Goal: Task Accomplishment & Management: Manage account settings

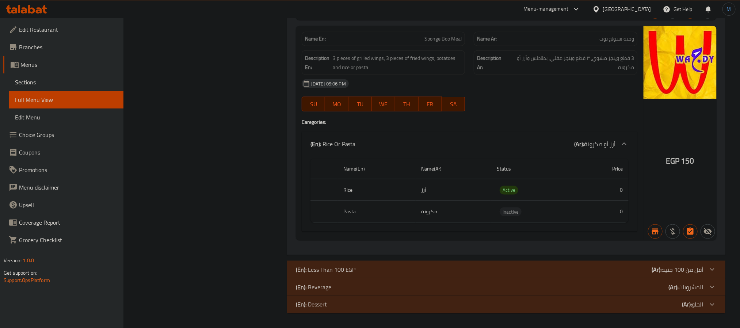
scroll to position [37605, 0]
click at [60, 78] on span "Sections" at bounding box center [66, 82] width 103 height 9
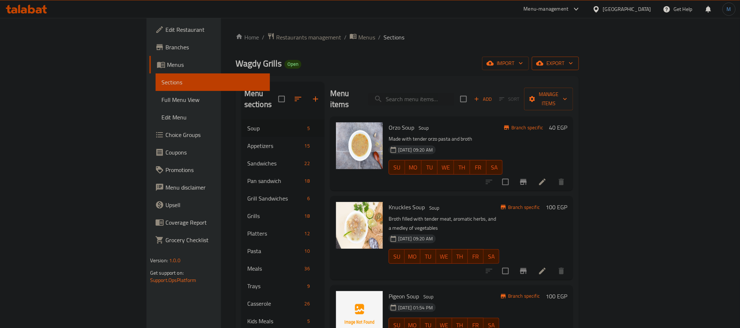
click at [579, 69] on button "export" at bounding box center [555, 64] width 47 height 14
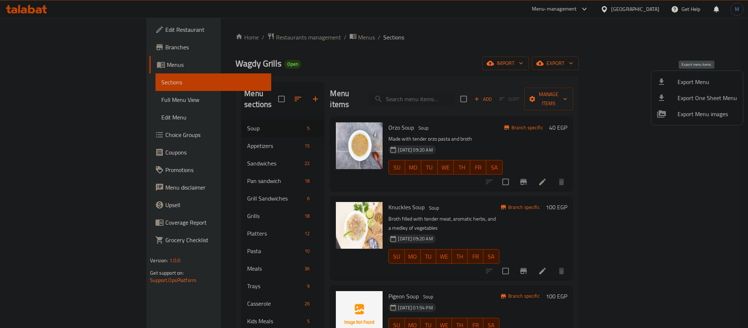
click at [691, 79] on span "Export Menu" at bounding box center [708, 81] width 60 height 9
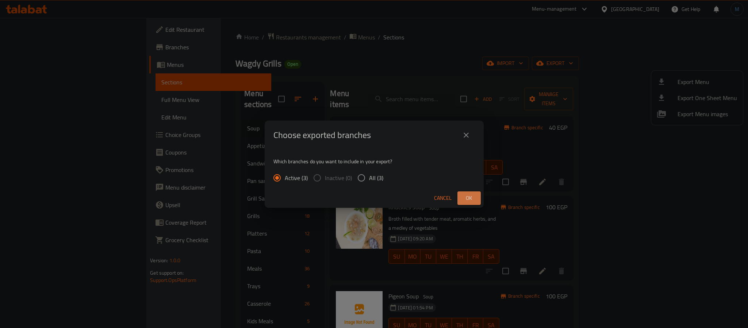
click at [476, 194] on button "Ok" at bounding box center [469, 198] width 23 height 14
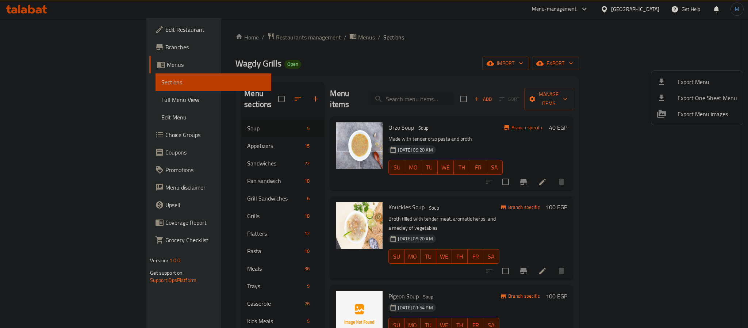
click at [536, 203] on div at bounding box center [374, 164] width 748 height 328
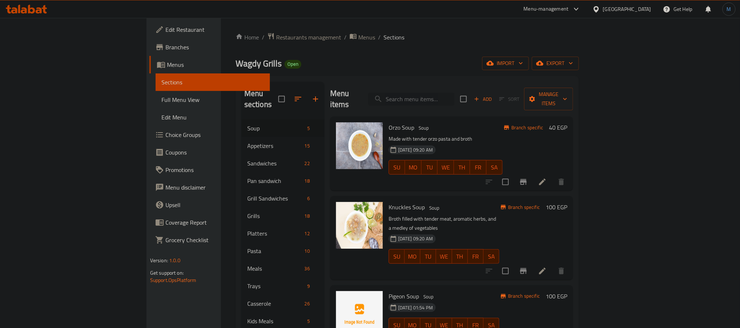
click at [454, 98] on input "search" at bounding box center [411, 99] width 86 height 13
paste input "Beef Piccata Mushroom"
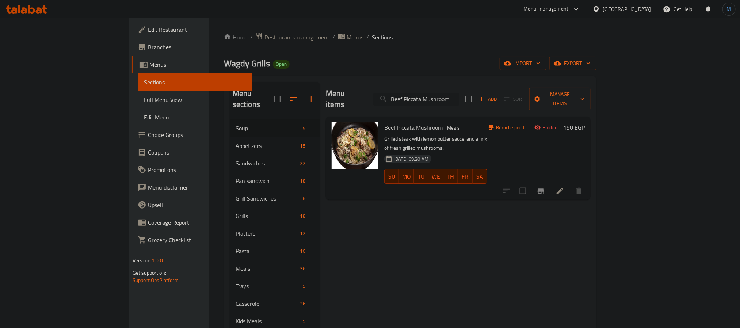
click at [460, 93] on input "Beef Piccata Mushroom" at bounding box center [416, 99] width 86 height 13
paste input "1/4 Kilo Makhasi"
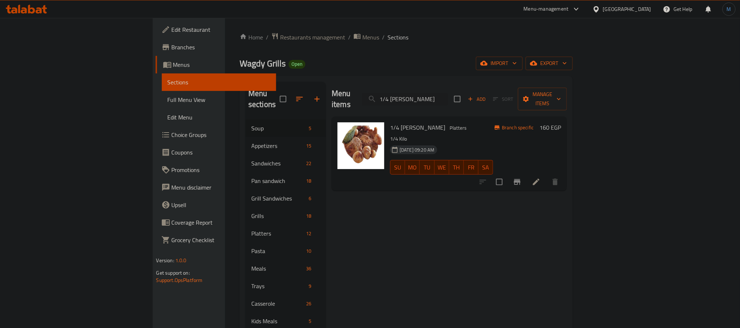
type input "1/4 Kilo Makhasi"
click at [546, 175] on li at bounding box center [536, 181] width 20 height 13
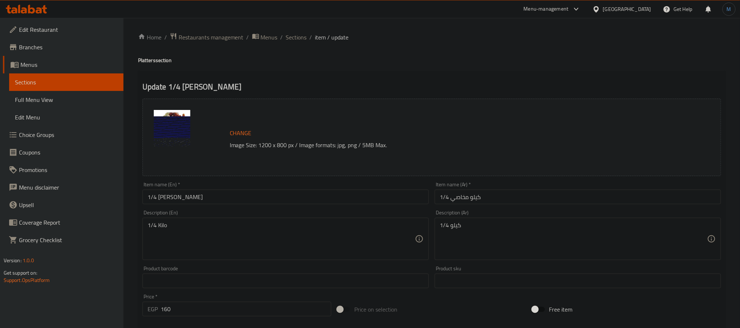
scroll to position [192, 0]
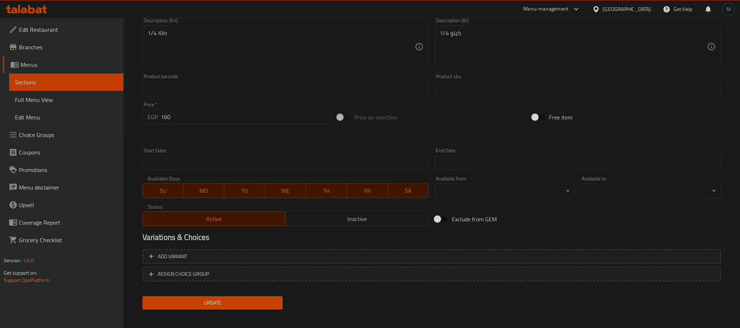
click at [331, 218] on span "Inactive" at bounding box center [357, 219] width 137 height 11
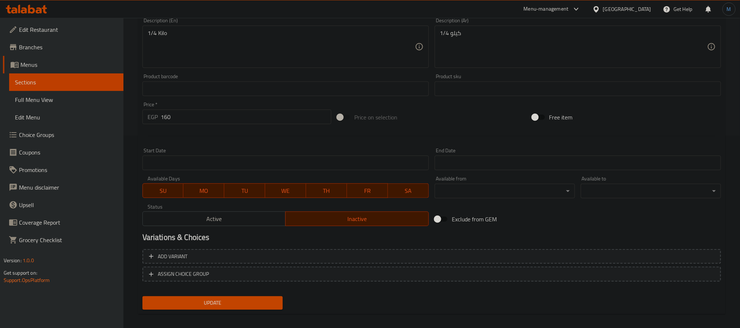
click at [242, 314] on div "Home / Restaurants management / Menus / Sections / item / update Platters secti…" at bounding box center [431, 80] width 587 height 480
click at [242, 302] on span "Update" at bounding box center [212, 302] width 129 height 9
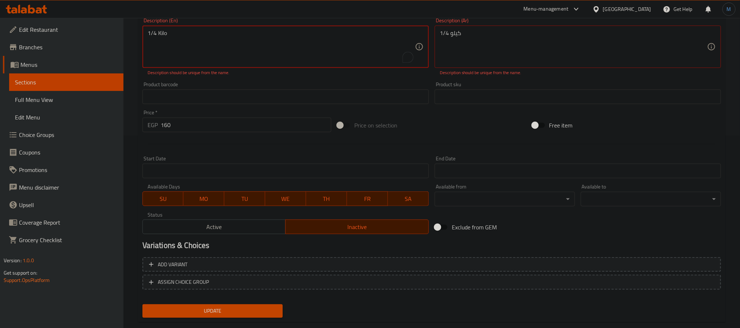
scroll to position [0, 0]
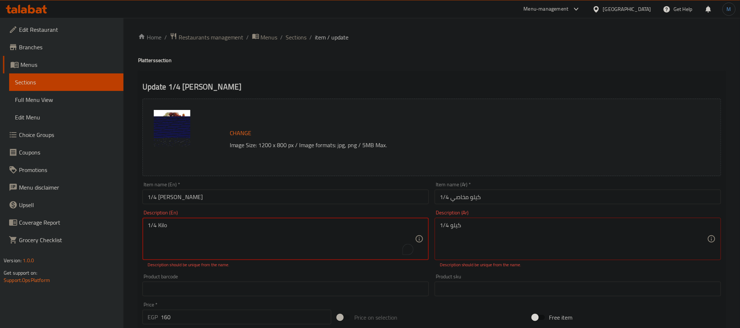
click at [313, 249] on textarea "1/4 Kilo" at bounding box center [281, 239] width 267 height 35
click at [447, 252] on textarea "1/4 كيلو" at bounding box center [573, 239] width 267 height 35
click at [460, 245] on textarea "1/4 كيلو" at bounding box center [573, 239] width 267 height 35
click at [466, 282] on input "text" at bounding box center [578, 289] width 286 height 15
click at [481, 222] on textarea "1/4 كيلو" at bounding box center [573, 239] width 267 height 35
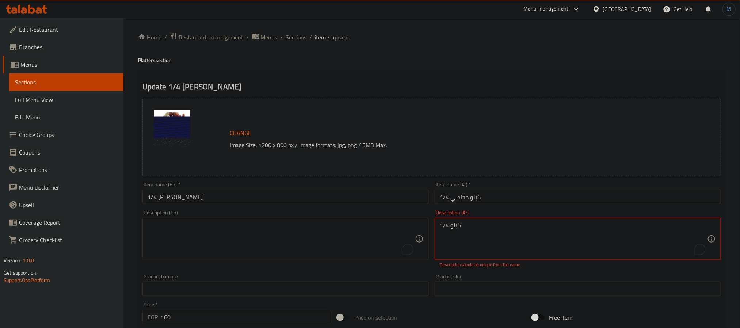
click at [481, 222] on textarea "1/4 كيلو" at bounding box center [573, 239] width 267 height 35
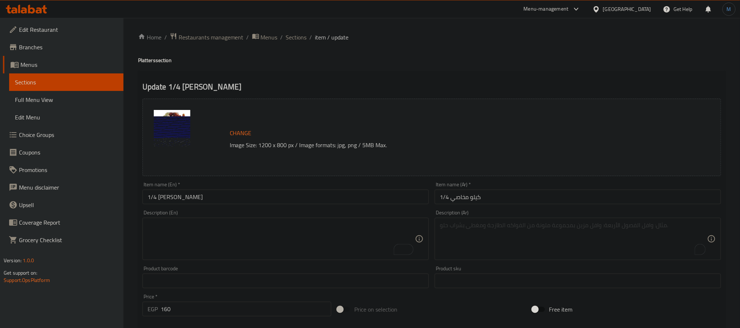
scroll to position [198, 0]
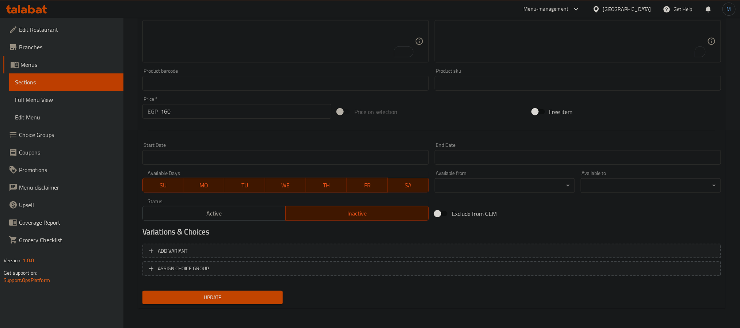
click at [222, 310] on div "Home / Restaurants management / Menus / Sections / item / update Platters secti…" at bounding box center [431, 75] width 587 height 480
click at [222, 307] on div "Home / Restaurants management / Menus / Sections / item / update Platters secti…" at bounding box center [431, 75] width 587 height 480
click at [228, 299] on span "Update" at bounding box center [212, 297] width 129 height 9
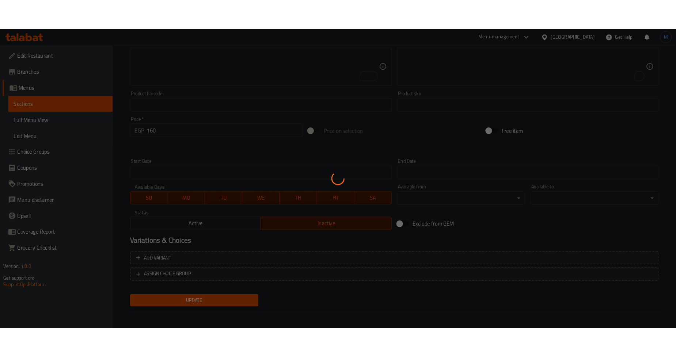
scroll to position [0, 0]
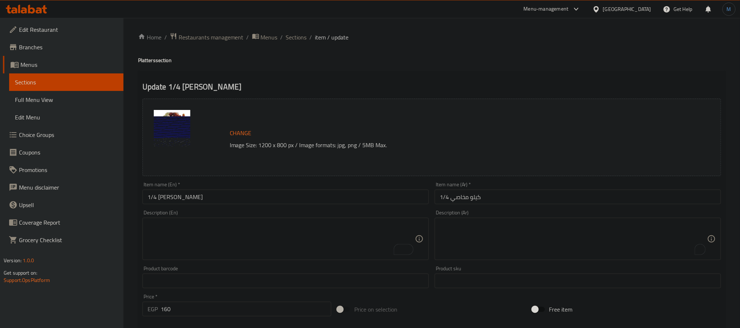
click at [645, 4] on div "Egypt" at bounding box center [622, 9] width 70 height 18
click at [641, 16] on div "Egypt" at bounding box center [622, 9] width 70 height 18
click at [638, 11] on div "Egypt" at bounding box center [627, 9] width 48 height 8
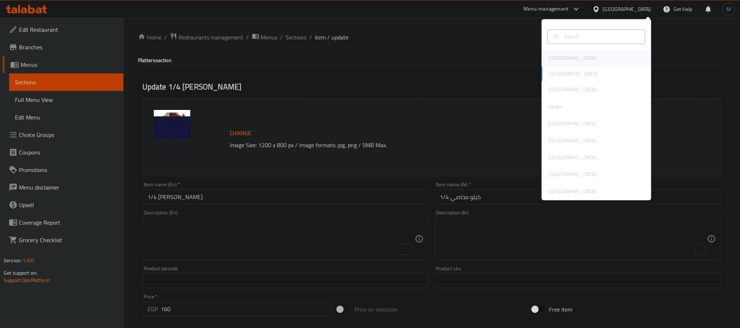
click at [584, 60] on div "[GEOGRAPHIC_DATA]" at bounding box center [597, 58] width 110 height 17
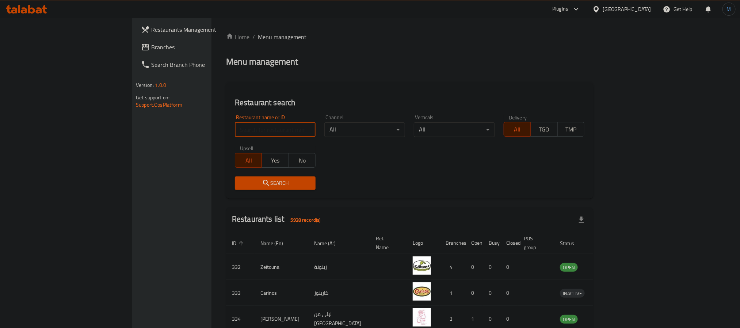
drag, startPoint x: 232, startPoint y: 129, endPoint x: 124, endPoint y: 125, distance: 107.8
click at [235, 129] on input "search" at bounding box center [275, 129] width 81 height 15
paste input "HPGJPX"
click at [236, 134] on input "HPGJPX" at bounding box center [275, 129] width 81 height 15
paste input "702298"
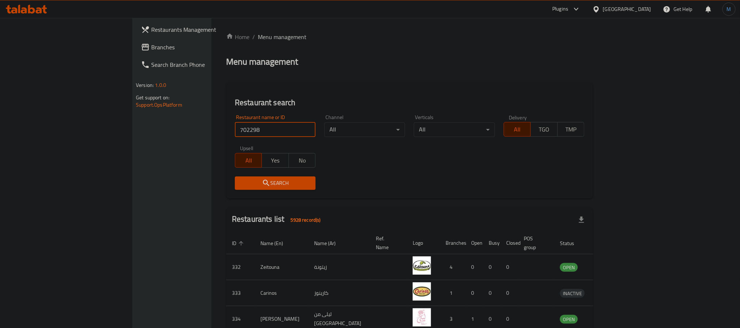
type input "702298"
click button "Search" at bounding box center [275, 183] width 81 height 14
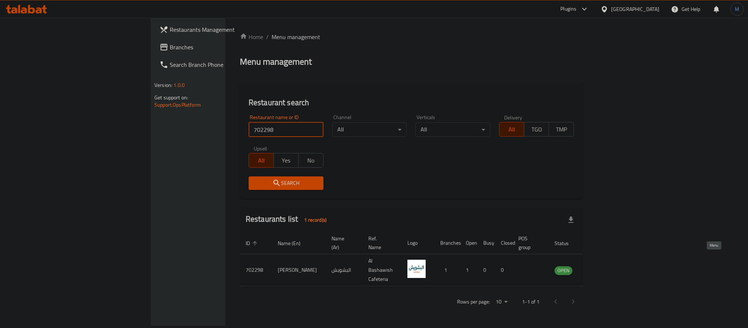
click at [602, 266] on icon "enhanced table" at bounding box center [597, 270] width 9 height 9
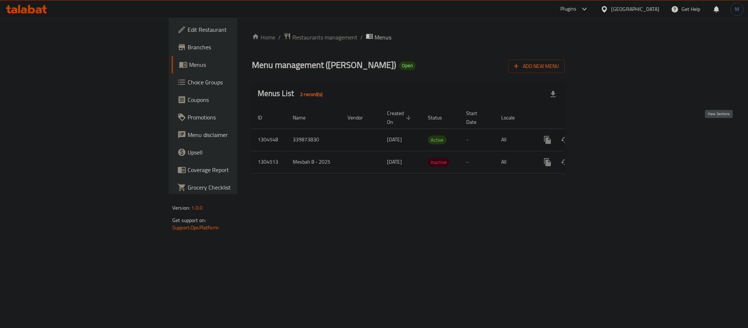
click at [605, 136] on icon "enhanced table" at bounding box center [600, 140] width 9 height 9
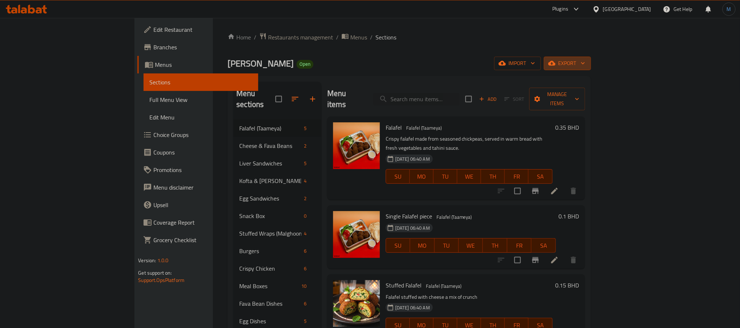
click at [585, 65] on span "export" at bounding box center [567, 63] width 35 height 9
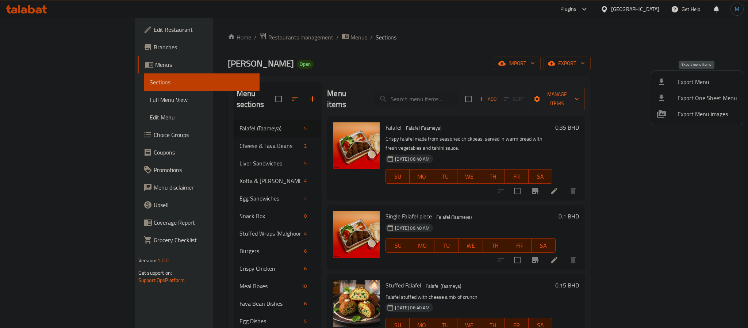
click at [701, 88] on li "Export Menu" at bounding box center [698, 82] width 92 height 16
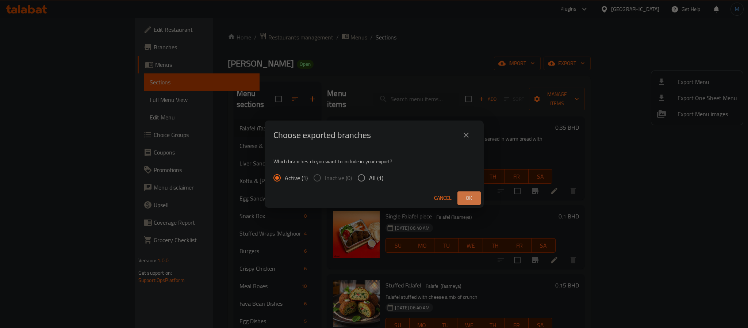
click at [464, 194] on span "Ok" at bounding box center [470, 198] width 12 height 9
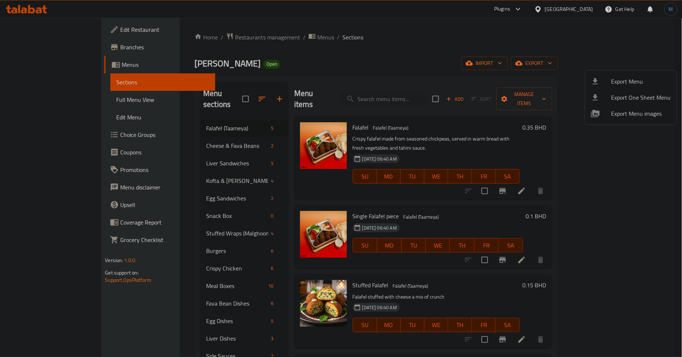
click at [480, 75] on div at bounding box center [341, 178] width 682 height 357
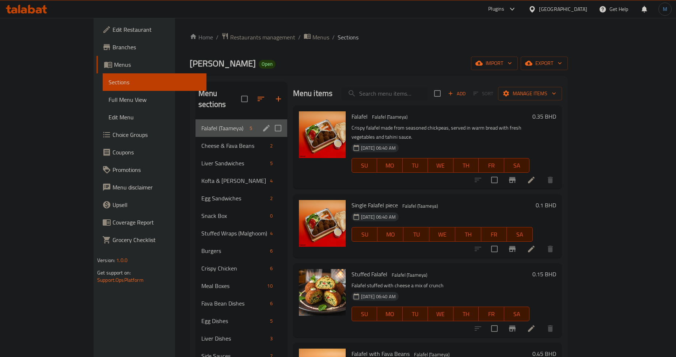
click at [195, 122] on div "Falafel (Taameya) 5" at bounding box center [241, 128] width 92 height 18
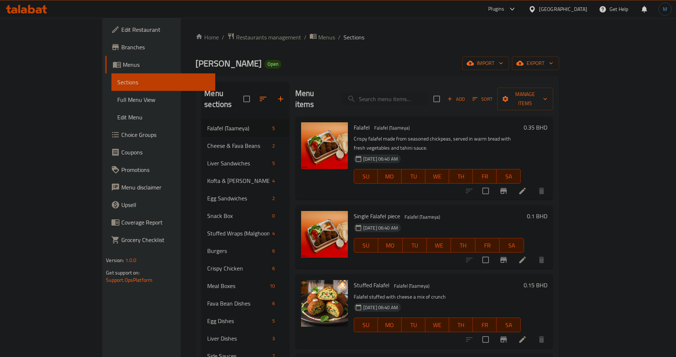
click at [514, 134] on p "Crispy falafel made from seasoned chickpeas, served in warm bread with fresh ve…" at bounding box center [437, 143] width 167 height 18
click at [494, 152] on div "07-08-2025 06:40 AM SU MO TU WE TH FR SA" at bounding box center [437, 171] width 173 height 39
click at [527, 187] on icon at bounding box center [522, 191] width 9 height 9
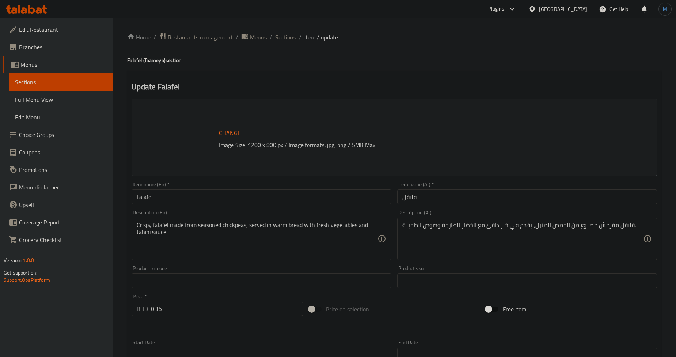
click at [620, 174] on div "Change Image Size: 1200 x 800 px / Image formats: jpg, png / 5MB Max." at bounding box center [394, 137] width 525 height 77
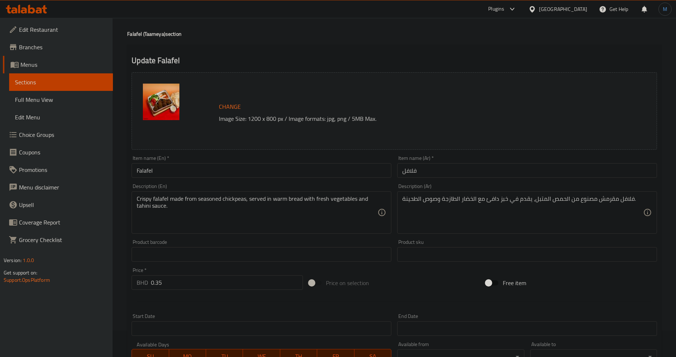
scroll to position [41, 0]
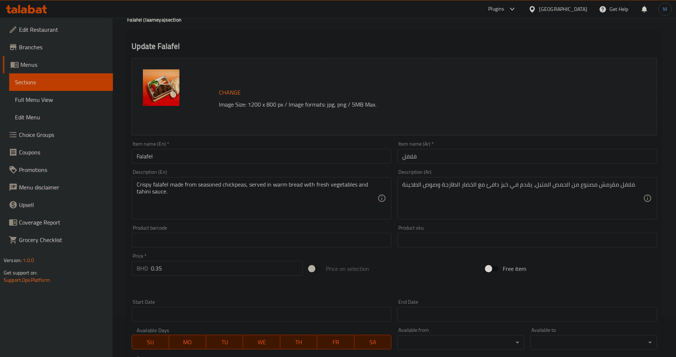
click at [446, 256] on div "Change Image Size: 1200 x 800 px / Image formats: jpg, png / 5MB Max. Item name…" at bounding box center [394, 217] width 531 height 325
click at [519, 185] on textarea "فلافل مقرمش مصنوع من الحمص المتبل، يقدم في خبز دافئ مع الخضار الطازجة وصوص الطح…" at bounding box center [522, 198] width 241 height 35
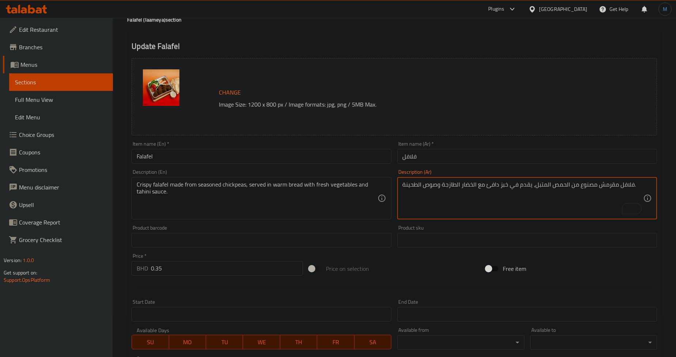
paste textarea "ة مصنوعة من الحمص المتبل، تقدم في الخبز ال"
type textarea "فلافل مقرمشة مصنوعة من الحمص المتبل، تقدم في الخبز الدافئ مع الخضار الطازجة وصو…"
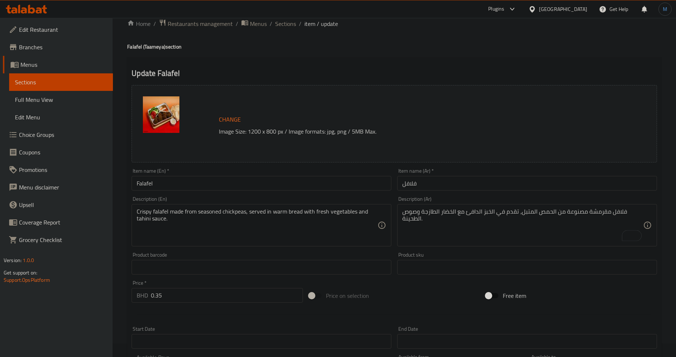
scroll to position [0, 0]
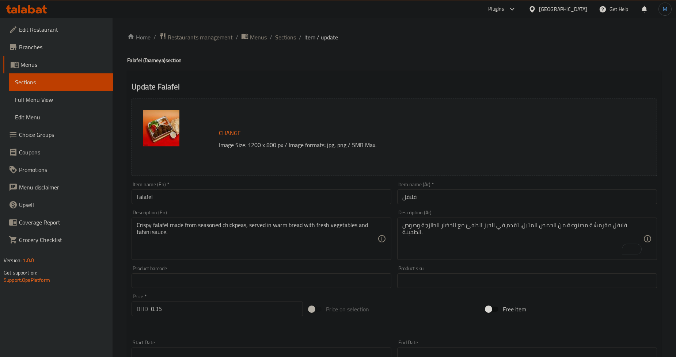
click at [518, 205] on div "Change Image Size: 1200 x 800 px / Image formats: jpg, png / 5MB Max. Item name…" at bounding box center [394, 258] width 531 height 325
drag, startPoint x: 287, startPoint y: 38, endPoint x: 321, endPoint y: 75, distance: 50.4
click at [287, 38] on span "Sections" at bounding box center [285, 37] width 21 height 9
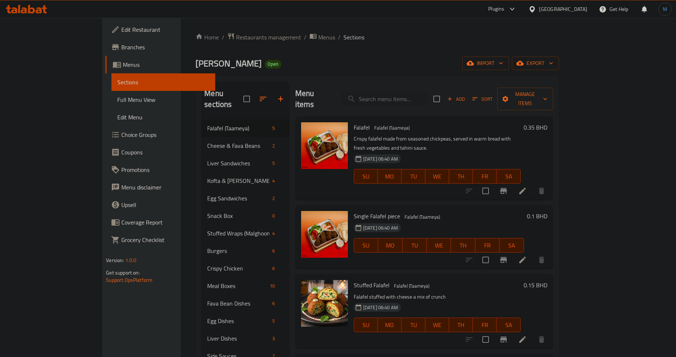
click at [490, 205] on div "Single Falafel piece Falafel (Taameya) 07-08-2025 06:40 AM SU MO TU WE TH FR SA…" at bounding box center [424, 237] width 258 height 64
click at [533, 254] on li at bounding box center [522, 260] width 20 height 13
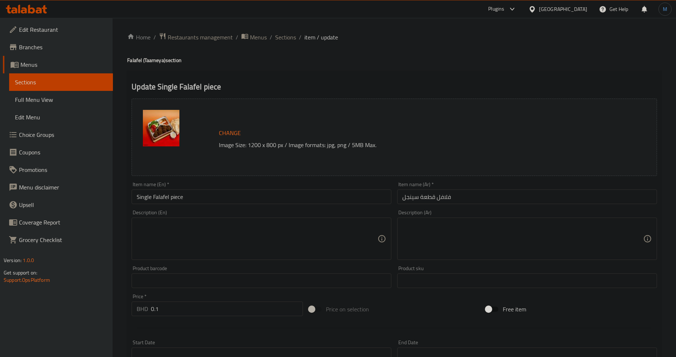
click at [246, 249] on textarea at bounding box center [257, 239] width 241 height 35
paste textarea "A single piece of falafel, perfect as a quick snack."
type textarea "A single piece of falafel, perfect as a quick snack."
click at [545, 234] on textarea at bounding box center [522, 239] width 241 height 35
paste textarea "قطعة فردية من الطعمية، مثالية كسناك سريع"
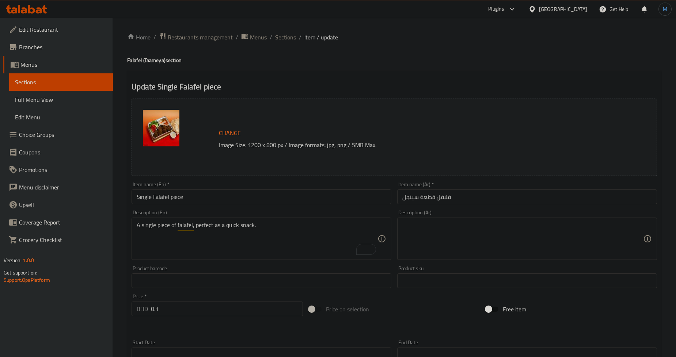
type textarea "قطعة فردية من الطعمية، مثالية كسناك سريع"
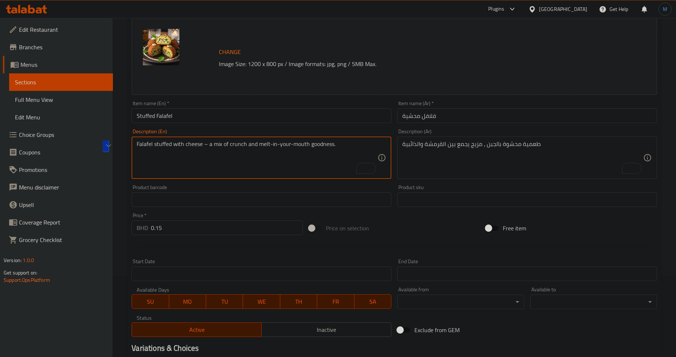
scroll to position [81, 0]
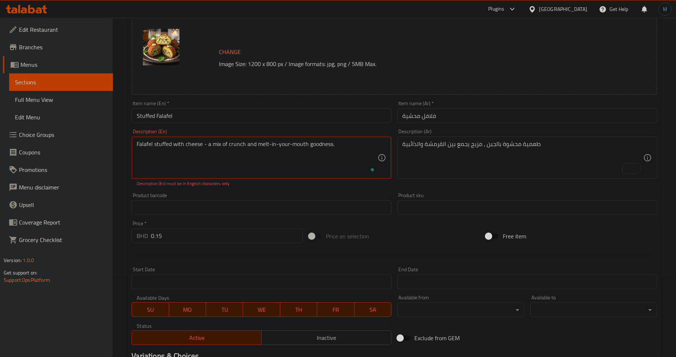
click at [303, 167] on textarea "Falafel stuffed with cheese - a mix of crunch and melt-in-your-mouth goodness." at bounding box center [257, 158] width 241 height 35
type textarea "Falafel stuffed with cheese - a mix of crunch and melt-in-your-mouth goodness."
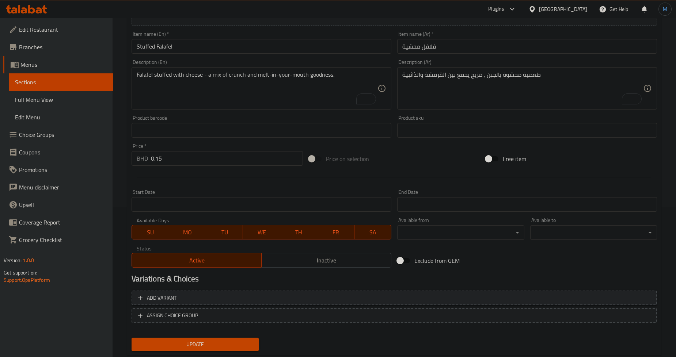
scroll to position [168, 0]
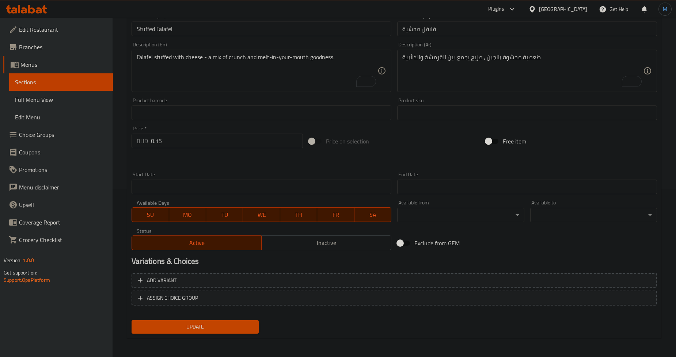
click at [211, 333] on div "Update" at bounding box center [195, 326] width 133 height 19
click at [218, 329] on span "Update" at bounding box center [194, 327] width 115 height 9
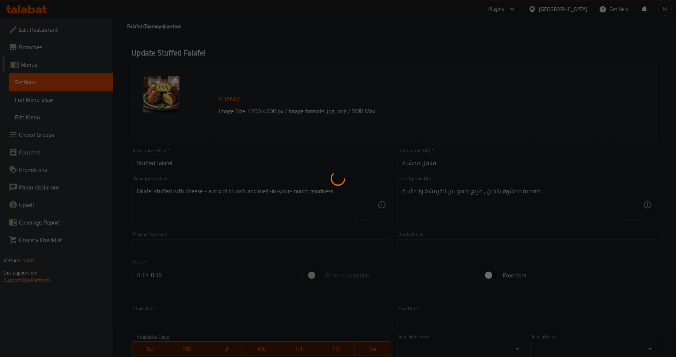
scroll to position [0, 0]
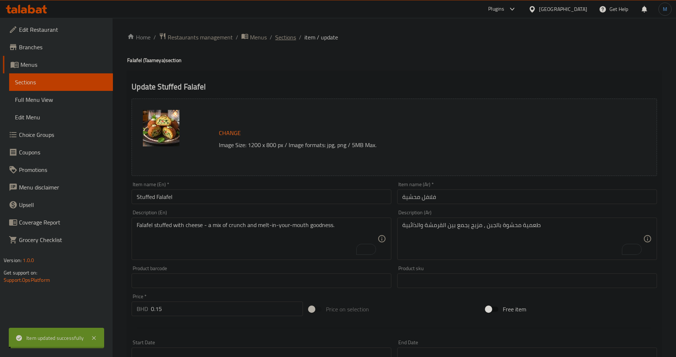
click at [290, 39] on span "Sections" at bounding box center [285, 37] width 21 height 9
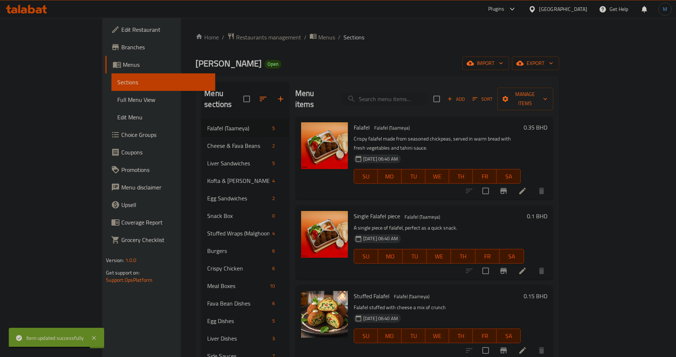
click at [438, 211] on h6 "Single Falafel piece Falafel (Taameya)" at bounding box center [439, 216] width 170 height 10
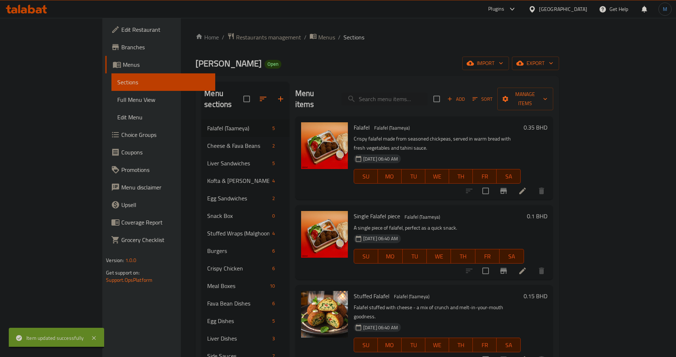
scroll to position [28, 0]
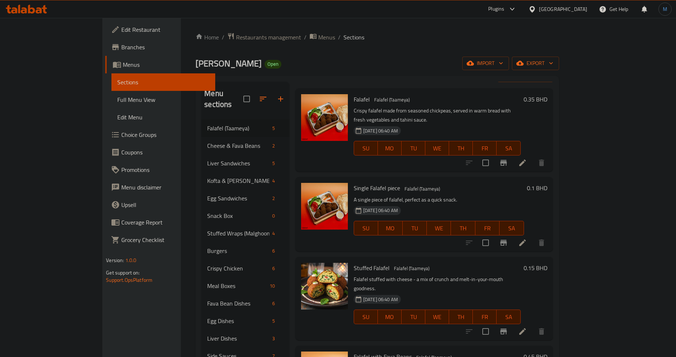
click at [458, 275] on p "Falafel stuffed with cheese - a mix of crunch and melt-in-your-mouth goodness." at bounding box center [437, 284] width 167 height 18
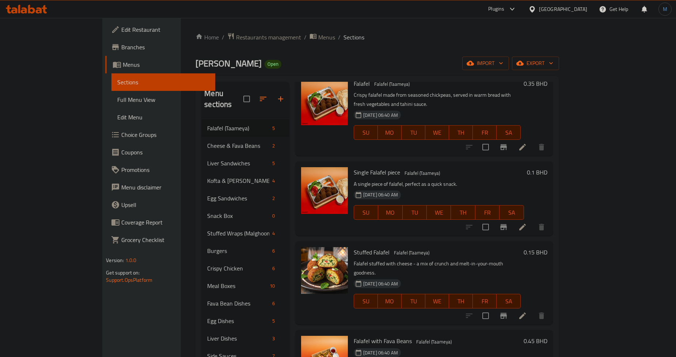
click at [491, 259] on p "Falafel stuffed with cheese - a mix of crunch and melt-in-your-mouth goodness." at bounding box center [437, 268] width 167 height 18
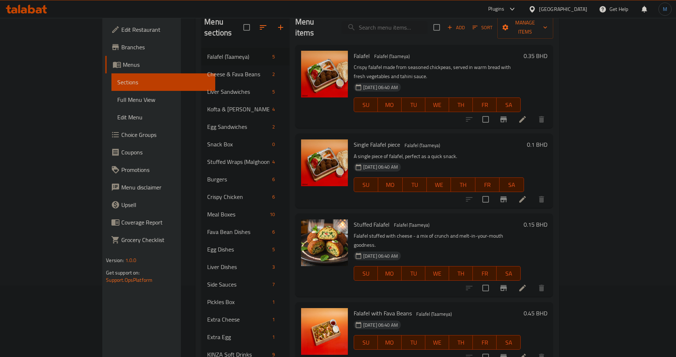
scroll to position [26, 0]
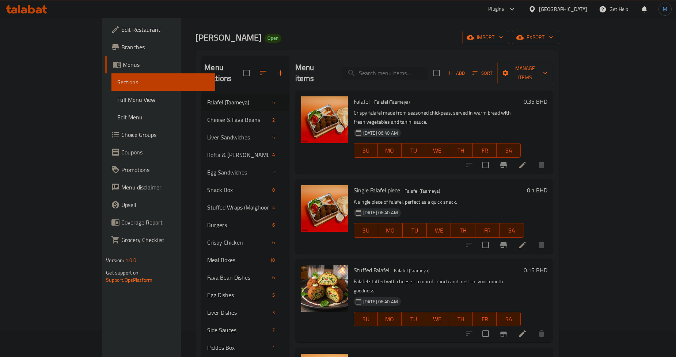
click at [418, 73] on input "search" at bounding box center [384, 73] width 86 height 13
paste input "Falafel with Cheese"
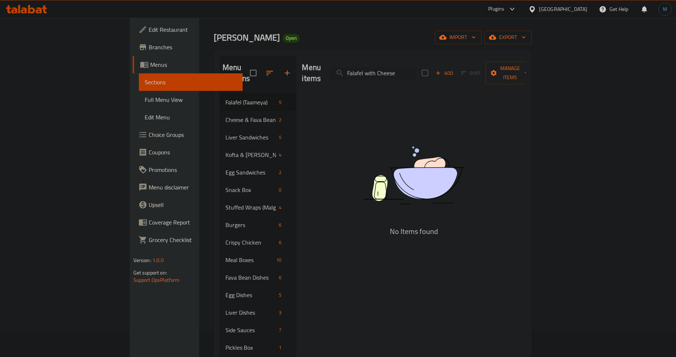
type input "Falafel with Cheese"
click at [534, 75] on div "Add Sort Manage items" at bounding box center [478, 73] width 113 height 23
click at [454, 72] on span "Add" at bounding box center [444, 73] width 20 height 8
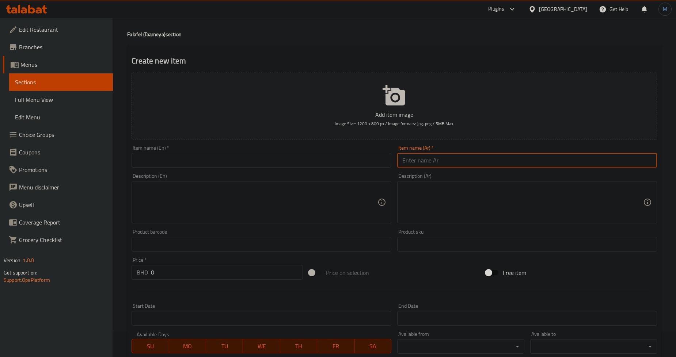
click at [508, 165] on input "text" at bounding box center [527, 160] width 260 height 15
paste input "فلافل بالجبنة"
type input "فلافل بالجبنة"
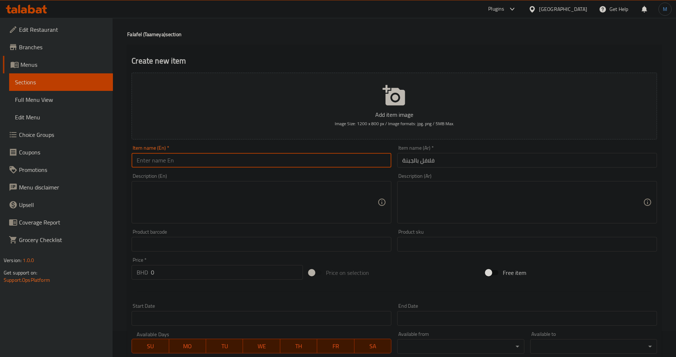
click at [359, 167] on input "text" at bounding box center [262, 160] width 260 height 15
paste input "Falafel with Cheese"
type input "Falafel with Cheese"
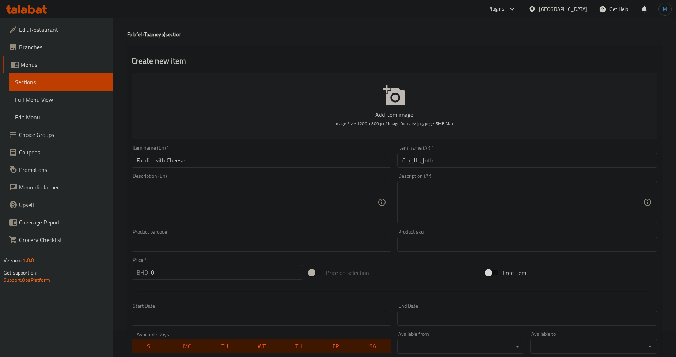
click at [358, 188] on textarea at bounding box center [257, 202] width 241 height 35
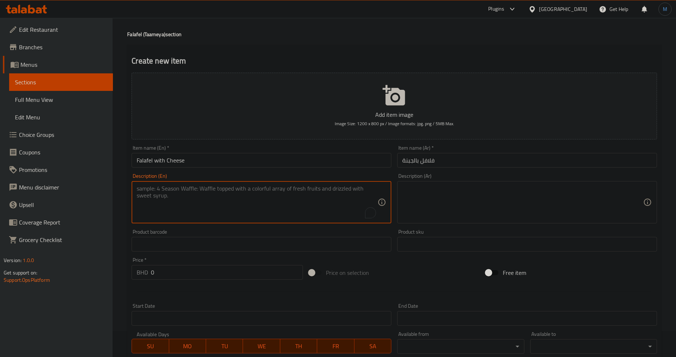
paste textarea "Falafel sandwich topped with melted cheese, fresh vegetables, and rich tahini s…"
type textarea "Falafel sandwich topped with melted cheese, fresh vegetables, and rich tahini s…"
click at [429, 198] on textarea at bounding box center [522, 202] width 241 height 35
paste textarea "سندويتش فلافل مغطى بشريحة من الجبن ذائبة والخضروات الطازجة مع صوص الطحينة"
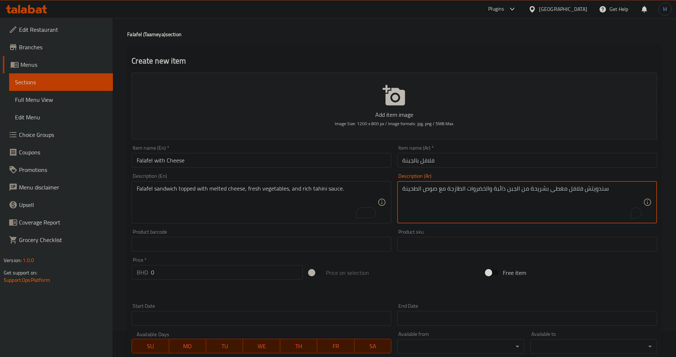
type textarea "سندويتش فلافل مغطى بشريحة من الجبن ذائبة والخضروات الطازجة مع صوص الطحينة"
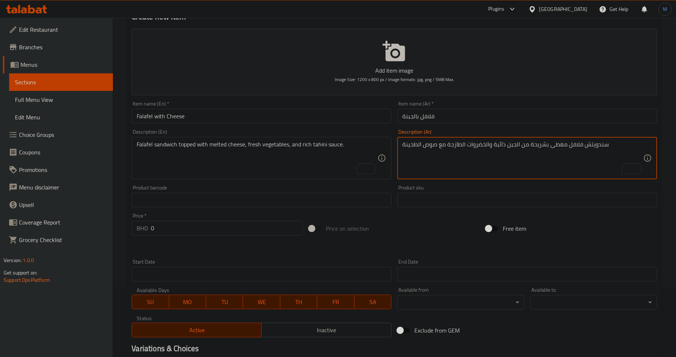
scroll to position [157, 0]
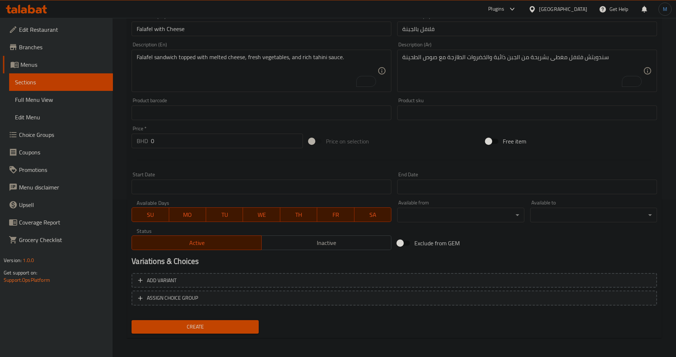
click at [249, 161] on div at bounding box center [394, 160] width 531 height 18
click at [262, 139] on input "0" at bounding box center [227, 141] width 152 height 15
paste input ".450"
type input "0.450"
click at [132, 320] on button "Create" at bounding box center [195, 327] width 127 height 14
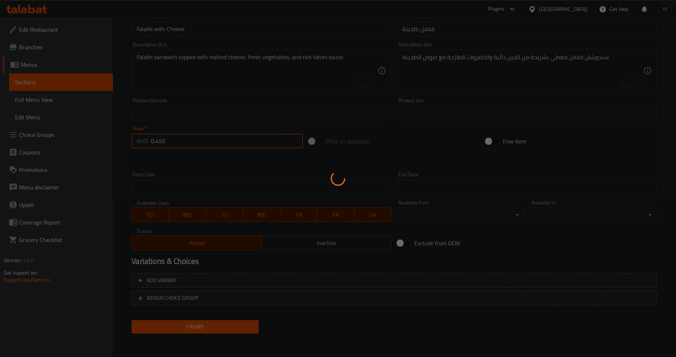
type input "0"
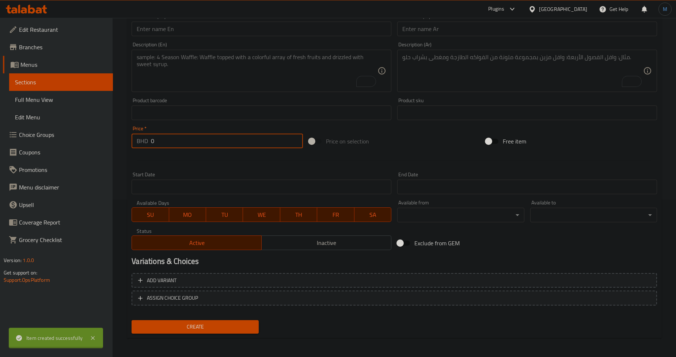
scroll to position [0, 0]
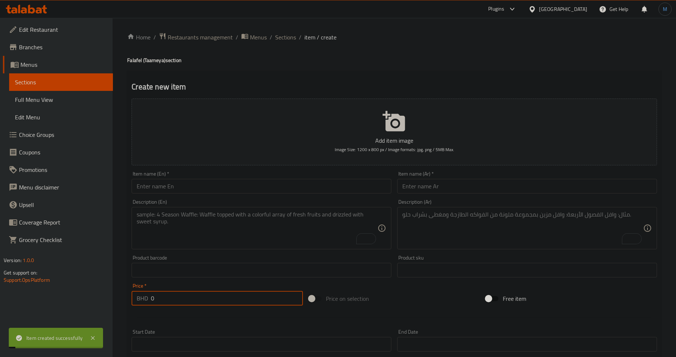
click at [298, 47] on div "Home / Restaurants management / Menus / Sections / item / create Falafel (Taame…" at bounding box center [394, 267] width 534 height 469
click at [287, 41] on span "Sections" at bounding box center [285, 37] width 21 height 9
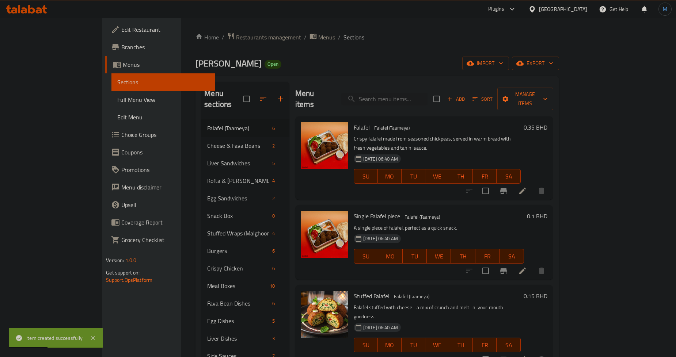
click at [479, 251] on div "[DATE] 06:40 AM SU MO TU WE TH FR SA" at bounding box center [439, 251] width 176 height 39
click at [546, 85] on div "Menu items Add Sort Manage items" at bounding box center [424, 99] width 258 height 35
click at [466, 95] on span "Add" at bounding box center [456, 99] width 20 height 8
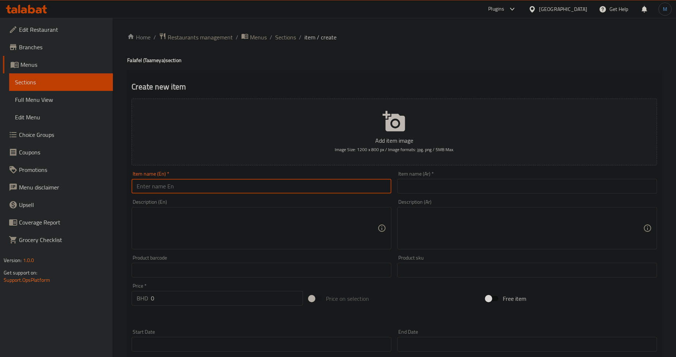
click at [291, 181] on input "text" at bounding box center [262, 186] width 260 height 15
paste input "Falafel with Eggplant"
type input "Falafel with Eggplant"
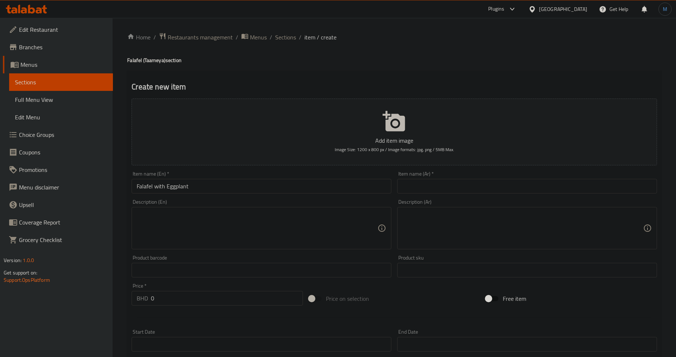
click at [421, 186] on input "text" at bounding box center [527, 186] width 260 height 15
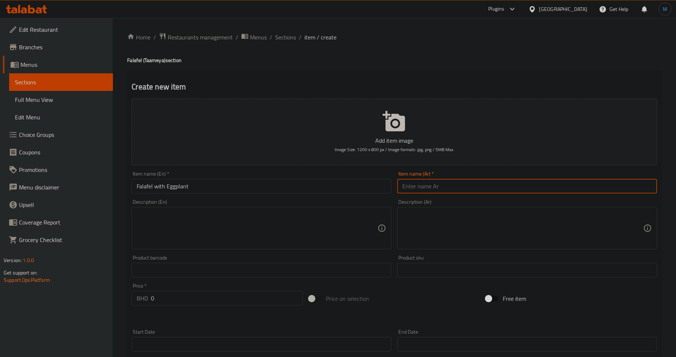
paste input "فلافل بالباذنجان"
type input "فلافل بالباذنجان"
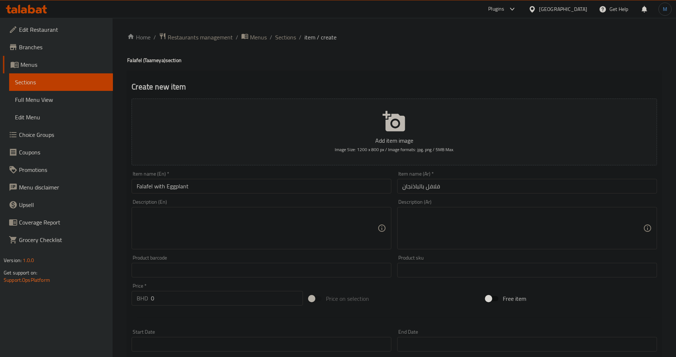
drag, startPoint x: 325, startPoint y: 235, endPoint x: 503, endPoint y: 219, distance: 178.6
click at [325, 235] on textarea at bounding box center [257, 228] width 241 height 35
paste textarea "Falafel sandwich topped with melted cheese, fresh vegetables, and rich tahini s…"
type textarea "Falafel sandwich topped with melted cheese, fresh vegetables, and rich tahini s…"
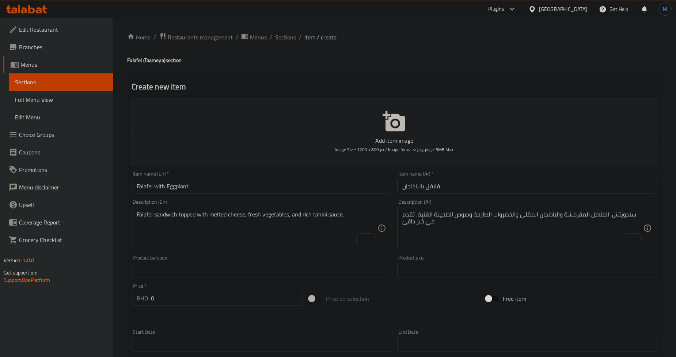
drag, startPoint x: 0, startPoint y: 0, endPoint x: 247, endPoint y: 317, distance: 401.8
drag, startPoint x: 247, startPoint y: 317, endPoint x: 523, endPoint y: 256, distance: 282.0
click at [523, 256] on div "Product sku Product sku" at bounding box center [527, 266] width 260 height 22
click at [250, 309] on div at bounding box center [394, 318] width 531 height 18
click at [253, 299] on input "0" at bounding box center [227, 298] width 152 height 15
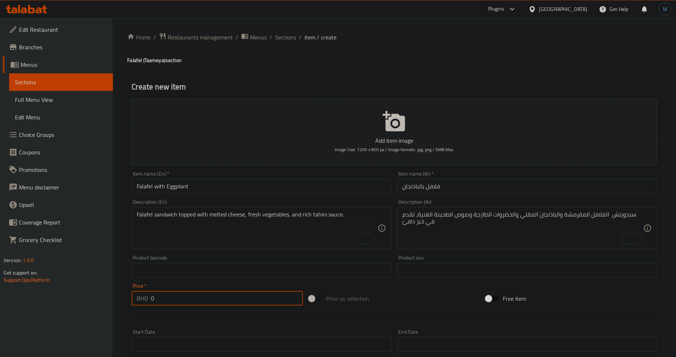
paste input ".450"
type input "0.450"
click at [331, 254] on div "Product barcode Product barcode" at bounding box center [262, 266] width 266 height 28
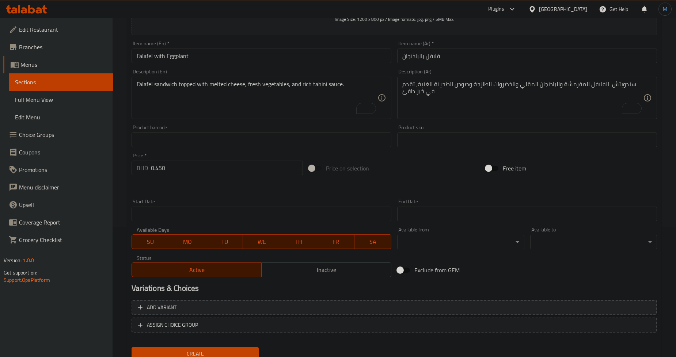
scroll to position [157, 0]
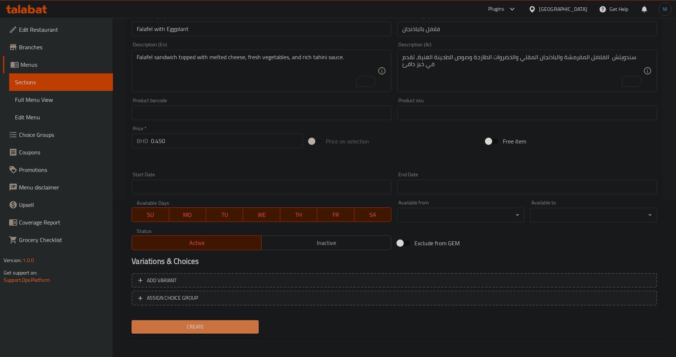
click at [252, 324] on button "Create" at bounding box center [195, 327] width 127 height 14
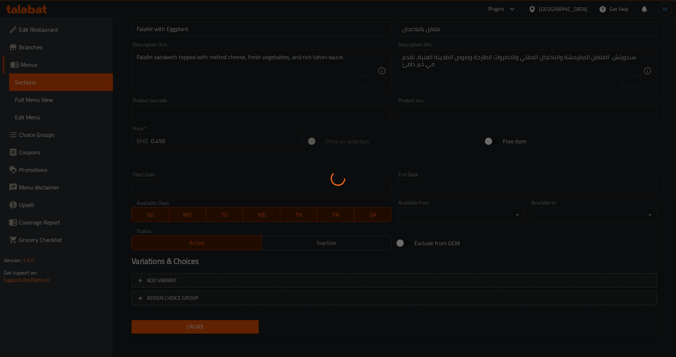
type input "0"
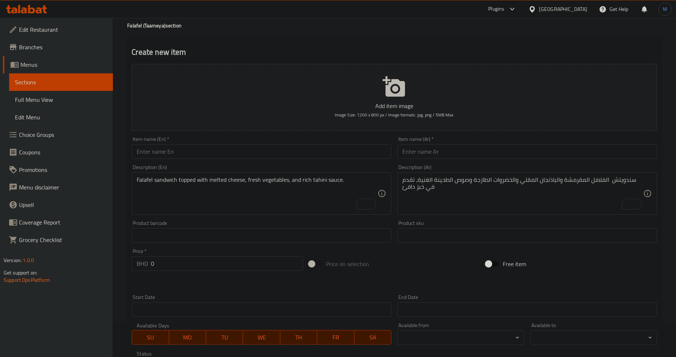
scroll to position [0, 0]
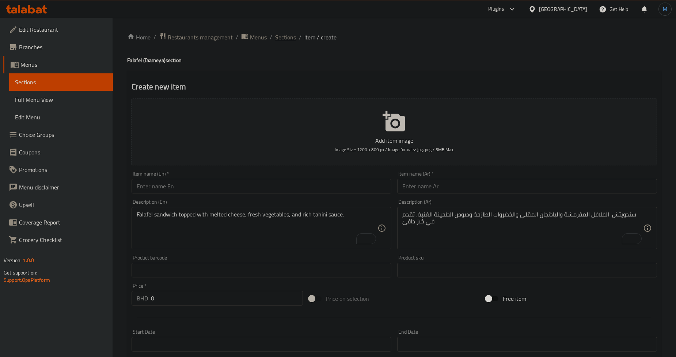
click at [279, 34] on span "Sections" at bounding box center [285, 37] width 21 height 9
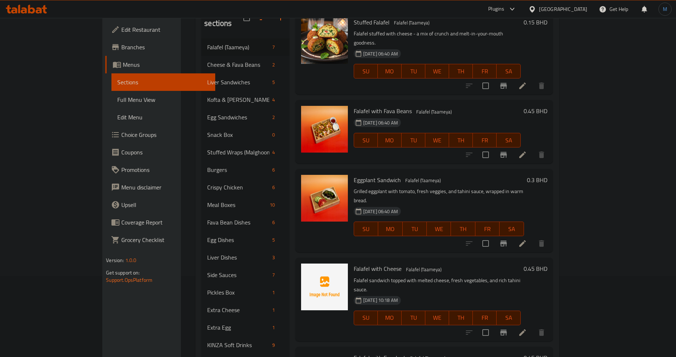
scroll to position [203, 0]
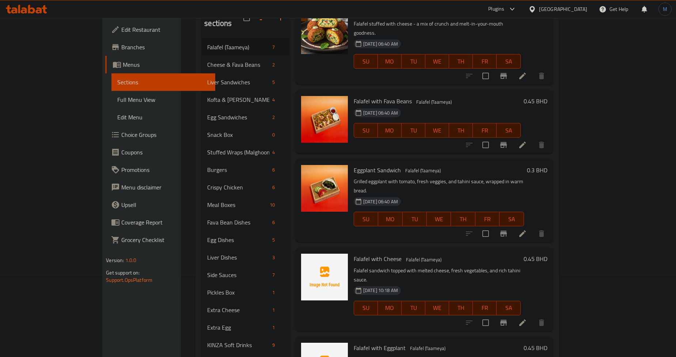
click at [515, 283] on div "17-08-2025 10:18 AM SU MO TU WE TH FR SA" at bounding box center [437, 302] width 173 height 39
click at [533, 138] on li at bounding box center [522, 144] width 20 height 13
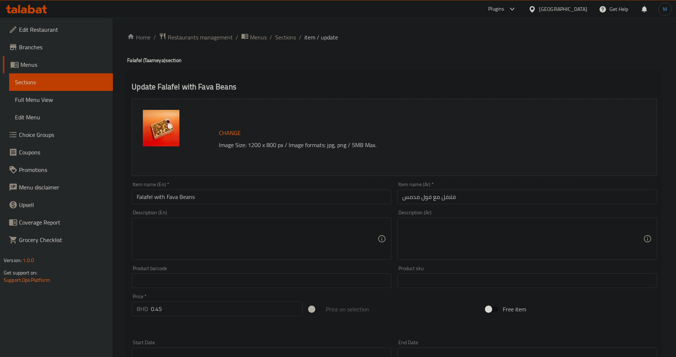
click at [329, 251] on textarea at bounding box center [257, 239] width 241 height 35
paste textarea "Falafel with added cooked fava beans for a traditional Egyptian flavor and crea…"
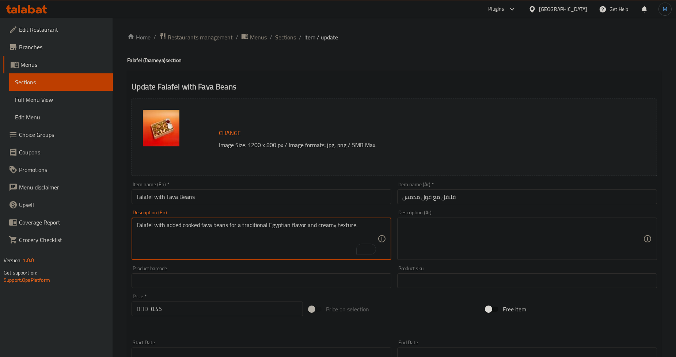
type textarea "Falafel with added cooked fava beans for a traditional Egyptian flavor and crea…"
click at [537, 253] on textarea at bounding box center [522, 239] width 241 height 35
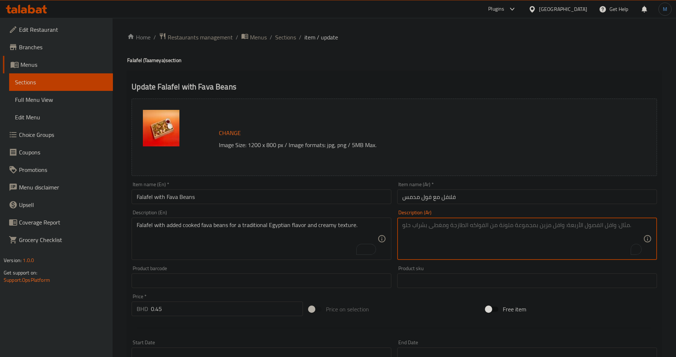
paste textarea "طعمية مع إضافة فول مطهو، تعطي نكهة مصرية أصيلة ولمسة من القوام والدسم"
type textarea "طعمية مع إضافة فول مطهو، تعطي نكهة مصرية أصيلة ولمسة من القوام والدسم"
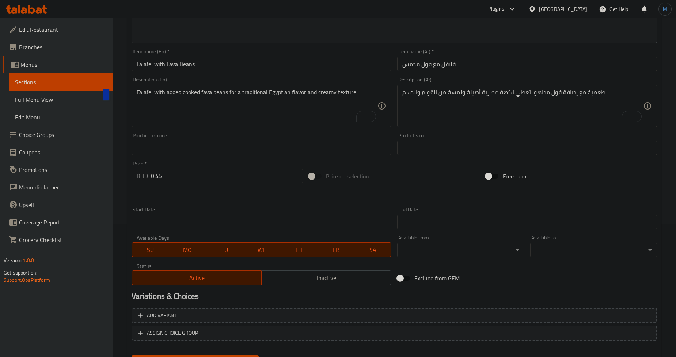
scroll to position [168, 0]
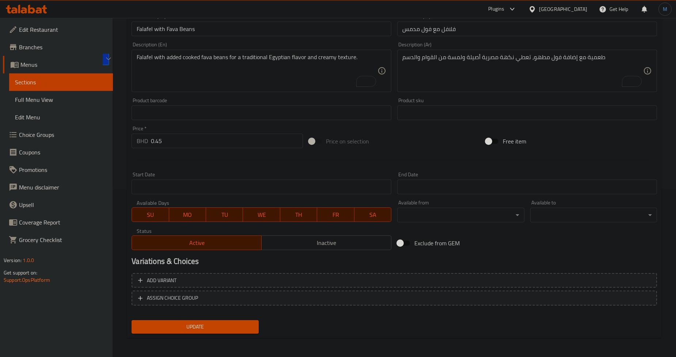
click at [227, 327] on span "Update" at bounding box center [194, 327] width 115 height 9
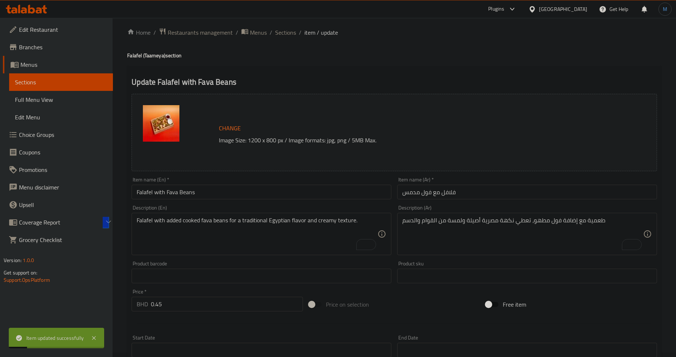
scroll to position [0, 0]
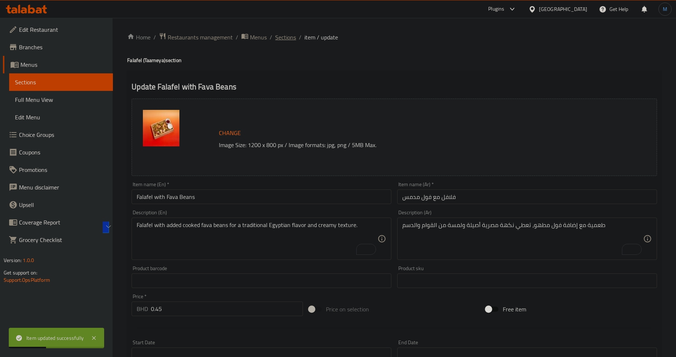
click at [284, 39] on span "Sections" at bounding box center [285, 37] width 21 height 9
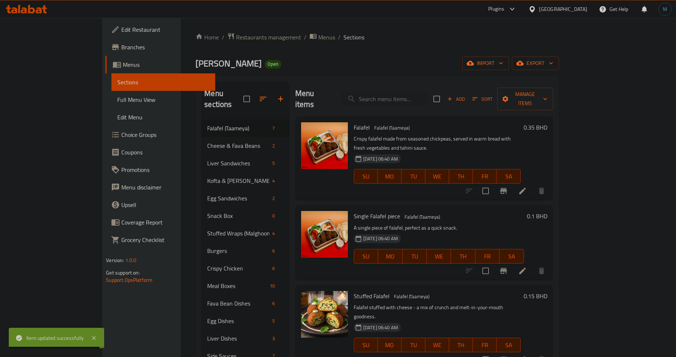
click at [500, 208] on div "Single Falafel piece Falafel (Taameya) A single piece of falafel, perfect as a …" at bounding box center [439, 242] width 176 height 68
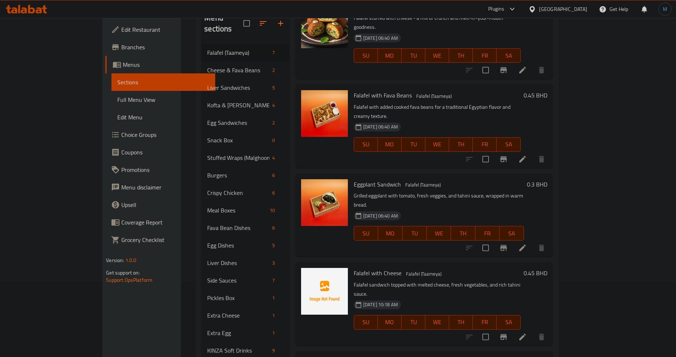
scroll to position [81, 0]
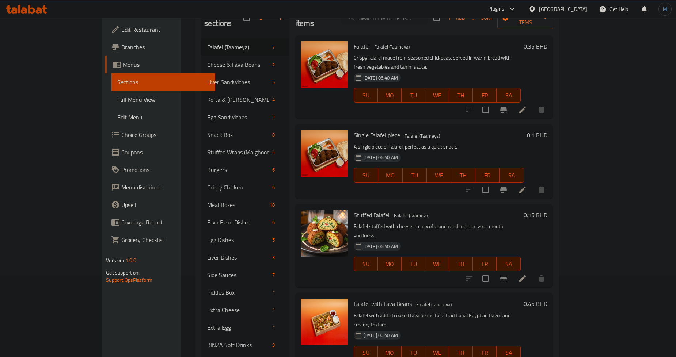
scroll to position [214, 0]
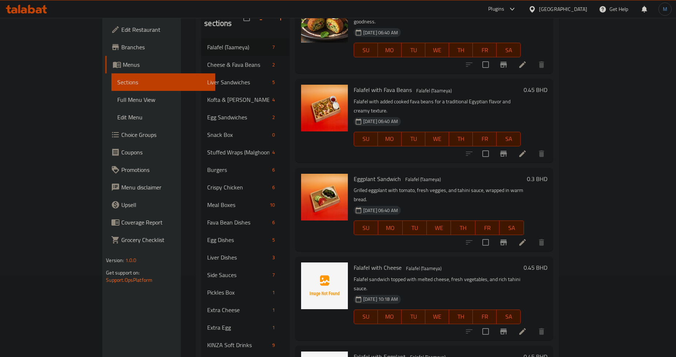
click at [461, 198] on div "Eggplant Sandwich Falafel (Taameya) Grilled eggplant with tomato, fresh veggies…" at bounding box center [439, 209] width 176 height 77
click at [521, 263] on h6 "Falafel with Cheese Falafel (Taameya)" at bounding box center [437, 268] width 167 height 10
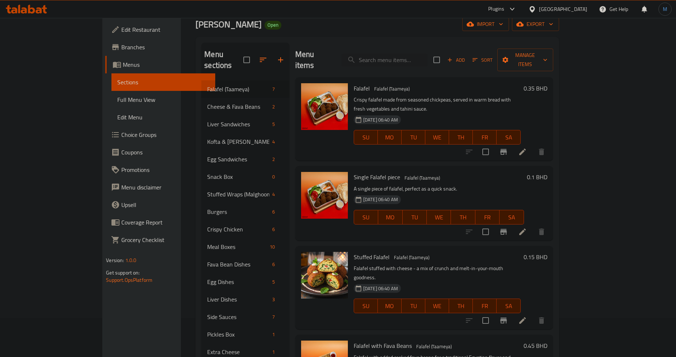
scroll to position [0, 0]
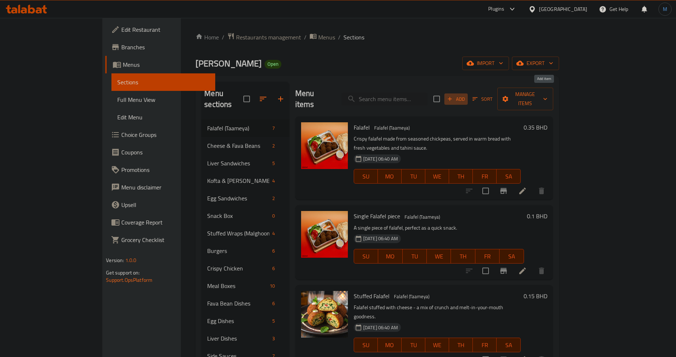
click at [466, 95] on span "Add" at bounding box center [456, 99] width 20 height 8
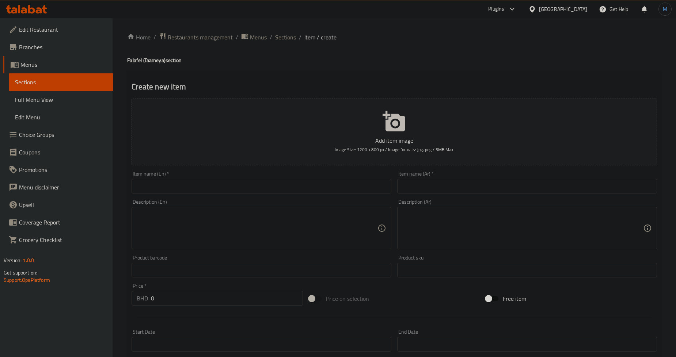
click at [232, 177] on div "Item name (En)   * Item name (En) *" at bounding box center [262, 182] width 260 height 22
click at [235, 179] on div "Item name (En)   * Item name (En) *" at bounding box center [262, 182] width 260 height 22
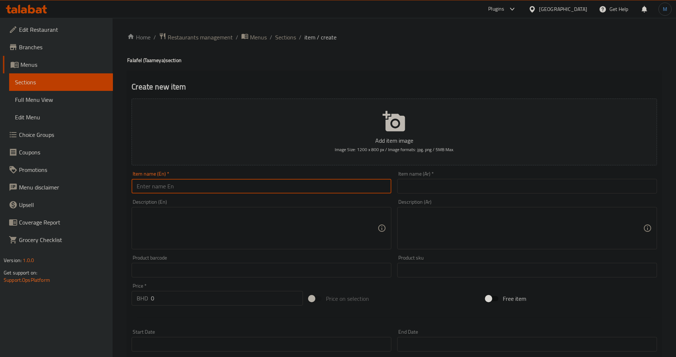
click at [236, 181] on input "text" at bounding box center [262, 186] width 260 height 15
paste input "Falafel with Melted Cheese"
type input "Falafel with Melted Cheese"
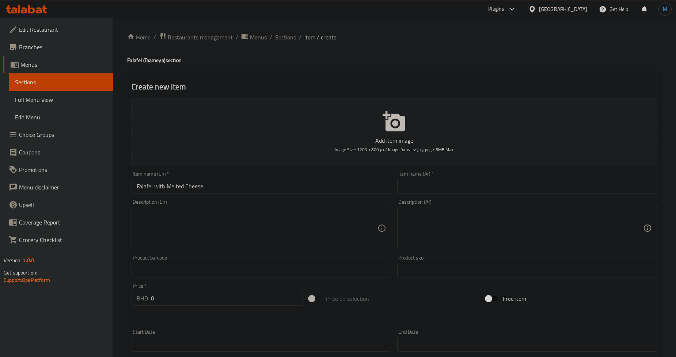
click at [441, 195] on div "Item name (Ar)   * Item name (Ar) *" at bounding box center [527, 182] width 266 height 28
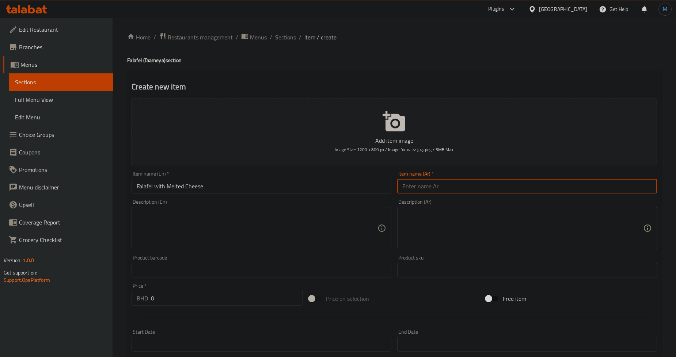
click at [451, 187] on input "text" at bounding box center [527, 186] width 260 height 15
paste input "فلافل بجبنة مطبوخة"
type input "فلافل بجبنة مطبوخة"
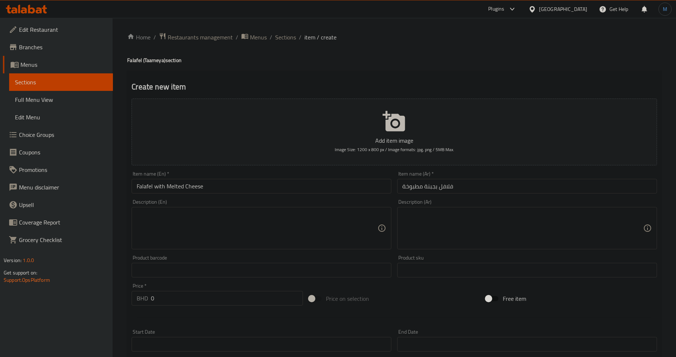
click at [205, 236] on textarea at bounding box center [257, 228] width 241 height 35
paste textarea "Crispy falafel sandwich with melted cheese, fresh vegetables, and tahini sauce …"
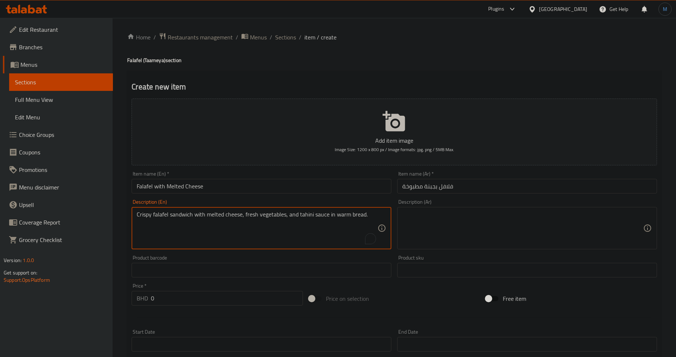
type textarea "Crispy falafel sandwich with melted cheese, fresh vegetables, and tahini sauce …"
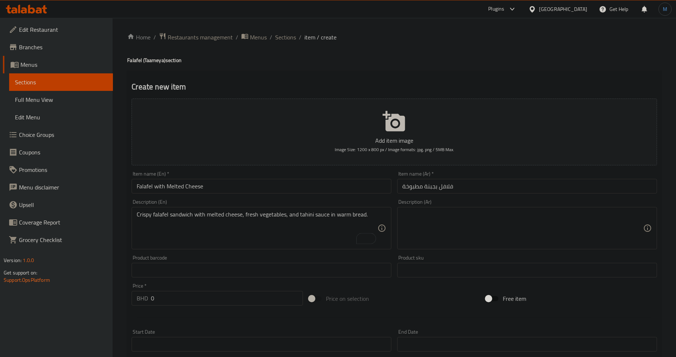
click at [479, 232] on textarea at bounding box center [522, 228] width 241 height 35
paste textarea "سندويتش الفلافل المقرمش مع جبنة ذائبة والخضروات الطازجة وصوص الطحينة، كل ذلك مل…"
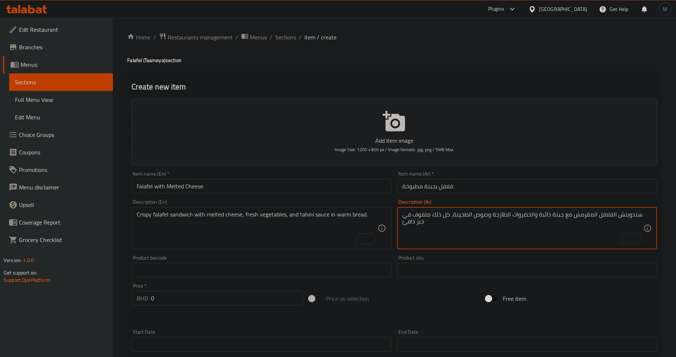
click at [479, 232] on textarea "سندويتش الفلافل المقرمش مع جبنة ذائبة والخضروات الطازجة وصوص الطحينة، كل ذلك مل…" at bounding box center [522, 228] width 241 height 35
type textarea "سندويتش الفلافل المقرمش مع جبنة ذائبة والخضروات الطازجة وصوص الطحينة، كل ذلك مل…"
click at [186, 302] on input "0" at bounding box center [227, 298] width 152 height 15
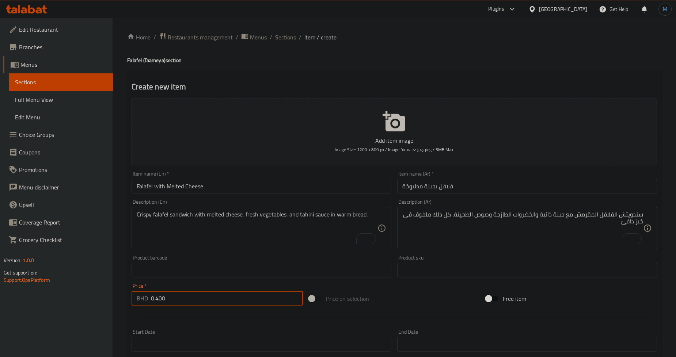
type input "0.400"
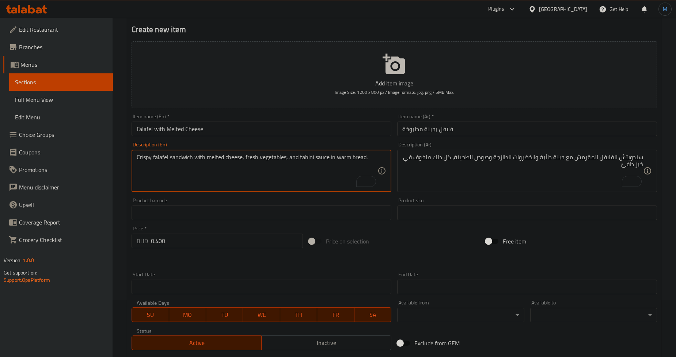
scroll to position [157, 0]
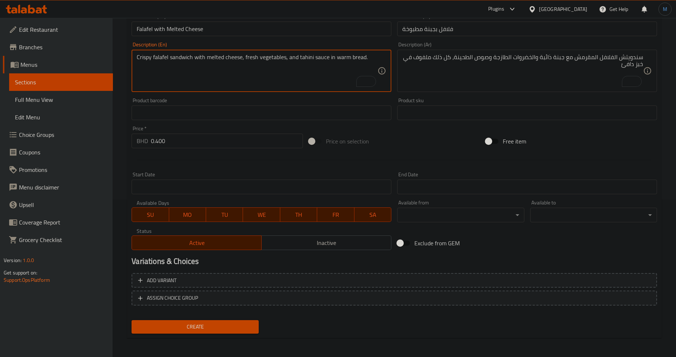
click at [231, 316] on div "Add variant ASSIGN CHOICE GROUP" at bounding box center [394, 293] width 531 height 47
click at [233, 323] on span "Create" at bounding box center [194, 327] width 115 height 9
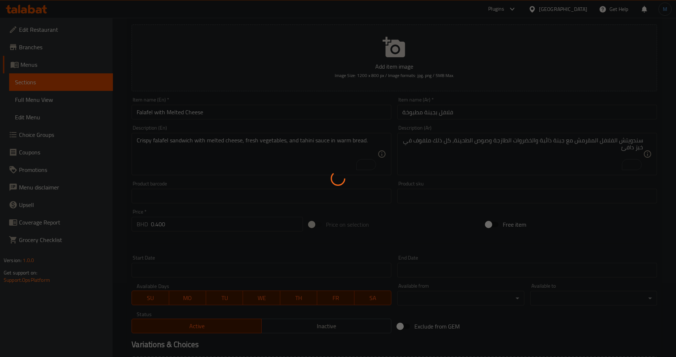
scroll to position [0, 0]
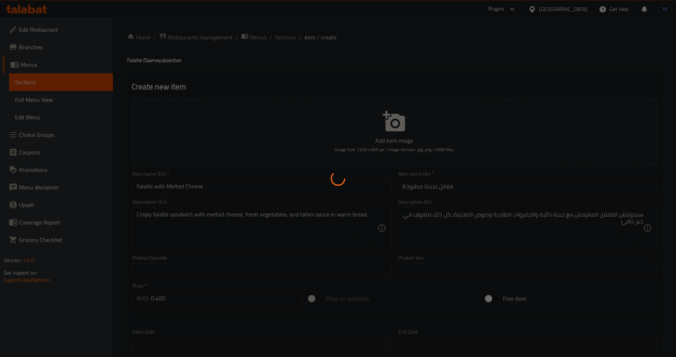
type input "0"
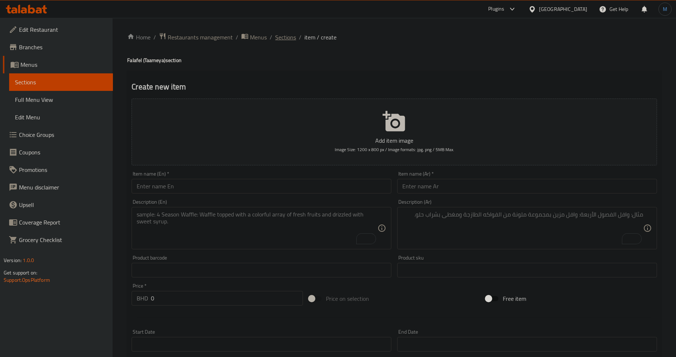
click at [280, 38] on span "Sections" at bounding box center [285, 37] width 21 height 9
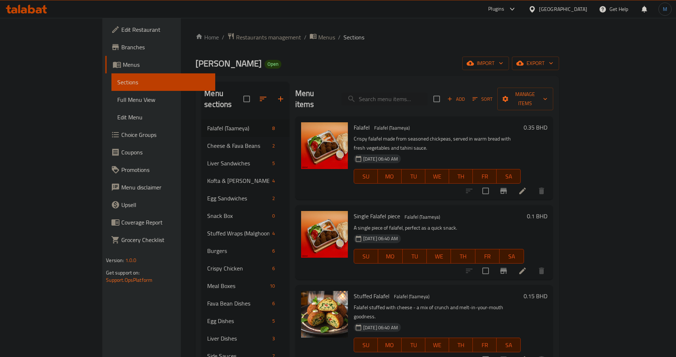
click at [496, 285] on div "Stuffed Falafel Falafel (Taameya) Falafel stuffed with cheese - a mix of crunch…" at bounding box center [424, 326] width 258 height 83
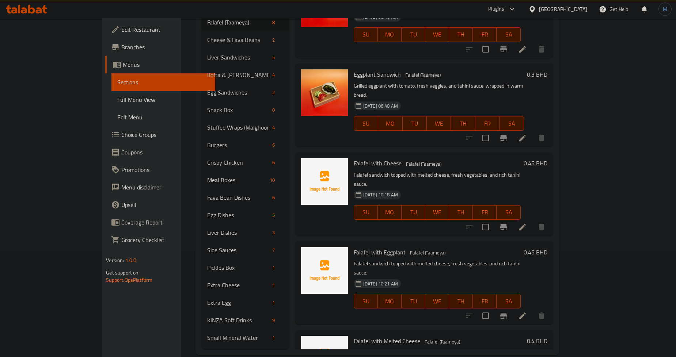
scroll to position [107, 0]
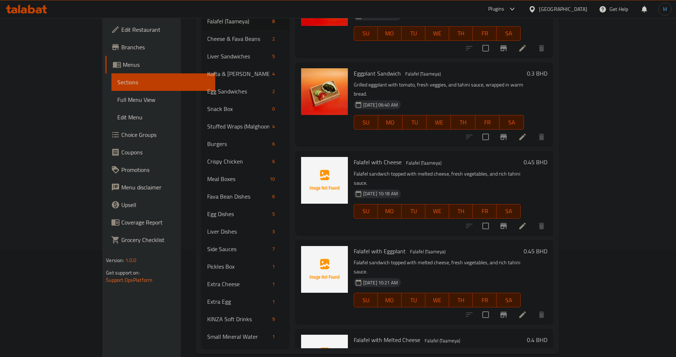
click at [295, 151] on div "Falafel with Cheese Falafel (Taameya) Falafel sandwich topped with melted chees…" at bounding box center [424, 192] width 258 height 83
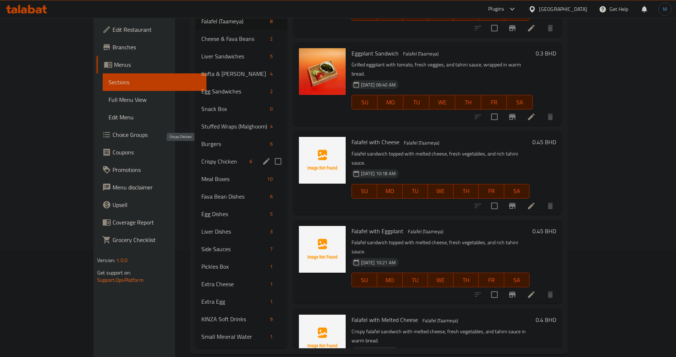
scroll to position [26, 0]
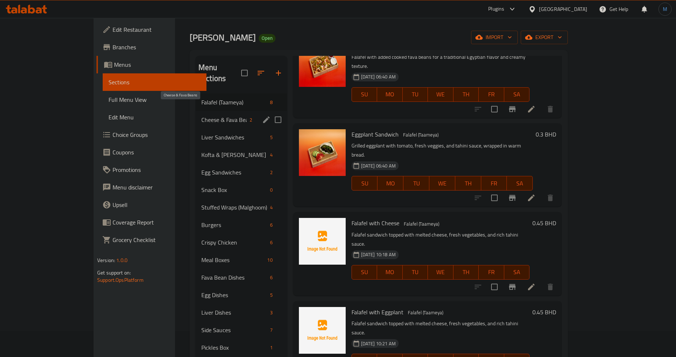
click at [201, 115] on span "Cheese & Fava Beans" at bounding box center [223, 119] width 45 height 9
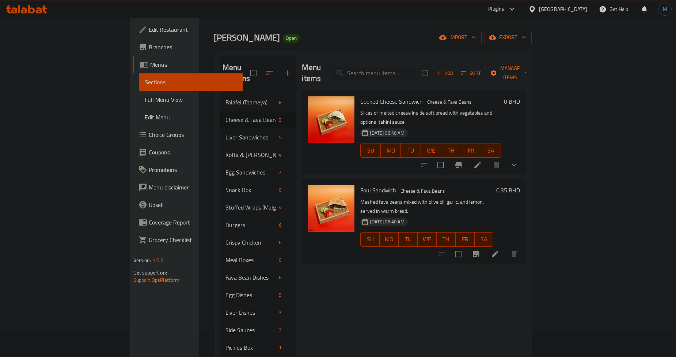
click at [450, 179] on div "Foul Sandwich Cheese & Fava Beans Mashed fava beans mixed with olive oil, garli…" at bounding box center [414, 220] width 224 height 83
click at [518, 161] on icon "show more" at bounding box center [514, 165] width 9 height 9
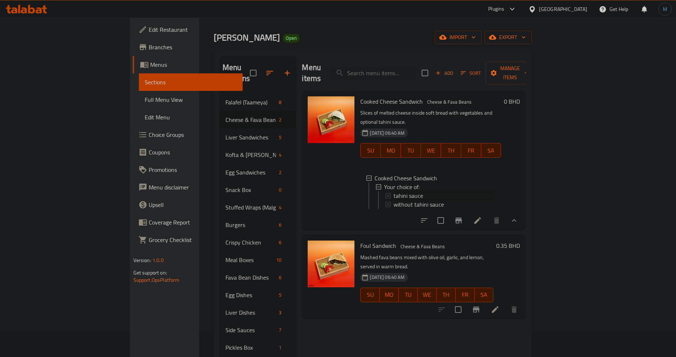
click at [393, 191] on span "tahini sauce" at bounding box center [408, 195] width 30 height 9
click at [463, 216] on icon "Branch-specific-item" at bounding box center [458, 220] width 9 height 9
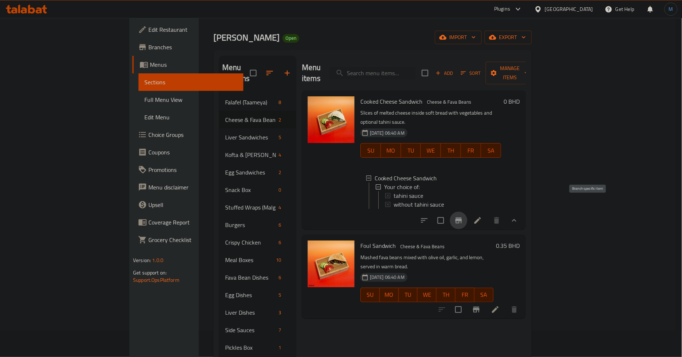
click at [488, 214] on li at bounding box center [477, 220] width 20 height 13
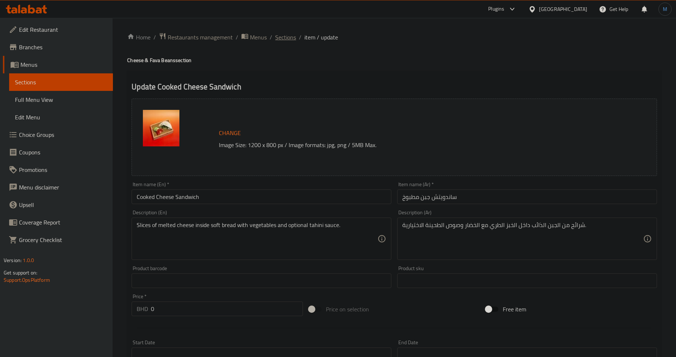
click at [289, 37] on span "Sections" at bounding box center [285, 37] width 21 height 9
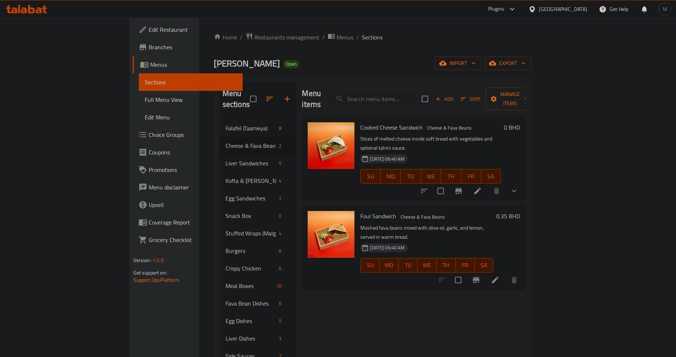
click at [493, 211] on h6 "Foul Sandwich Cheese & Fava Beans" at bounding box center [426, 216] width 133 height 10
click at [482, 187] on icon at bounding box center [477, 191] width 9 height 9
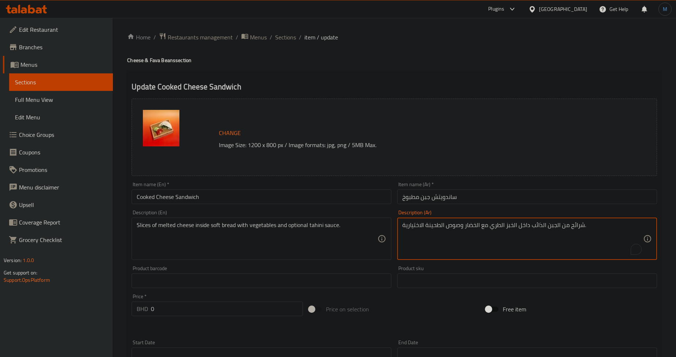
paste textarea "جبنة مطبوخة داخل خبز طري، مع خضار وصوص طحينة حسب الطلب"
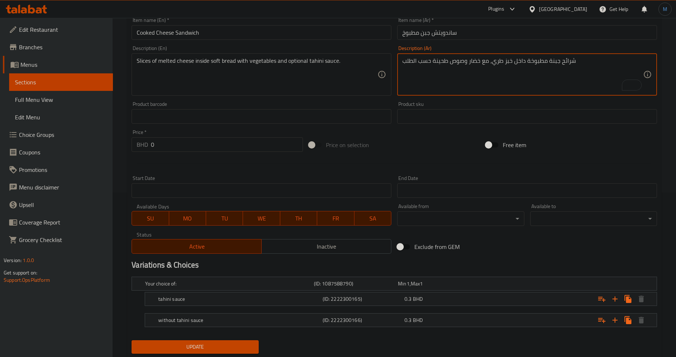
scroll to position [185, 0]
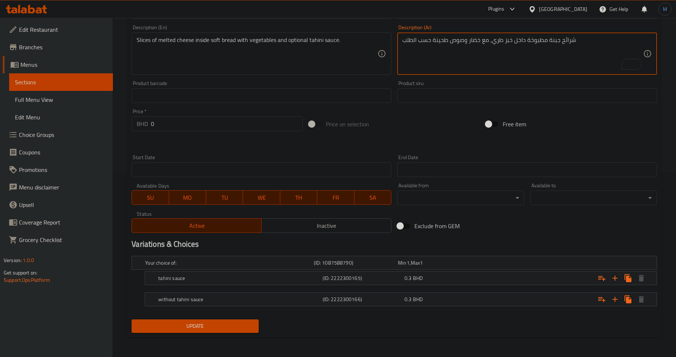
type textarea "شرائح جبنة مطبوخة داخل خبز طري، مع خضار وصوص طحينة حسب الطلب"
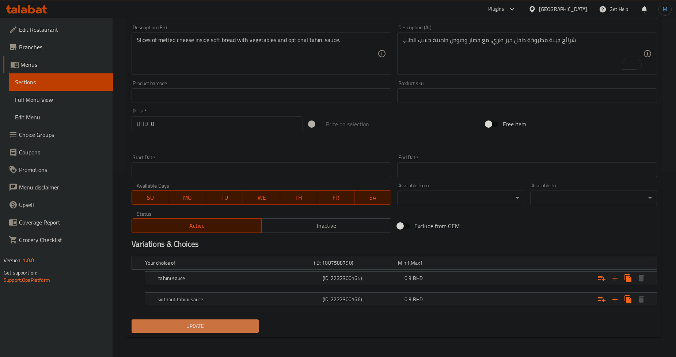
click at [246, 322] on span "Update" at bounding box center [194, 326] width 115 height 9
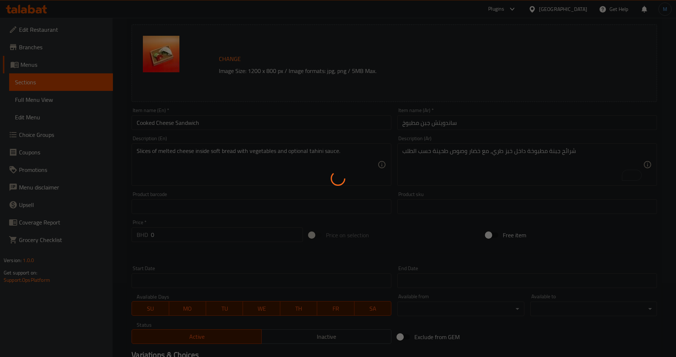
scroll to position [0, 0]
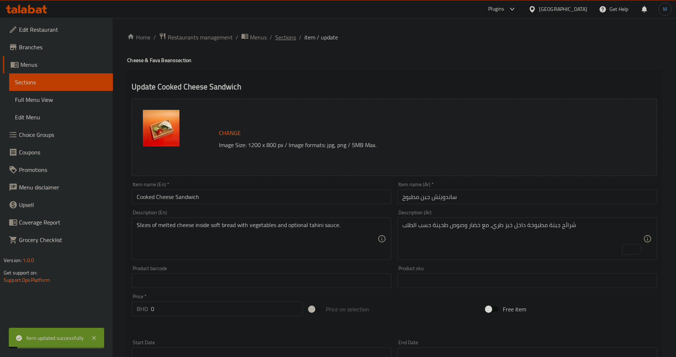
click at [285, 37] on span "Sections" at bounding box center [285, 37] width 21 height 9
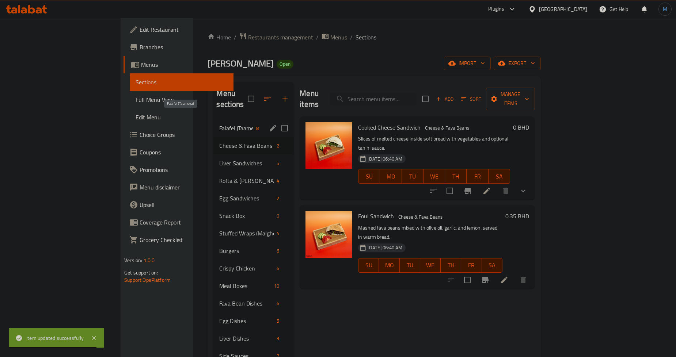
click at [219, 124] on span "Falafel (Taameya)" at bounding box center [236, 128] width 34 height 9
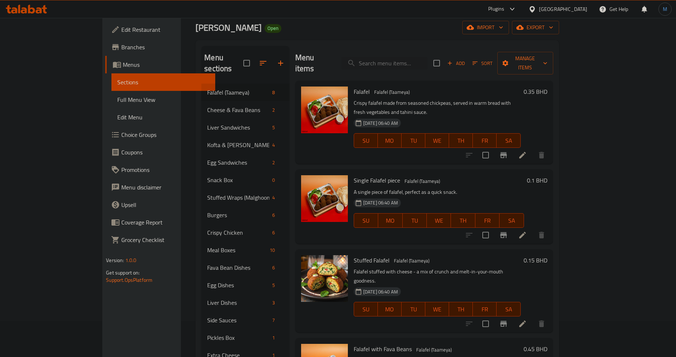
scroll to position [26, 0]
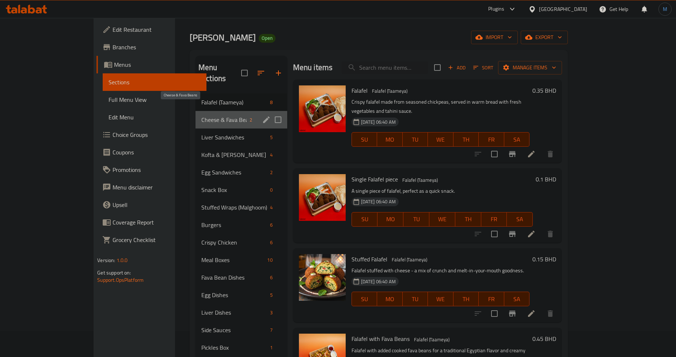
click at [201, 115] on span "Cheese & Fava Beans" at bounding box center [223, 119] width 45 height 9
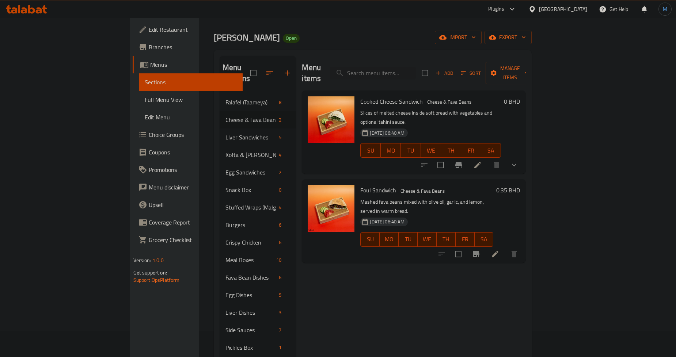
click at [486, 246] on div "Menu items Add Sort Manage items Cooked Cheese Sandwich Cheese & Fava Beans Sli…" at bounding box center [411, 243] width 230 height 374
drag, startPoint x: 612, startPoint y: 221, endPoint x: 622, endPoint y: 223, distance: 10.4
click at [523, 245] on div at bounding box center [478, 254] width 90 height 18
click at [499, 250] on icon at bounding box center [495, 254] width 9 height 9
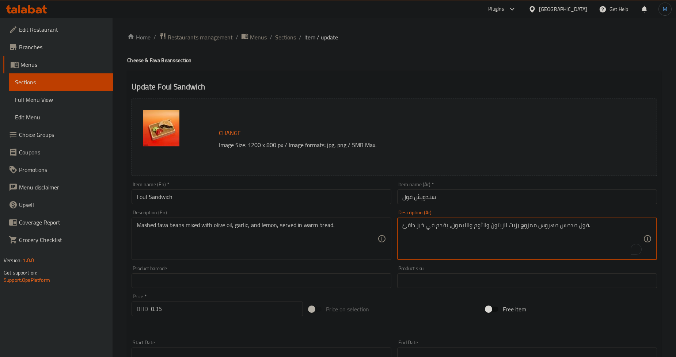
paste textarea "لوط بزيت زيتون،[PERSON_NAME]، [PERSON_NAME]، تُقدّم داخل خبز دافئ"
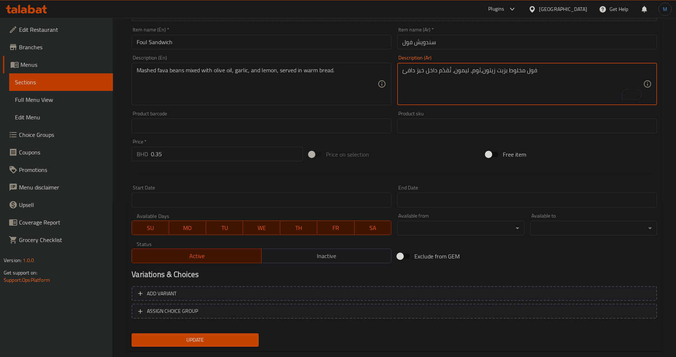
scroll to position [168, 0]
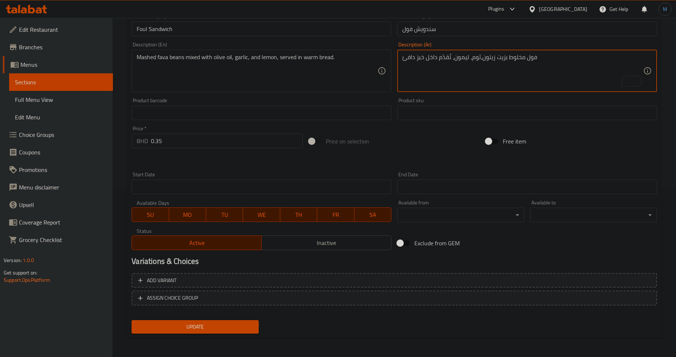
type textarea "فول مخلوط بزيت زيتون،ثوم، ليمون، تُقدّم داخل خبز دافئ"
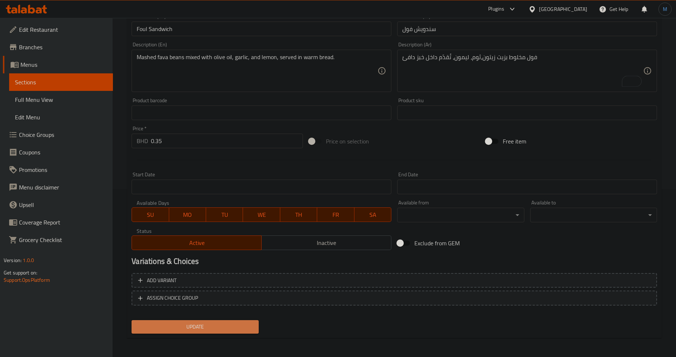
click at [181, 331] on button "Update" at bounding box center [195, 327] width 127 height 14
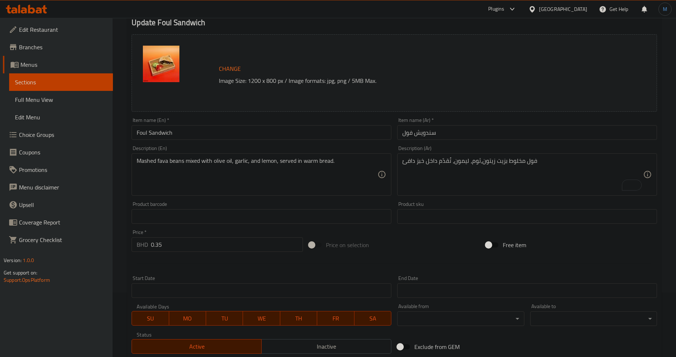
scroll to position [0, 0]
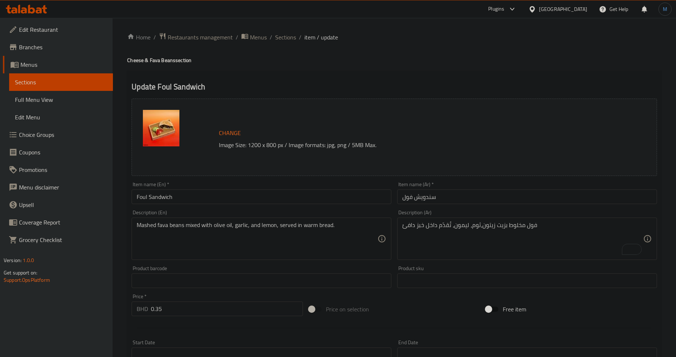
click at [272, 35] on ol "Home / Restaurants management / Menus / Sections / item / update" at bounding box center [394, 37] width 534 height 9
click at [310, 34] on span "item / update" at bounding box center [321, 37] width 34 height 9
click at [279, 38] on span "Sections" at bounding box center [285, 37] width 21 height 9
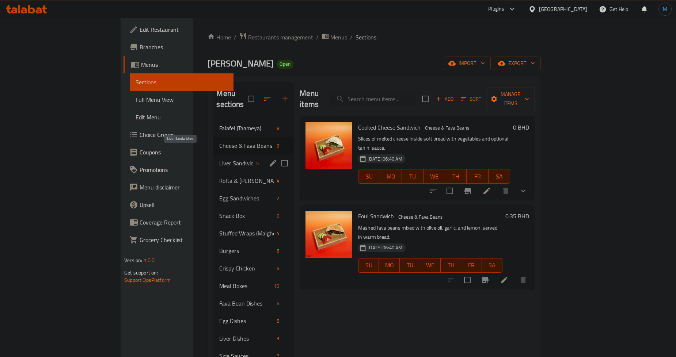
click at [219, 159] on span "Liver Sandwiches" at bounding box center [236, 163] width 34 height 9
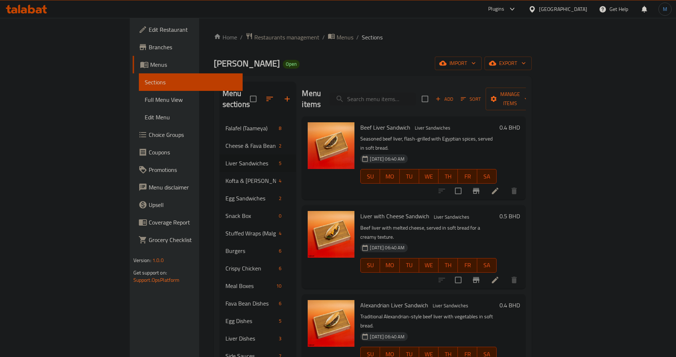
click at [431, 213] on div "Liver Sandwiches" at bounding box center [451, 217] width 41 height 9
click at [496, 211] on h6 "Liver with Cheese Sandwich Liver Sandwiches" at bounding box center [428, 216] width 136 height 10
click at [499, 187] on icon at bounding box center [495, 191] width 9 height 9
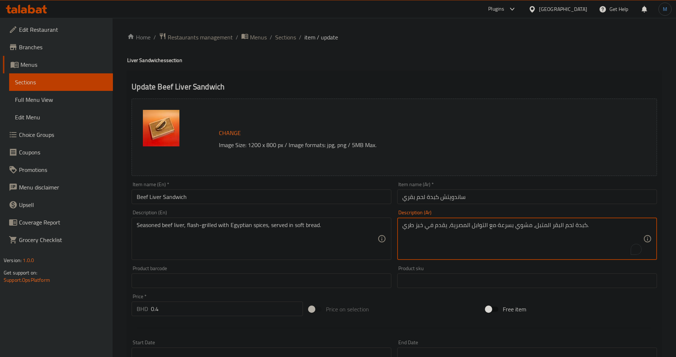
paste textarea "قري مطبوخ في مزيج من التوابل العطرية، مخبوزة سريعًا مع توابل مصرية، تقدم داخل خ…"
type textarea "كبدة لحم بقري مطبوخ في مزيج من التوابل العطرية، مخبوزة سريعًا مع توابل مصرية، ت…"
click at [335, 258] on div "Seasoned beef liver, flash-grilled with Egyptian spices, served in soft bread. …" at bounding box center [262, 239] width 260 height 42
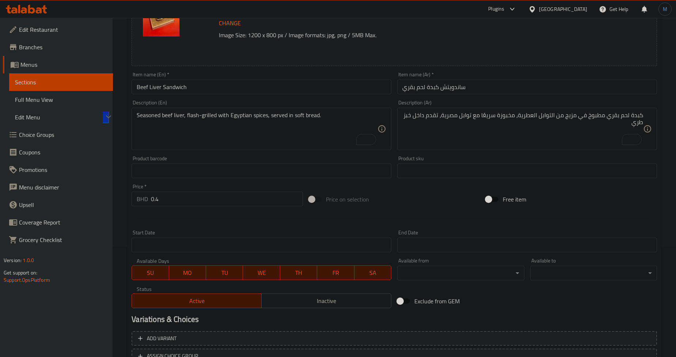
scroll to position [168, 0]
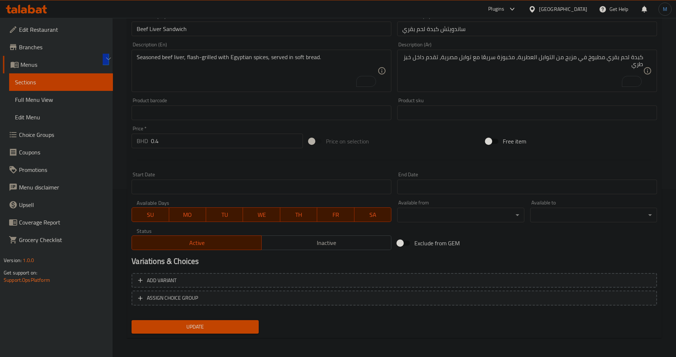
click at [226, 318] on div "Update" at bounding box center [195, 326] width 133 height 19
click at [230, 320] on button "Update" at bounding box center [195, 327] width 127 height 14
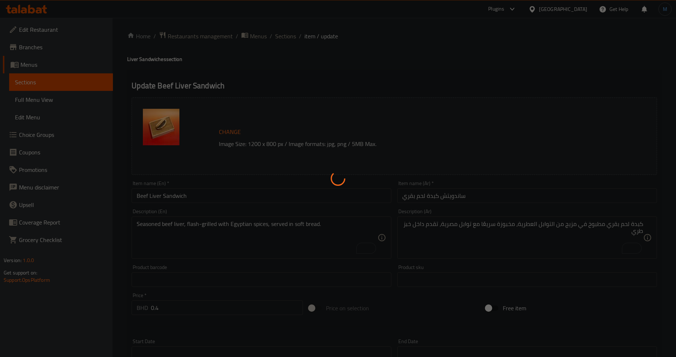
scroll to position [0, 0]
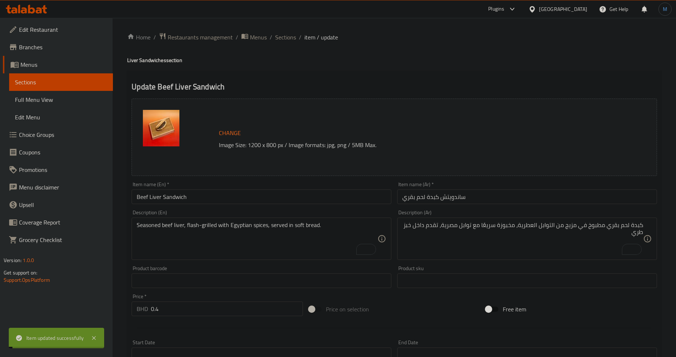
click at [288, 39] on span "Sections" at bounding box center [285, 37] width 21 height 9
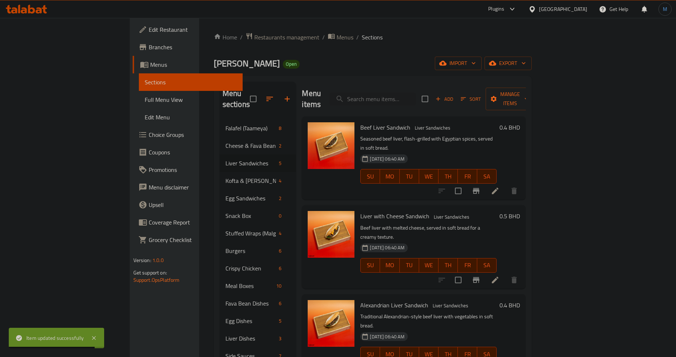
click at [522, 205] on div "Liver with Cheese Sandwich Liver Sandwiches Beef liver with melted cheese, serv…" at bounding box center [414, 246] width 224 height 83
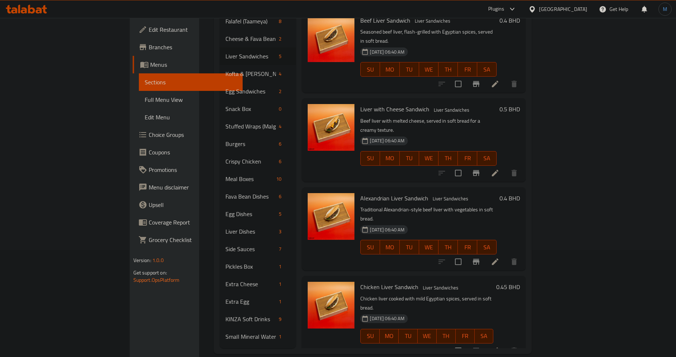
click at [491, 193] on h6 "Alexandrian Liver Sandwich Liver Sandwiches" at bounding box center [428, 198] width 136 height 10
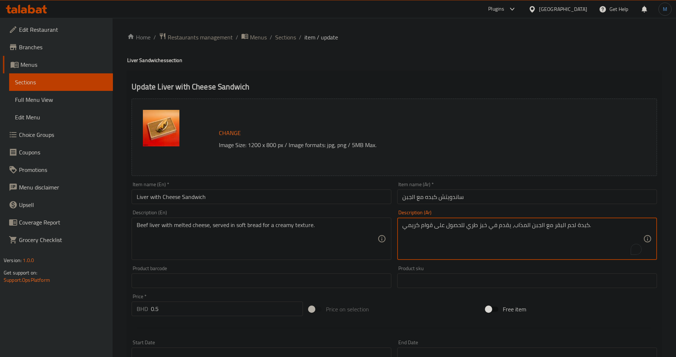
paste textarea "قري المطبوخ في مزيج من التوابل العطرية، مخبوزة سريعًا مع توابل مصرية، تقدم داخل…"
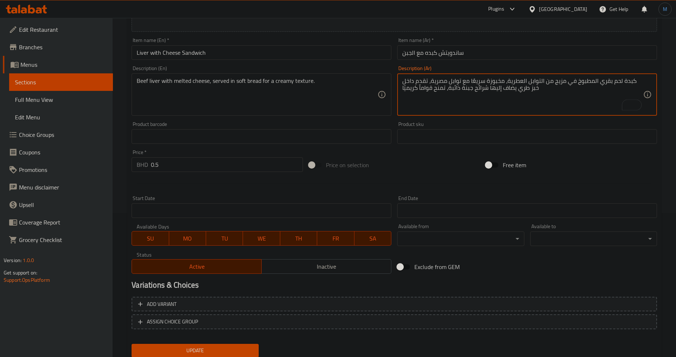
scroll to position [168, 0]
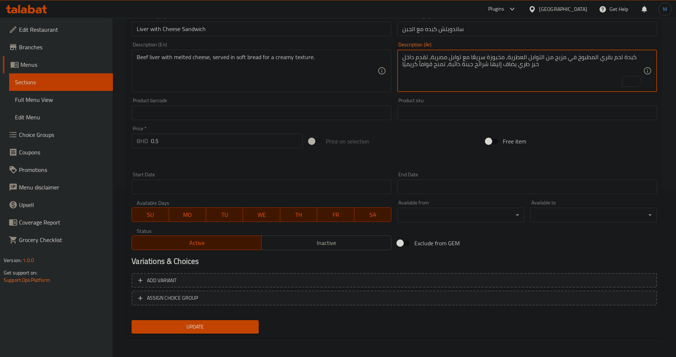
type textarea "كبدة لحم بقري المطبوخ في مزيج من التوابل العطرية، مخبوزة سريعًا مع توابل مصرية،…"
click at [171, 327] on span "Update" at bounding box center [194, 327] width 115 height 9
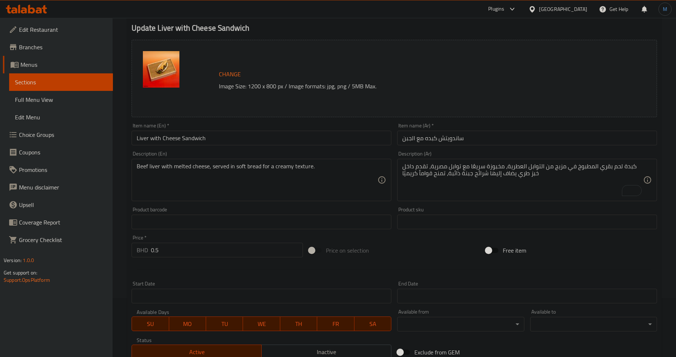
scroll to position [127, 0]
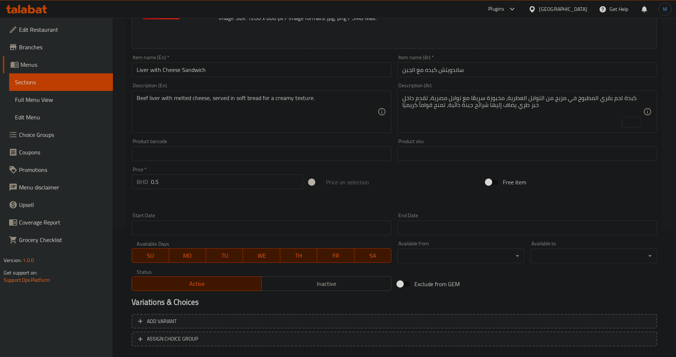
drag, startPoint x: 209, startPoint y: 287, endPoint x: 220, endPoint y: 298, distance: 15.5
click at [220, 298] on div "Change Image Size: 1200 x 800 px / Image formats: jpg, png / 5MB Max. Item name…" at bounding box center [394, 173] width 531 height 409
click at [220, 298] on h2 "Variations & Choices" at bounding box center [394, 302] width 525 height 11
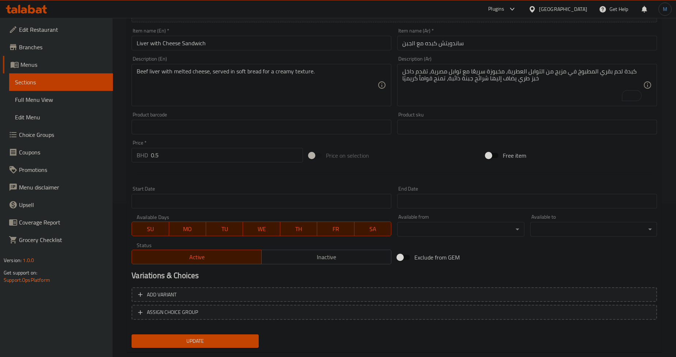
scroll to position [168, 0]
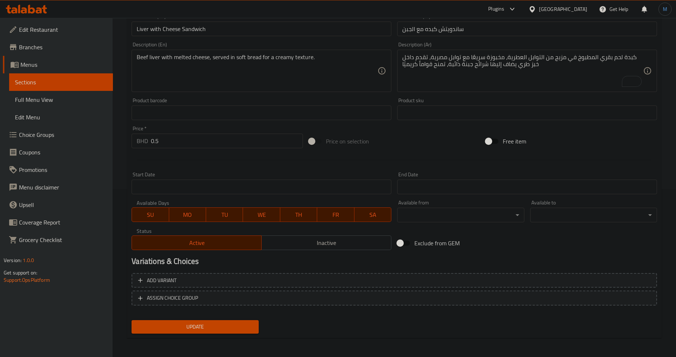
click at [222, 334] on div "Update" at bounding box center [195, 326] width 133 height 19
click at [226, 326] on span "Update" at bounding box center [194, 327] width 115 height 9
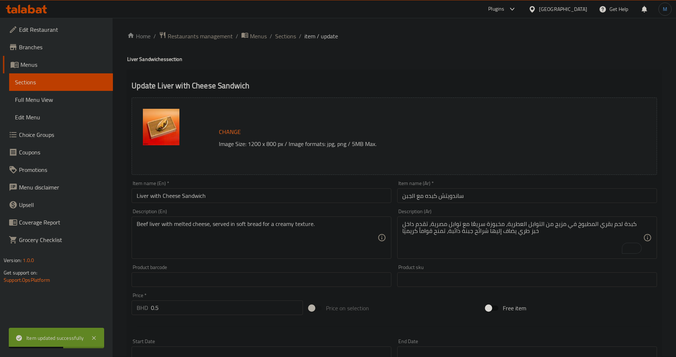
scroll to position [0, 0]
click at [289, 37] on span "Sections" at bounding box center [285, 37] width 21 height 9
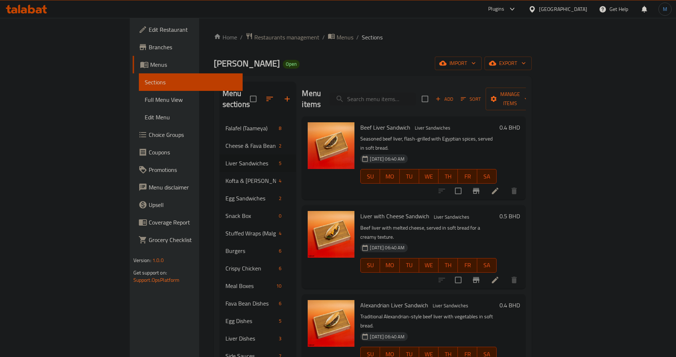
click at [449, 208] on div "Liver with Cheese Sandwich Liver Sandwiches Beef liver with melted cheese, serv…" at bounding box center [428, 246] width 142 height 77
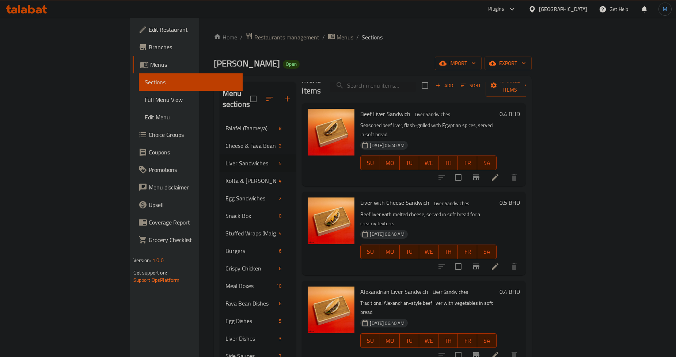
scroll to position [41, 0]
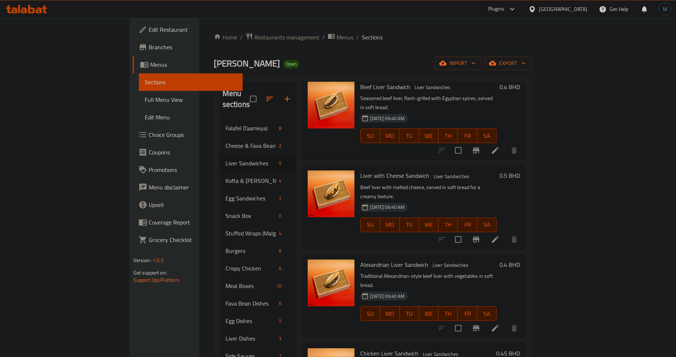
click at [496, 272] on p "Traditional Alexandrian-style beef liver with vegetables in soft bread." at bounding box center [428, 281] width 136 height 18
click at [499, 324] on icon at bounding box center [495, 328] width 9 height 9
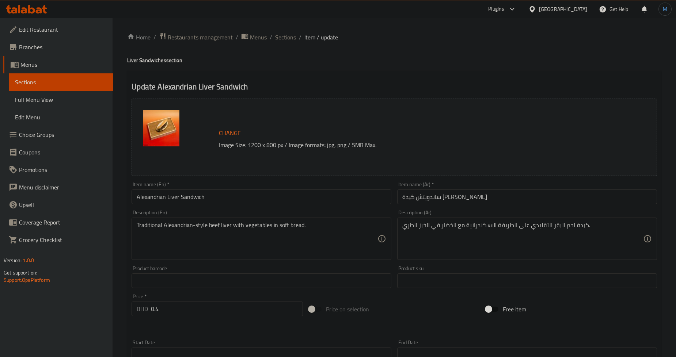
paste textarea "قري المطبوخ في مزيج من التوابل العطرية، يقدم على الطريقة الإسكندرانية التقليدية…"
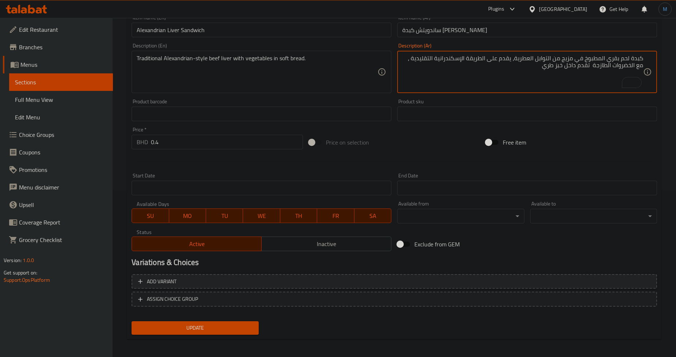
scroll to position [168, 0]
type textarea "كبدة لحم بقري المطبوخ في مزيج من التوابل العطرية، يقدم على الطريقة الإسكندرانية…"
click at [247, 320] on button "Update" at bounding box center [195, 327] width 127 height 14
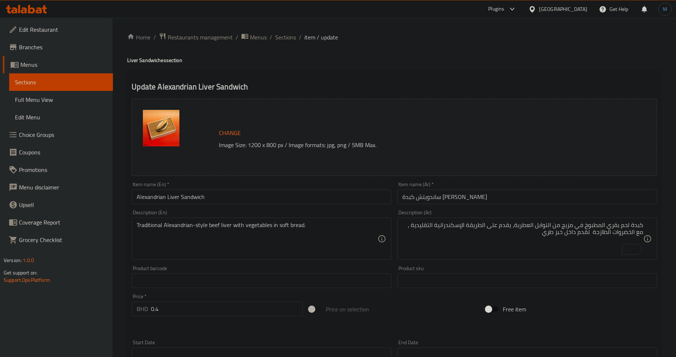
scroll to position [162, 0]
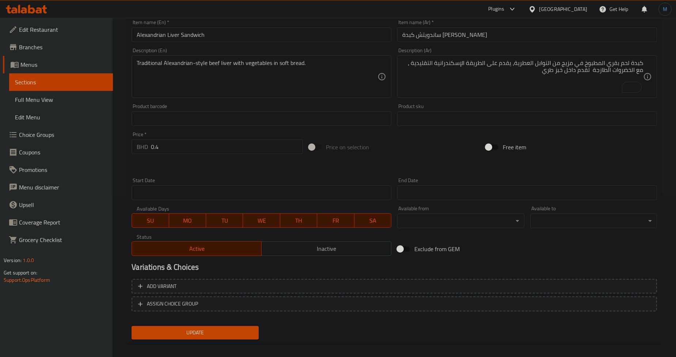
click at [220, 328] on span "Update" at bounding box center [194, 332] width 115 height 9
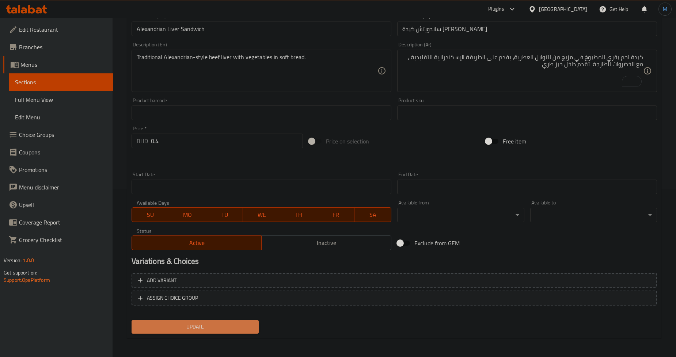
click at [203, 320] on button "Update" at bounding box center [195, 327] width 127 height 14
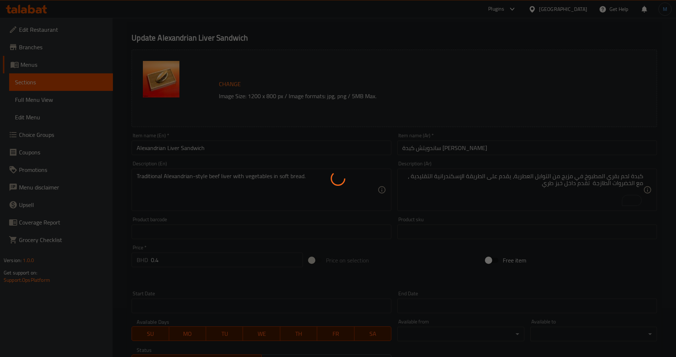
scroll to position [0, 0]
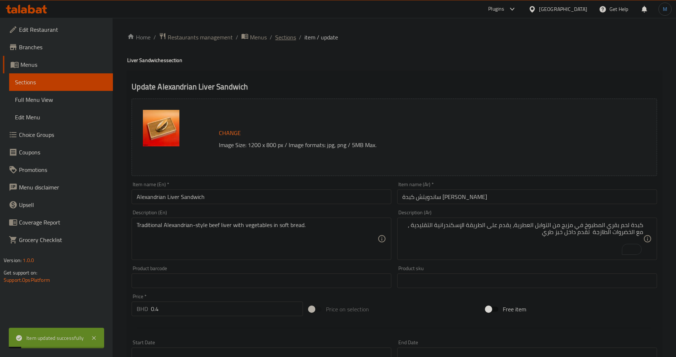
click at [290, 37] on span "Sections" at bounding box center [285, 37] width 21 height 9
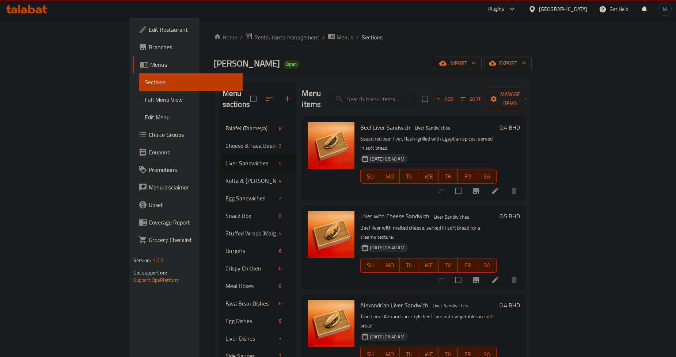
click at [458, 260] on div "Menu items Add Sort Manage items Beef Liver Sandwich Liver Sandwiches Seasoned …" at bounding box center [411, 269] width 230 height 374
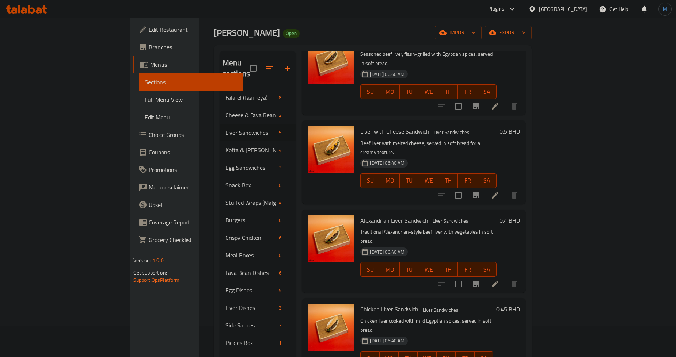
scroll to position [45, 0]
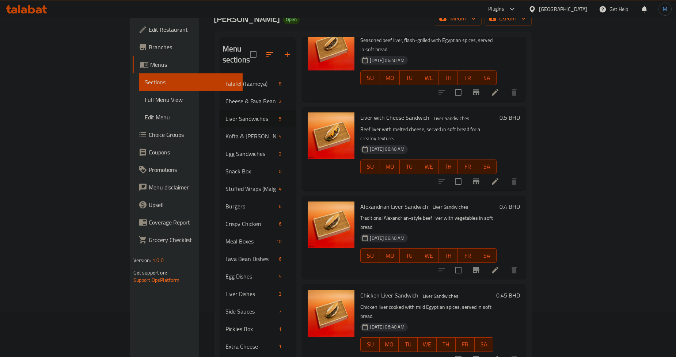
click at [496, 320] on div "07-08-2025 06:40 AM SU MO TU WE TH FR SA" at bounding box center [426, 339] width 139 height 39
click at [499, 355] on icon at bounding box center [495, 359] width 9 height 9
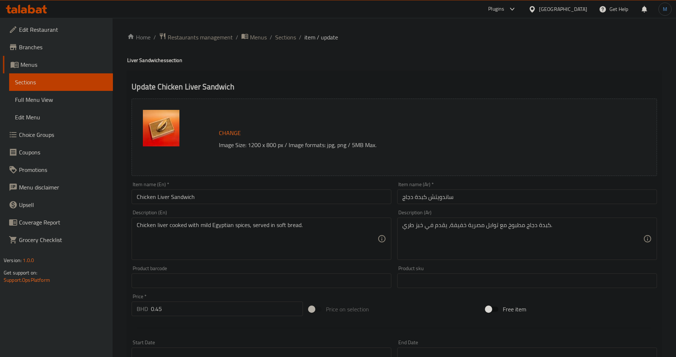
click at [428, 309] on div "Price on selection" at bounding box center [394, 310] width 177 height 20
click at [502, 239] on textarea "كبدة دجاج مطبوخ مع توابل مصرية خفيفة، يقدم في خبز طري." at bounding box center [522, 239] width 241 height 35
paste textarea "هوة بتوابل مصرية ناعمة، تقدم داخل خبز طري"
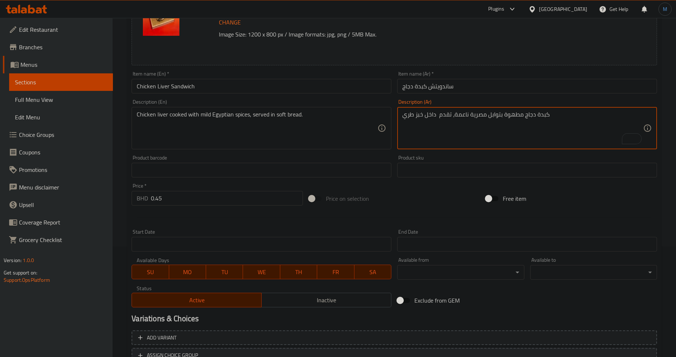
scroll to position [168, 0]
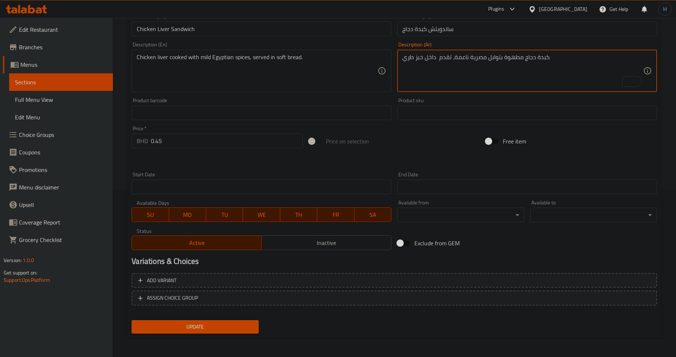
type textarea "كبدة دجاج مطهوة بتوابل مصرية ناعمة، تقدم داخل خبز طري"
click at [190, 327] on span "Update" at bounding box center [194, 327] width 115 height 9
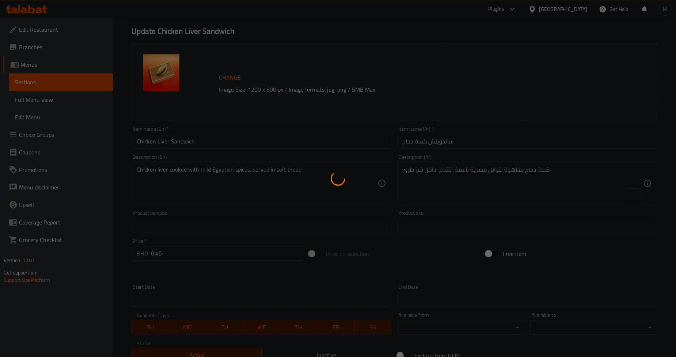
scroll to position [5, 0]
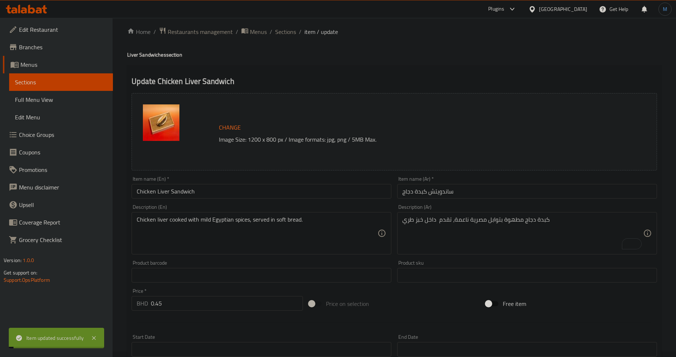
click at [295, 31] on ol "Home / Restaurants management / Menus / Sections / item / update" at bounding box center [394, 31] width 534 height 9
click at [287, 31] on span "Sections" at bounding box center [285, 31] width 21 height 9
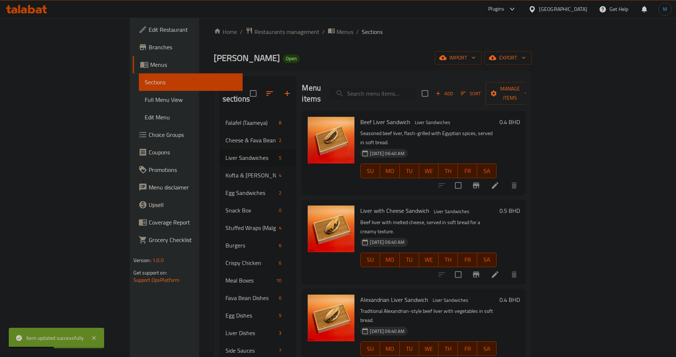
click at [526, 289] on div "Alexandrian Liver Sandwich Liver Sandwiches Traditional Alexandrian-style beef …" at bounding box center [414, 330] width 224 height 83
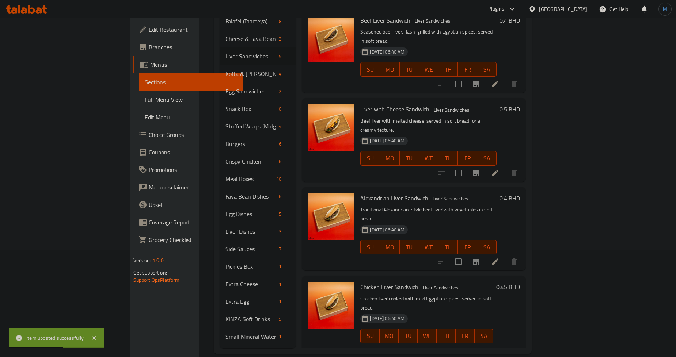
scroll to position [54, 0]
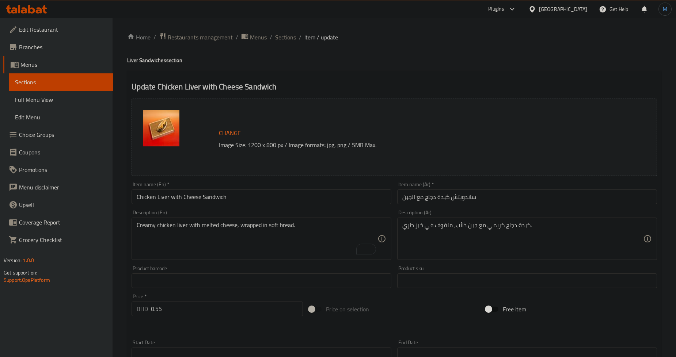
click at [366, 243] on span at bounding box center [371, 249] width 10 height 12
paste textarea "طهوة بتوابل مصرية ناعمة، تقدم داخل خبز طري إضافة جبنة تمدّ الطبق بكثافة كريمية …"
type textarea "كبدة دجاج مطهوة بتوابل مصرية ناعمة، تقدم داخل خبز طري إضافة جبنة تمدّ الطبق بكث…"
click at [184, 226] on textarea "Creamy chicken liver with melted cheese, wrapped in soft bread." at bounding box center [257, 239] width 241 height 35
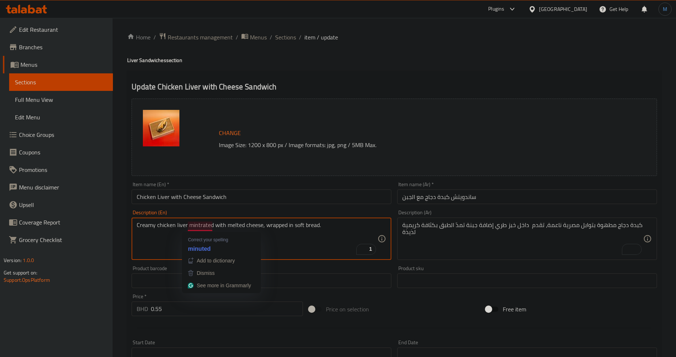
click at [200, 226] on textarea "Creamy chicken liver mintrated with melted cheese, wrapped in soft bread." at bounding box center [257, 239] width 241 height 35
type textarea "Creamy chicken liver minwith melted cheese, wrapped in soft bread."
drag, startPoint x: 186, startPoint y: 224, endPoint x: 247, endPoint y: 229, distance: 61.2
paste textarea "with delicate Egyptian spices"
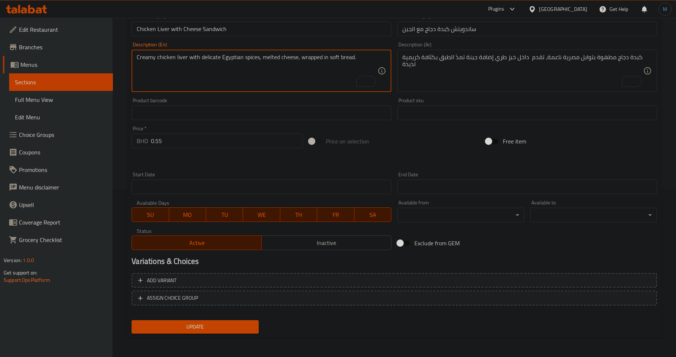
type textarea "Creamy chicken liver with delicate Egyptian spices, melted cheese, wrapped in s…"
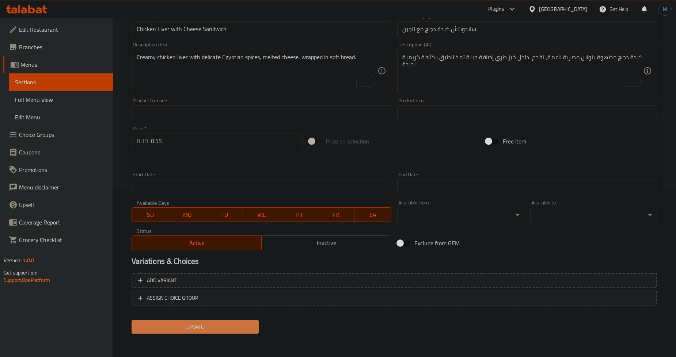
drag, startPoint x: 225, startPoint y: 326, endPoint x: 247, endPoint y: 285, distance: 46.9
click at [225, 326] on span "Update" at bounding box center [194, 327] width 115 height 9
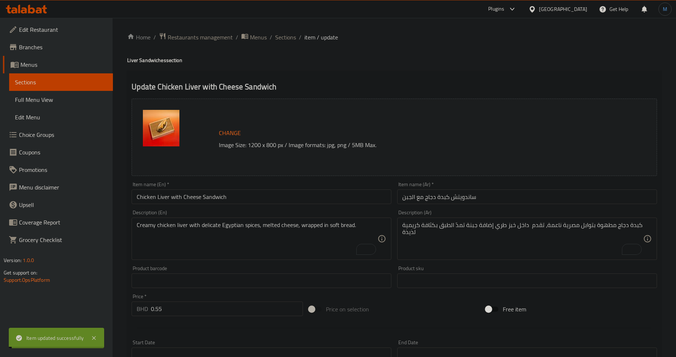
click at [282, 37] on span "Sections" at bounding box center [285, 37] width 21 height 9
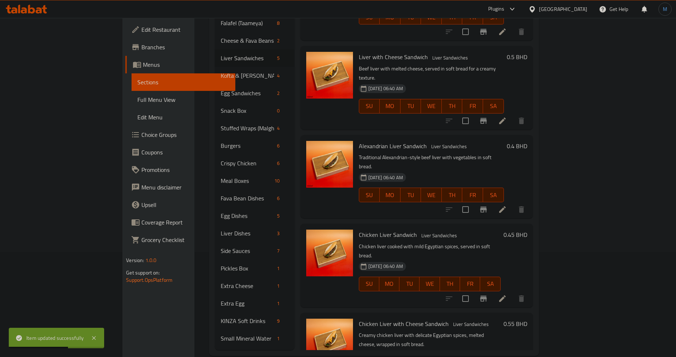
scroll to position [107, 0]
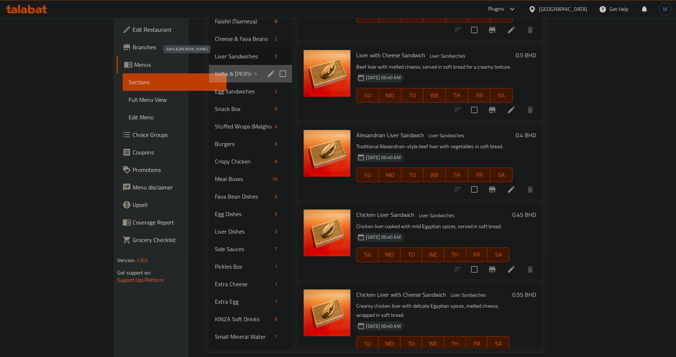
click at [215, 69] on span "Kofta & [PERSON_NAME]" at bounding box center [233, 73] width 37 height 9
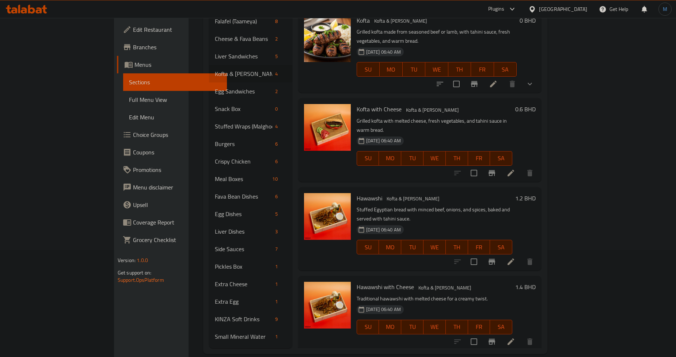
click at [429, 205] on p "Stuffed Egyptian bread with minced beef, onions, and spices, baked and served w…" at bounding box center [435, 214] width 156 height 18
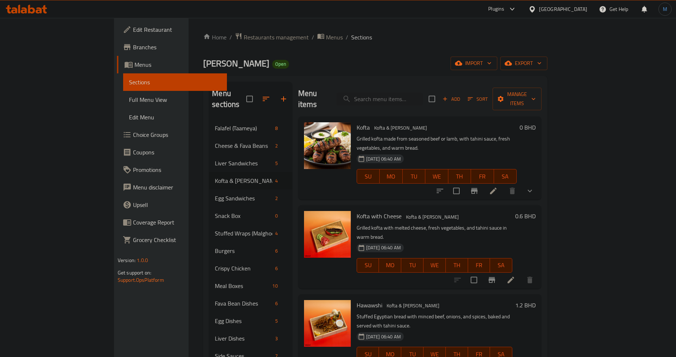
click at [534, 187] on icon "show more" at bounding box center [529, 191] width 9 height 9
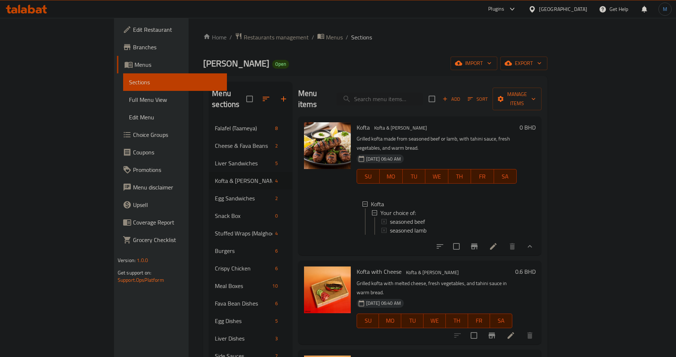
click at [483, 226] on div "Kofta Your choice of: seasoned beef seasoned lamb" at bounding box center [437, 219] width 160 height 50
click at [503, 240] on li at bounding box center [493, 246] width 20 height 13
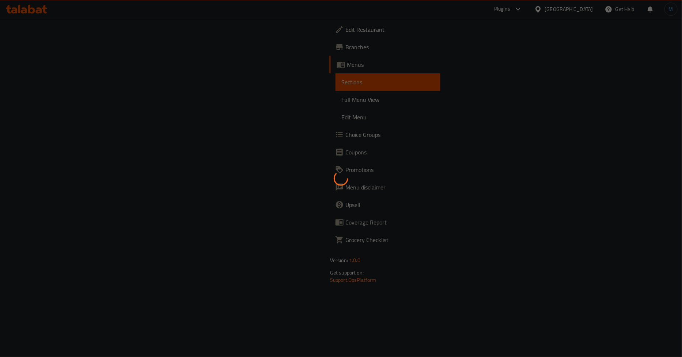
click at [604, 233] on div at bounding box center [341, 178] width 682 height 357
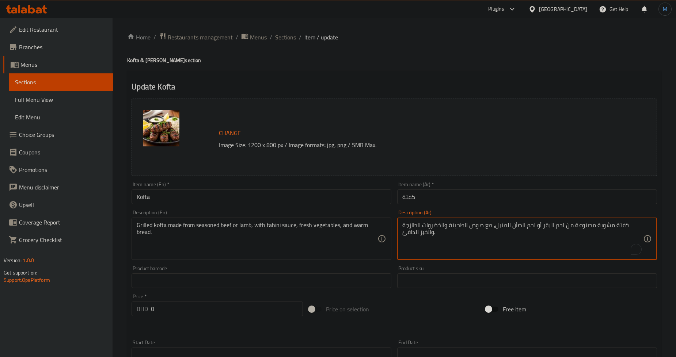
click at [479, 249] on textarea "كفتة مشوية مصنوعة من لحم البقر أو لحم الضأن المتبل، مع صوص الطحينة والخضروات ال…" at bounding box center [522, 239] width 241 height 35
paste textarea "على الطريقة المصرية مكونة من الحم البقرى المفروم أو الضأن المتبل، مشوية وتقدم م…"
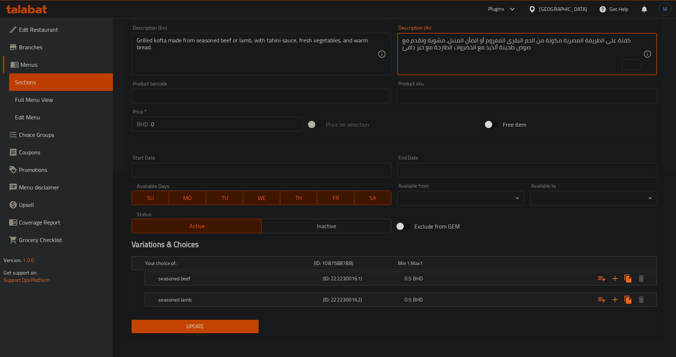
scroll to position [185, 0]
type textarea "كفتة على الطريقة المصرية مكونة من الحم البقرى المفروم أو الضأن المتبل، مشوية وت…"
click at [189, 327] on span "Update" at bounding box center [194, 326] width 115 height 9
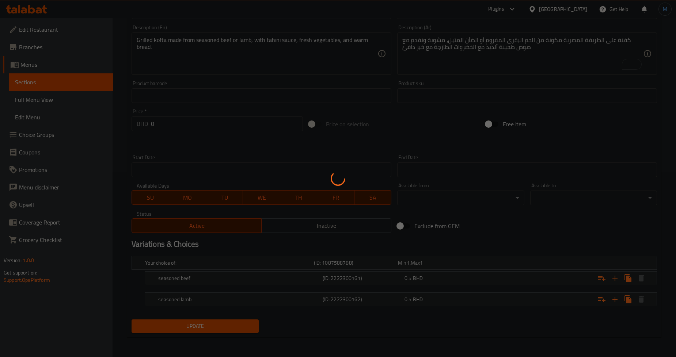
click at [261, 302] on div at bounding box center [338, 178] width 676 height 357
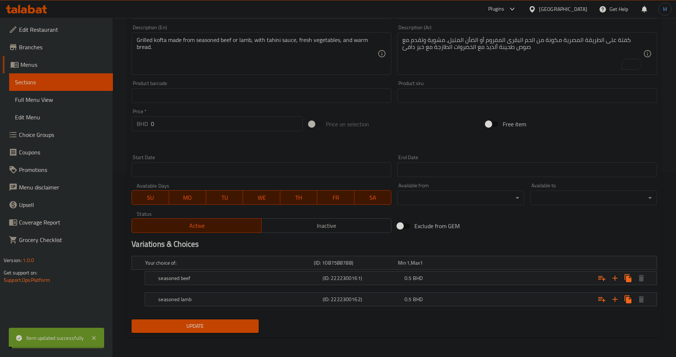
click at [265, 267] on h5 "seasoned lamb" at bounding box center [227, 262] width 165 height 7
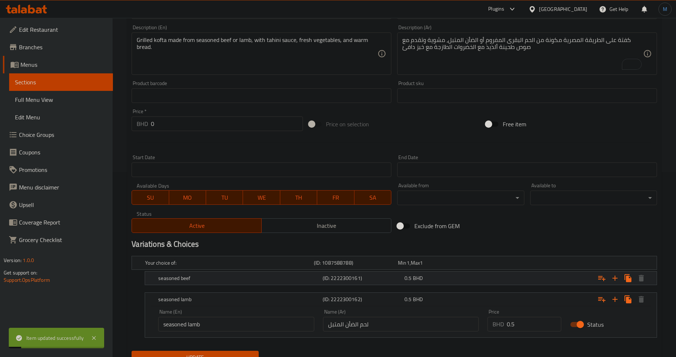
click at [289, 267] on h5 "seasoned beef" at bounding box center [227, 262] width 165 height 7
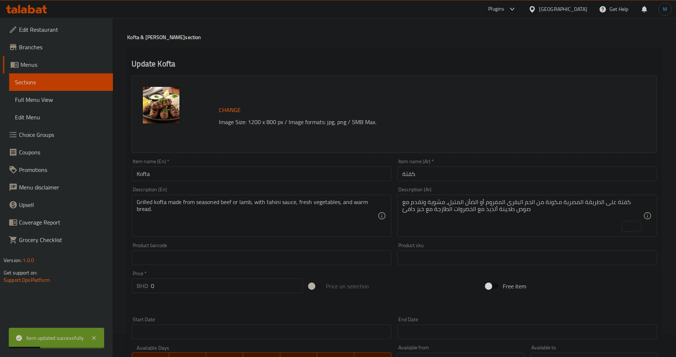
scroll to position [0, 0]
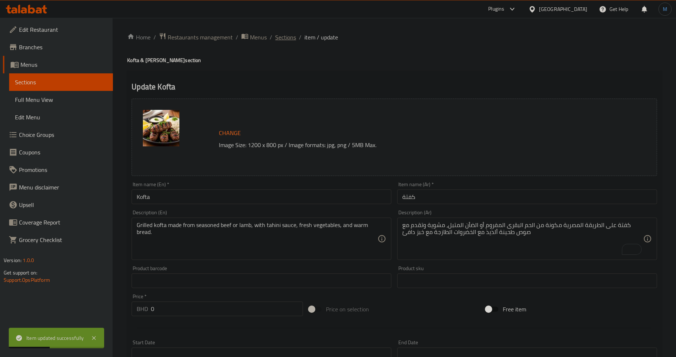
click at [282, 36] on span "Sections" at bounding box center [285, 37] width 21 height 9
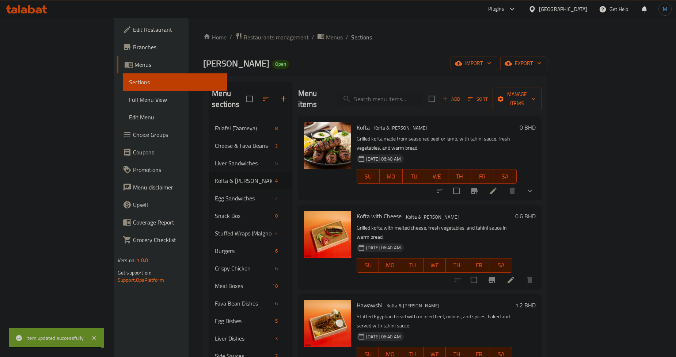
click at [512, 224] on p "Grilled kofta with melted cheese, fresh vegetables, and tahini sauce in warm br…" at bounding box center [435, 233] width 156 height 18
click at [515, 276] on icon at bounding box center [510, 280] width 9 height 9
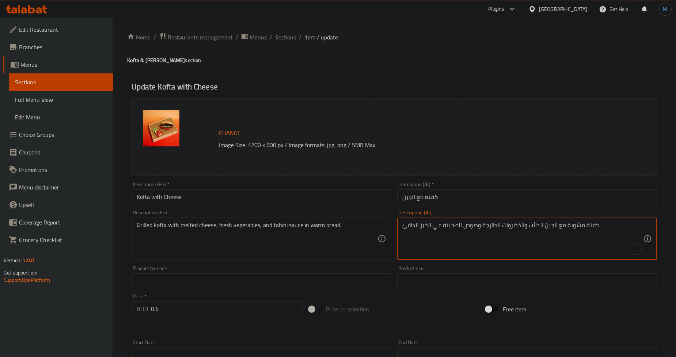
paste textarea "على الطريقة المصرية مكونة من لحم البقرى المفروم أو الضأن المتبل، مشوية وتقدم مع…"
type textarea "كفتة على الطريقة المصرية مكونة من لحم البقرى المفروم أو الضأن المتبل، مشوية وتق…"
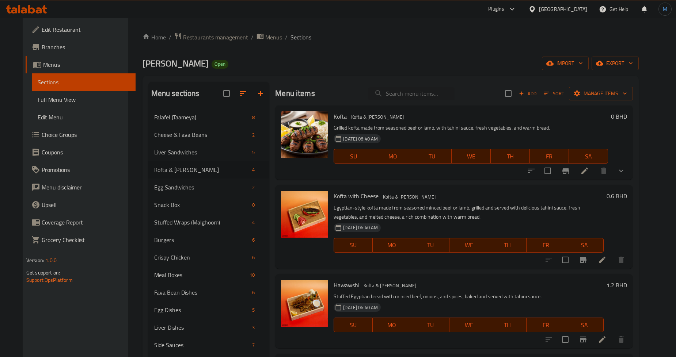
click at [542, 289] on h6 "Hawawshi Kofta & [PERSON_NAME]" at bounding box center [469, 285] width 270 height 10
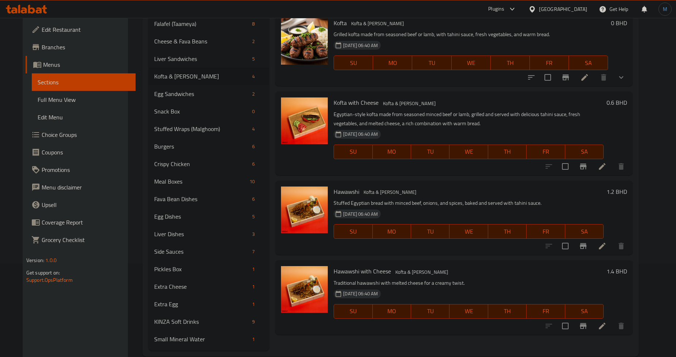
scroll to position [107, 0]
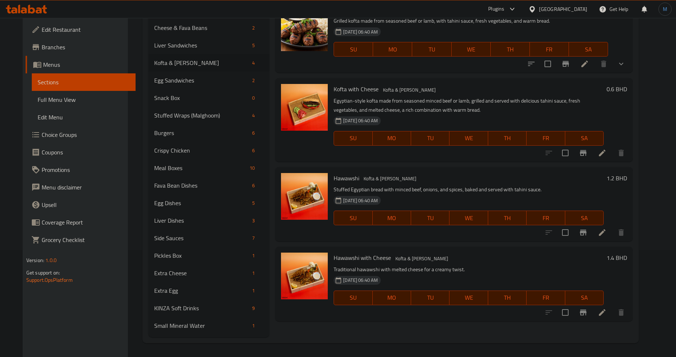
click at [486, 191] on p "Stuffed Egyptian bread with minced beef, onions, and spices, baked and served w…" at bounding box center [469, 189] width 270 height 9
click at [605, 235] on icon at bounding box center [602, 232] width 7 height 7
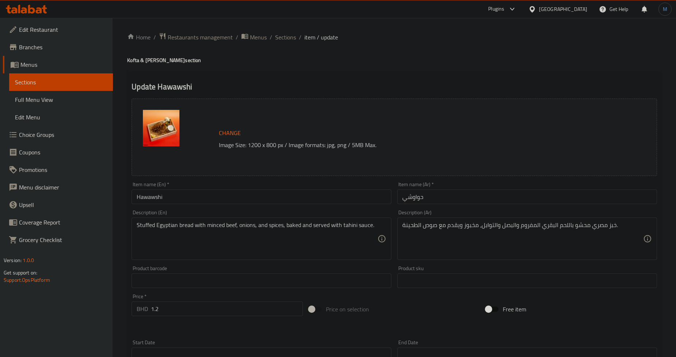
drag, startPoint x: 507, startPoint y: 259, endPoint x: 501, endPoint y: 183, distance: 77.0
click at [507, 259] on div "خبز مصري محشو باللحم البقري المفروم والبصل والتوابل، مخبوز ويقدم مع صوص الطحينة…" at bounding box center [527, 239] width 260 height 42
paste textarea "خبز محشو باللحمة البقري المفروم مع بصل وبهارات، علي الطريقة المصرية الأصيلة محش…"
click at [531, 260] on div "خبز محشو باللحمة البقري المفروم مع بصل وبهارات، علي الطريقة المصرية الأصيلة محش…" at bounding box center [527, 239] width 260 height 42
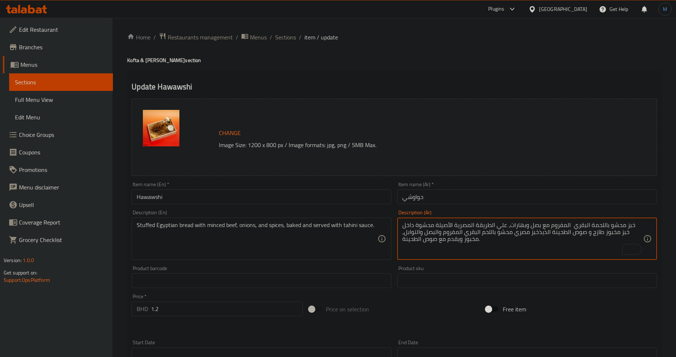
click at [508, 248] on textarea "خبز محشو باللحمة البقري المفروم مع بصل وبهارات، علي الطريقة المصرية الأصيلة محش…" at bounding box center [522, 239] width 241 height 35
click at [516, 242] on textarea "خبز محشو باللحمة البقري المفروم مع بصل وبهارات، علي الطريقة المصرية الأصيلة محش…" at bounding box center [522, 239] width 241 height 35
paste textarea "To enrich screen reader interactions, please activate Accessibility in Grammarl…"
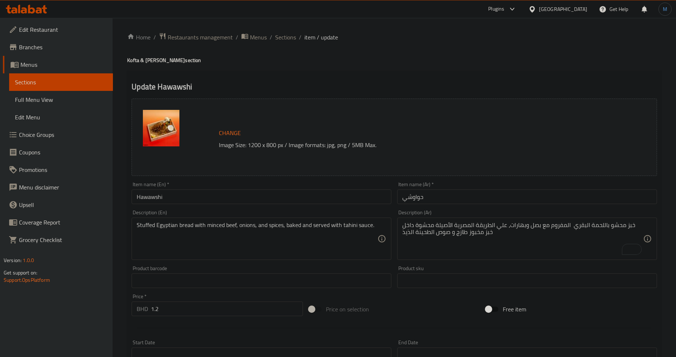
click at [578, 230] on textarea "خبز محشو باللحمة البقري المفروم مع بصل وبهارات، علي الطريقة المصرية الأصيلة محش…" at bounding box center [522, 239] width 241 height 35
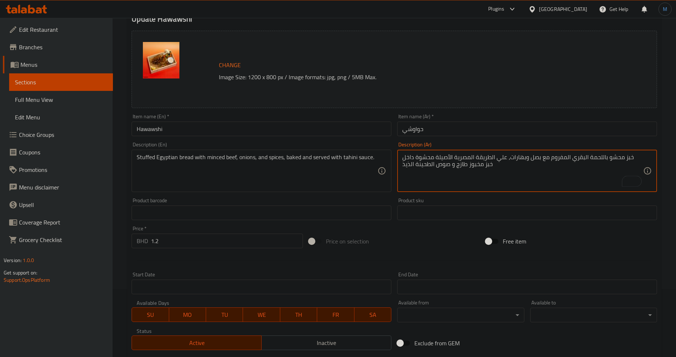
scroll to position [168, 0]
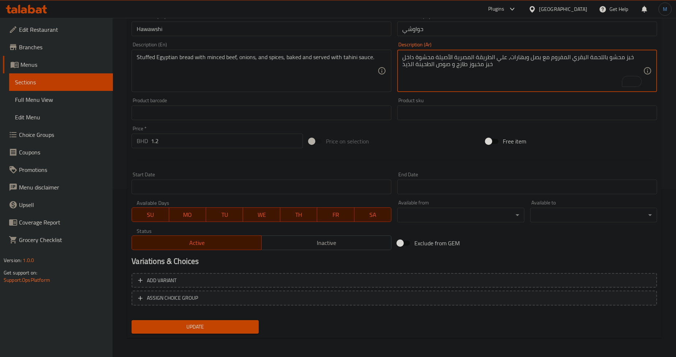
type textarea "خبز محشو باللحمة البقري المفروم مع بصل وبهارات، علي الطريقة المصرية الأصيلة محش…"
click at [238, 316] on div "Add variant ASSIGN CHOICE GROUP" at bounding box center [394, 293] width 531 height 47
click at [240, 325] on span "Update" at bounding box center [194, 327] width 115 height 9
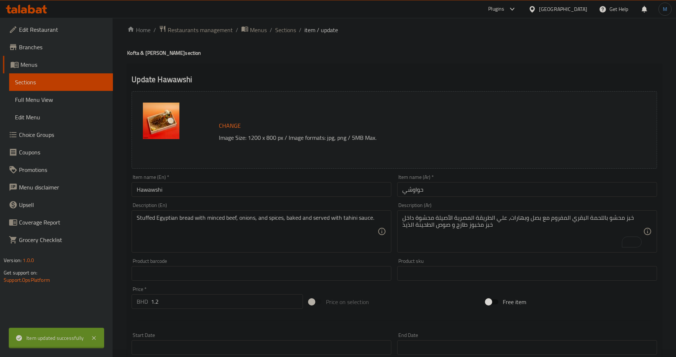
scroll to position [5, 0]
click at [278, 37] on div "Home / Restaurants management / Menus / Sections / item / update Kofta & Hawaws…" at bounding box center [394, 267] width 534 height 480
click at [284, 37] on div "Home / Restaurants management / Menus / Sections / item / update Kofta & Hawaws…" at bounding box center [394, 267] width 534 height 480
click at [286, 27] on span "Sections" at bounding box center [285, 31] width 21 height 9
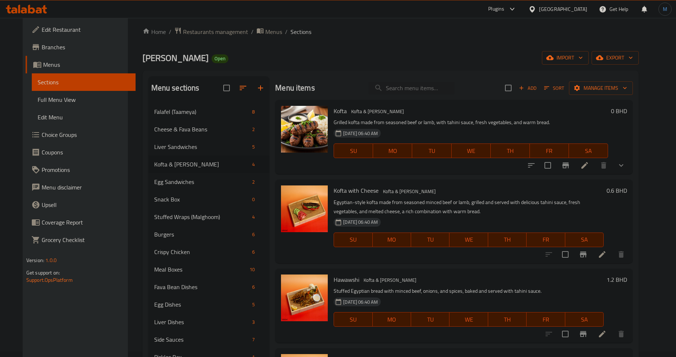
click at [484, 195] on h6 "Kofta with Cheese Kofta & [PERSON_NAME]" at bounding box center [469, 191] width 270 height 10
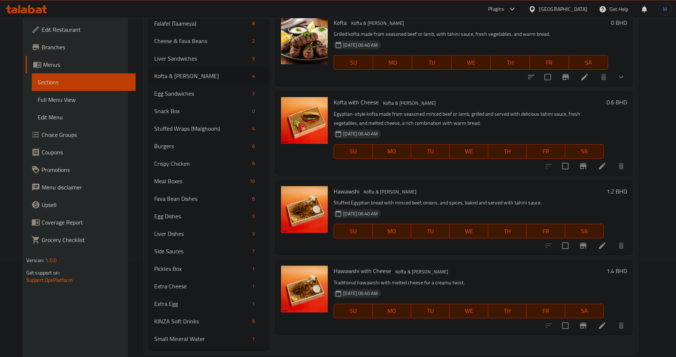
scroll to position [107, 0]
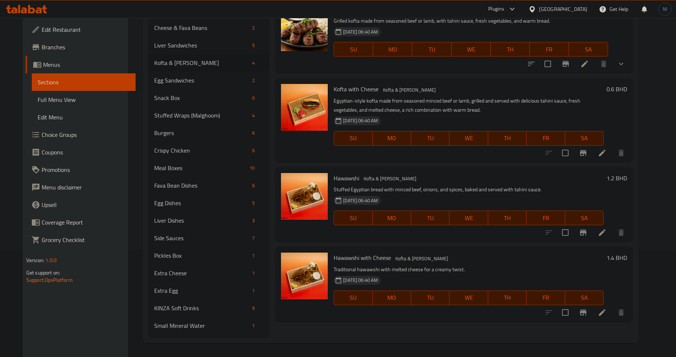
click at [491, 269] on p "Traditional hawawshi with melted cheese for a creamy twist." at bounding box center [469, 269] width 270 height 9
click at [612, 317] on li at bounding box center [602, 312] width 20 height 13
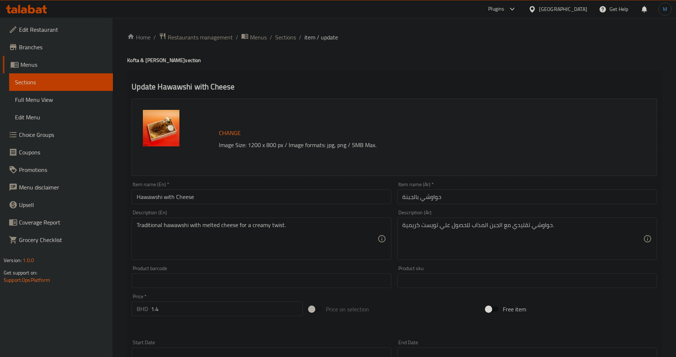
click at [458, 278] on input "text" at bounding box center [527, 281] width 260 height 15
click at [459, 271] on div "Product sku Product sku" at bounding box center [527, 277] width 260 height 22
paste textarea "بز محشو باللحم البقري المفروم مع بصل وبهارات، علي الطريقة المصرية الأصيلة محشوة…"
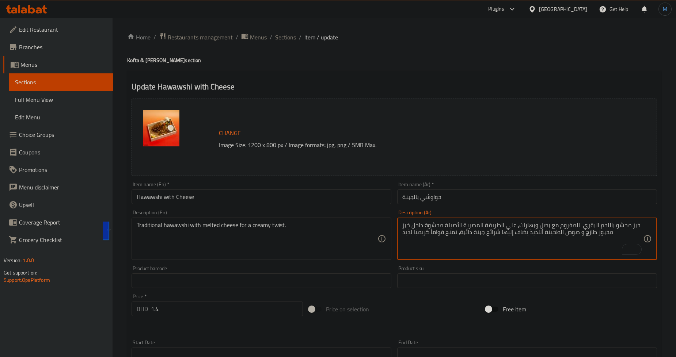
type textarea "خبز محشو باللحم البقري المفروم مع بصل وبهارات، علي الطريقة المصرية الأصيلة محشو…"
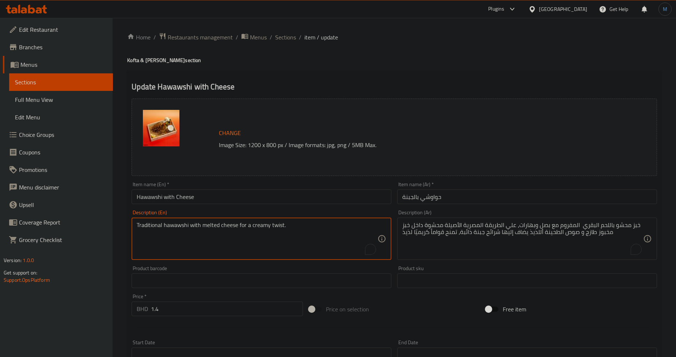
paste textarea "Bread stuffed with minced beef, onions and spices, in the authentic Egyptian st…"
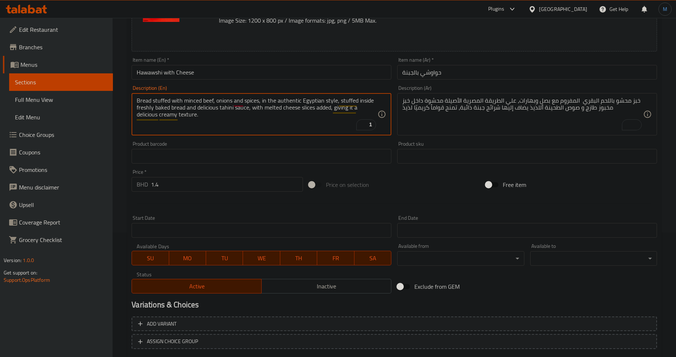
scroll to position [168, 0]
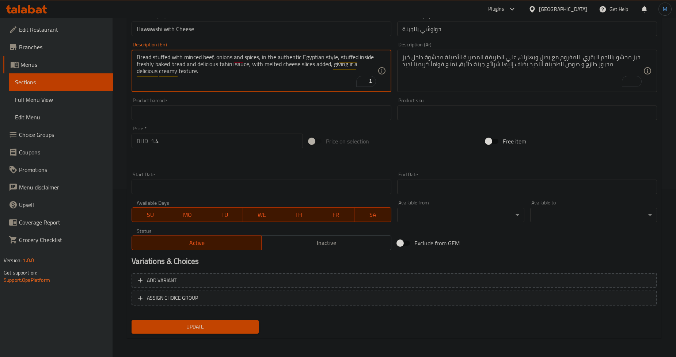
type textarea "Bread stuffed with minced beef, onions and spices, in the authentic Egyptian st…"
click at [227, 329] on span "Update" at bounding box center [194, 327] width 115 height 9
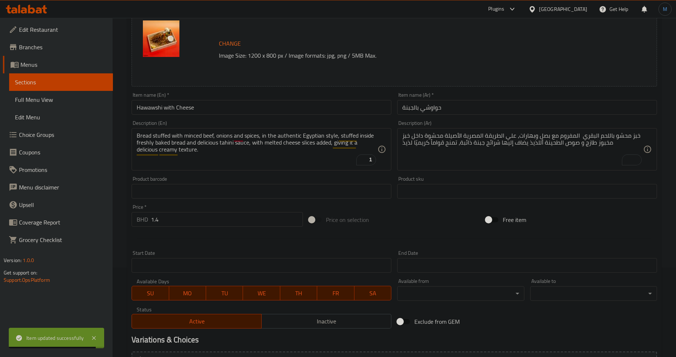
scroll to position [5, 0]
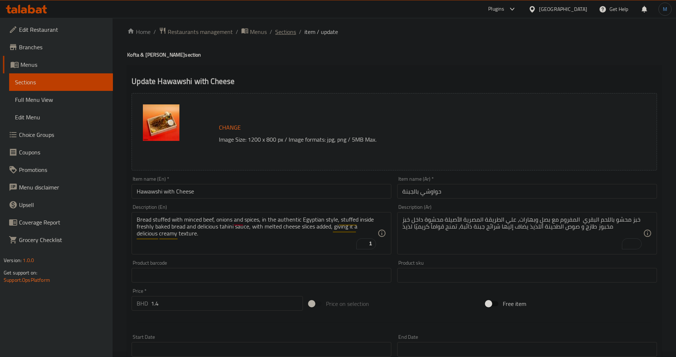
click at [294, 32] on span "Sections" at bounding box center [285, 31] width 21 height 9
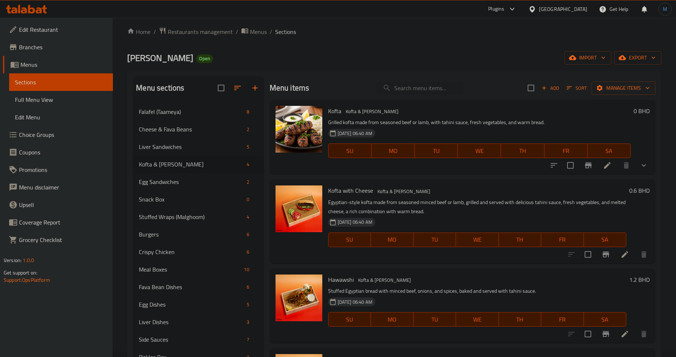
click at [515, 190] on h6 "Kofta with Cheese Kofta & [PERSON_NAME]" at bounding box center [477, 191] width 298 height 10
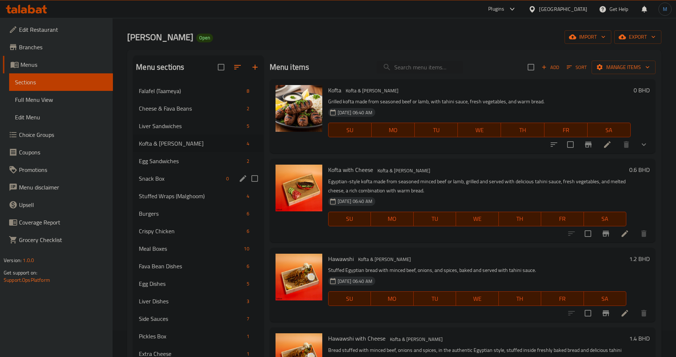
scroll to position [26, 0]
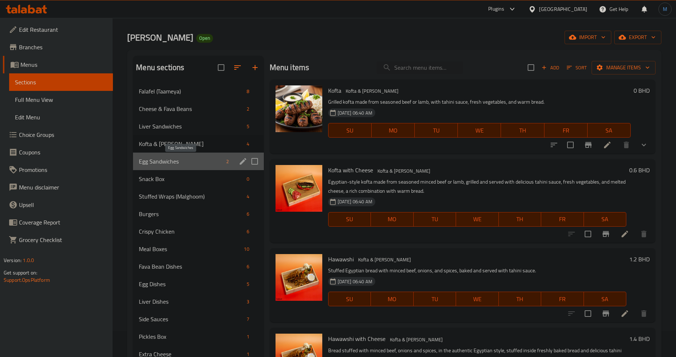
click at [165, 165] on span "Egg Sandwiches" at bounding box center [181, 161] width 84 height 9
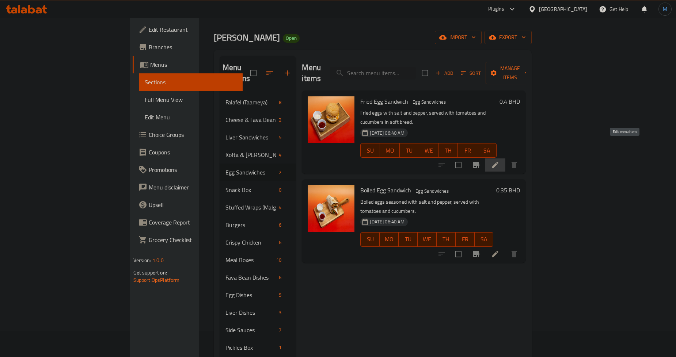
click at [499, 161] on icon at bounding box center [495, 165] width 9 height 9
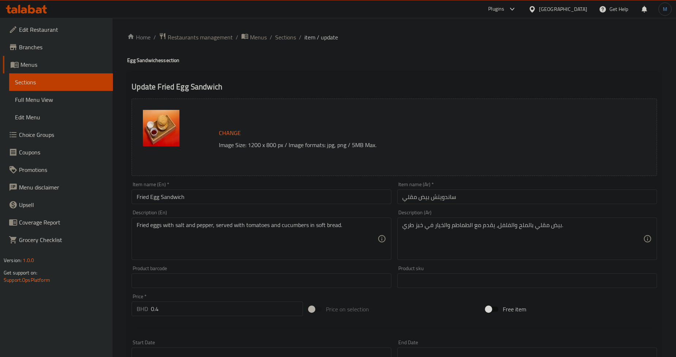
drag, startPoint x: 533, startPoint y: 220, endPoint x: 537, endPoint y: 229, distance: 9.6
click at [534, 222] on div "بيض مقلي بالملح والفلفل، يقدم مع الطماطم والخيار في خبز طري. Description (Ar)" at bounding box center [527, 239] width 260 height 42
click at [537, 229] on textarea "بيض مقلي بالملح والفلفل، يقدم مع الطماطم والخيار في خبز طري." at bounding box center [522, 239] width 241 height 35
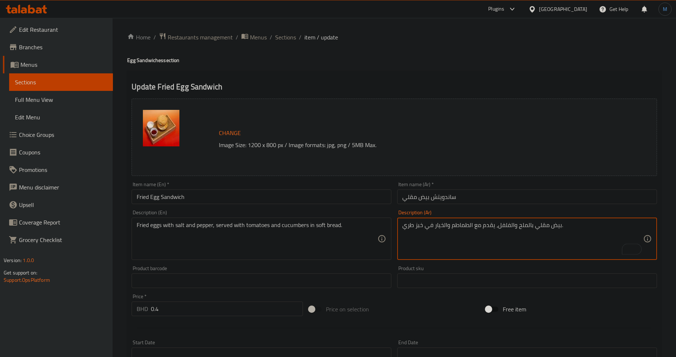
paste textarea "مع ملح وفلفل، يقدم في خبز مع خيار وطماطم كوجبة خفيفة أو طبق جانبي"
click at [441, 229] on textarea "بيض مقلي مع ملح وفلفل، يقدم في خبز مع خيار وطماطم كوجبة خفيفة أو طبق جانبي" at bounding box center [522, 239] width 241 height 35
type textarea "بيض مقلي مع ملح وفلفل، يقدم في خبز مع خيار وطماطم كوجبة خفيفة أو طبق جانبي"
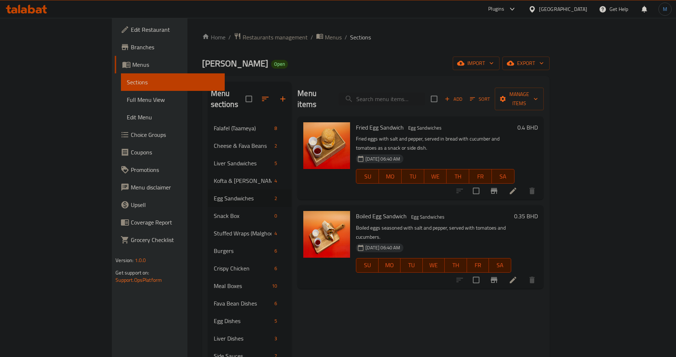
click at [454, 276] on div "Menu items Add Sort Manage items Fried Egg Sandwich Egg Sandwiches Fried eggs w…" at bounding box center [417, 269] width 252 height 374
click at [408, 102] on div "Menu items Add Sort Manage items" at bounding box center [420, 99] width 246 height 35
click at [415, 97] on input "search" at bounding box center [382, 99] width 86 height 13
paste input "Fried Egg with Basterma Sandwich"
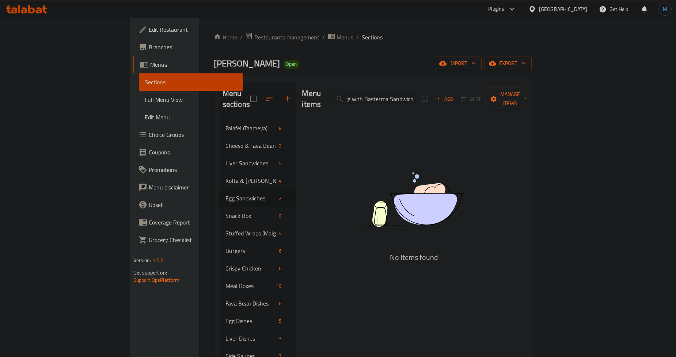
type input "Fried Egg with Basterma Sandwich"
click at [454, 95] on span "Add" at bounding box center [444, 99] width 20 height 8
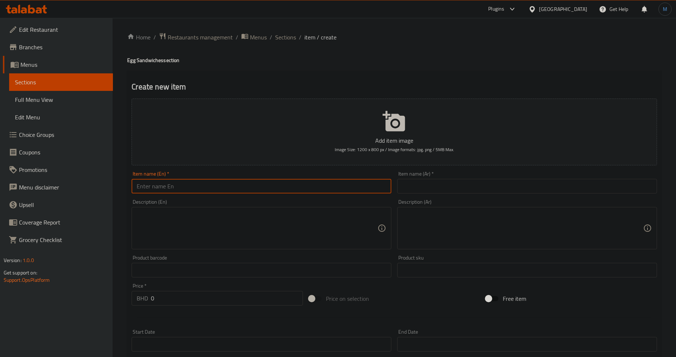
click at [276, 190] on input "text" at bounding box center [262, 186] width 260 height 15
paste input "Fried Egg with Basterma Sandwich"
type input "Fried Egg with Basterma Sandwich"
click at [324, 183] on input "Fried Egg with Basterma Sandwich" at bounding box center [262, 186] width 260 height 15
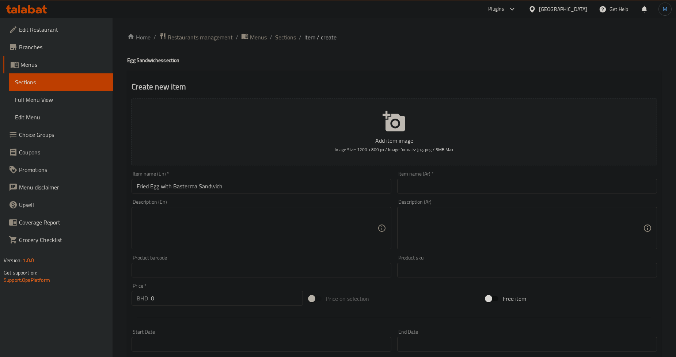
click at [477, 184] on input "text" at bounding box center [527, 186] width 260 height 15
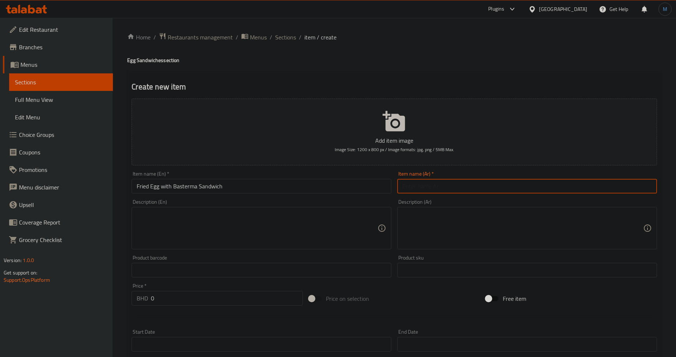
paste input "ساندوتش بيض مقلي مع بسطرمة"
type input "ساندوتش بيض مقلي مع بسطرمة"
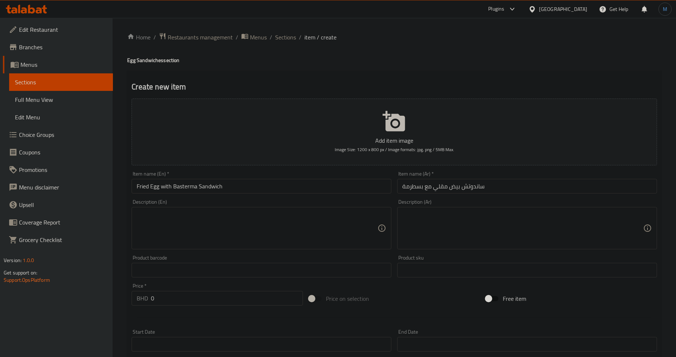
drag, startPoint x: 327, startPoint y: 225, endPoint x: 482, endPoint y: 230, distance: 155.0
click at [327, 225] on textarea at bounding box center [257, 228] width 241 height 35
paste textarea "A highly seasoned, Air-Dried Cured Beef served with Fried eggs,salt and pepper …"
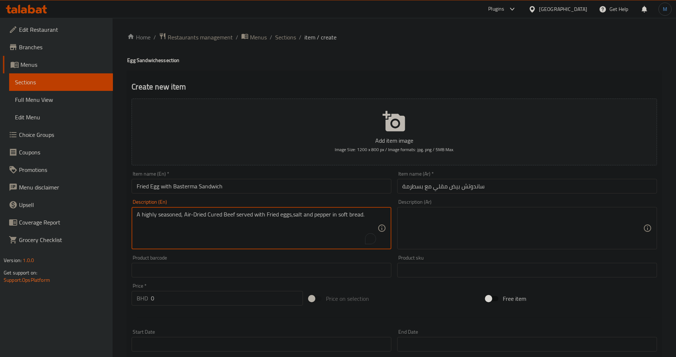
type textarea "A highly seasoned, Air-Dried Cured Beef served with Fried eggs,salt and pepper …"
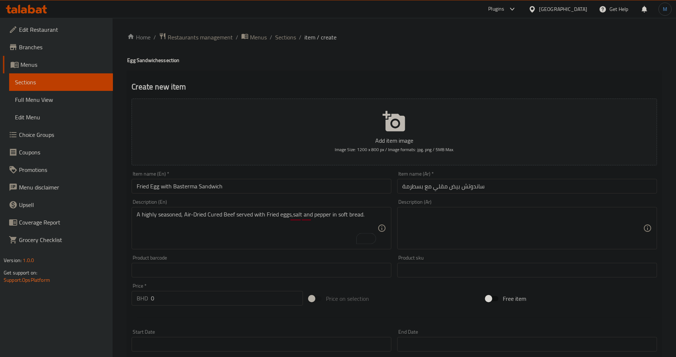
click at [532, 225] on textarea at bounding box center [522, 228] width 241 height 35
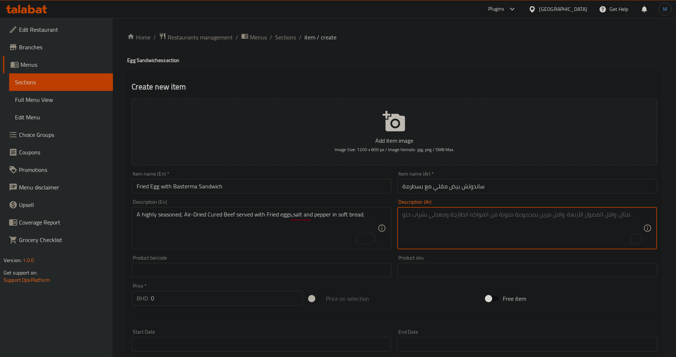
paste textarea "لحم بقري مجفف بالهواء ومتبل جيدًا، يقدم مع البيض المقلي والملح والفلفل في خبز ط…"
type textarea "لحم بقري مجفف بالهواء ومتبل جيدًا، يقدم مع البيض المقلي والملح والفلفل في خبز ط…"
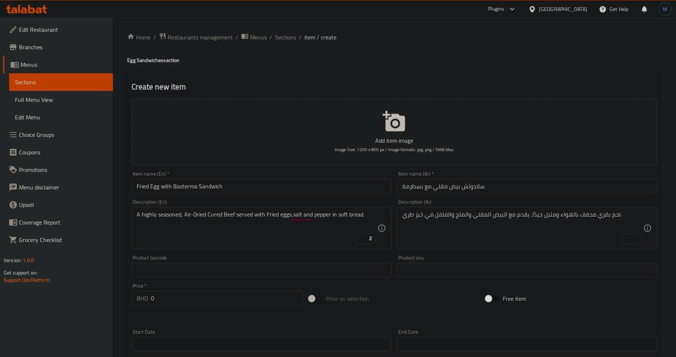
click at [199, 306] on input "0" at bounding box center [227, 298] width 152 height 15
paste input ".450"
type input "0.450"
click at [221, 313] on div at bounding box center [394, 318] width 531 height 18
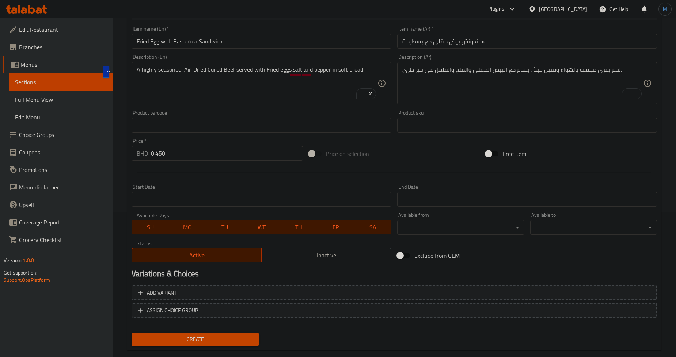
scroll to position [157, 0]
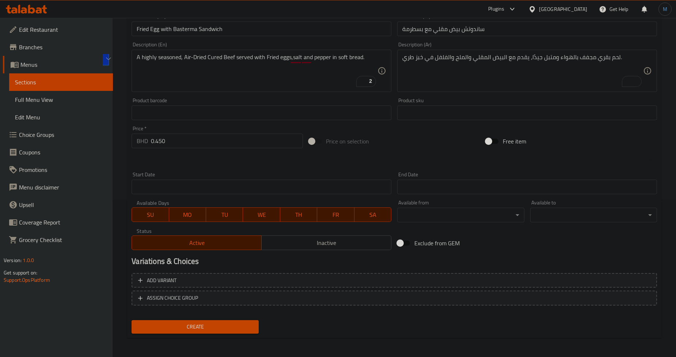
click at [212, 324] on span "Create" at bounding box center [194, 327] width 115 height 9
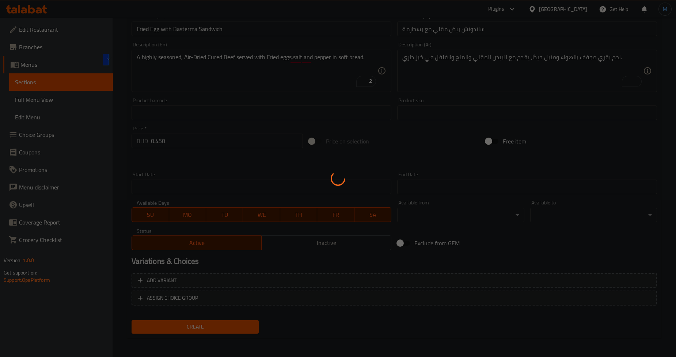
type input "0"
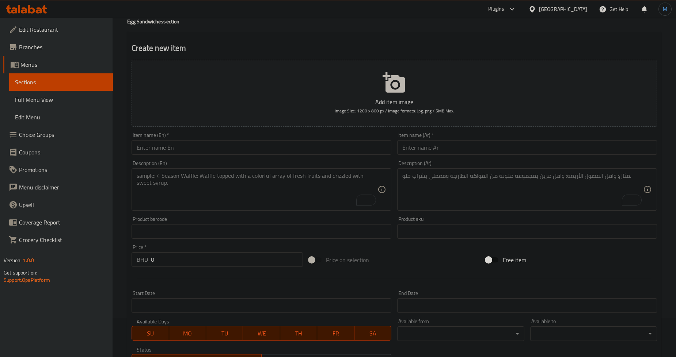
scroll to position [0, 0]
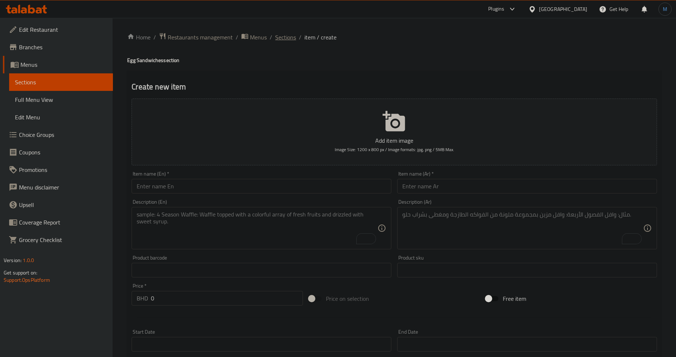
click at [287, 42] on span "Sections" at bounding box center [285, 37] width 21 height 9
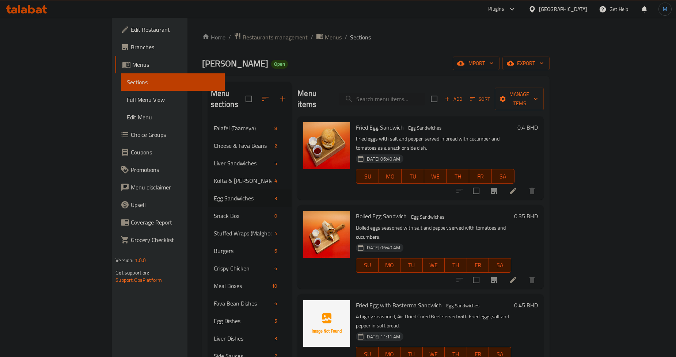
click at [527, 294] on div "Fried Egg with Basterma Sandwich Egg Sandwiches A highly seasoned, Air-Dried Cu…" at bounding box center [420, 335] width 246 height 83
click at [517, 276] on icon at bounding box center [512, 280] width 9 height 9
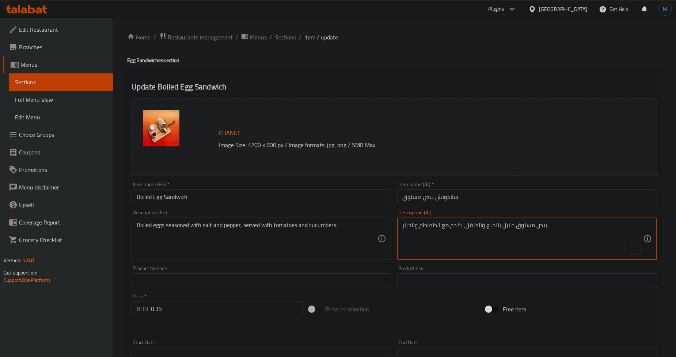
paste textarea "ملح وفلفل، يقدم في خبز مع خيار وطماطم كوجبة خفيفة أو طبق جانبي"
type textarea "بيض مسلوق مع ملح وفلفل، يقدم في خبز مع خيار وطماطم كوجبة خفيفة أو طبق جانبي"
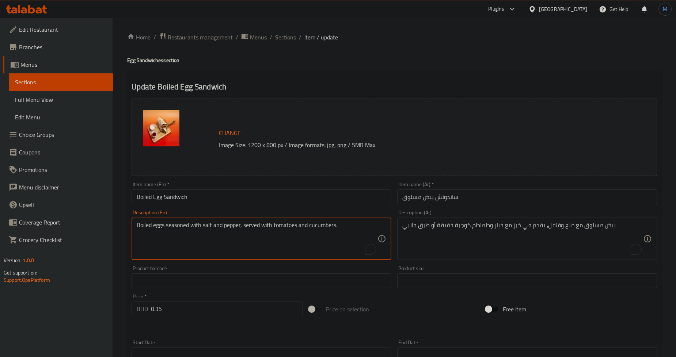
paste textarea "with salt and pepper, served in bread with cucumber and tomatoes as a snack or …"
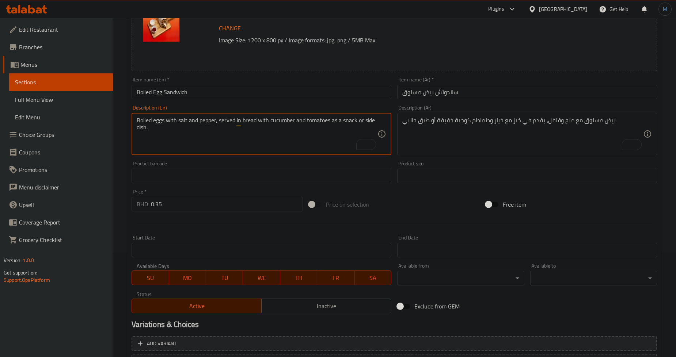
scroll to position [168, 0]
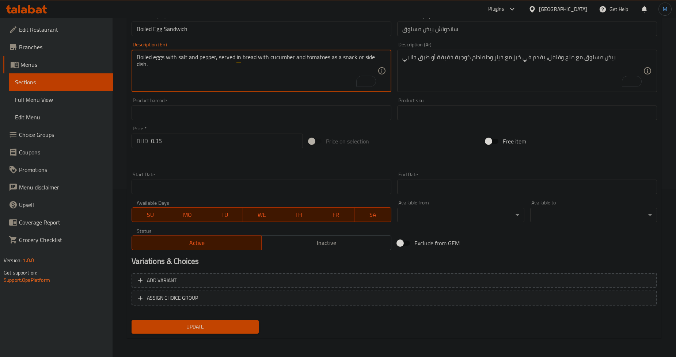
type textarea "Boiled eggs with salt and pepper, served in bread with cucumber and tomatoes as…"
drag, startPoint x: 224, startPoint y: 316, endPoint x: 224, endPoint y: 321, distance: 5.8
click at [224, 321] on div "Change Image Size: 1200 x 800 px / Image formats: jpg, png / 5MB Max. Item name…" at bounding box center [394, 132] width 531 height 409
click at [224, 323] on span "Update" at bounding box center [194, 327] width 115 height 9
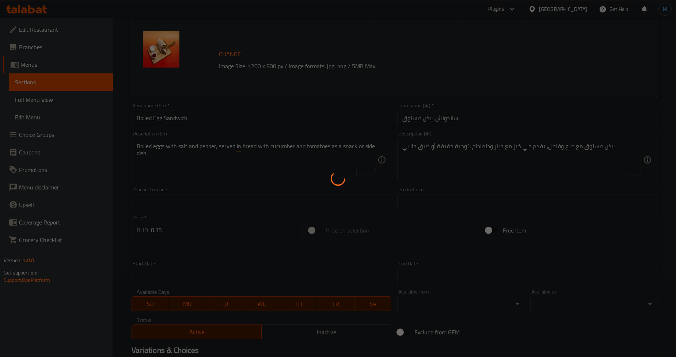
scroll to position [46, 0]
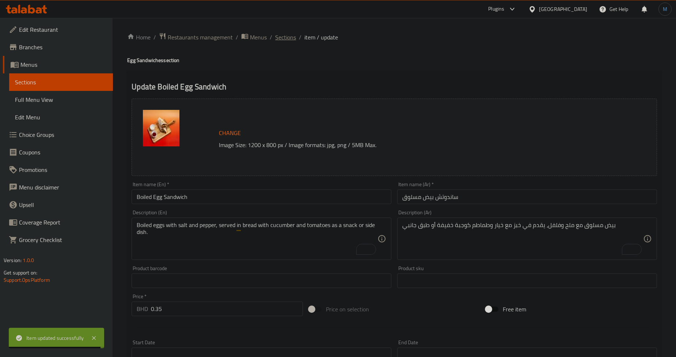
click at [287, 34] on span "Sections" at bounding box center [285, 37] width 21 height 9
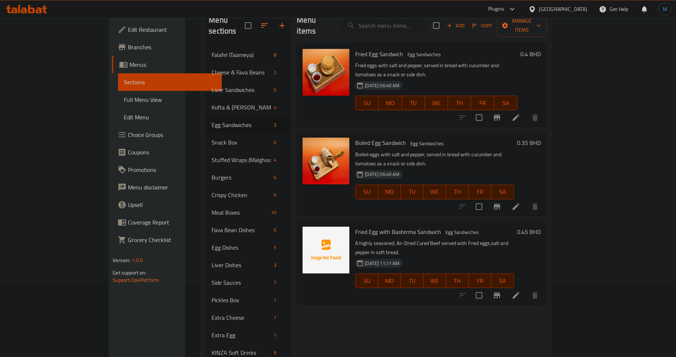
scroll to position [107, 0]
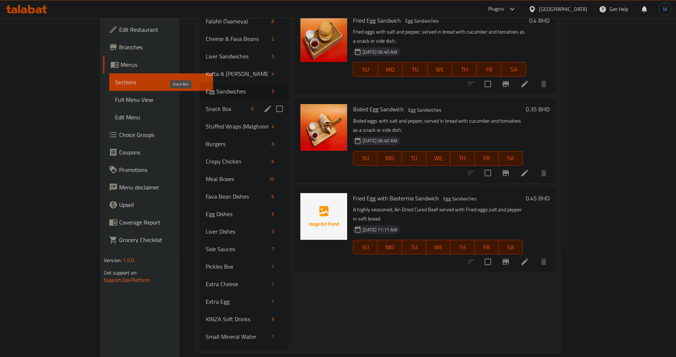
click at [207, 104] on span "Snack Box" at bounding box center [227, 108] width 42 height 9
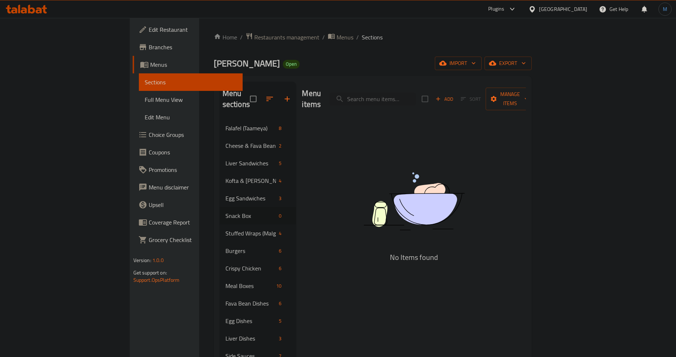
click at [441, 96] on icon "button" at bounding box center [438, 99] width 7 height 7
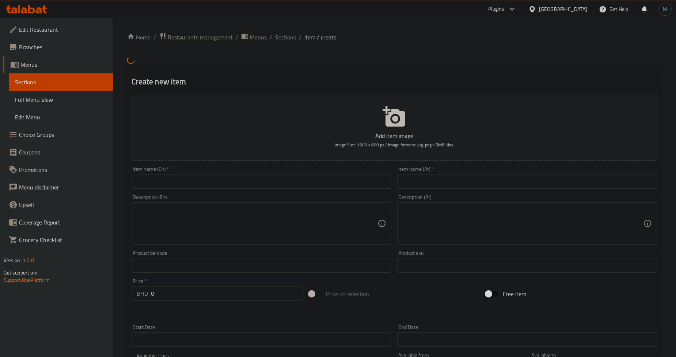
click at [313, 181] on input "text" at bounding box center [262, 181] width 260 height 15
paste input "“Aloo” Box"
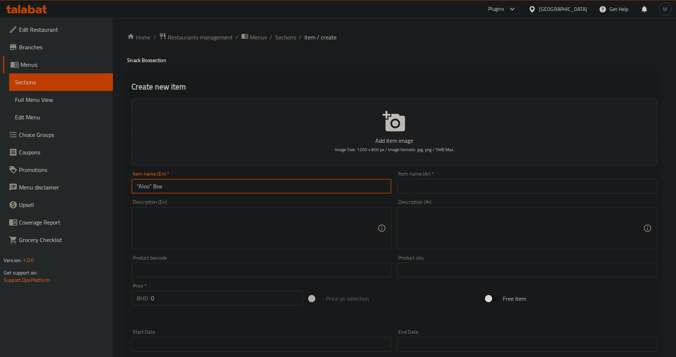
type input "“Aloo” Box"
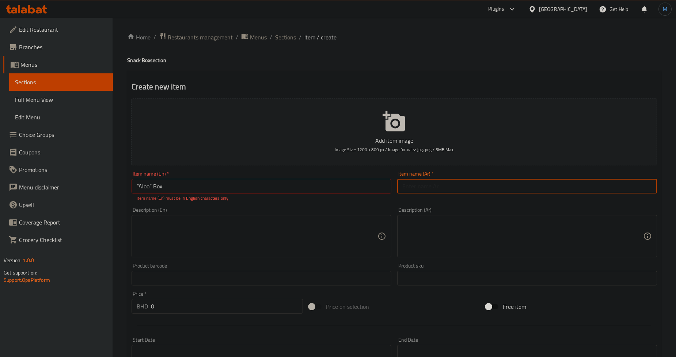
drag, startPoint x: 470, startPoint y: 192, endPoint x: 465, endPoint y: 194, distance: 5.3
click at [470, 192] on input "text" at bounding box center [527, 186] width 260 height 15
paste input "بوكس “ألو”"
type input "بوكس “ألو”"
click at [154, 188] on input "“Aloo” Box" at bounding box center [262, 186] width 260 height 15
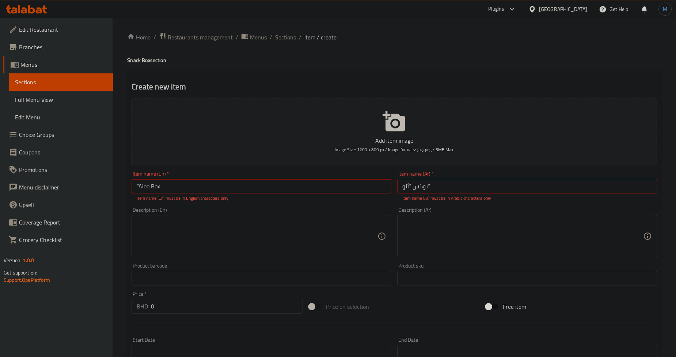
click at [138, 186] on input "“Aloo Box" at bounding box center [262, 186] width 260 height 15
type input "Aloo Box"
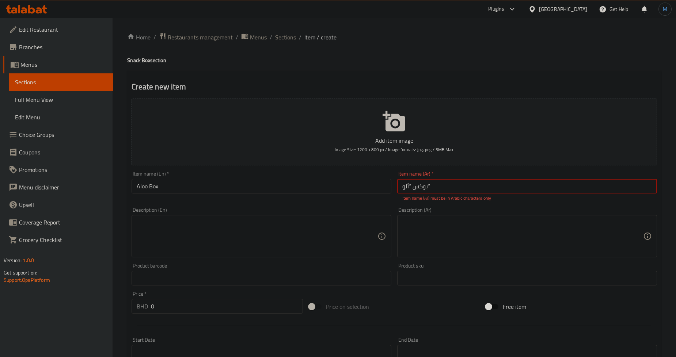
click at [457, 186] on input "بوكس “ألو”" at bounding box center [527, 186] width 260 height 15
click at [624, 191] on input "بوكس “ألو”" at bounding box center [527, 186] width 260 height 15
click at [633, 190] on input "بوكس “ألو" at bounding box center [527, 186] width 260 height 15
type input "بوكس ألو"
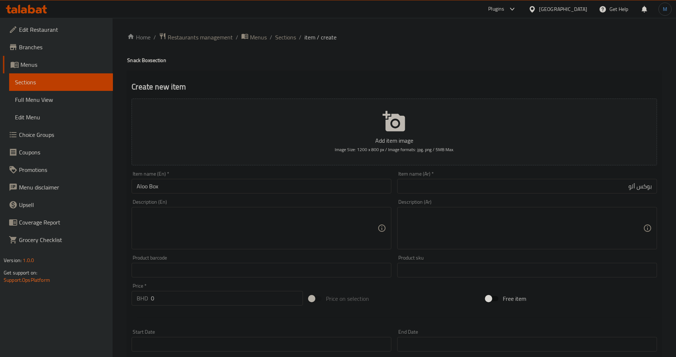
click at [268, 228] on textarea at bounding box center [257, 228] width 241 height 35
paste textarea "Crispy seasoned fries, perfect for dipping in your favorite sauce."
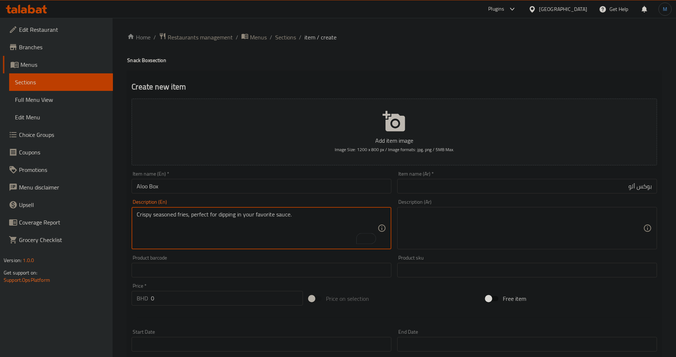
type textarea "Crispy seasoned fries, perfect for dipping in your favorite sauce."
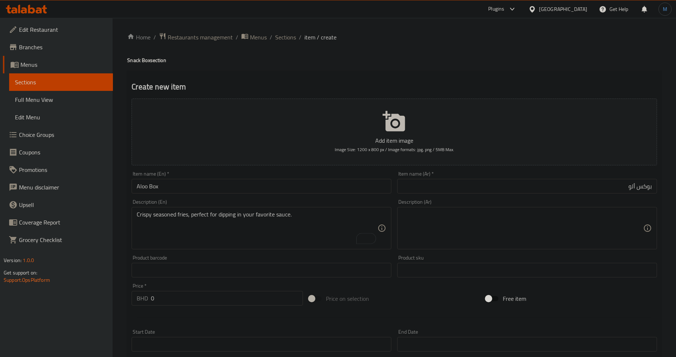
click at [478, 216] on textarea at bounding box center [522, 228] width 241 height 35
paste textarea "بطاطس مقلية مقرمشة، ممزوجة بمزيج خاص من التوابل للحصول على لمسة الوجبة الخفيفة …"
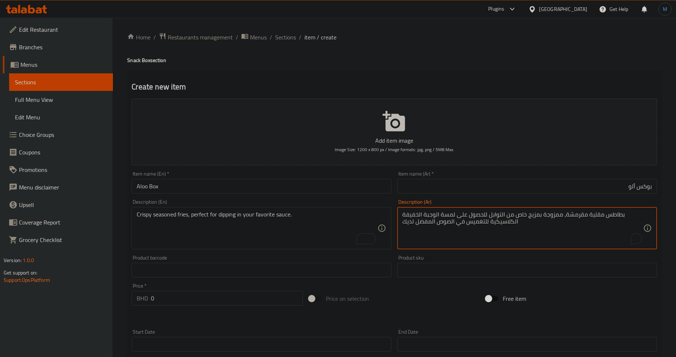
type textarea "بطاطس مقلية مقرمشة، ممزوجة بمزيج خاص من التوابل للحصول على لمسة الوجبة الخفيفة …"
click at [202, 304] on input "0" at bounding box center [227, 298] width 152 height 15
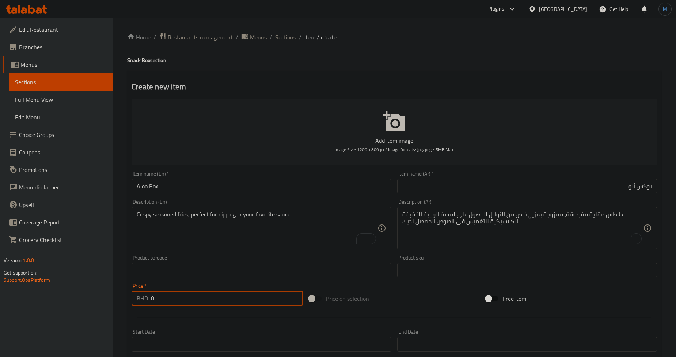
click at [209, 297] on input "0" at bounding box center [227, 298] width 152 height 15
type input "0.700"
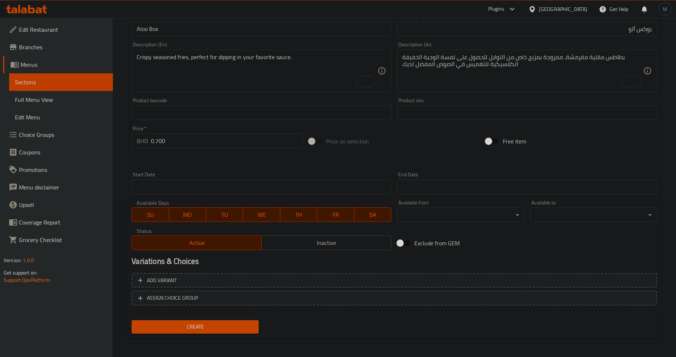
drag, startPoint x: 244, startPoint y: 324, endPoint x: 304, endPoint y: 94, distance: 237.9
click at [307, 134] on div "Add item image Image Size: 1200 x 800 px / Image formats: jpg, png / 5MB Max. I…" at bounding box center [394, 137] width 531 height 399
click at [327, 77] on textarea "Crispy seasoned fries, perfect for dipping in your favorite sauce." at bounding box center [257, 71] width 241 height 35
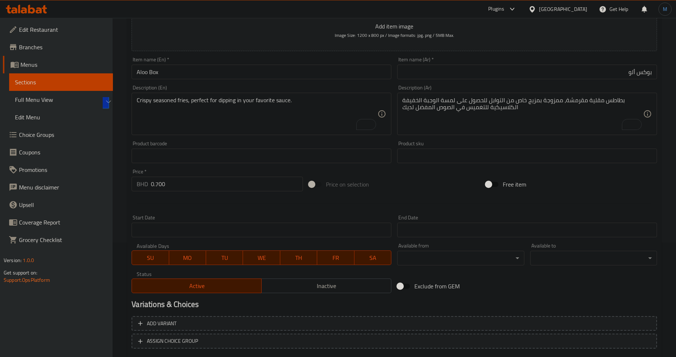
scroll to position [76, 0]
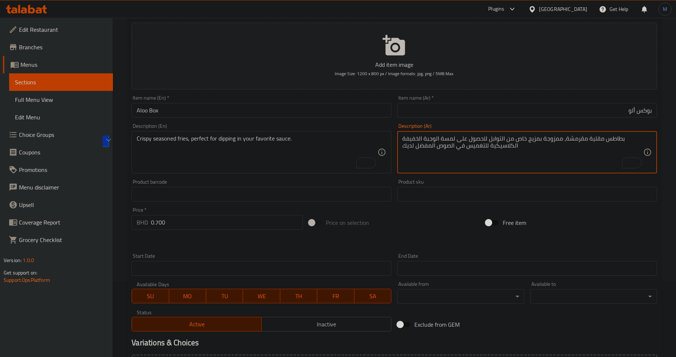
click at [554, 167] on textarea "بطاطس مقلية مقرمشة، ممزوجة بمزيج خاص من التوابل للحصول على لمسة الوجبة الخفيفة …" at bounding box center [522, 152] width 241 height 35
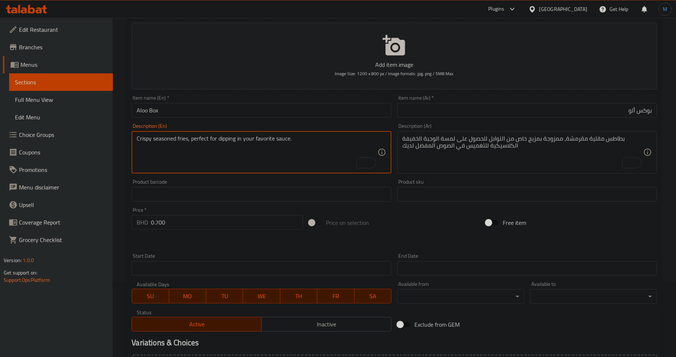
paste textarea "fried potatoes, mixed with a special blend of spices for a classic snack twis"
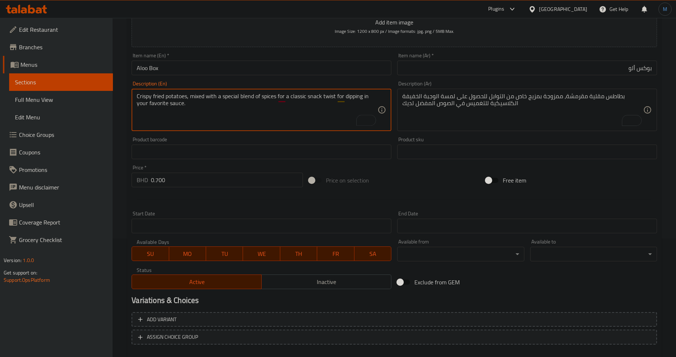
scroll to position [157, 0]
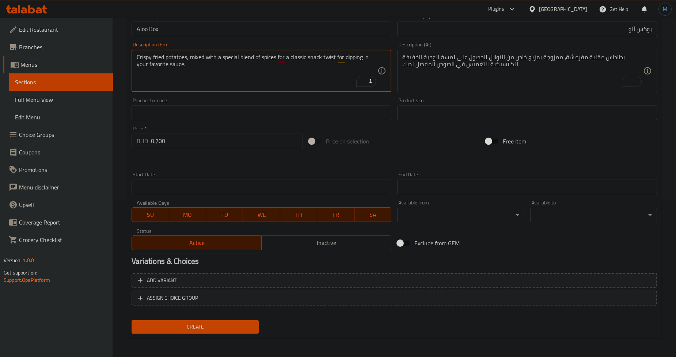
type textarea "Crispy fried potatoes, mixed with a special blend of spices for a classic snack…"
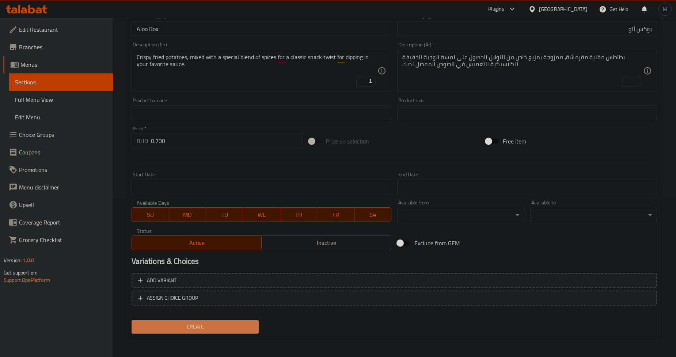
click at [240, 326] on span "Create" at bounding box center [194, 327] width 115 height 9
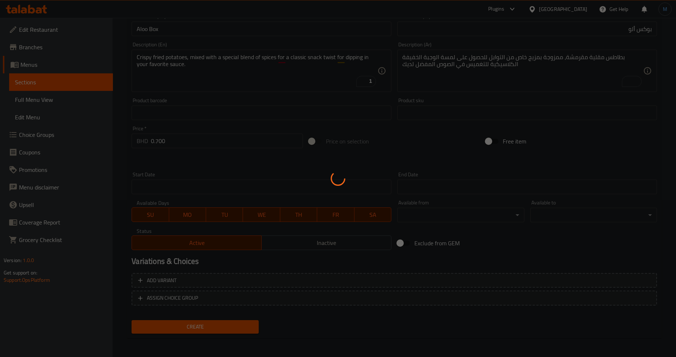
scroll to position [0, 0]
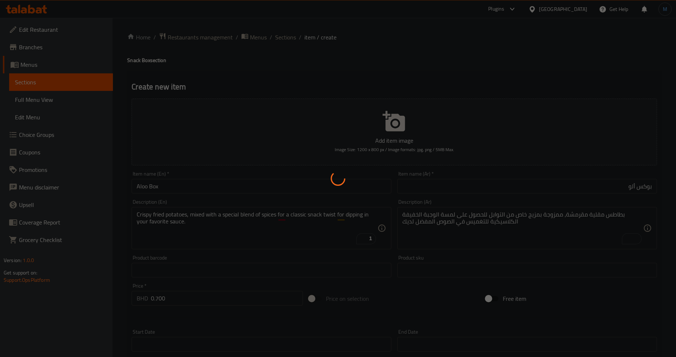
type input "0"
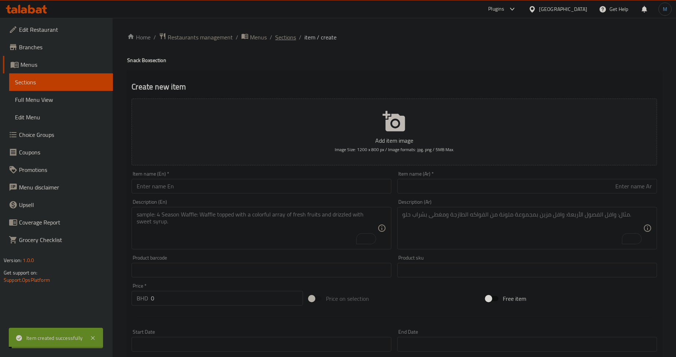
click at [285, 34] on span "Sections" at bounding box center [285, 37] width 21 height 9
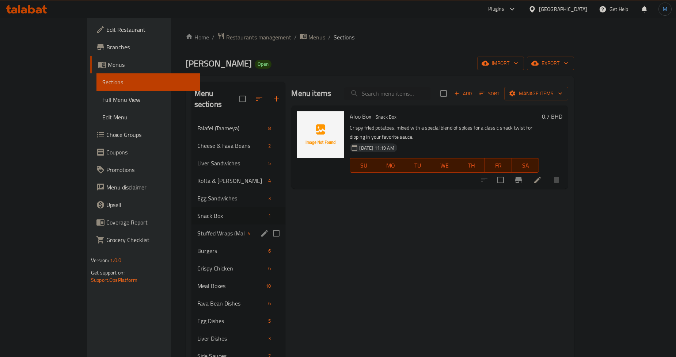
click at [191, 228] on div "Stuffed Wraps (Malghoom) 4" at bounding box center [238, 234] width 94 height 18
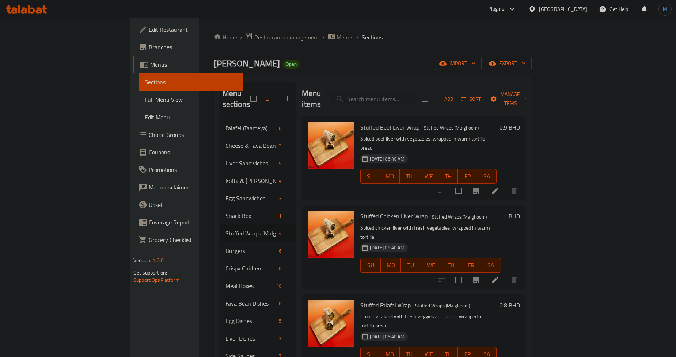
click at [463, 224] on p "Spiced chicken liver with fresh vegetables, wrapped in warm tortilla." at bounding box center [430, 233] width 141 height 18
click at [499, 187] on icon at bounding box center [495, 191] width 9 height 9
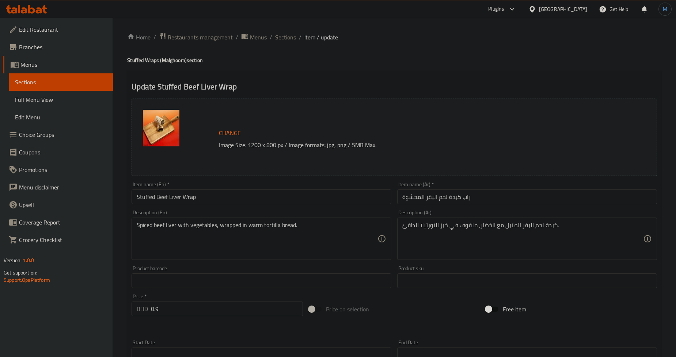
click at [224, 195] on input "Stuffed Beef Liver Wrap" at bounding box center [262, 197] width 260 height 15
paste input "Malghoom"
type input "Malghoom Beef Liver Wrap"
click at [498, 191] on input "راب كبدة لحم البقر المحشوة" at bounding box center [527, 197] width 260 height 15
paste input "كبدة لحم ملغوم"
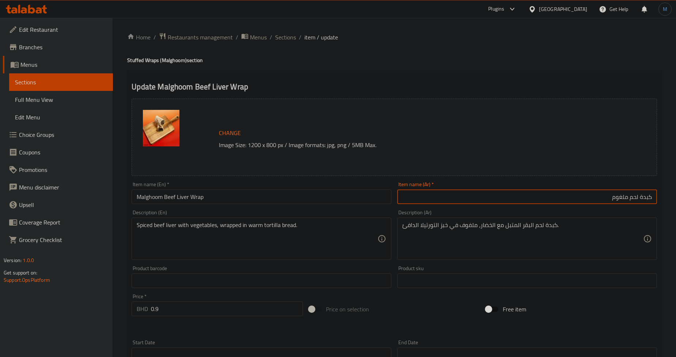
click at [631, 198] on input "كبدة لحم ملغوم" at bounding box center [527, 197] width 260 height 15
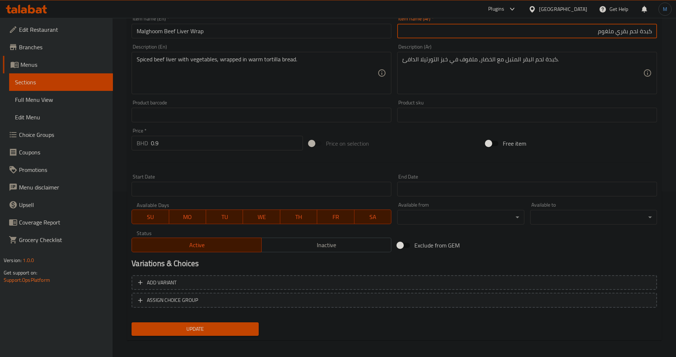
scroll to position [168, 0]
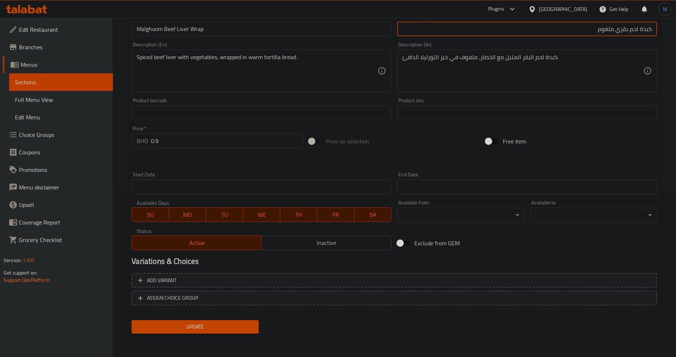
type input "كبدة لحم بقري ملغوم"
click at [239, 326] on span "Update" at bounding box center [194, 327] width 115 height 9
drag, startPoint x: 256, startPoint y: 92, endPoint x: 271, endPoint y: 76, distance: 21.7
click at [256, 92] on div "Spiced beef liver with vegetables, wrapped in warm tortilla bread. Description …" at bounding box center [262, 71] width 260 height 42
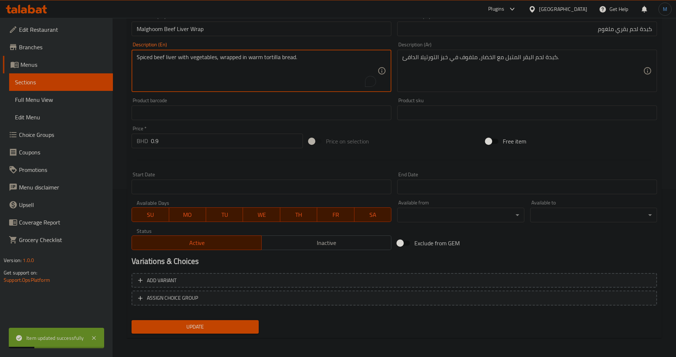
click at [271, 76] on textarea "Spiced beef liver with vegetables, wrapped in warm tortilla bread." at bounding box center [257, 71] width 241 height 35
click at [202, 323] on span "Update" at bounding box center [194, 327] width 115 height 9
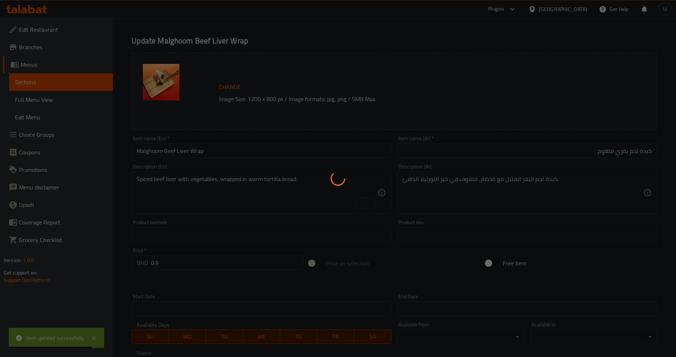
scroll to position [0, 0]
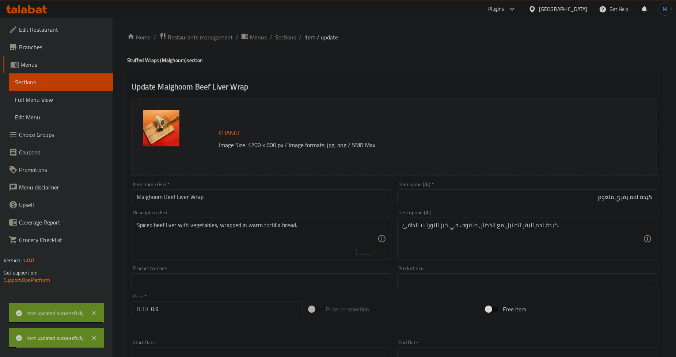
click at [286, 39] on span "Sections" at bounding box center [285, 37] width 21 height 9
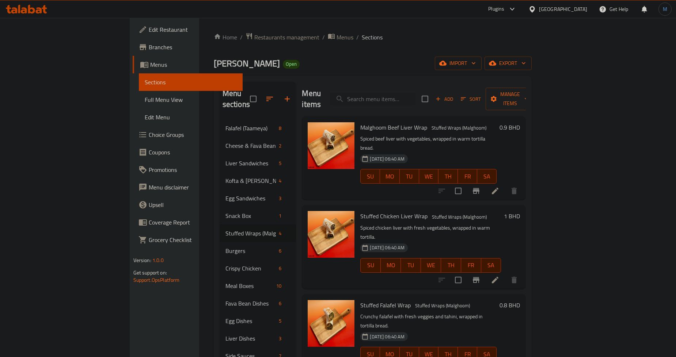
drag, startPoint x: 477, startPoint y: 198, endPoint x: 568, endPoint y: 238, distance: 99.4
click at [477, 211] on h6 "Stuffed Chicken Liver Wrap Stuffed Wraps (Malghoom)" at bounding box center [430, 216] width 141 height 10
click at [499, 276] on icon at bounding box center [495, 280] width 9 height 9
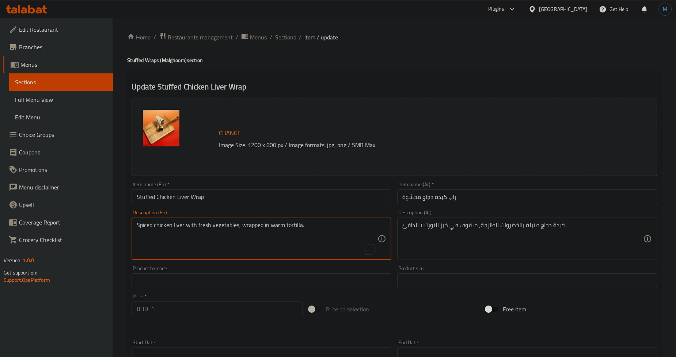
paste textarea "Malghoom Chicken Liver Wrap"
type textarea "Malghoom Chicken Liver Wrap"
click at [296, 198] on input "Stuffed Chicken Liver Wrap" at bounding box center [262, 197] width 260 height 15
paste input "Malghoom"
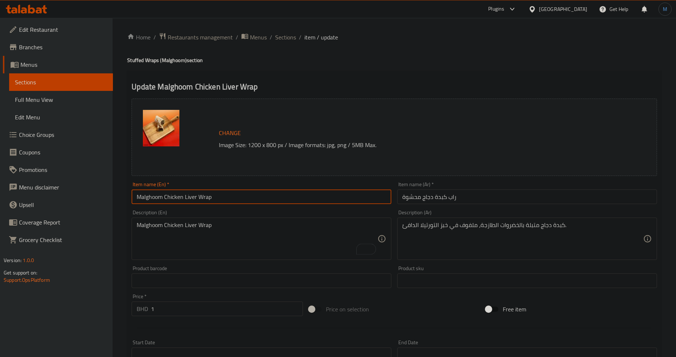
type input "Malghoom Chicken Liver Wrap"
paste textarea "Spiced chicken liver with fresh vegetables, wrapped in warm tortilla."
type textarea "Spiced chicken liver with fresh vegetables, wrapped in warm tortilla."
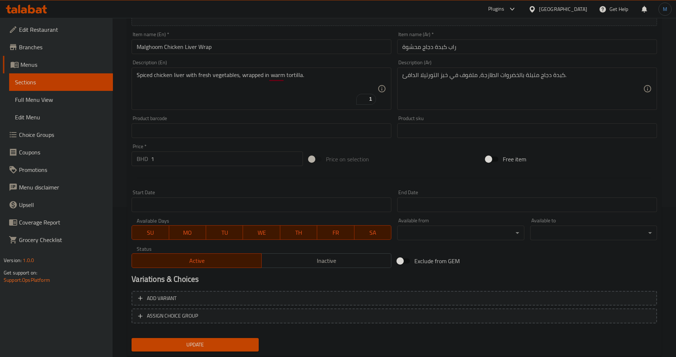
scroll to position [168, 0]
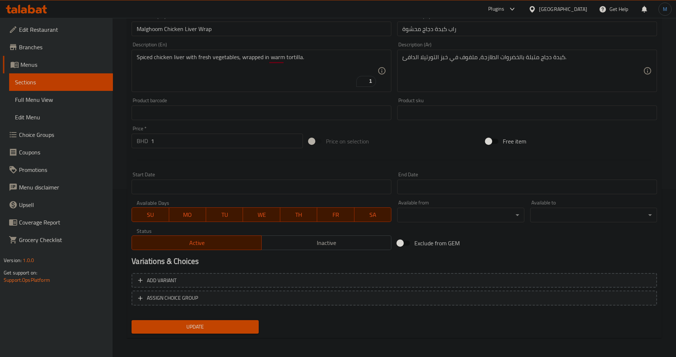
click at [247, 324] on span "Update" at bounding box center [194, 327] width 115 height 9
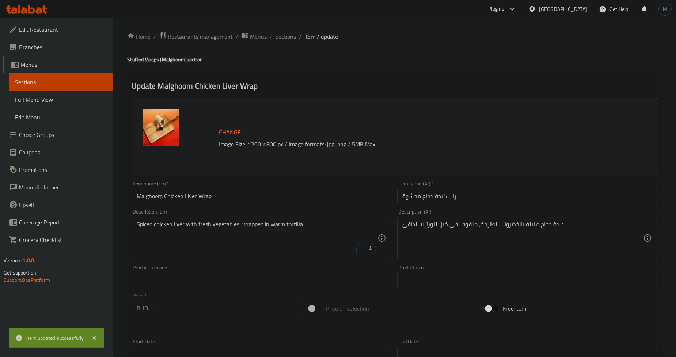
scroll to position [0, 0]
click at [292, 37] on span "Sections" at bounding box center [285, 37] width 21 height 9
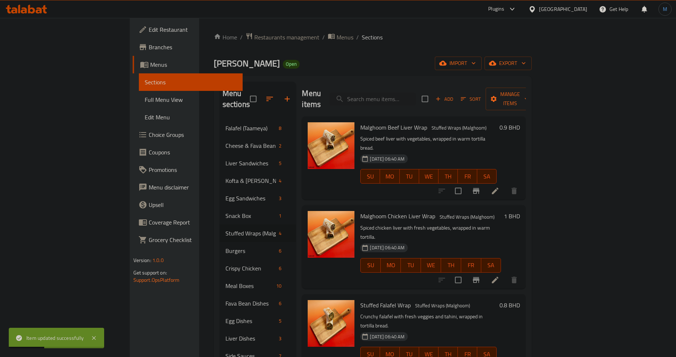
click at [470, 294] on div "Stuffed Falafel Wrap Stuffed Wraps (Malghoom) Crunchy falafel with fresh veggie…" at bounding box center [414, 335] width 224 height 83
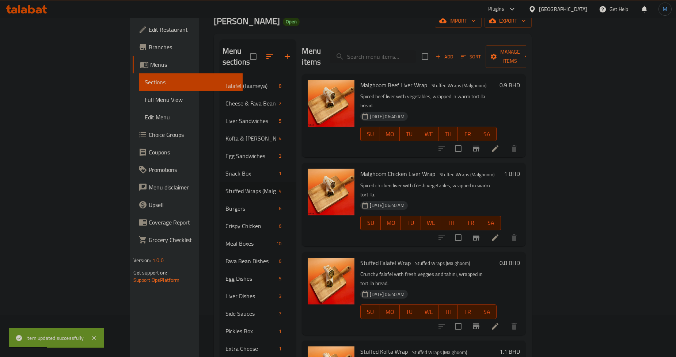
scroll to position [81, 0]
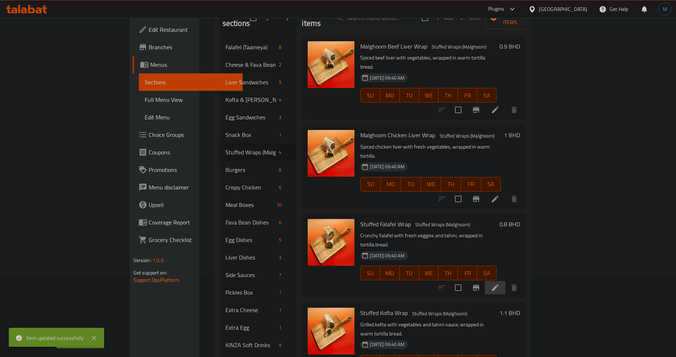
click at [505, 281] on li at bounding box center [495, 287] width 20 height 13
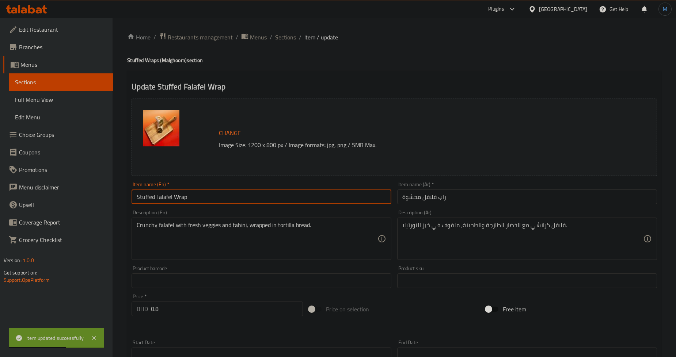
click at [244, 196] on input "Stuffed Falafel Wrap" at bounding box center [262, 197] width 260 height 15
paste input "Malghoom Falafel Wrap"
type input "Malghoom Falafel Wrap"
click at [370, 198] on input "Malghoom Falafel Wrap" at bounding box center [262, 197] width 260 height 15
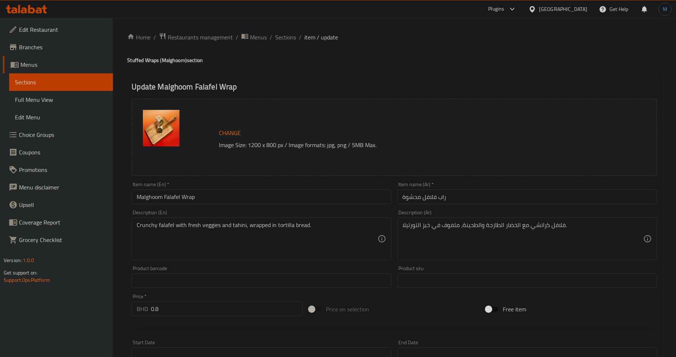
click at [458, 203] on input "راب فلافل محشوة" at bounding box center [527, 197] width 260 height 15
click at [617, 194] on input "راب فلافل محشوة" at bounding box center [527, 197] width 260 height 15
click at [599, 190] on input "راب فلافل محشوة" at bounding box center [527, 197] width 260 height 15
click at [599, 191] on input "راب فلافل محشوة" at bounding box center [527, 197] width 260 height 15
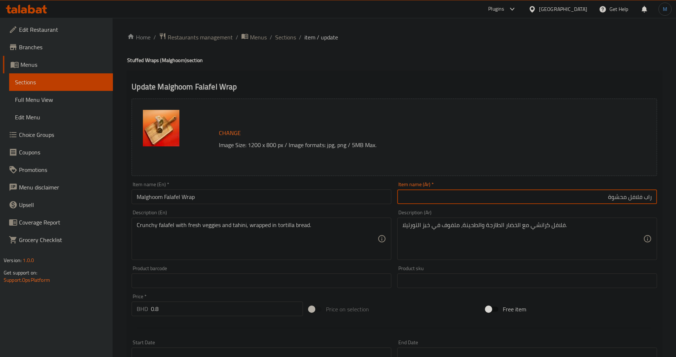
paste input "فلافل ملغوم"
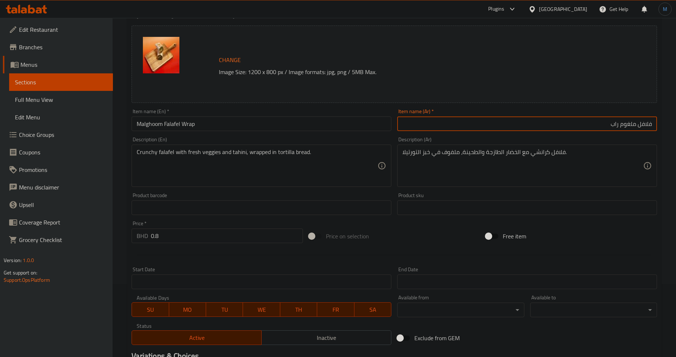
scroll to position [168, 0]
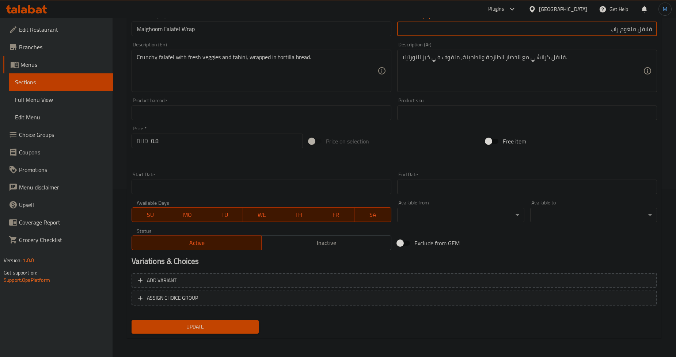
type input "فلافل ملغوم راب"
click at [237, 334] on div "Update" at bounding box center [195, 326] width 133 height 19
click at [239, 332] on button "Update" at bounding box center [195, 327] width 127 height 14
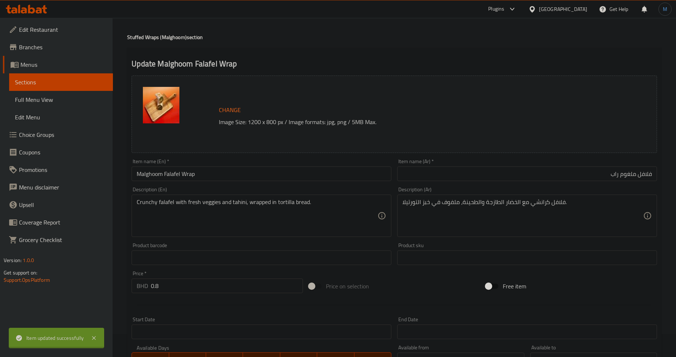
scroll to position [5, 0]
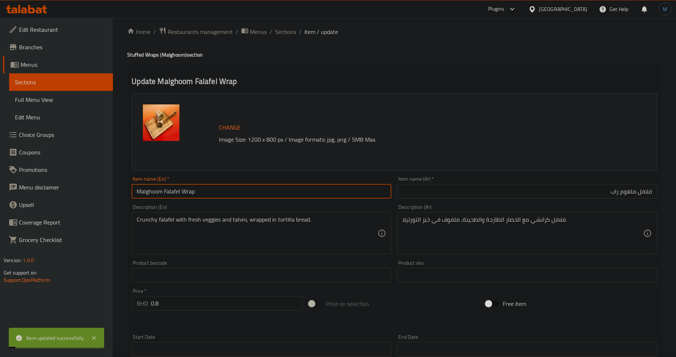
click at [182, 191] on input "Malghoom Falafel Wrap" at bounding box center [262, 191] width 260 height 15
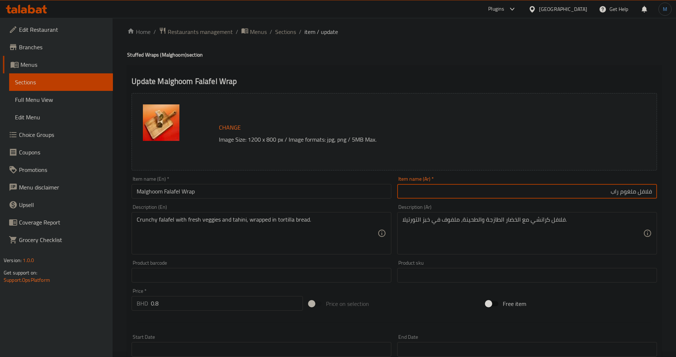
click at [493, 191] on input "فلافل ملغوم راب" at bounding box center [527, 191] width 260 height 15
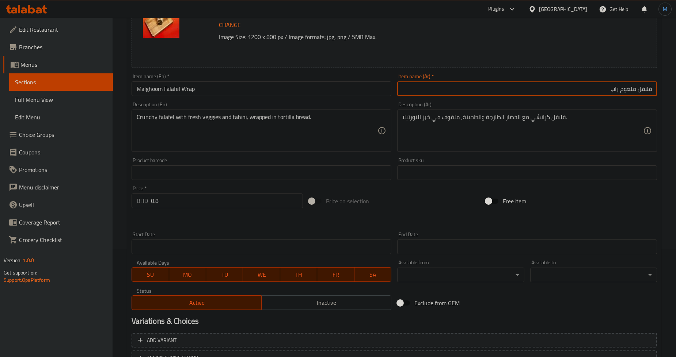
scroll to position [168, 0]
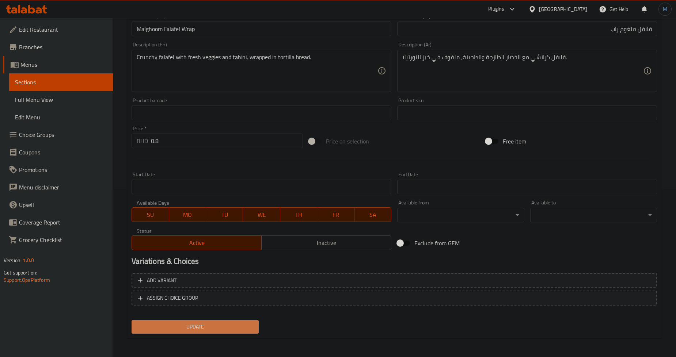
click at [230, 323] on span "Update" at bounding box center [194, 327] width 115 height 9
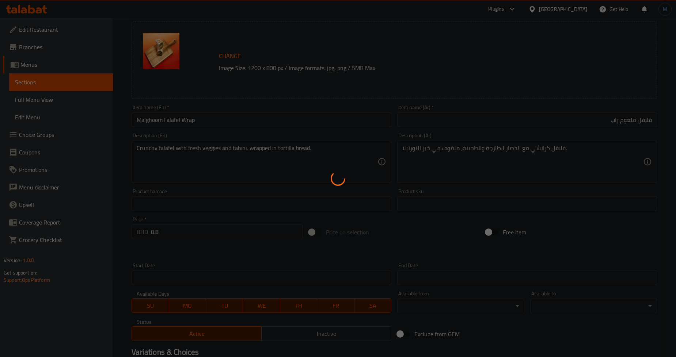
scroll to position [5, 0]
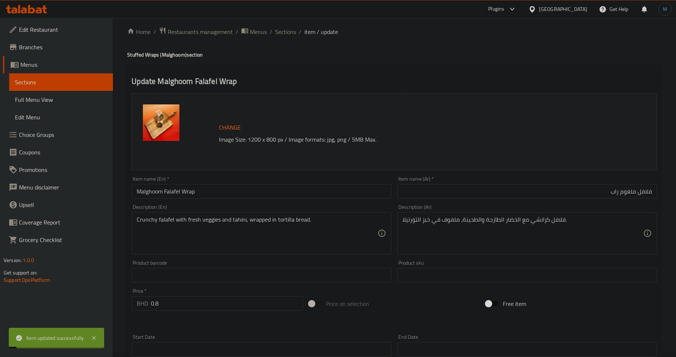
click at [282, 32] on span "Sections" at bounding box center [285, 31] width 21 height 9
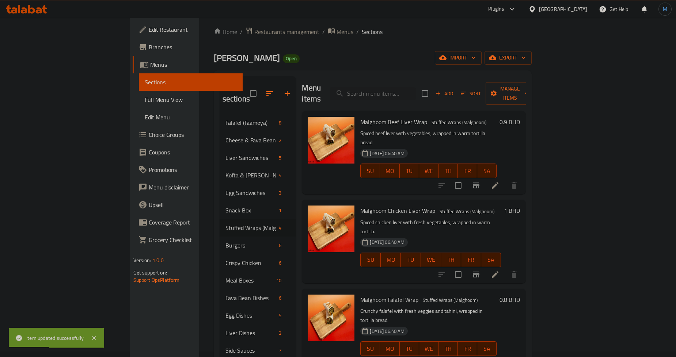
click at [504, 235] on div "07-08-2025 06:40 AM SU MO TU WE TH FR SA" at bounding box center [430, 254] width 146 height 39
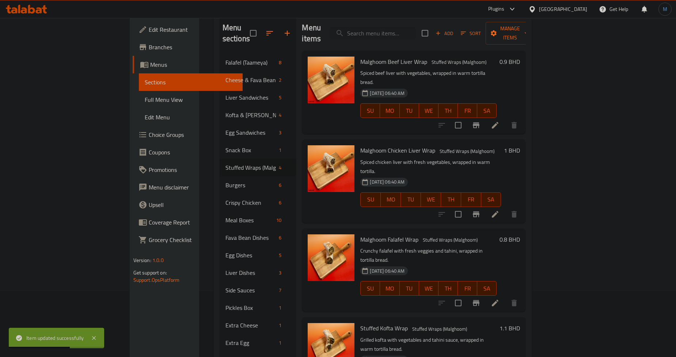
scroll to position [87, 0]
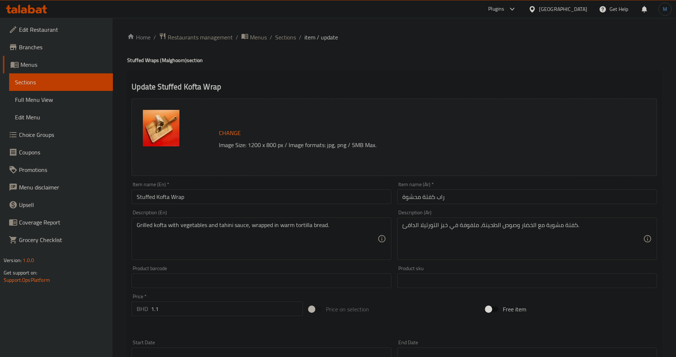
click at [500, 190] on input "راب كفتة محشوة" at bounding box center [527, 197] width 260 height 15
click at [526, 192] on input "راب كفتة محشوة" at bounding box center [527, 197] width 260 height 15
drag, startPoint x: 434, startPoint y: 197, endPoint x: 399, endPoint y: 198, distance: 34.3
click at [399, 198] on input "راب كفتة محشوة" at bounding box center [527, 197] width 260 height 15
paste input "لغوم"
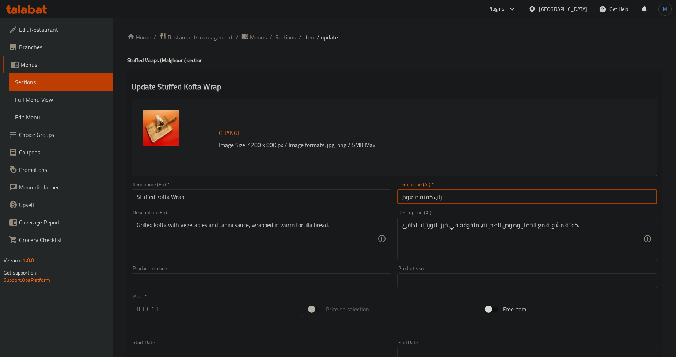
type input "راب كفتة ملغوم"
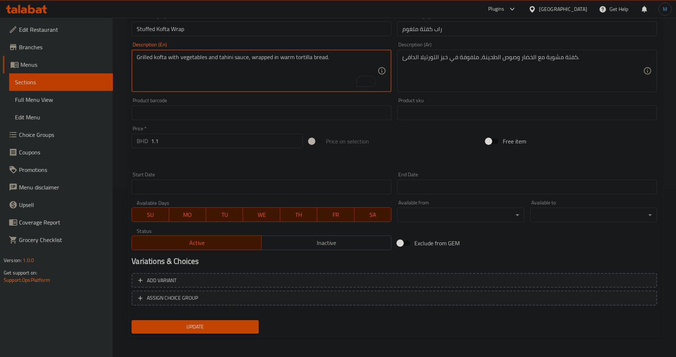
click at [218, 325] on span "Update" at bounding box center [194, 327] width 115 height 9
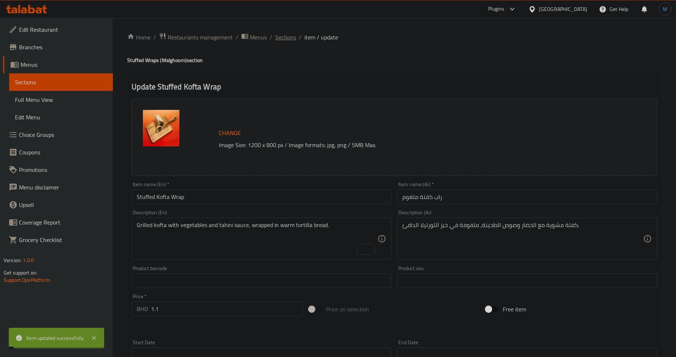
click at [280, 38] on span "Sections" at bounding box center [285, 37] width 21 height 9
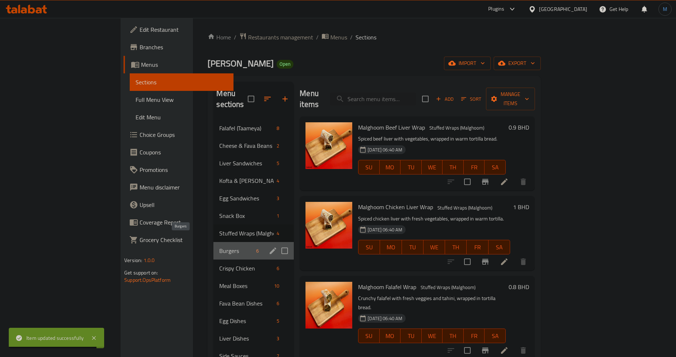
click at [219, 247] on span "Burgers" at bounding box center [236, 251] width 34 height 9
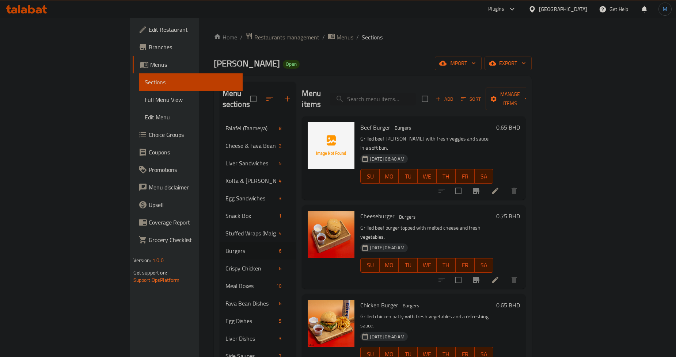
click at [481, 211] on h6 "Cheeseburger Burgers" at bounding box center [426, 216] width 133 height 10
click at [499, 187] on icon at bounding box center [495, 191] width 9 height 9
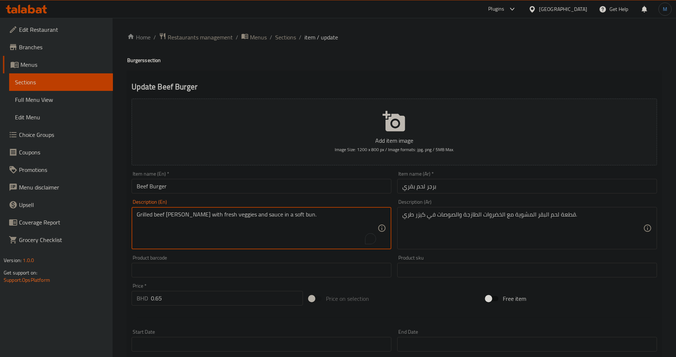
paste textarea "delicious"
type textarea "Grilled beef patty with fresh veggies and delicious sauce in a soft bun."
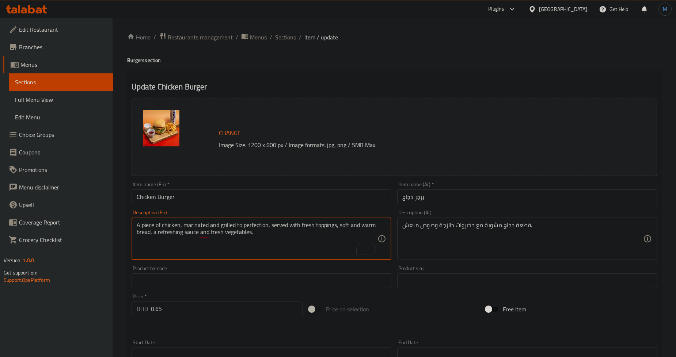
scroll to position [87, 0]
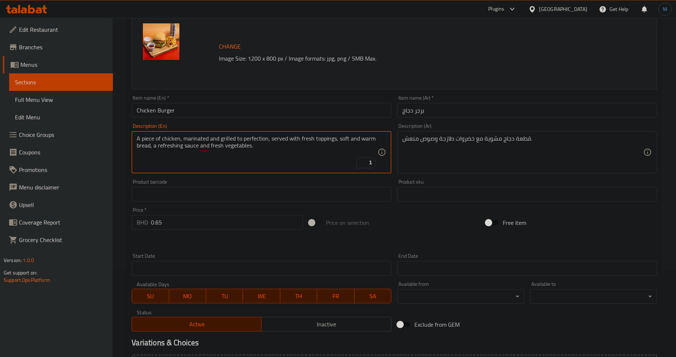
type textarea "A piece of chicken, marinated and grilled to perfection, served with fresh topp…"
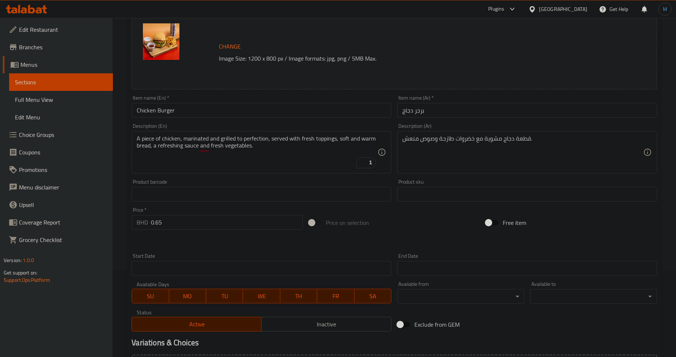
paste textarea "، متبلة ومشوية بشكل مثالي، تقدم مع إضافات طازجة خبز طري ودافئ ، بصوص المنعش مع …"
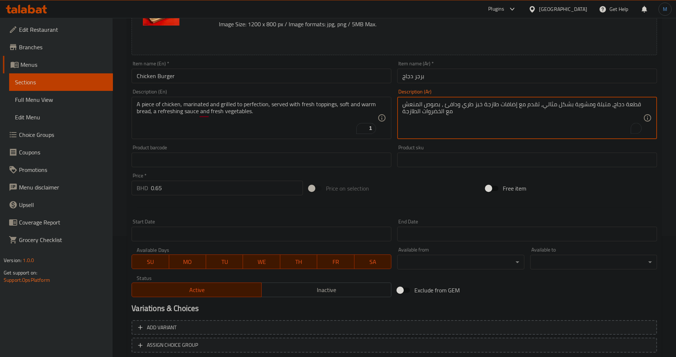
type textarea "قطعة دجاج، متبلة ومشوية بشكل مثالي، تقدم مع إضافات طازجة خبز طري ودافئ ، بصوص ا…"
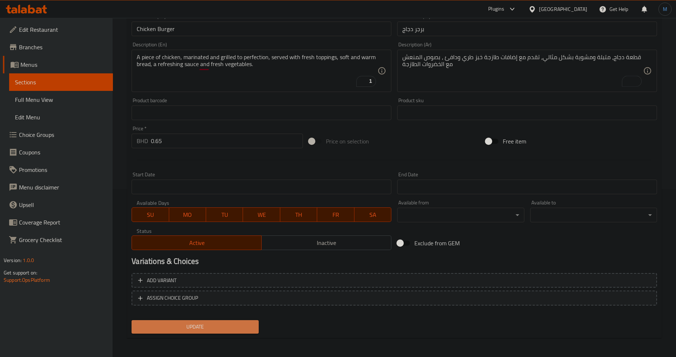
click at [208, 320] on button "Update" at bounding box center [195, 327] width 127 height 14
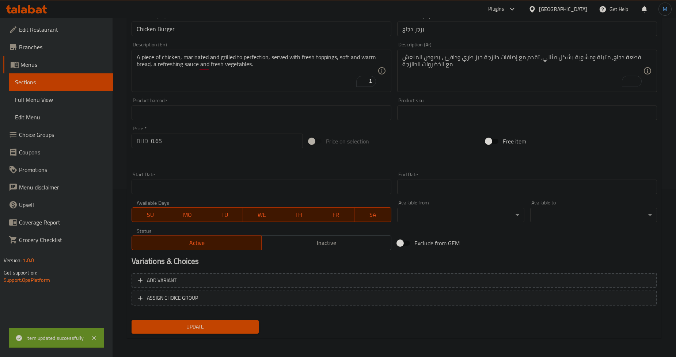
scroll to position [0, 0]
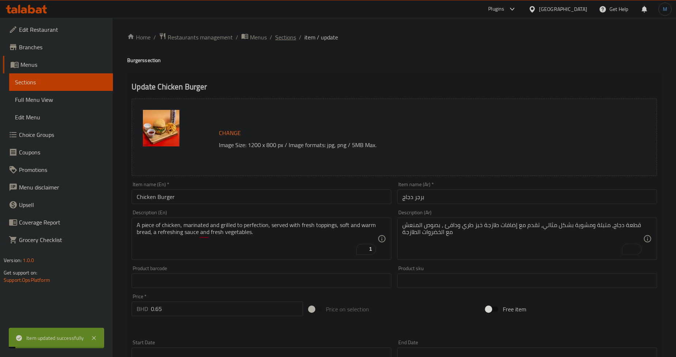
click at [290, 38] on span "Sections" at bounding box center [285, 37] width 21 height 9
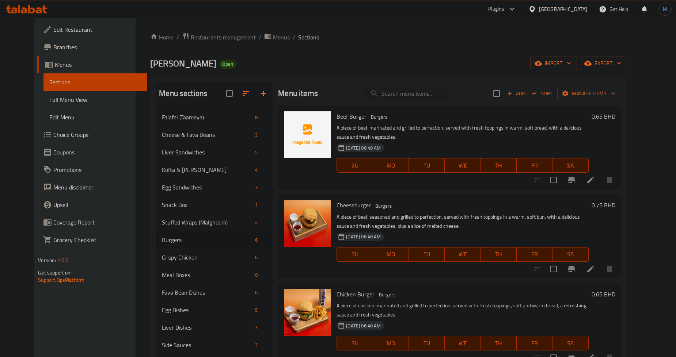
click at [457, 280] on div "Menu items Add Sort Manage items Beef Burger Burgers A piece of beef, marinated…" at bounding box center [446, 263] width 348 height 363
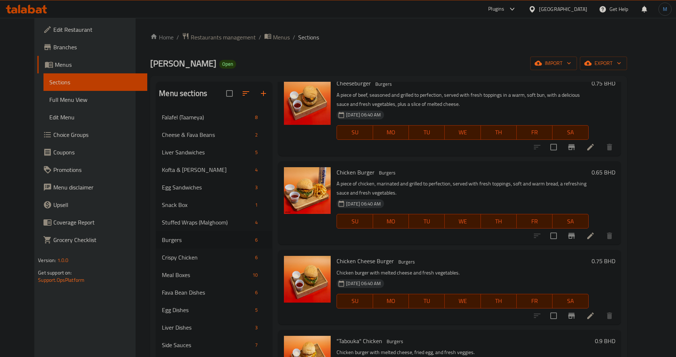
scroll to position [161, 0]
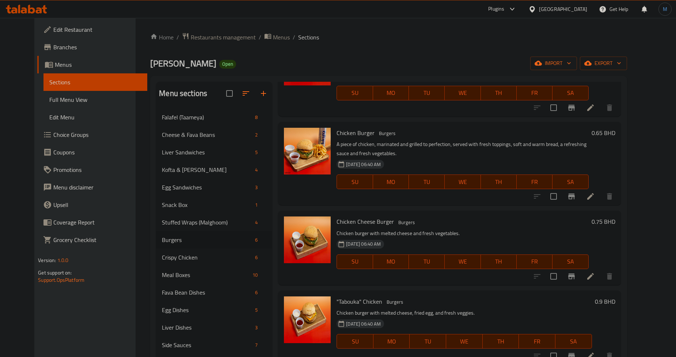
click at [595, 274] on icon at bounding box center [590, 276] width 9 height 9
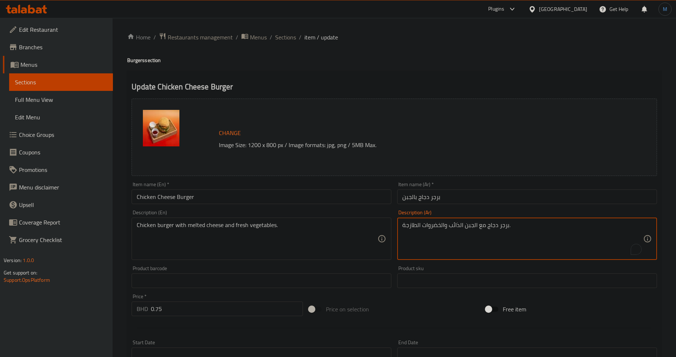
paste textarea "قطعة دجاج، متبلة ومشوية بشكل مثالي، تقدم مع إضافات طازجة خبز طري ودافئ ، بصوص ا…"
type textarea "قطعة دجاج، متبلة ومشوية بشكل مثالي، تقدم مع إضافات طازجة خبز طري ودافئ ، بصوص ا…"
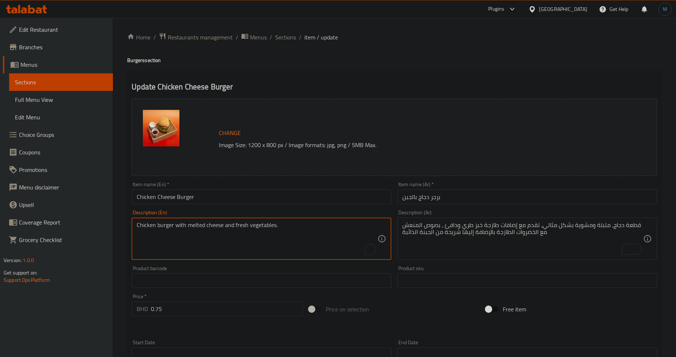
paste textarea "A piece of chicken, marinated and grilled to perfection, served with fresh topp…"
type textarea "A piece of chicken, marinated and grilled to perfection, served with fresh topp…"
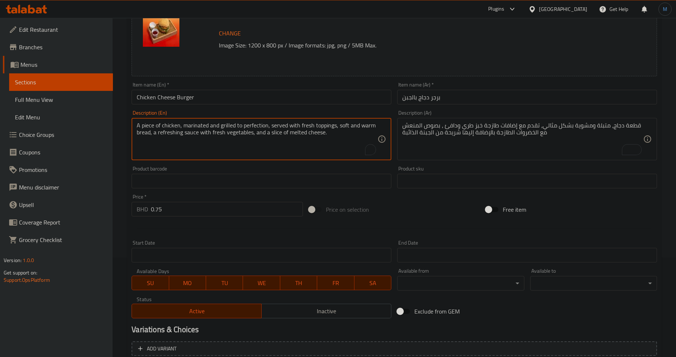
scroll to position [168, 0]
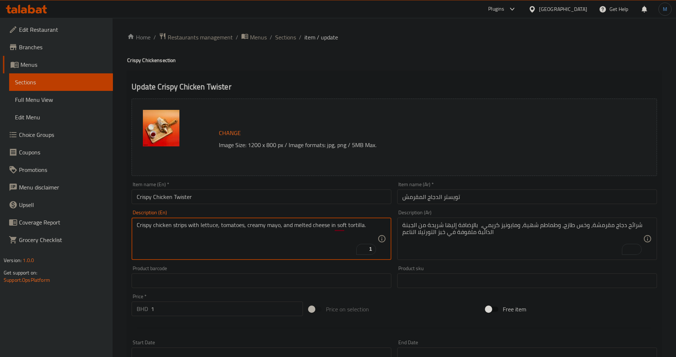
paste textarea ", fresh lettuce, juicy tomatoes, creamy mayonnaise, and a slice of melted chees…"
click at [229, 226] on textarea "Crispy chicken strips, fresh lettuce, juicy tomatoes, creamy mayonnaise, and a …" at bounding box center [257, 239] width 241 height 35
type textarea "Crispy chicken strips, fresh lettuce, delicious tomatoes, creamy mayonnaise, an…"
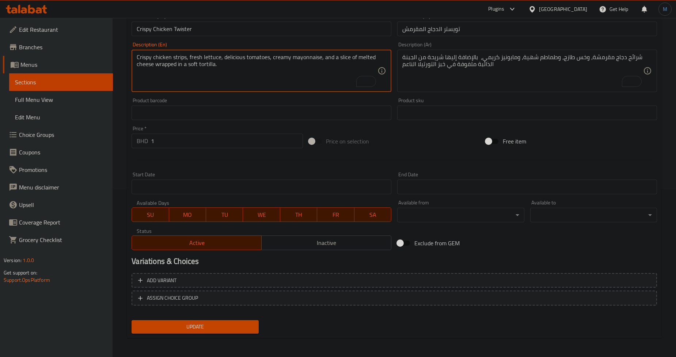
click at [238, 327] on span "Update" at bounding box center [194, 327] width 115 height 9
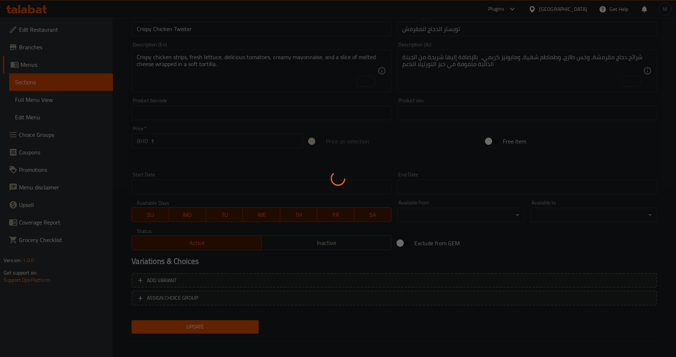
scroll to position [0, 0]
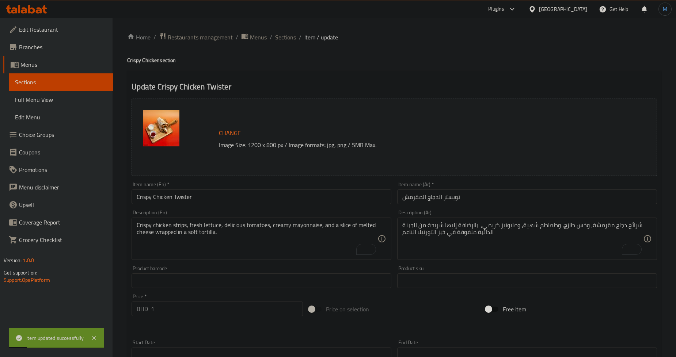
click at [285, 41] on span "Sections" at bounding box center [285, 37] width 21 height 9
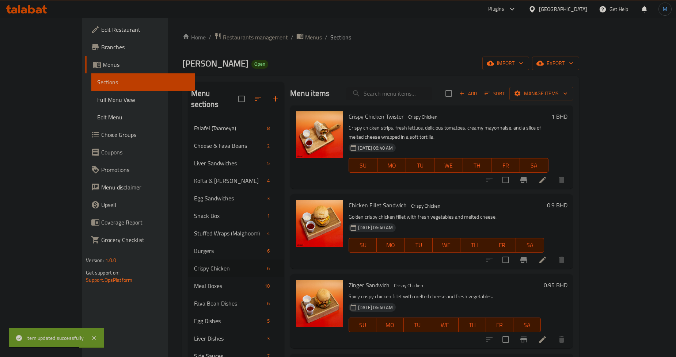
click at [512, 194] on div "Chicken Fillet Sandwich Crispy Chicken Golden crispy chicken fillet with fresh …" at bounding box center [431, 231] width 283 height 74
click at [546, 257] on icon at bounding box center [542, 260] width 7 height 7
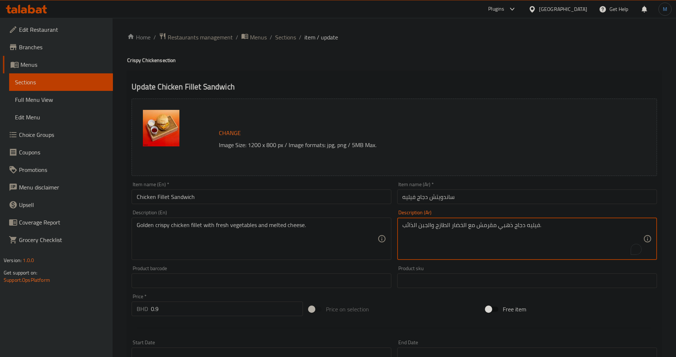
paste textarea "ري مغطى بطبقة مقرمشة ذهبية ومتبلة بشكل مثالي. طري من الداخل ومقرمش من الخارج، ي…"
type textarea "فيليه دجاج طري مغطى بطبقة مقرمشة ذهبية ومتبلة بشكل مثالي. طري من الداخل ومقرمش …"
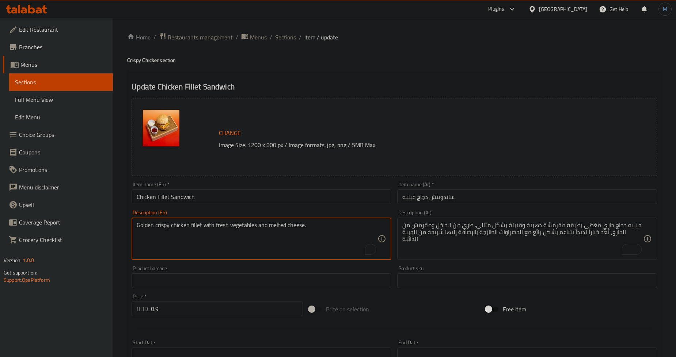
paste textarea "Tender chicken fillet coated in a golden crispy batter, seasoned to perfection.…"
type textarea "Tender chicken fillet coated in a golden crispy batter, seasoned to perfection.…"
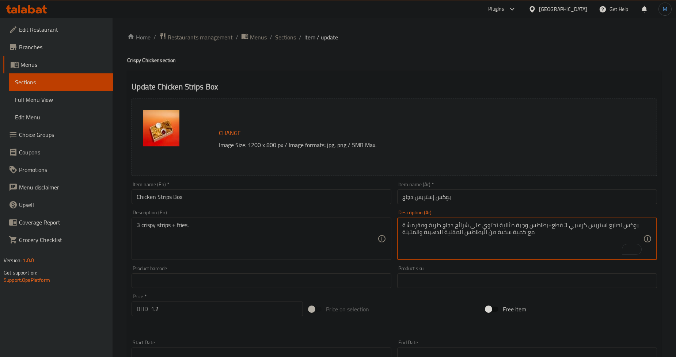
click at [583, 238] on textarea "بوكس اصابع استربس كرسبي 3 قطع+بطاطس وجبة مثالية تحتوي على شرائح دجاج طرية ومقرم…" at bounding box center [522, 239] width 241 height 35
type textarea "بوكس اصابع استربس كرسبي 3 قطع + بطاطس وجبة مثالية تحتوي على شرائح دجاج طرية ومق…"
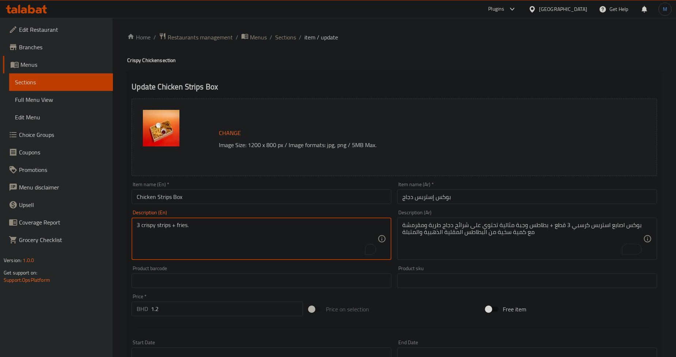
paste textarea "Crispy Strips Fingers Box 3 Pieces + Fries A perfect meal containing tender and…"
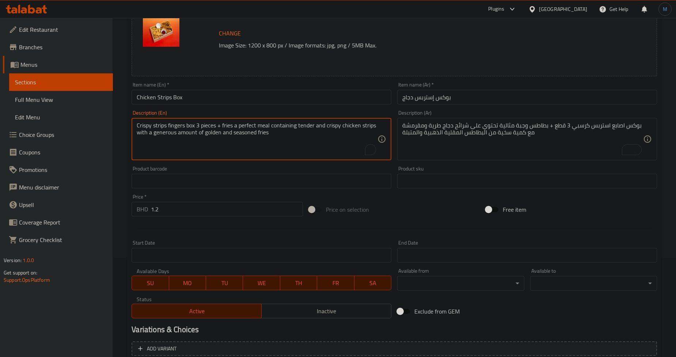
scroll to position [168, 0]
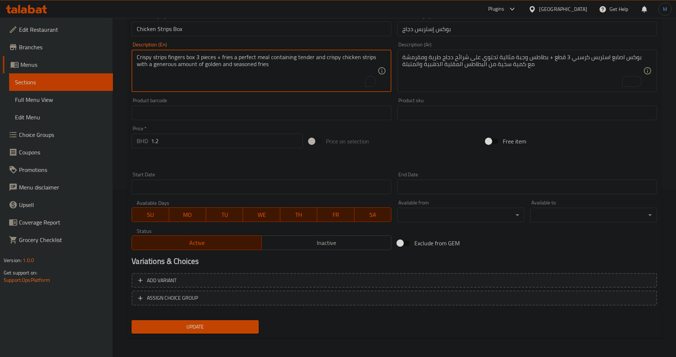
type textarea "Crispy strips fingers box 3 pieces + fries a perfect meal containing tender and…"
click at [234, 323] on span "Update" at bounding box center [194, 327] width 115 height 9
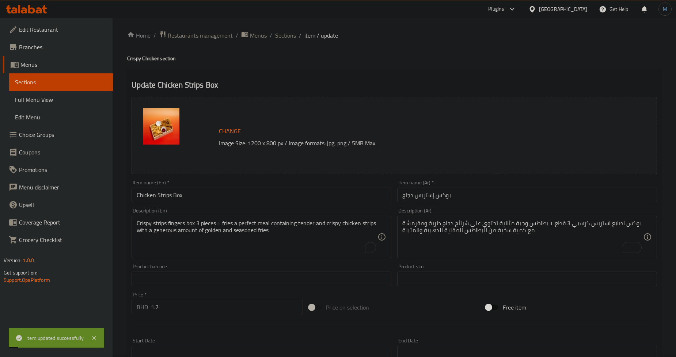
scroll to position [0, 0]
click at [289, 38] on span "Sections" at bounding box center [285, 37] width 21 height 9
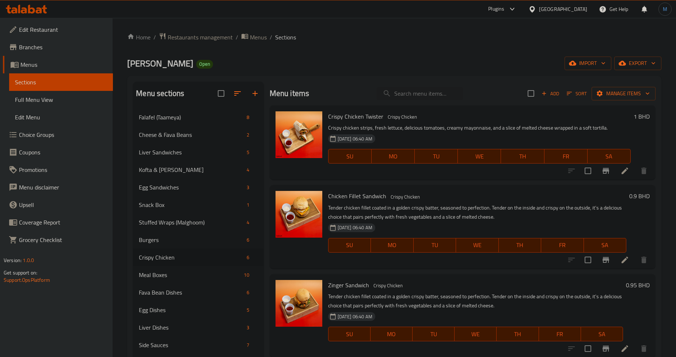
click at [456, 277] on div "Zinger Sandwich Crispy Chicken Tender chicken fillet coated in a golden crispy …" at bounding box center [475, 315] width 301 height 77
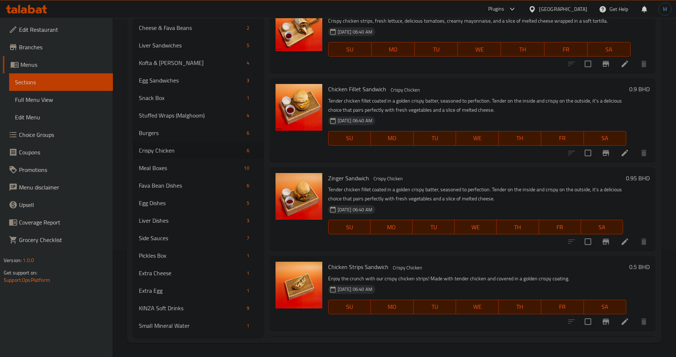
scroll to position [161, 0]
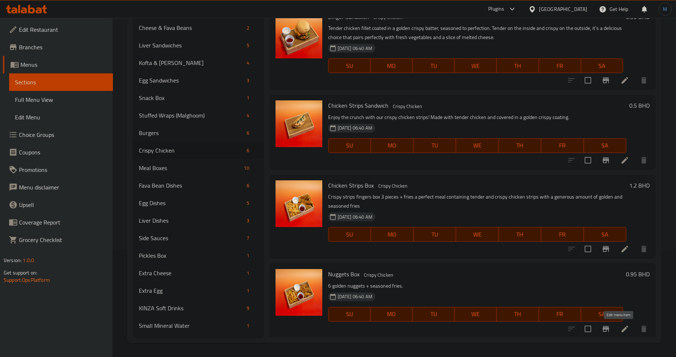
click at [620, 327] on icon at bounding box center [624, 329] width 9 height 9
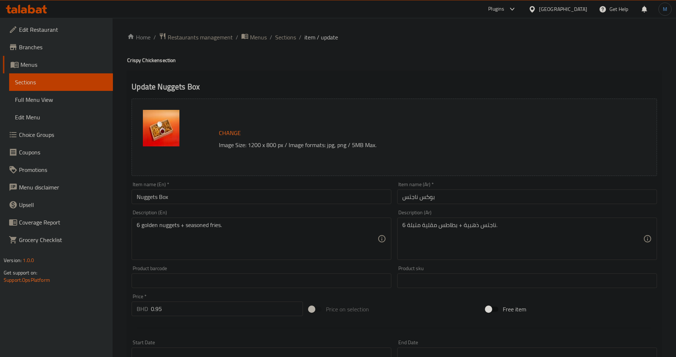
paste textarea "علبة ناجتس 6 قطع + بطاطا مقلية وجبة خفيفة مثالية تحتوي على 6 قطع من ناجتس الدجا…"
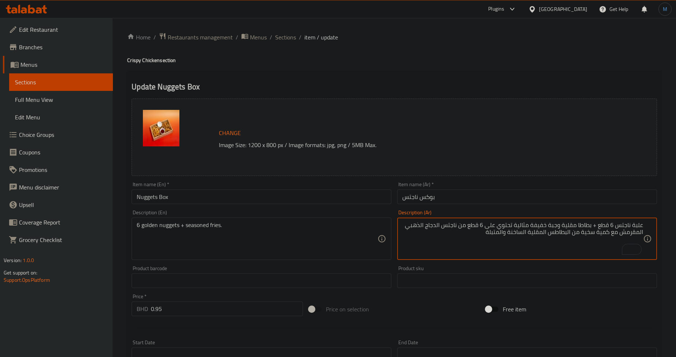
type textarea "علبة ناجتس 6 قطع + بطاطا مقلية وجبة خفيفة مثالية تحتوي على 6 قطع من ناجتس الدجا…"
paste textarea "-piece Nuggets + French Fries Box The perfect snack containing 6 pieces of cris…"
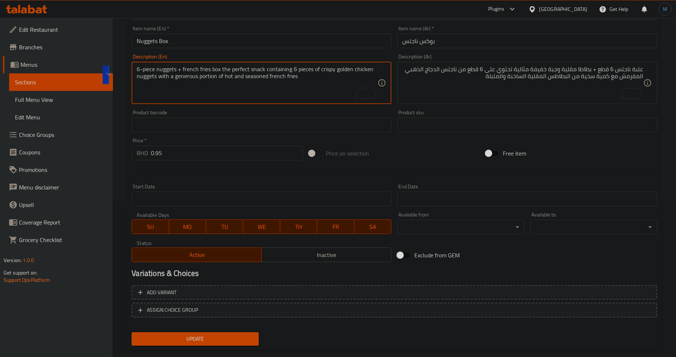
scroll to position [162, 0]
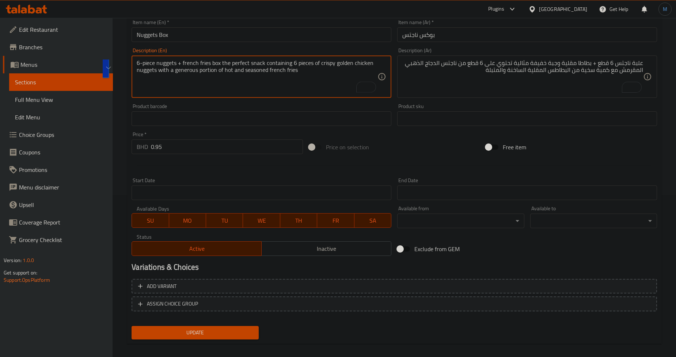
type textarea "6-piece nuggets + french fries box the perfect snack containing 6 pieces of cri…"
click at [246, 330] on span "Update" at bounding box center [194, 332] width 115 height 9
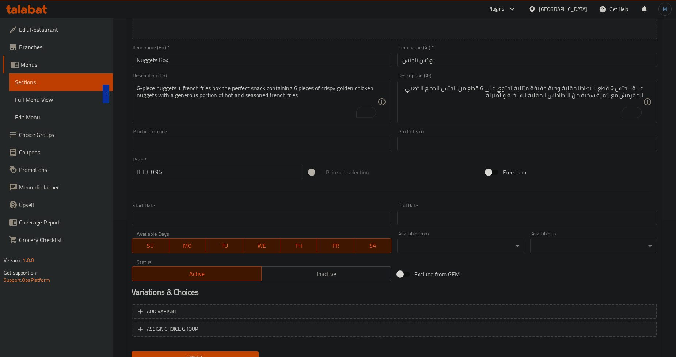
scroll to position [0, 0]
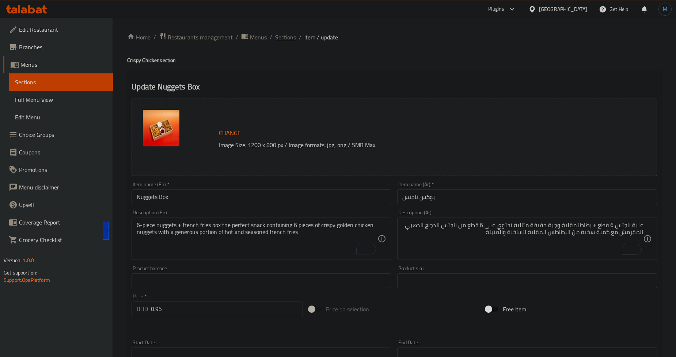
click at [278, 39] on span "Sections" at bounding box center [285, 37] width 21 height 9
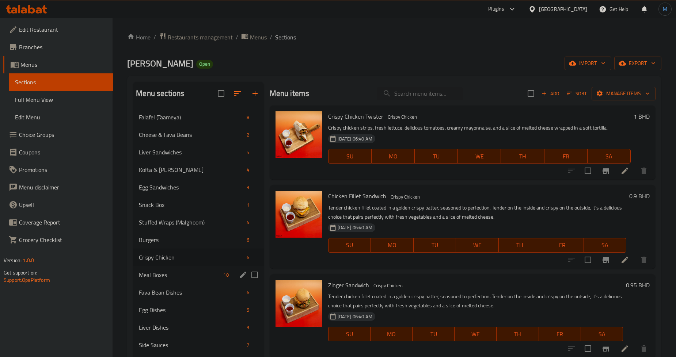
click at [160, 273] on span "Meal Boxes" at bounding box center [179, 275] width 81 height 9
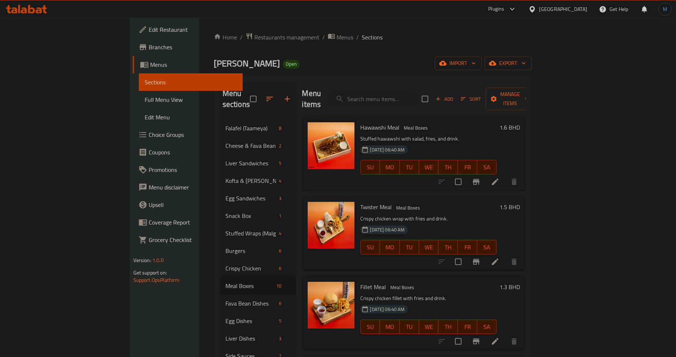
click at [424, 214] on p "Crispy chicken wrap with fries and drink." at bounding box center [428, 218] width 136 height 9
click at [499, 178] on icon at bounding box center [495, 182] width 9 height 9
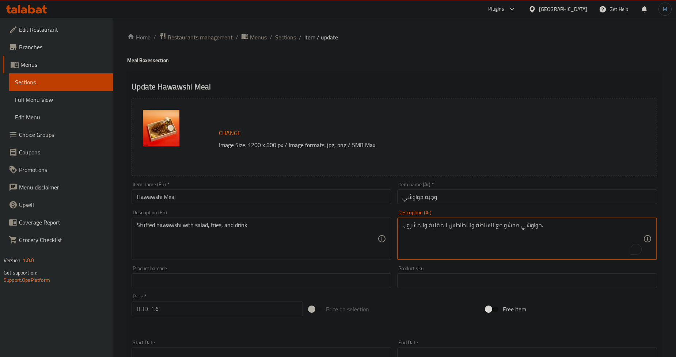
paste textarea "ري تقليدي، محشو باللحم البقرى المفروم المتبل والمخبوز، يقدم مع سلطة جانبية وبطا…"
type textarea "حواوشي مصري تقليدي، محشو باللحم البقرى المفروم المتبل والمخبوز، يقدم مع سلطة جا…"
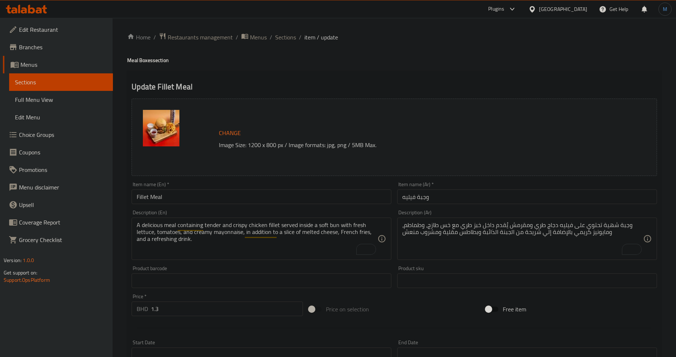
click at [218, 329] on div at bounding box center [394, 328] width 531 height 18
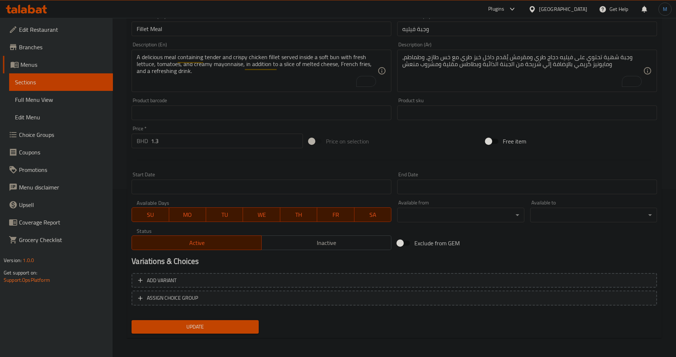
click at [226, 334] on div "Update" at bounding box center [195, 326] width 133 height 19
click at [228, 334] on div "Update" at bounding box center [195, 326] width 133 height 19
click at [231, 331] on button "Update" at bounding box center [195, 327] width 127 height 14
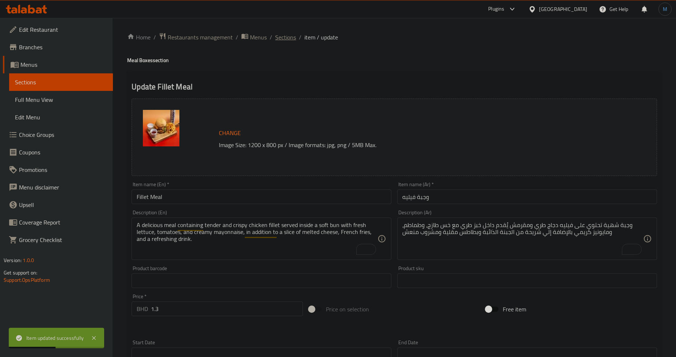
click at [286, 33] on span "Sections" at bounding box center [285, 37] width 21 height 9
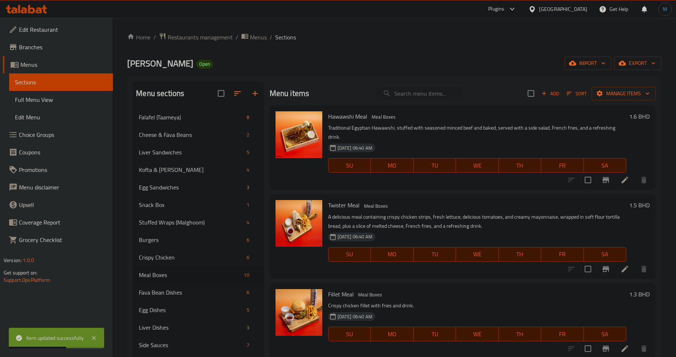
click at [485, 199] on div "Twister Meal Meal Boxes A delicious meal containing crispy chicken strips, fres…" at bounding box center [477, 235] width 304 height 77
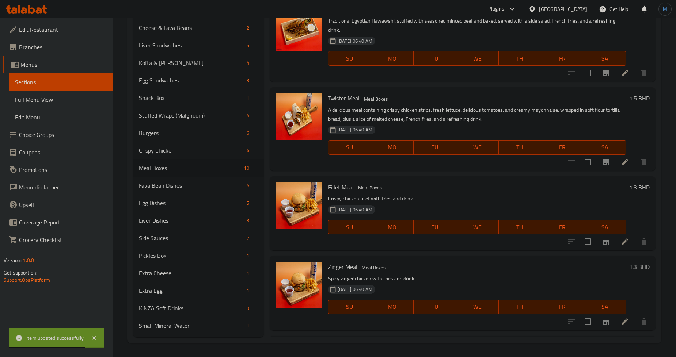
scroll to position [41, 0]
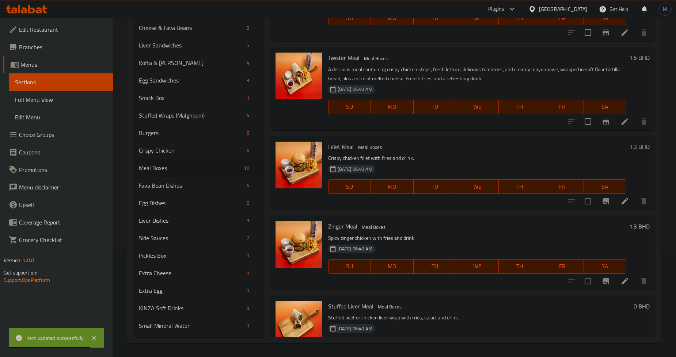
click at [620, 280] on icon at bounding box center [624, 281] width 9 height 9
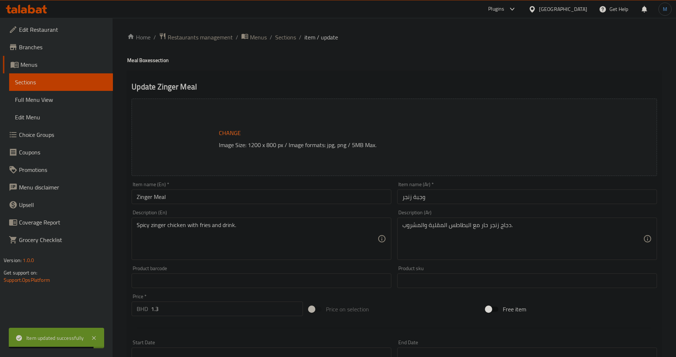
click at [446, 240] on div at bounding box center [338, 178] width 676 height 357
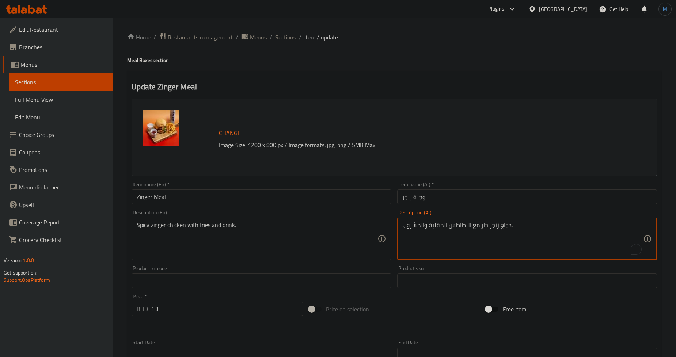
paste textarea "وجبة متكاملة تضم فيليه دجاج زينجر حار ومقرمش، يُقدم داخل خبز طري مع خس طازج، وط…"
type textarea "وجبة متكاملة تضم فيليه دجاج زينجر حار ومقرمش، يُقدم داخل خبز طري مع خس طازج، وط…"
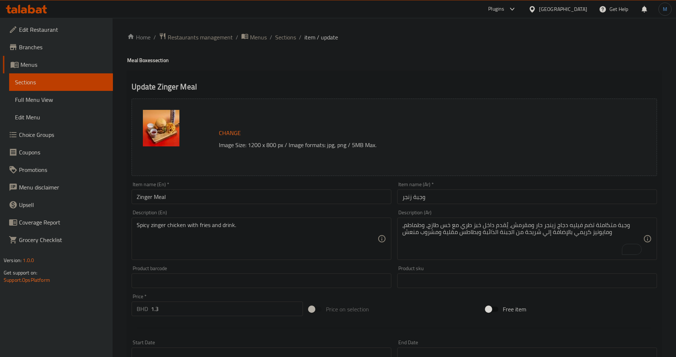
click at [297, 240] on textarea "Spicy zinger chicken with fries and drink." at bounding box center [257, 239] width 241 height 35
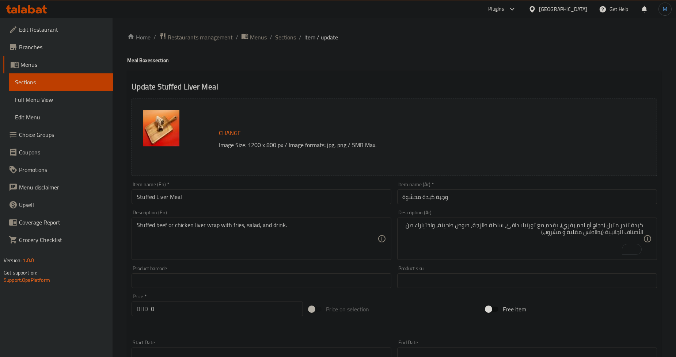
scroll to position [145, 0]
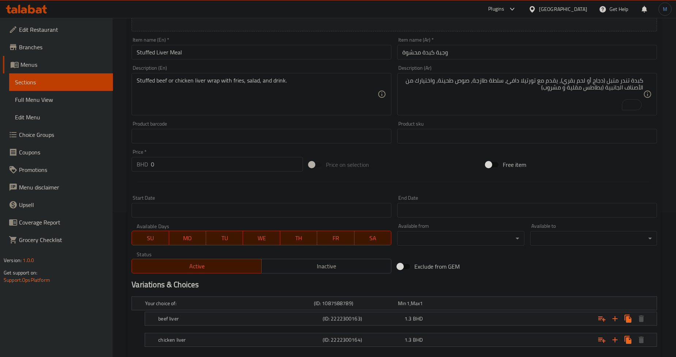
drag, startPoint x: 211, startPoint y: 99, endPoint x: 31, endPoint y: 0, distance: 205.0
paste textarea "Marinated tender liver (chicken or beef), served with warm tortillas, fresh sal…"
type textarea "Marinated tender liver (chicken or beef), served with warm tortillas, fresh sal…"
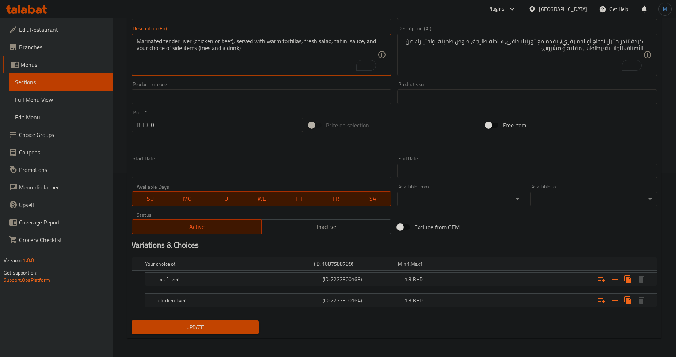
scroll to position [185, 0]
click at [207, 325] on span "Update" at bounding box center [194, 326] width 115 height 9
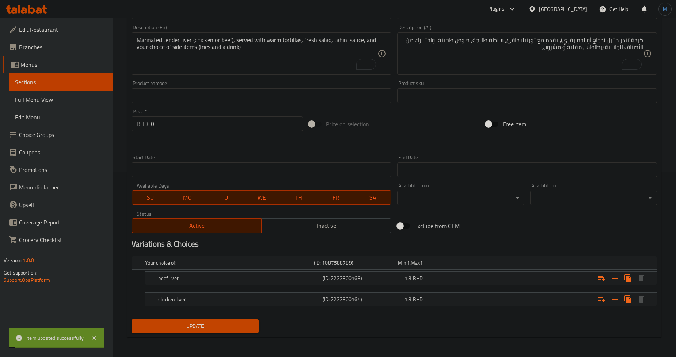
click at [268, 268] on div "beef liver" at bounding box center [228, 263] width 168 height 10
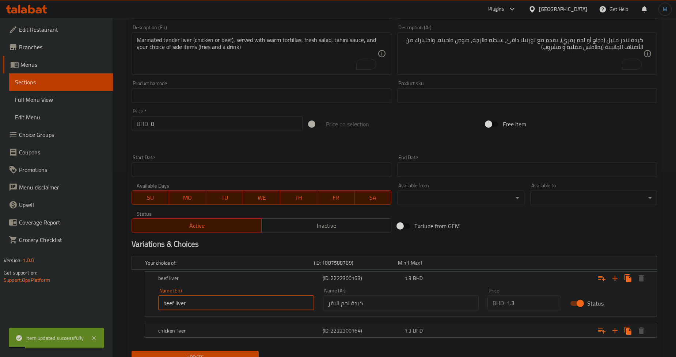
click at [236, 301] on input "beef liver" at bounding box center [236, 303] width 156 height 15
type input "Beef Liver"
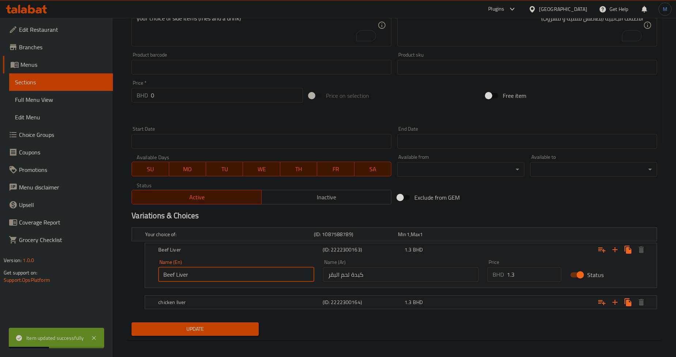
scroll to position [217, 0]
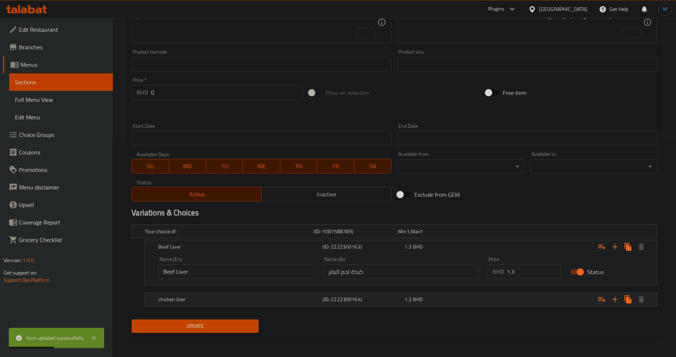
click at [234, 237] on div "chicken liver" at bounding box center [228, 231] width 168 height 10
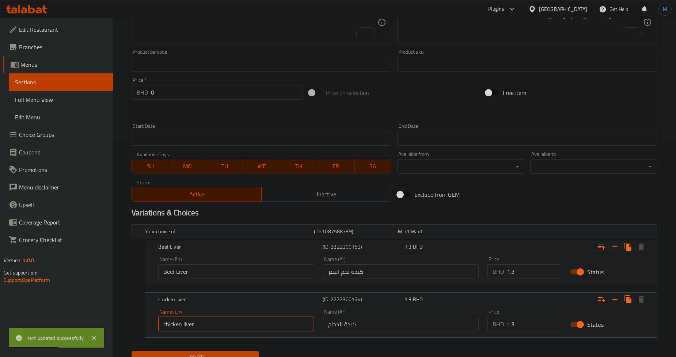
click at [231, 324] on input "chicken liver" at bounding box center [236, 324] width 156 height 15
type input "Chicken Liver"
click at [231, 352] on button "Update" at bounding box center [195, 358] width 127 height 14
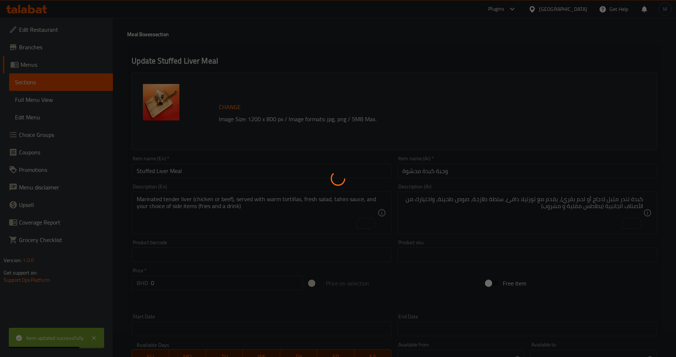
scroll to position [0, 0]
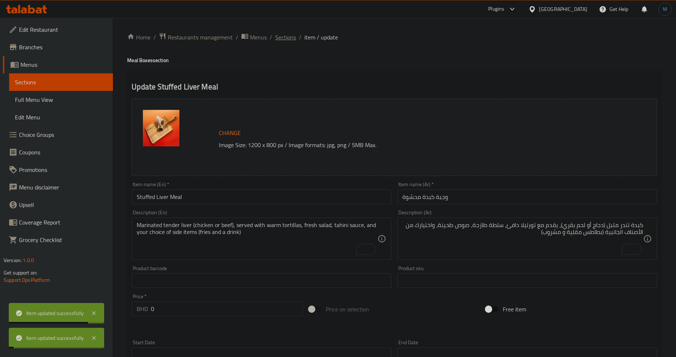
click at [280, 37] on span "Sections" at bounding box center [285, 37] width 21 height 9
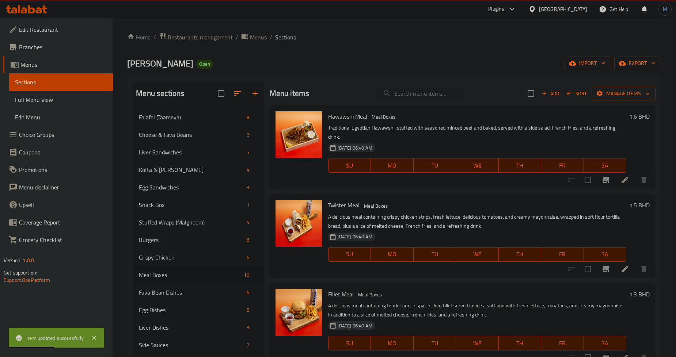
click at [446, 280] on div "Menu items Add Sort Manage items Hawawshi Meal Meal Boxes Traditional Egyptian …" at bounding box center [460, 263] width 392 height 363
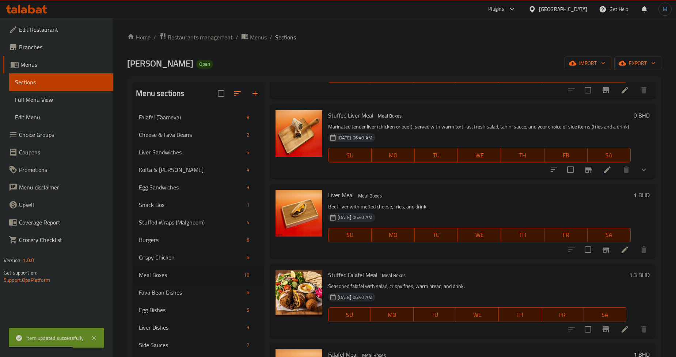
scroll to position [371, 0]
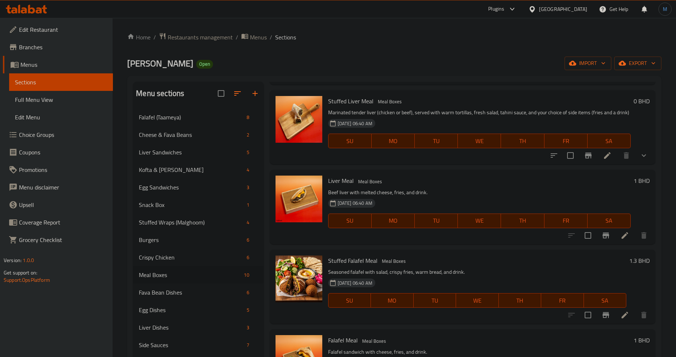
click at [621, 239] on icon at bounding box center [624, 235] width 7 height 7
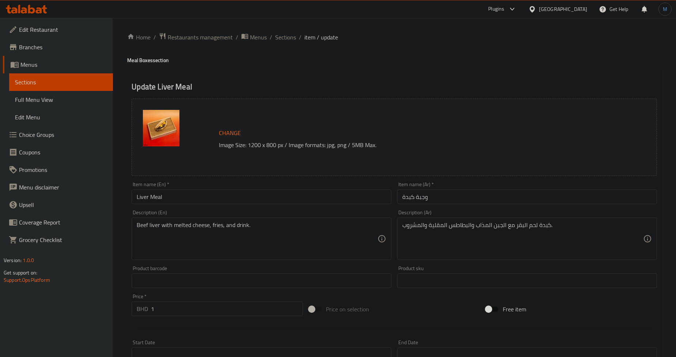
paste textarea "قري تندر المطبوخ في مزيج من التوابل العطرية، مخبوزة سريعًا مع توابل مصرية، تقدم…"
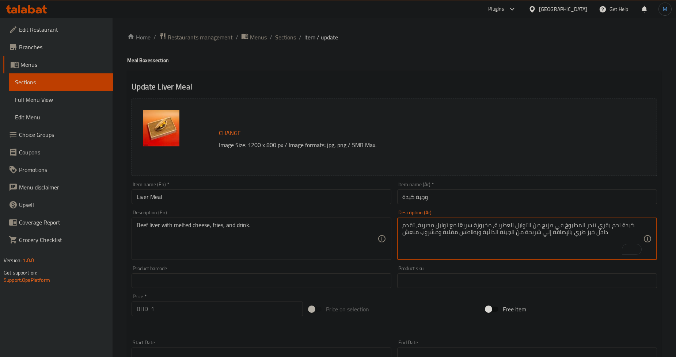
type textarea "كبدة لحم بقري تندر المطبوخ في مزيج من التوابل العطرية، مخبوزة سريعًا مع توابل م…"
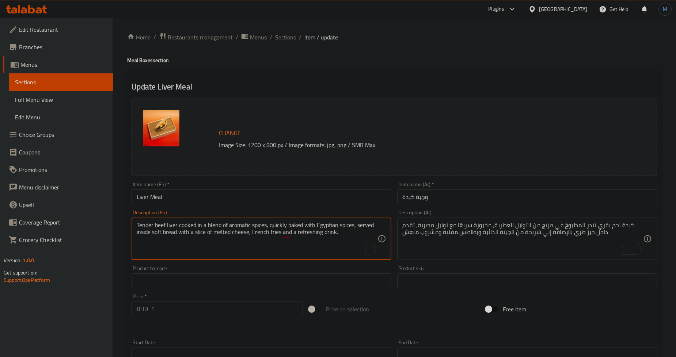
type textarea "Tender beef liver cooked in a blend of aromatic spices, quickly baked with Egyp…"
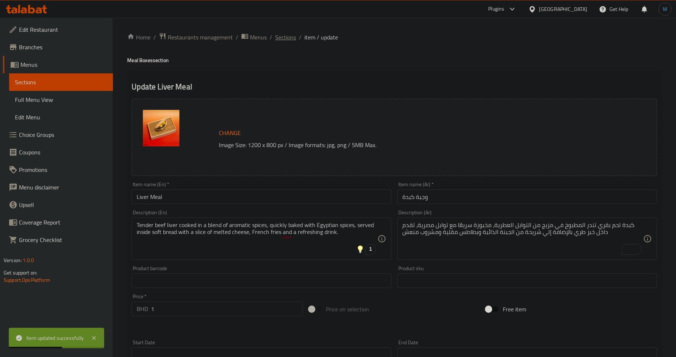
click at [290, 38] on span "Sections" at bounding box center [285, 37] width 21 height 9
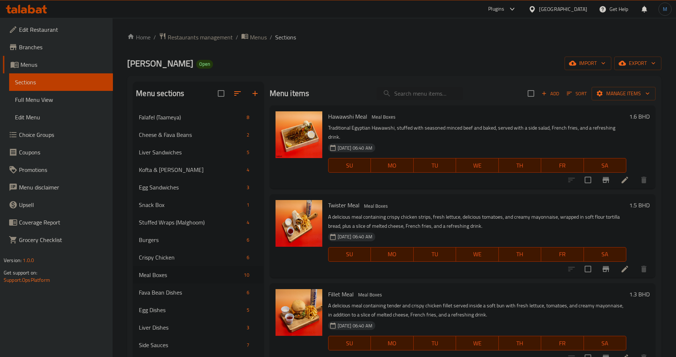
click at [496, 222] on p "A delicious meal containing crispy chicken strips, fresh lettuce, delicious tom…" at bounding box center [477, 222] width 298 height 18
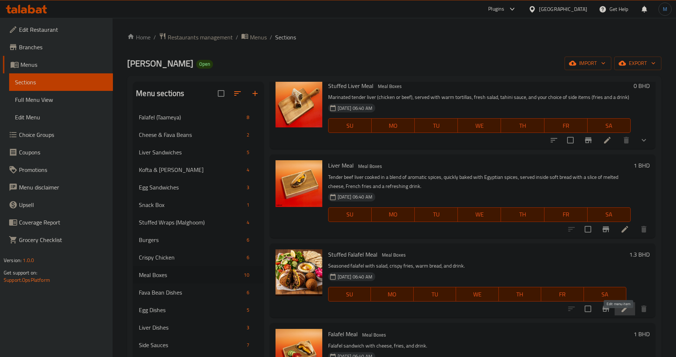
click at [621, 312] on icon at bounding box center [624, 309] width 7 height 7
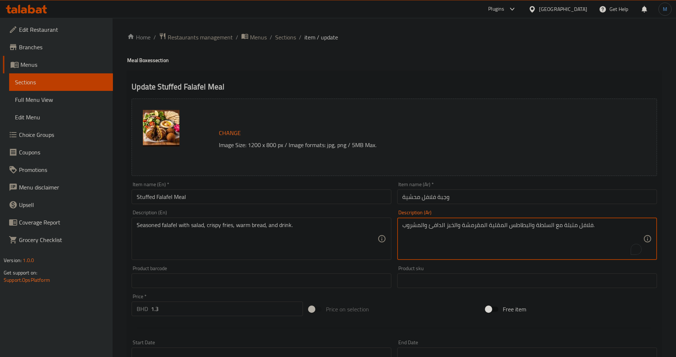
paste textarea "جبة مكونة من الفلافل المتبله تقدم مع سلطة طازجة و خبز دافئ وصوص طحينة وبطاطس مق…"
type textarea "وجبة مكونة من الفلافل المتبله تقدم مع سلطة طازجة و خبز دافئ وصوص طحينة وبطاطس م…"
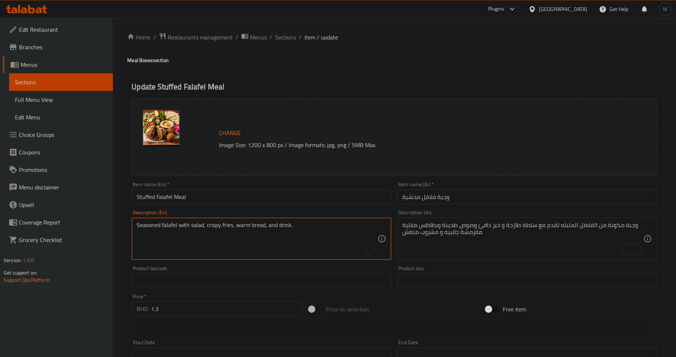
click at [307, 232] on textarea "Seasoned falafel with salad, crispy fries, warm bread, and drink." at bounding box center [257, 239] width 241 height 35
paste textarea "A meal consisting of spiced falafel served with fresh salad, warm bread, tahini…"
click at [307, 232] on textarea "A meal consisting of spiced falafel served with fresh salad, warm bread, tahini…" at bounding box center [257, 239] width 241 height 35
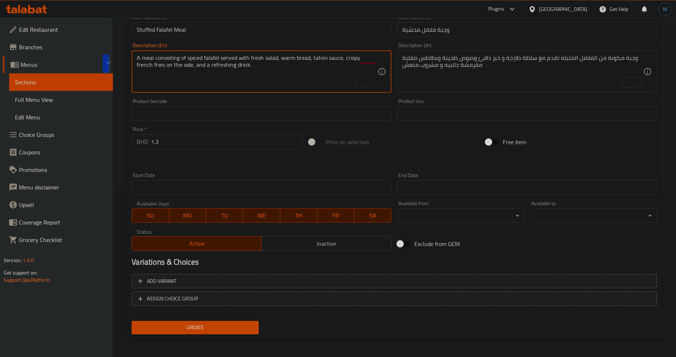
scroll to position [168, 0]
type textarea "A meal consisting of spiced falafel served with fresh salad, warm bread, tahini…"
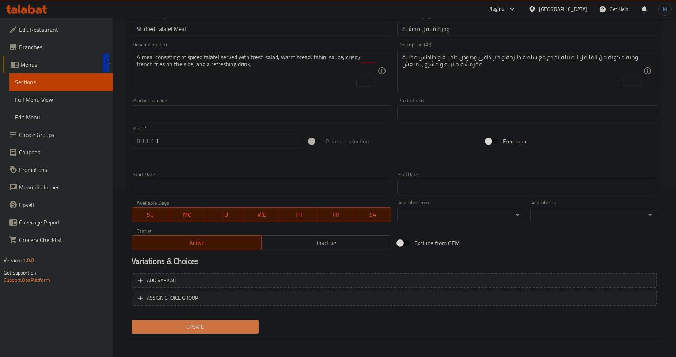
click at [199, 329] on span "Update" at bounding box center [194, 327] width 115 height 9
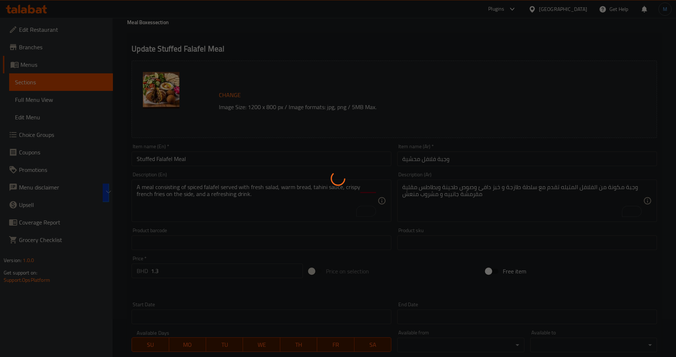
scroll to position [0, 0]
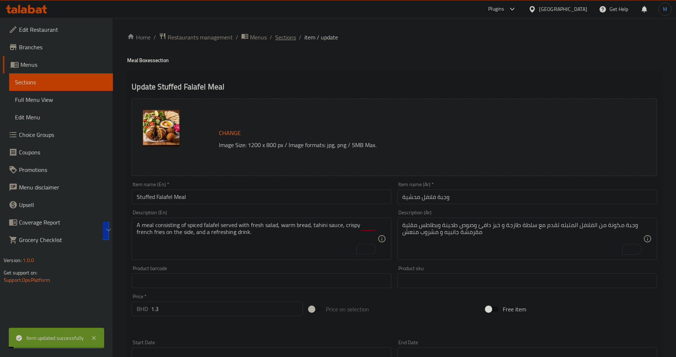
click at [284, 35] on span "Sections" at bounding box center [285, 37] width 21 height 9
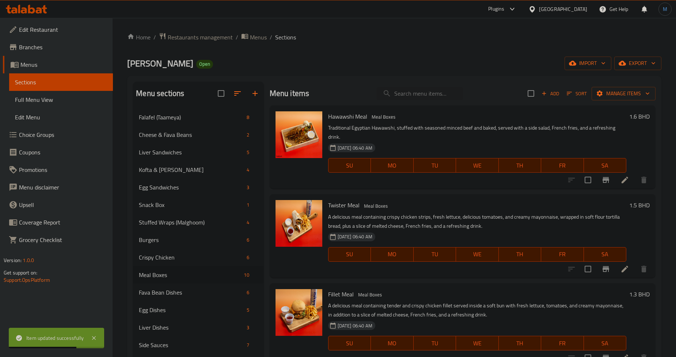
click at [465, 225] on p "A delicious meal containing crispy chicken strips, fresh lettuce, delicious tom…" at bounding box center [477, 222] width 298 height 18
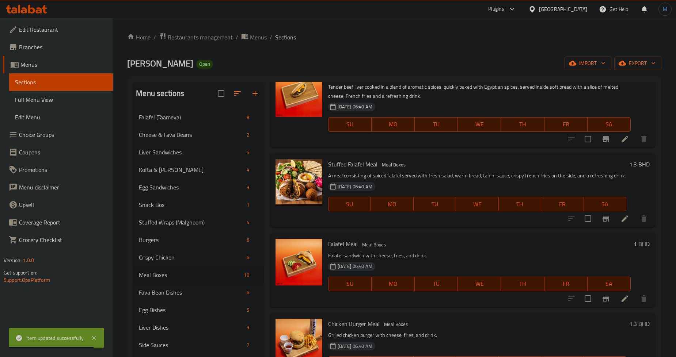
scroll to position [508, 0]
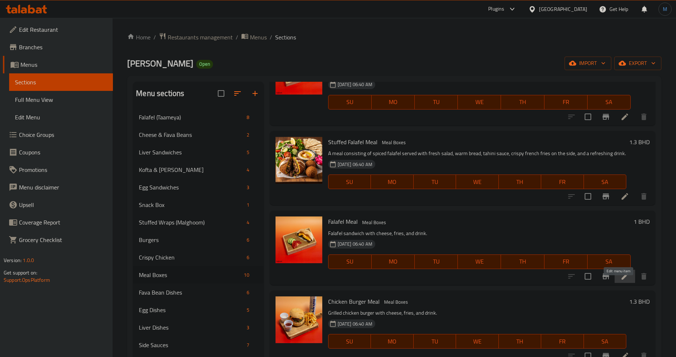
click at [621, 280] on icon at bounding box center [624, 276] width 7 height 7
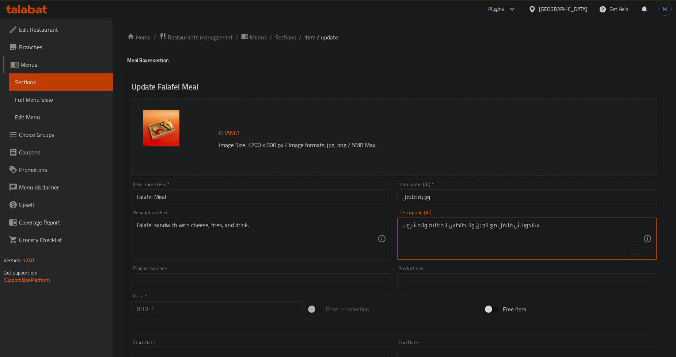
paste textarea "فلافل ومقرمشة مكونة من الحمص المتبل، تقدم في خبز الدافئ مع الخضار الطازجة وصوص …"
type textarea "فلافل ومقرمشة مكونة من الحمص المتبل، تقدم في خبز الدافئ مع الخضار الطازجة وصوص …"
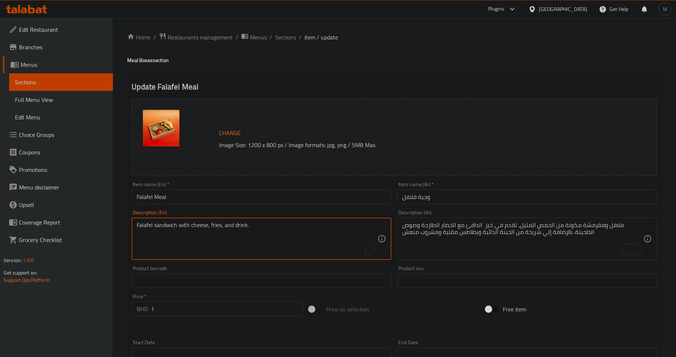
paste textarea "Crispy falafel made with spiced chickpeas, served in warm bread with fresh vege…"
type textarea "Crispy falafel made with spiced chickpeas, served in warm bread with fresh vege…"
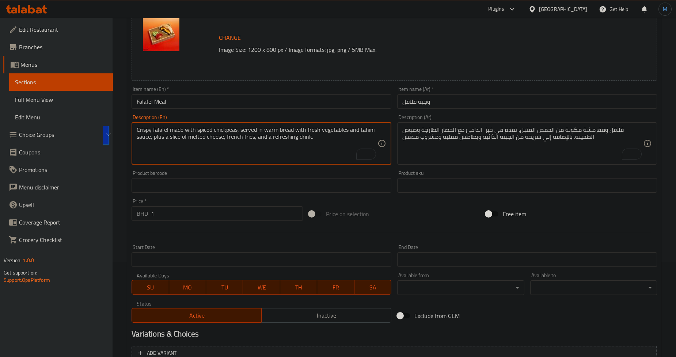
scroll to position [168, 0]
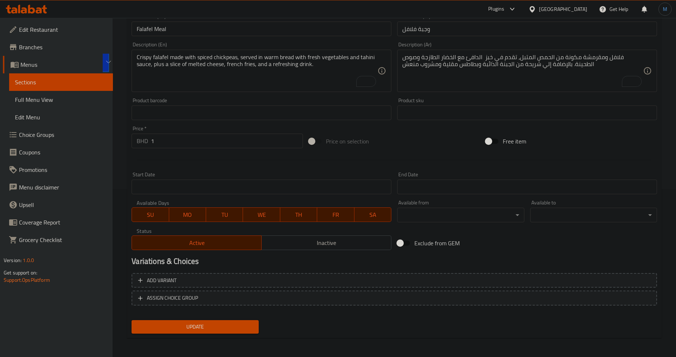
click at [224, 333] on div "Update" at bounding box center [195, 326] width 133 height 19
click at [227, 331] on button "Update" at bounding box center [195, 327] width 127 height 14
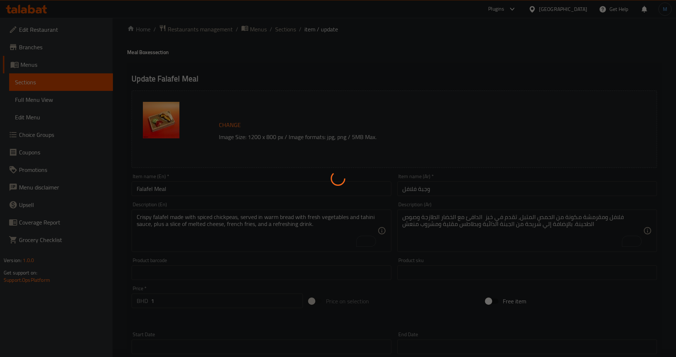
scroll to position [5, 0]
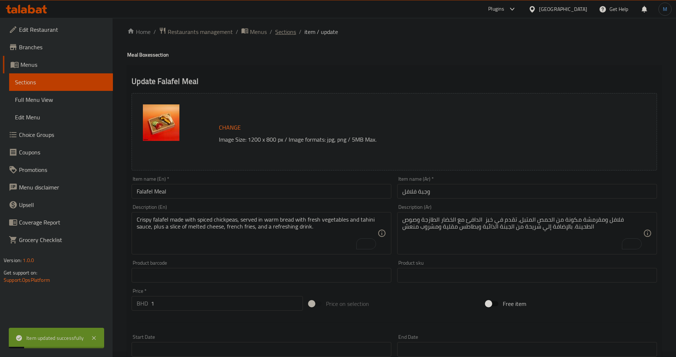
click at [285, 29] on span "Sections" at bounding box center [285, 31] width 21 height 9
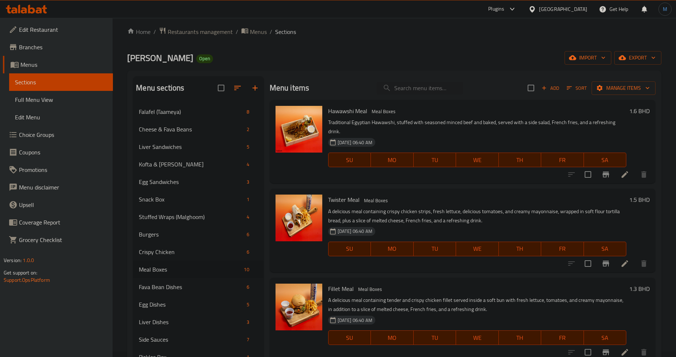
scroll to position [284, 0]
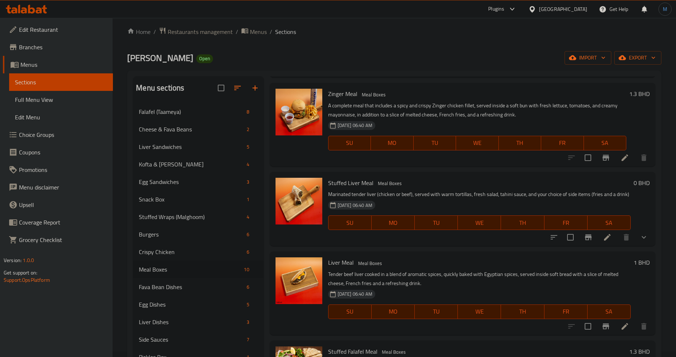
click at [464, 283] on p "Tender beef liver cooked in a blend of aromatic spices, quickly baked with Egyp…" at bounding box center [479, 279] width 302 height 18
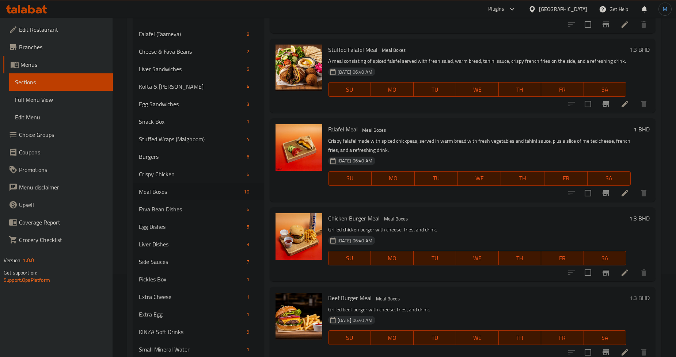
scroll to position [87, 0]
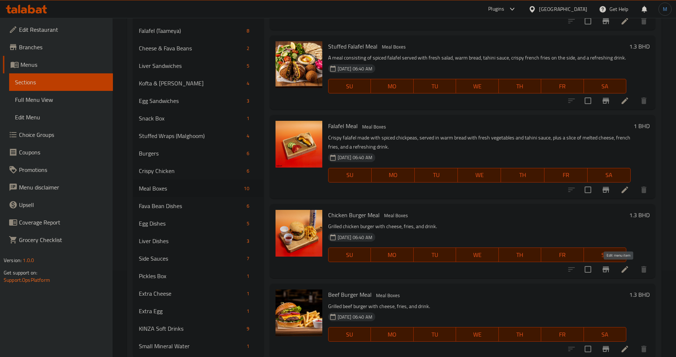
click at [622, 270] on icon at bounding box center [624, 269] width 9 height 9
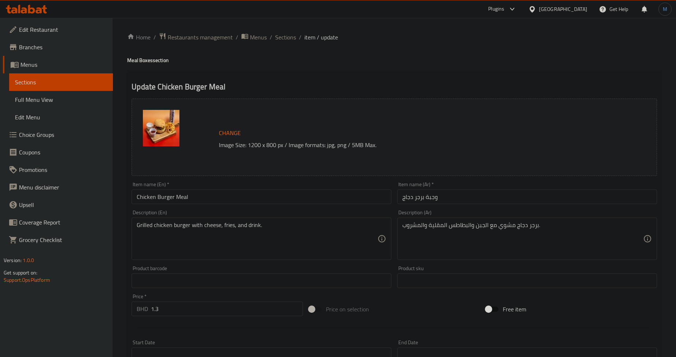
paste textarea
click at [618, 236] on textarea "To enrich screen reader interactions, please activate Accessibility in Grammarl…" at bounding box center [522, 239] width 241 height 35
paste textarea "قطعة دجاج، متبلة ومشوية بشكل مثالي، تقدم مع إضافات طازجة في خبز طري ودافئ ، بصو…"
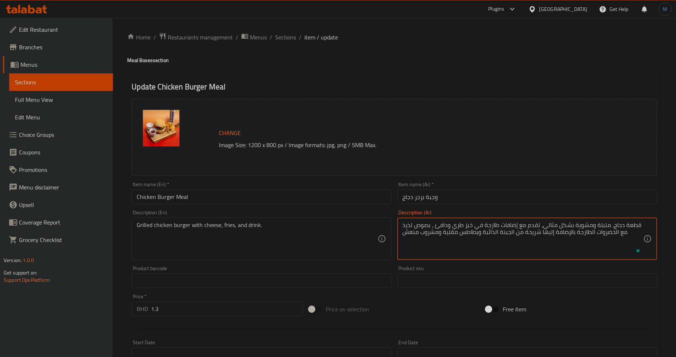
type textarea "قطعة دجاج، متبلة ومشوية بشكل مثالي، تقدم مع إضافات طازجة في خبز طري ودافئ ، بصو…"
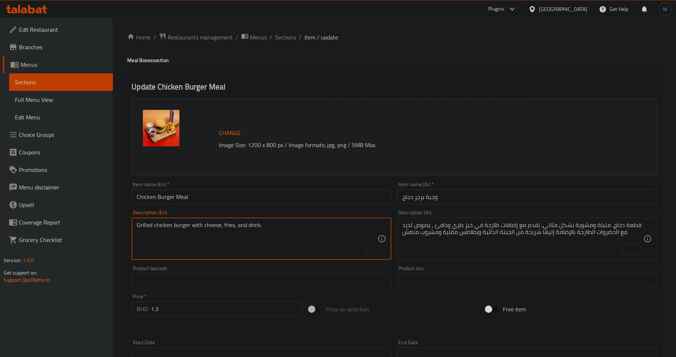
click at [222, 229] on textarea "Grilled chicken burger with cheese, fries, and drink." at bounding box center [257, 239] width 241 height 35
paste textarea "A piece of chicken, marinated and grilled to perfection, served with fresh topp…"
type textarea "A piece of chicken, marinated and grilled to perfection, served with fresh topp…"
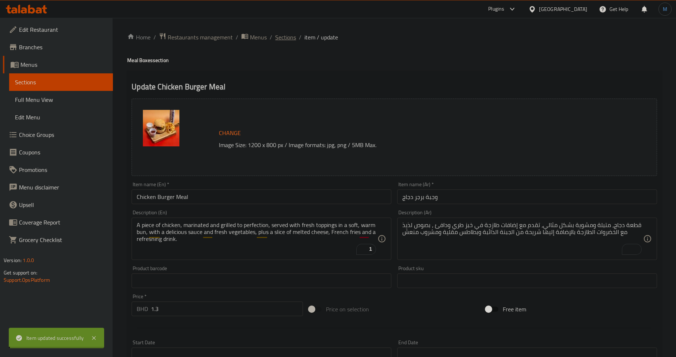
click at [282, 35] on span "Sections" at bounding box center [285, 37] width 21 height 9
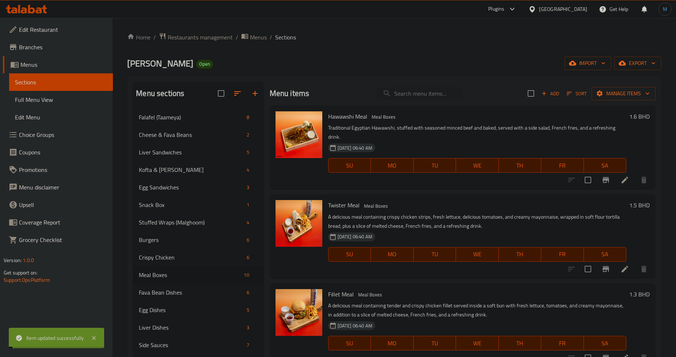
click at [526, 220] on p "A delicious meal containing crispy chicken strips, fresh lettuce, delicious tom…" at bounding box center [477, 222] width 298 height 18
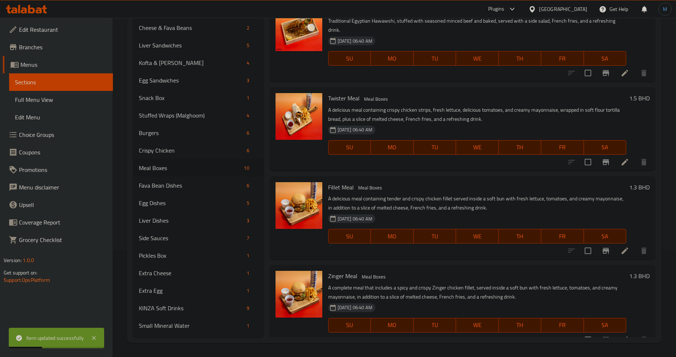
scroll to position [535, 0]
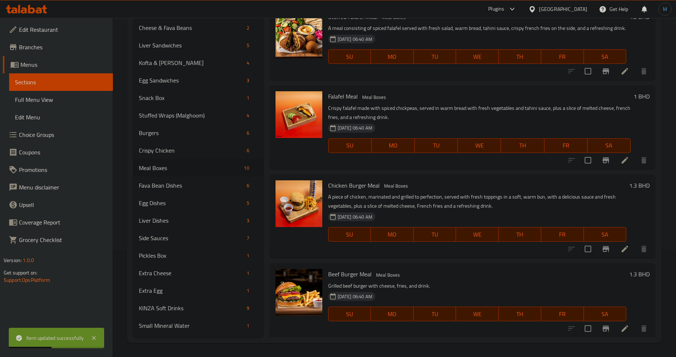
click at [620, 330] on icon at bounding box center [624, 328] width 9 height 9
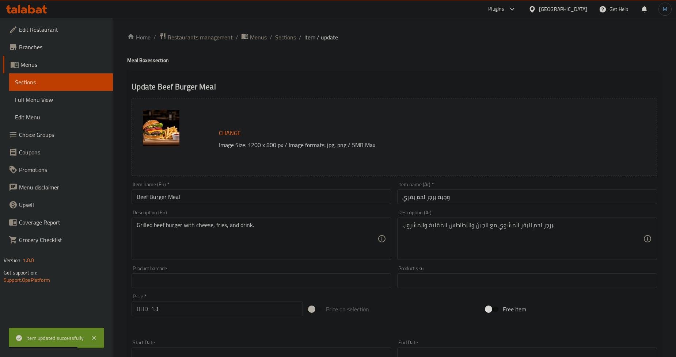
drag, startPoint x: 465, startPoint y: 246, endPoint x: 517, endPoint y: 227, distance: 54.9
paste textarea "قطعة لحم بقري ، متبلة ومشوية بشكل مثالي، تقدم مع إضافات طازجة خبز طري ودفئ ، بص…"
type textarea "قطعة لحم بقري ، متبلة ومشوية بشكل مثالي، تقدم مع إضافات طازجة خبز طري ودفئ ، بص…"
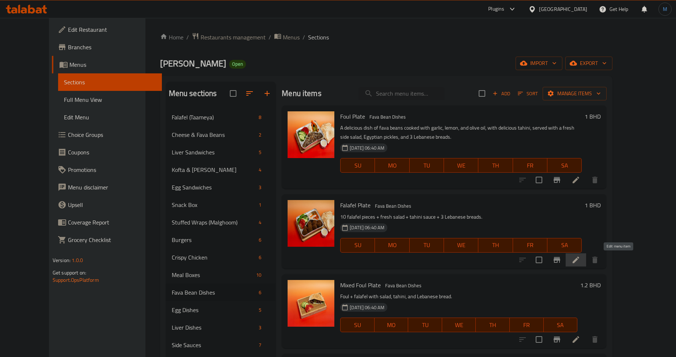
click at [580, 256] on icon at bounding box center [575, 260] width 9 height 9
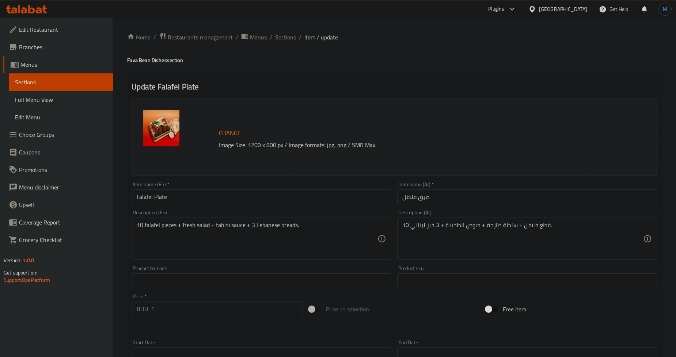
click at [571, 230] on div at bounding box center [338, 178] width 676 height 357
paste textarea
click at [521, 242] on textarea "To enrich screen reader interactions, please activate Accessibility in Grammarl…" at bounding box center [522, 239] width 241 height 35
click at [360, 73] on div "Update Falafel Plate Change Image Size: 1200 x 800 px / Image formats: jpg, png…" at bounding box center [394, 289] width 534 height 436
click at [500, 228] on div "Description (Ar) Description (Ar)" at bounding box center [527, 235] width 260 height 50
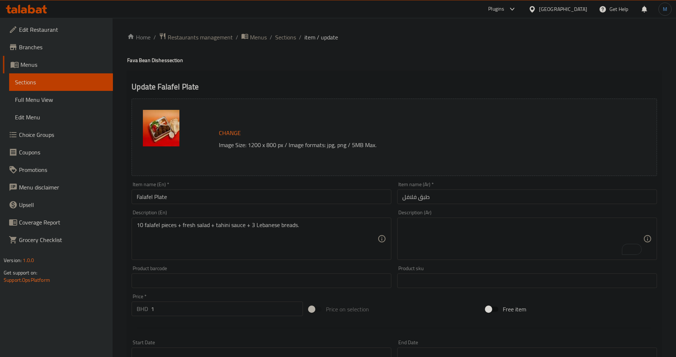
click at [500, 228] on textarea "To enrich screen reader interactions, please activate Accessibility in Grammarl…" at bounding box center [522, 239] width 241 height 35
paste textarea "طبق من الفلافل المقرمشة مكون من ١٠ حبات فلافل + سلطة طازجة +٣خبز لبناني + صوص ط…"
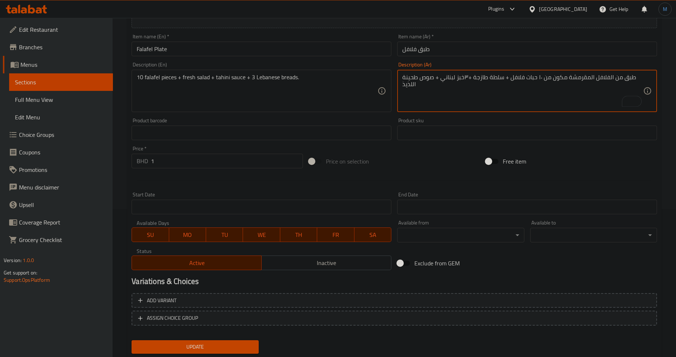
scroll to position [168, 0]
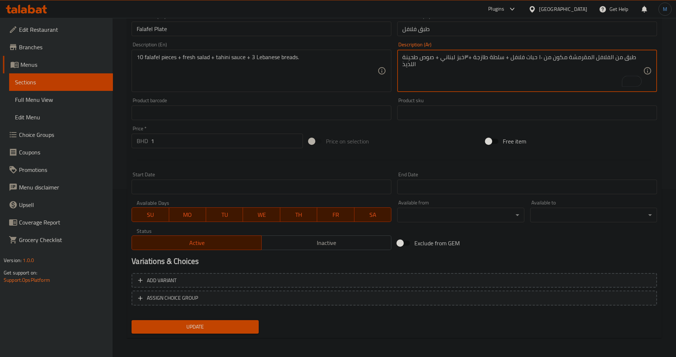
type textarea "طبق من الفلافل المقرمشة مكون من ١٠ حبات فلافل + سلطة طازجة +٣خبز لبناني + صوص ط…"
click at [240, 326] on span "Update" at bounding box center [194, 327] width 115 height 9
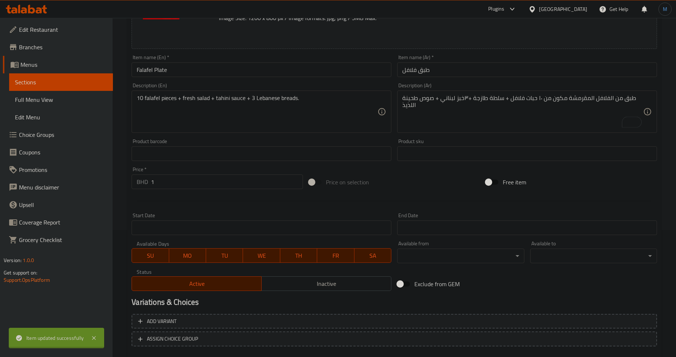
scroll to position [0, 0]
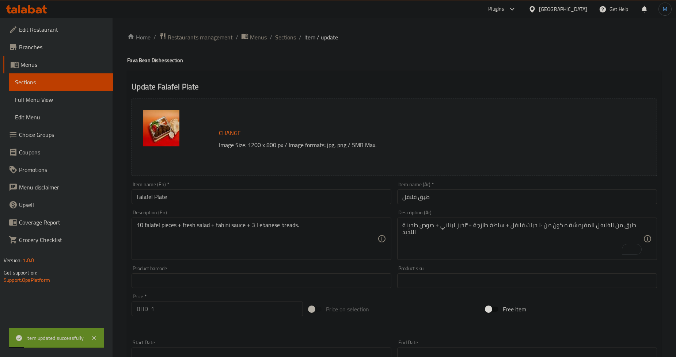
click at [283, 39] on span "Sections" at bounding box center [285, 37] width 21 height 9
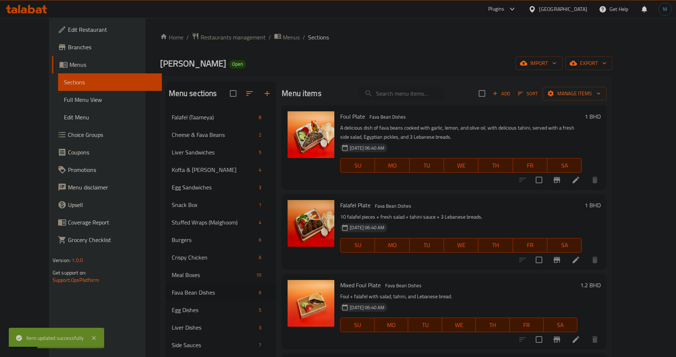
click at [484, 218] on p "10 falafel pieces + fresh salad + tahini sauce + 3 Lebanese breads." at bounding box center [460, 217] width 241 height 9
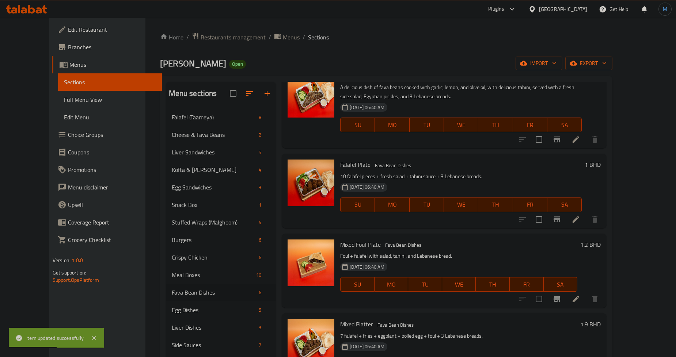
click at [586, 304] on li at bounding box center [575, 299] width 20 height 13
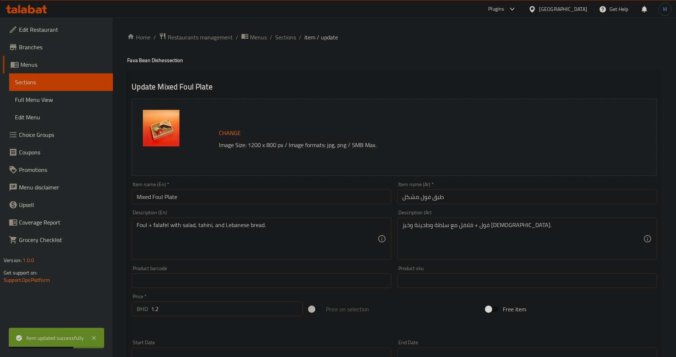
paste textarea "طبق يجمع بين الفلافل المقرمشة وفول المدمس(فول) المتبل، يقدم مع سلطة طازجة وصوص …"
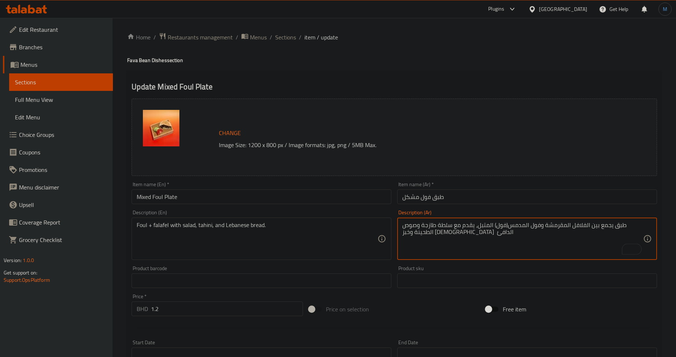
type textarea "طبق يجمع بين الفلافل المقرمشة وفول المدمس(فول) المتبل، يقدم مع سلطة طازجة وصوص …"
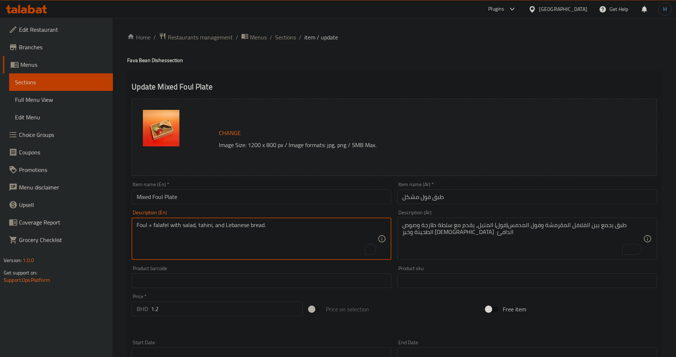
paste textarea "A dish that combines crispy falafel and spiced fava beans, served with fresh sa…"
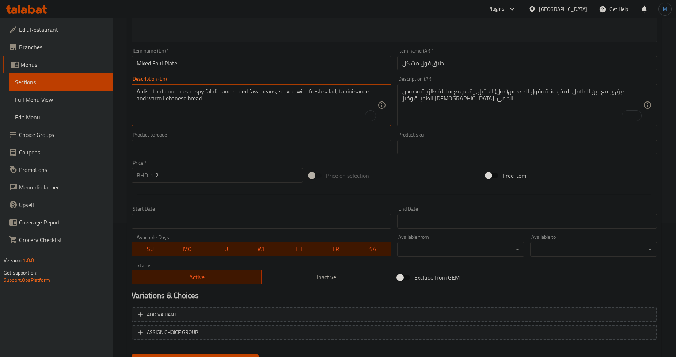
type textarea "A dish that combines crispy falafel and spiced fava beans, served with fresh sa…"
click at [235, 352] on div "Update" at bounding box center [195, 361] width 133 height 19
click at [238, 357] on span "Update" at bounding box center [194, 361] width 115 height 9
click at [239, 326] on div at bounding box center [338, 178] width 676 height 357
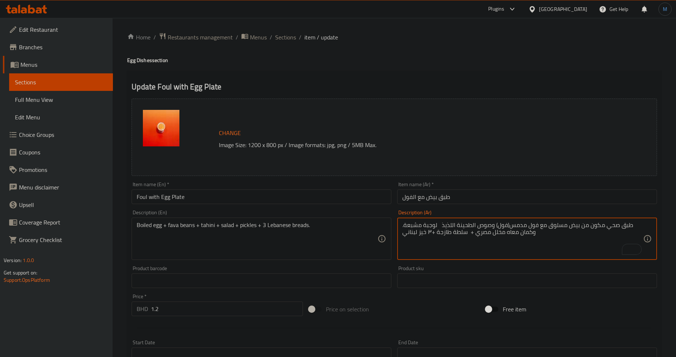
type textarea "طبق صحي مكون من بيض مسلوق مع فول مدمس(فول) وصوص الطحينة اللذيذ لوجبة مشبعة. وكم…"
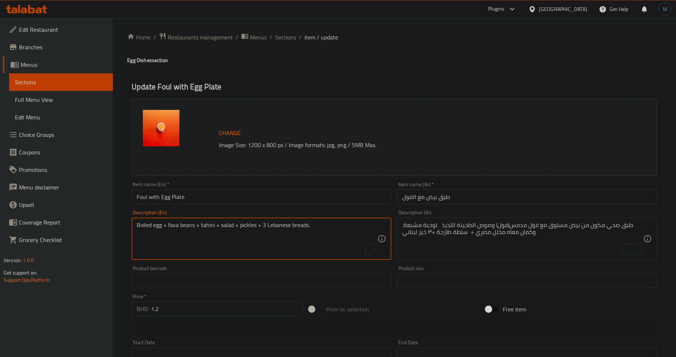
paste textarea "A healthy dish consisting of boiled eggs with fava beans and delicious tahini s…"
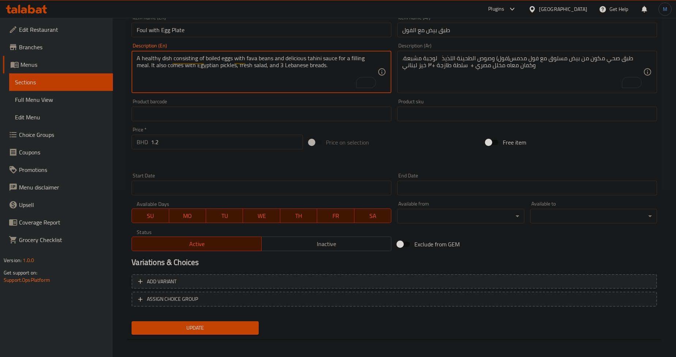
scroll to position [168, 0]
type textarea "A healthy dish consisting of boiled eggs with fava beans and delicious tahini s…"
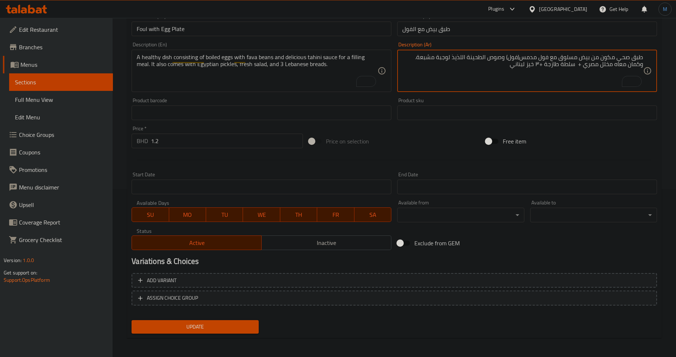
click at [542, 70] on textarea "طبق صحي مكون من بيض مسلوق مع فول مدمس(فول) وصوص الطحينة اللذيذ لوجبة مشبعة. وكم…" at bounding box center [522, 71] width 241 height 35
click at [540, 67] on textarea "طبق صحي مكون من بيض مسلوق مع فول مدمس(فول) وصوص الطحينة اللذيذ لوجبة مشبعة. وكم…" at bounding box center [522, 71] width 241 height 35
click at [575, 65] on textarea "طبق صحي مكون من بيض مسلوق مع فول مدمس(فول) وصوص الطحينة اللذيذ لوجبة مشبعة. وكم…" at bounding box center [522, 71] width 241 height 35
type textarea "طبق صحي مكون من بيض مسلوق مع فول مدمس(فول) وصوص الطحينة اللذيذ لوجبة مشبعة. وكم…"
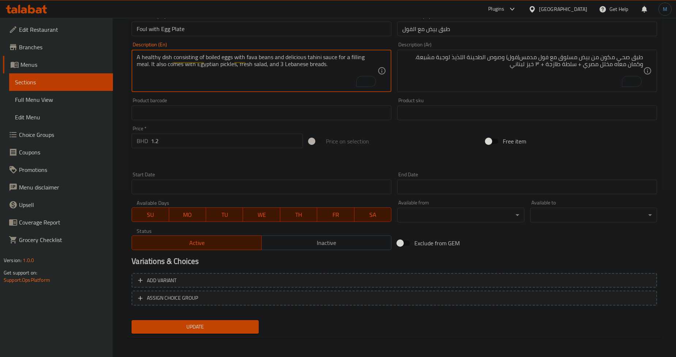
click at [232, 319] on div "Update" at bounding box center [195, 326] width 133 height 19
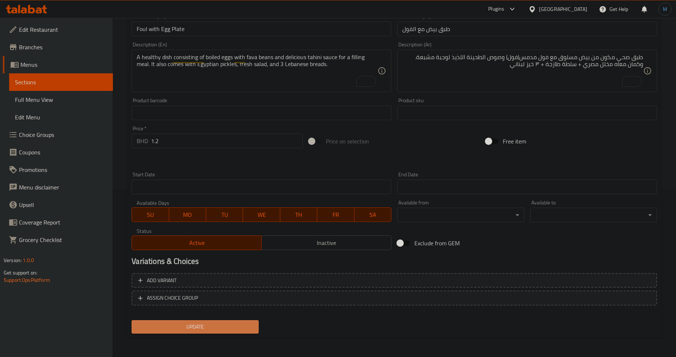
click at [239, 323] on span "Update" at bounding box center [194, 327] width 115 height 9
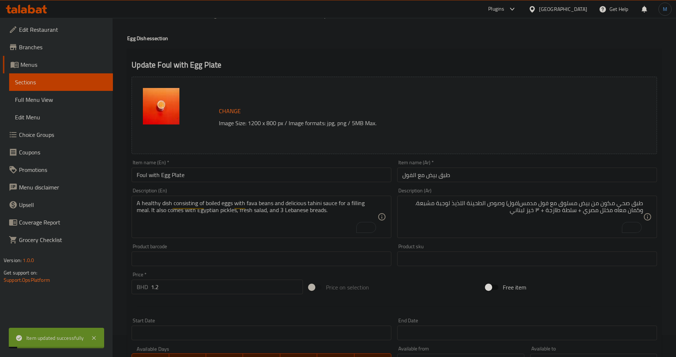
scroll to position [0, 0]
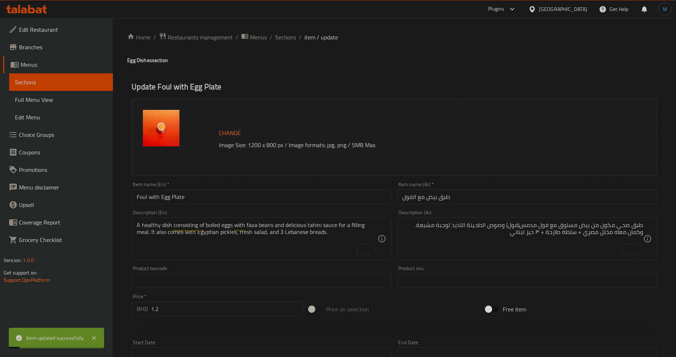
click at [276, 42] on div "Home / Restaurants management / Menus / Sections / item / update Egg Dishes sec…" at bounding box center [394, 273] width 534 height 480
click at [281, 41] on span "Sections" at bounding box center [285, 37] width 21 height 9
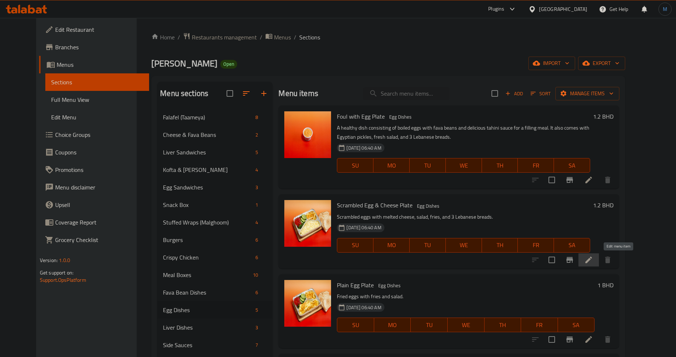
click at [593, 258] on icon at bounding box center [588, 260] width 9 height 9
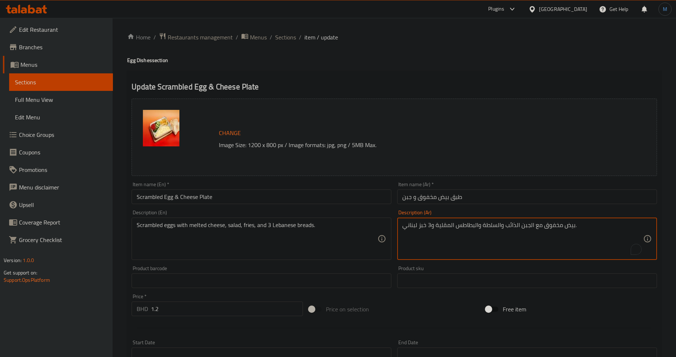
paste textarea "بق شهي مع بيض مخفوق مخلوط مع جبن ذائب، يقدم إلى جانب سلطة طازجة و كمان بطاطس + …"
type textarea "طبق شهي مع بيض مخفوق مخلوط مع جبن ذائب، يقدم إلى جانب سلطة طازجة و كمان بطاطس +…"
click at [231, 217] on div "Description (En) Scrambled eggs with melted cheese, salad, fries, and 3 Lebanes…" at bounding box center [262, 235] width 260 height 50
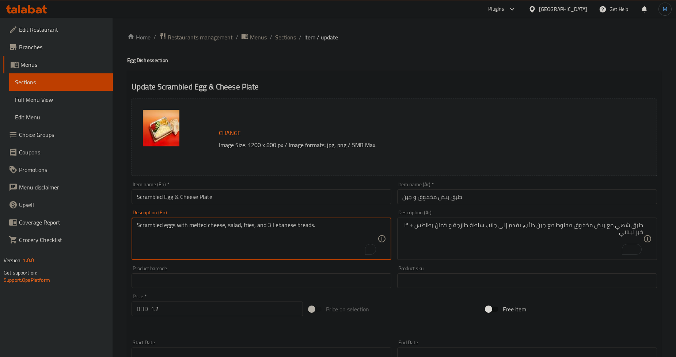
paste textarea "A delicious dish with scrambled eggs mixed with melted cheese, served with fres…"
type textarea "A delicious dish with scrambled eggs mixed with melted cheese, served with fres…"
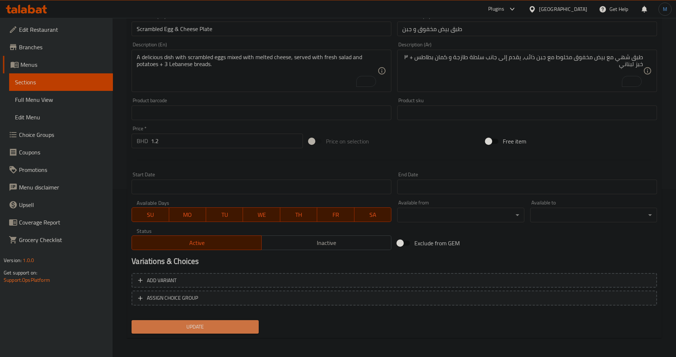
click at [223, 329] on span "Update" at bounding box center [194, 327] width 115 height 9
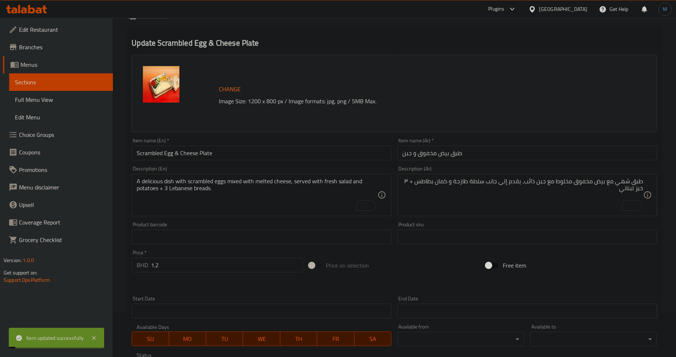
scroll to position [0, 0]
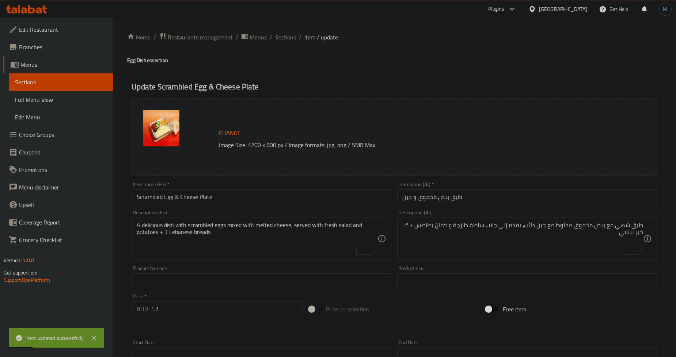
click at [286, 41] on span "Sections" at bounding box center [285, 37] width 21 height 9
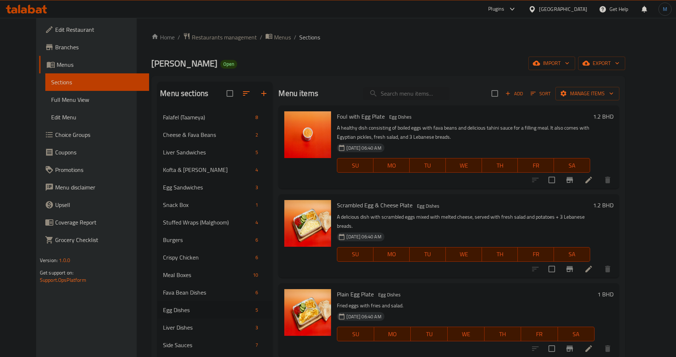
click at [542, 244] on div "SU MO TU WE TH FR SA" at bounding box center [463, 254] width 259 height 20
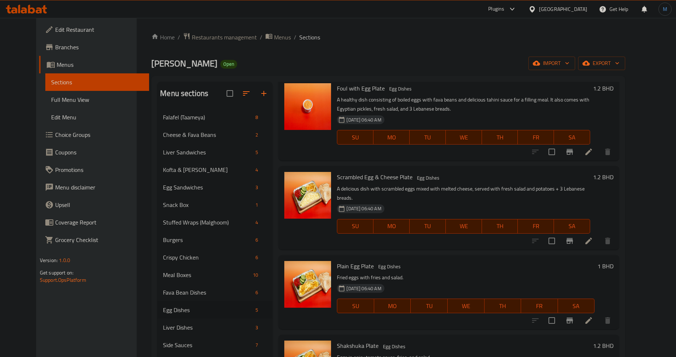
scroll to position [64, 0]
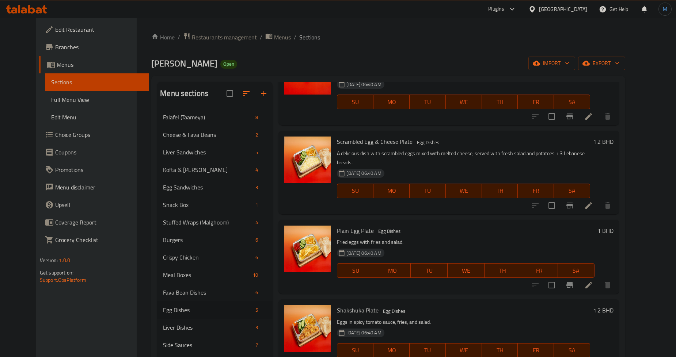
click at [599, 282] on li at bounding box center [588, 285] width 20 height 13
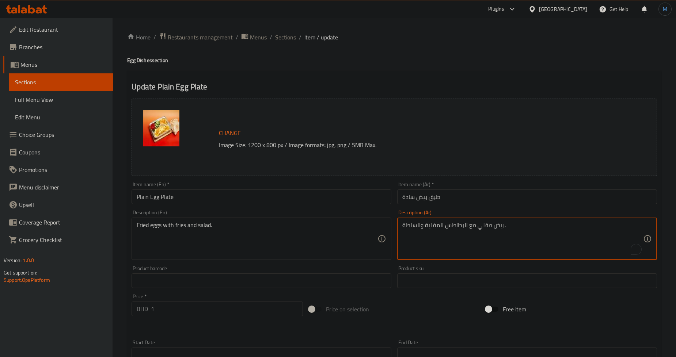
paste textarea "قدم ساخناً كطبق شهي ومريح مع بطاطس مقلية ذهبية ومقرمشة وسلطة طازجة"
type textarea "بيض مقلي يقدم ساخناً كطبق شهي ومريح مع بطاطس مقلية ذهبية ومقرمشة وسلطة طازجة"
paste textarea "served hot as a delicious and comforting dish with golden, crispy french fries …"
type textarea "Fried eggs served hot as a delicious and comforting dish with golden, crispy fr…"
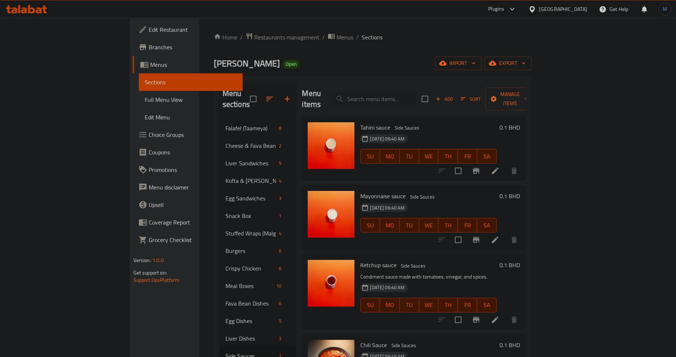
scroll to position [148, 0]
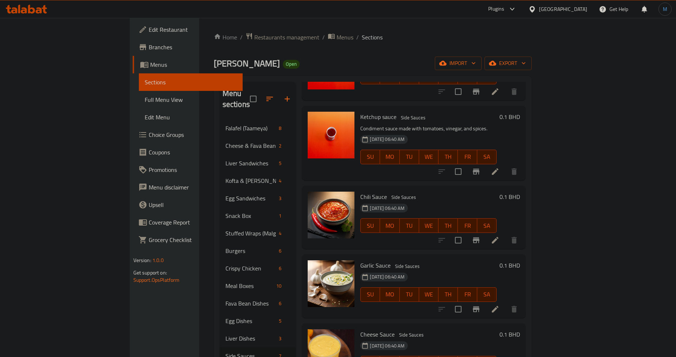
click at [499, 270] on div "[DATE] 06:40 AM SU MO TU WE TH FR SA" at bounding box center [428, 289] width 142 height 39
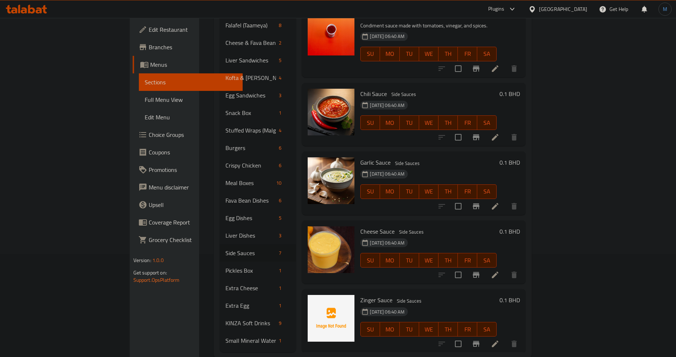
scroll to position [107, 0]
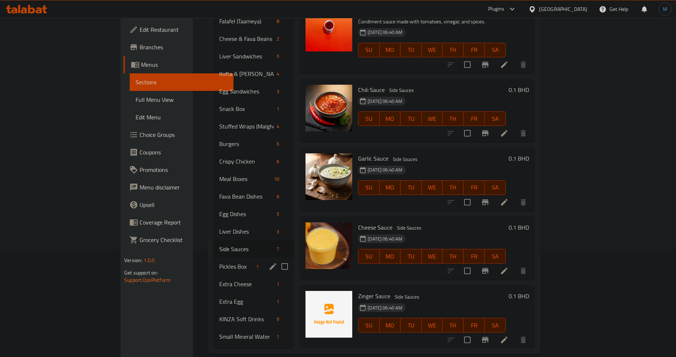
click at [213, 258] on div "Pickles Box 1" at bounding box center [253, 267] width 80 height 18
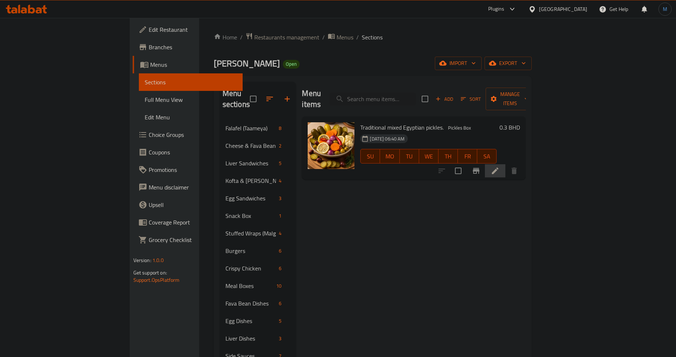
click at [505, 164] on li at bounding box center [495, 170] width 20 height 13
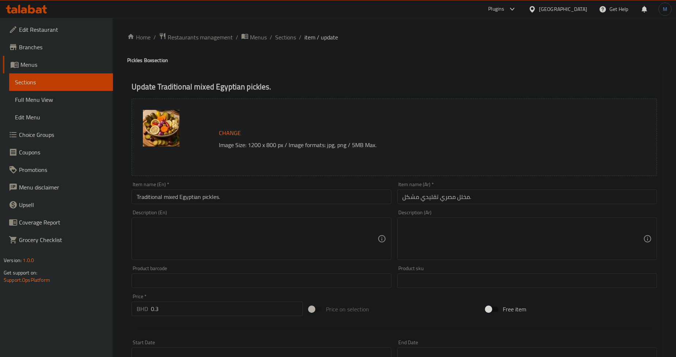
click at [519, 219] on div "Description (Ar)" at bounding box center [527, 239] width 260 height 42
paste textarea "مخلل مصري تقليدي مشكل، يضيف لمسة منعشة لأي وجبة"
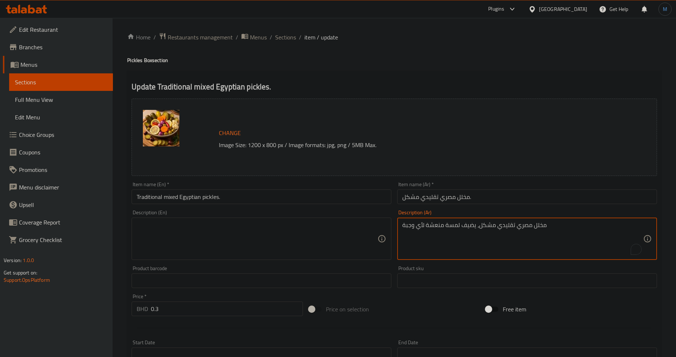
type textarea "مخلل مصري تقليدي مشكل، يضيف لمسة منعشة لأي وجبة"
click at [222, 236] on textarea at bounding box center [257, 239] width 241 height 35
paste textarea "Traditional mixed Egyptian pickles."
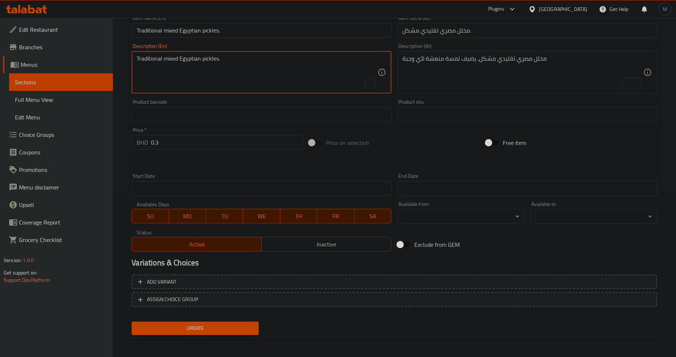
scroll to position [168, 0]
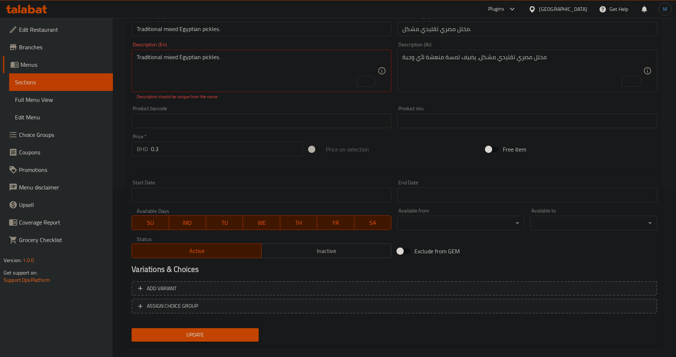
click at [272, 58] on textarea "Traditional mixed Egyptian pickles." at bounding box center [257, 71] width 241 height 35
paste textarea "Egyptian mixed pickles, adding a refreshing touch to any meal"
type textarea "Traditional Egyptian mixed pickles, adding a refreshing touch to any meal."
click at [217, 335] on div "Update" at bounding box center [195, 334] width 133 height 19
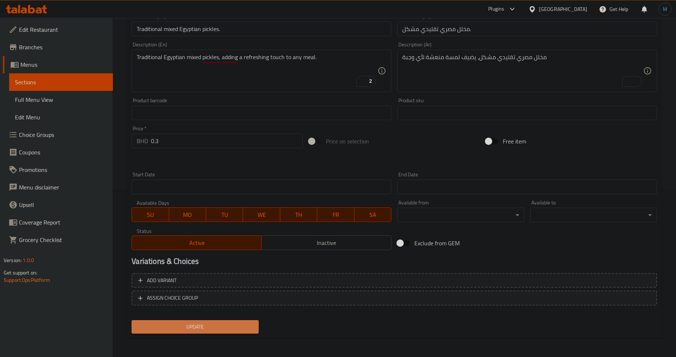
click at [225, 326] on span "Update" at bounding box center [194, 327] width 115 height 9
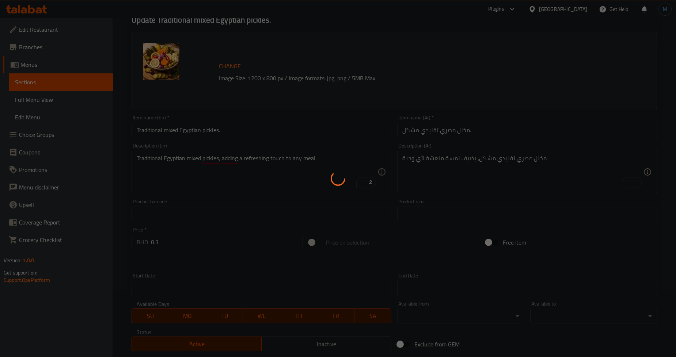
scroll to position [0, 0]
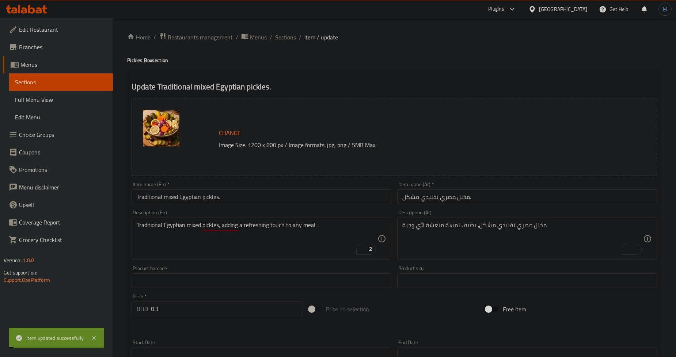
click at [283, 36] on span "Sections" at bounding box center [285, 37] width 21 height 9
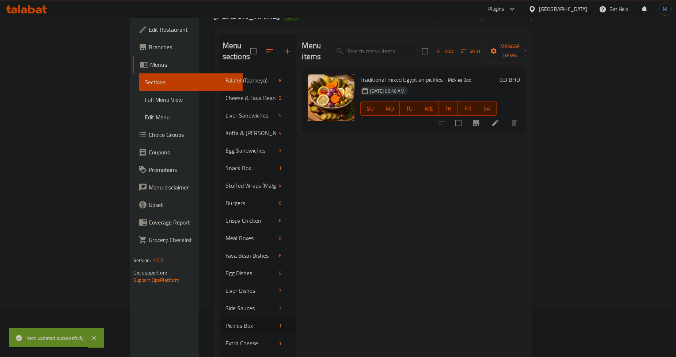
scroll to position [107, 0]
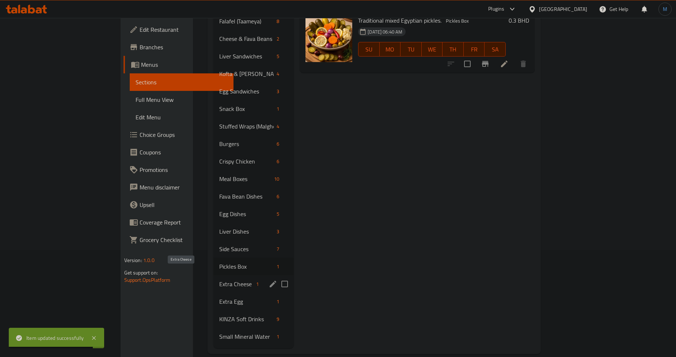
click at [219, 280] on span "Extra Cheese" at bounding box center [236, 284] width 34 height 9
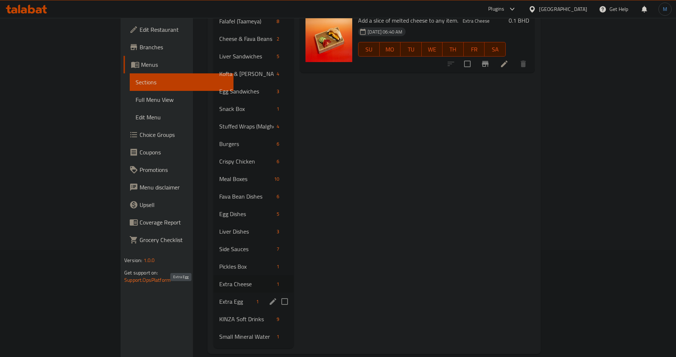
click at [219, 297] on span "Extra Egg" at bounding box center [236, 301] width 34 height 9
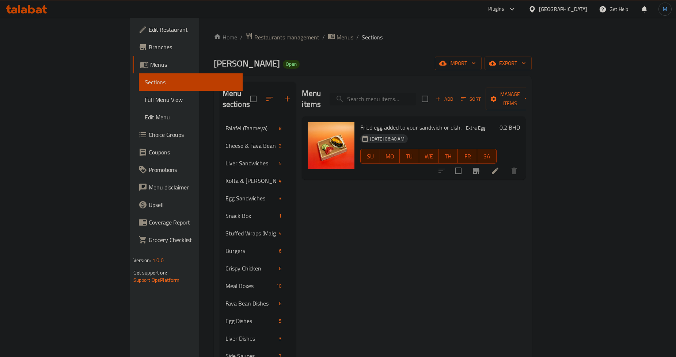
drag, startPoint x: 404, startPoint y: 88, endPoint x: 410, endPoint y: 92, distance: 7.1
click at [404, 93] on input "search" at bounding box center [372, 99] width 86 height 13
paste input "Karkade Juice"
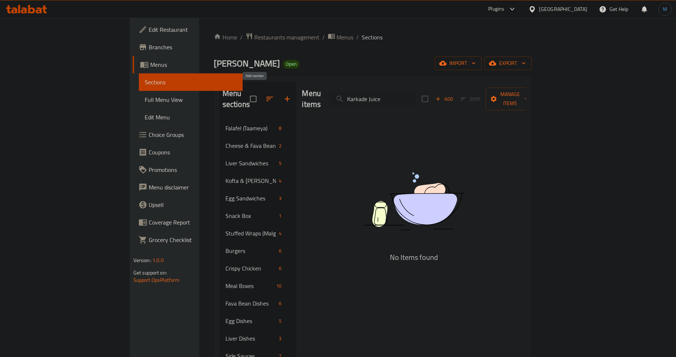
type input "Karkade Juice"
click at [283, 96] on icon "button" at bounding box center [287, 99] width 9 height 9
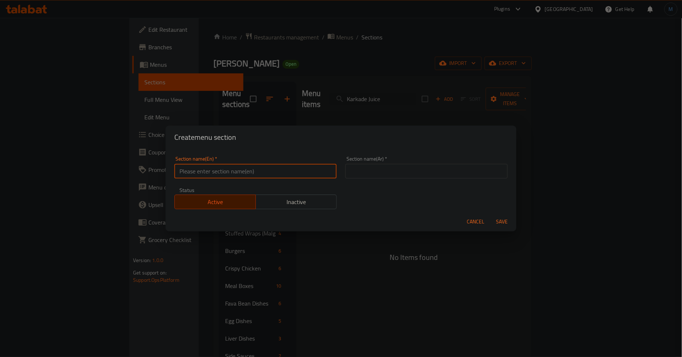
click at [261, 175] on input "text" at bounding box center [255, 171] width 162 height 15
paste input "Juice"
type input "Juice"
click at [426, 173] on input "text" at bounding box center [426, 171] width 162 height 15
paste input "عصير"
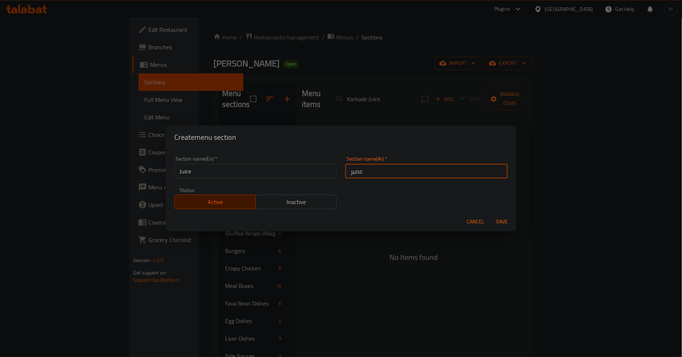
type input "عصير"
click at [501, 221] on span "Save" at bounding box center [502, 221] width 18 height 9
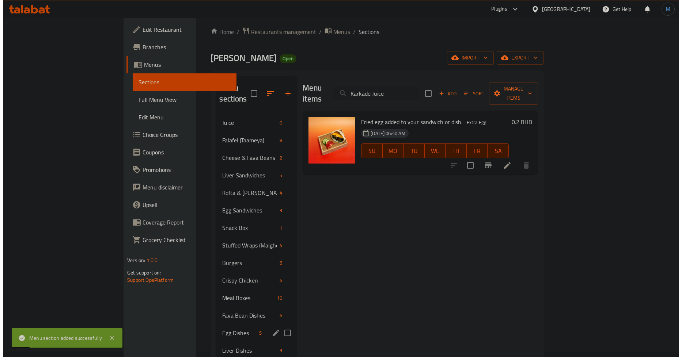
scroll to position [3, 0]
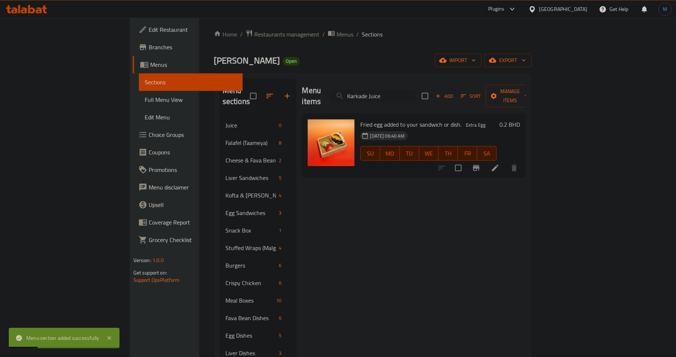
click at [265, 94] on icon "button" at bounding box center [269, 96] width 9 height 9
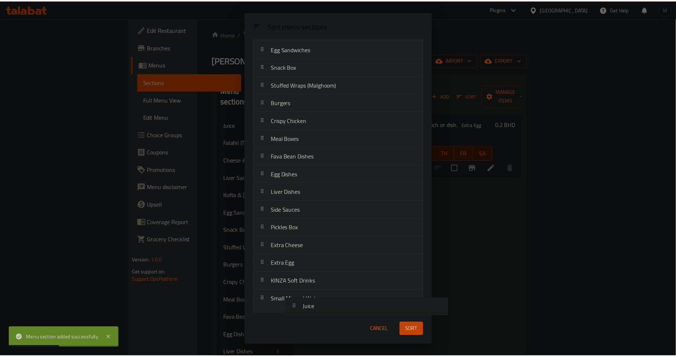
scroll to position [106, 0]
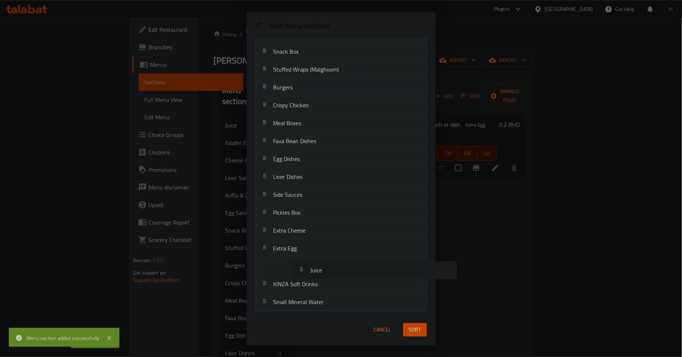
drag, startPoint x: 263, startPoint y: 70, endPoint x: 300, endPoint y: 277, distance: 210.4
click at [300, 277] on nav "Juice Falafel (Taameya) Cheese & Fava Beans Liver Sandwiches Kofta & Hawawshi E…" at bounding box center [340, 132] width 171 height 359
click at [420, 331] on span "Sort" at bounding box center [415, 329] width 12 height 9
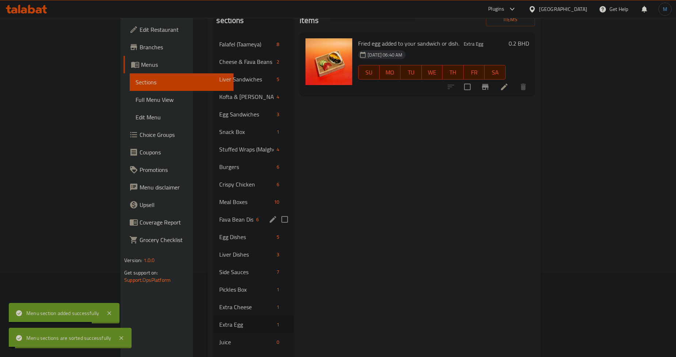
scroll to position [125, 0]
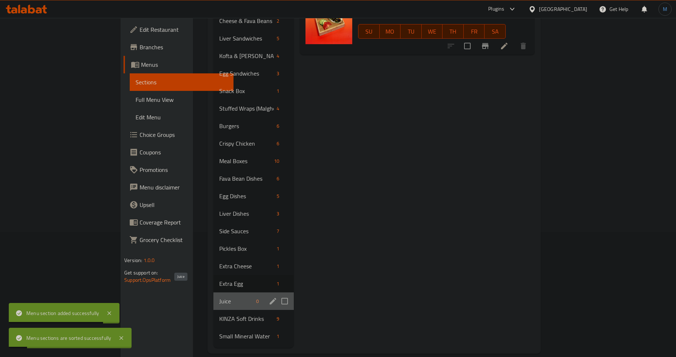
click at [219, 297] on span "Juice" at bounding box center [236, 301] width 34 height 9
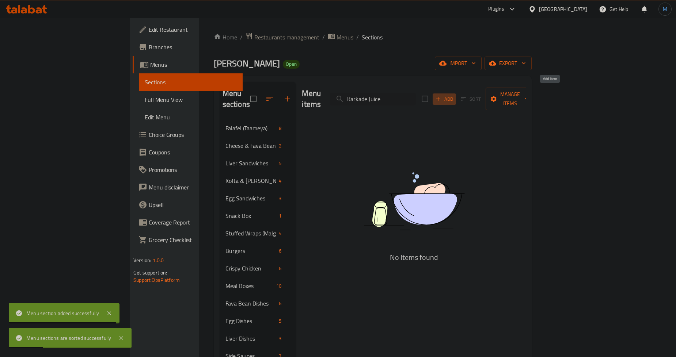
click at [456, 95] on button "Add" at bounding box center [443, 99] width 23 height 11
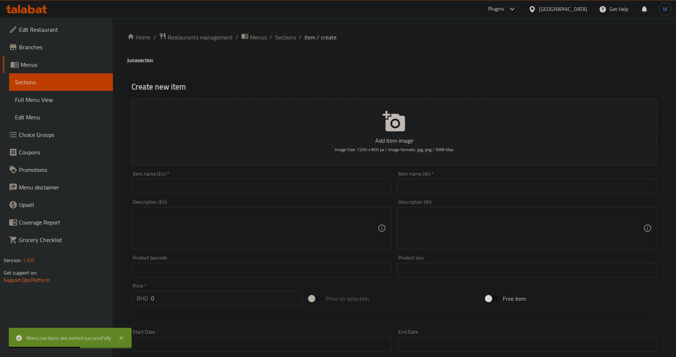
click at [263, 221] on textarea at bounding box center [257, 228] width 241 height 35
paste textarea "Karkade Juice is a tart-meets-sweet herbal juice made from dried hibiscus flowe…"
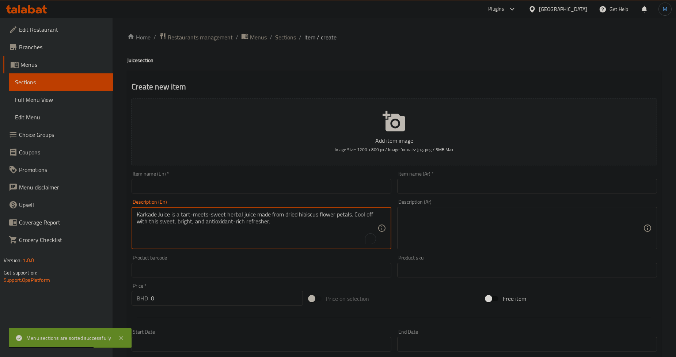
type textarea "Karkade Juice is a tart-meets-sweet herbal juice made from dried hibiscus flowe…"
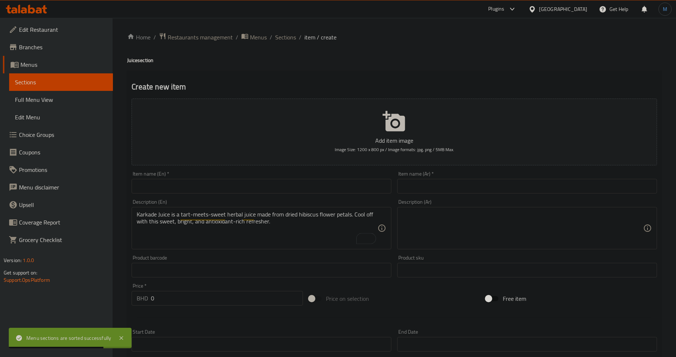
click at [498, 228] on textarea at bounding box center [522, 228] width 241 height 35
paste textarea "عصير الكركديه هو عصير عشبي يجمع بين الحلاوة واللاذعة، مصنوع من بتلات أزهار الكر…"
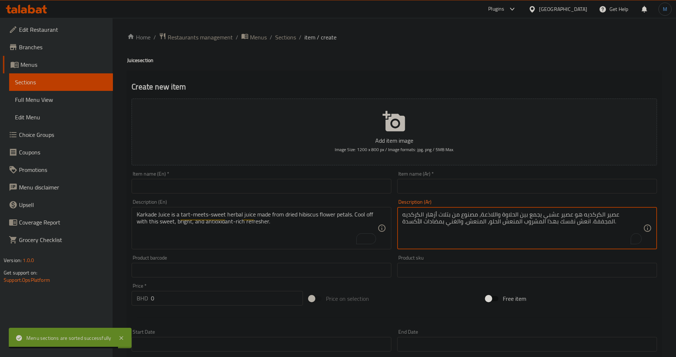
type textarea "عصير الكركديه هو عصير عشبي يجمع بين الحلاوة واللاذعة، مصنوع من بتلات أزهار الكر…"
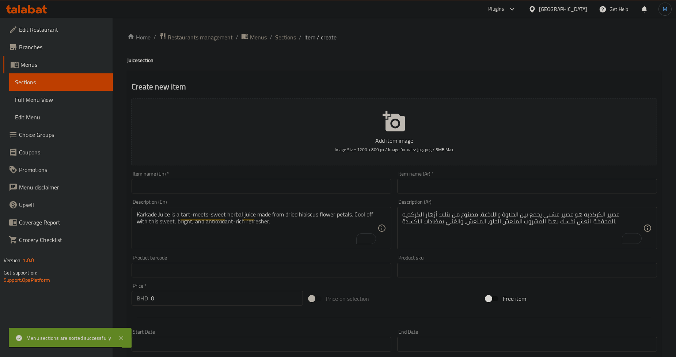
click at [259, 191] on input "text" at bounding box center [262, 186] width 260 height 15
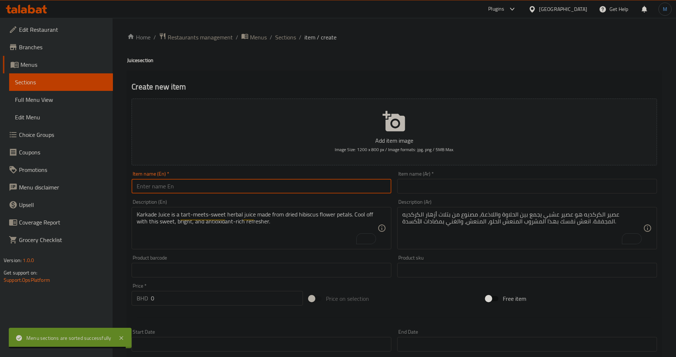
paste input "Karkade Juice"
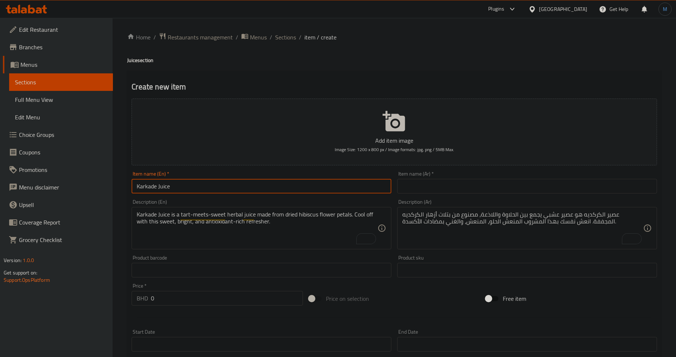
type input "Karkade Juice"
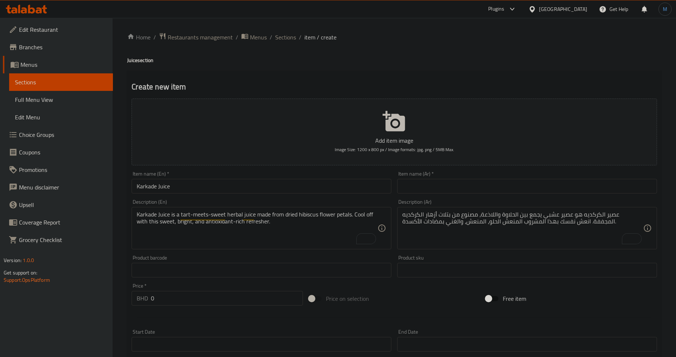
drag, startPoint x: 477, startPoint y: 185, endPoint x: 540, endPoint y: 187, distance: 62.9
click at [477, 185] on input "text" at bounding box center [527, 186] width 260 height 15
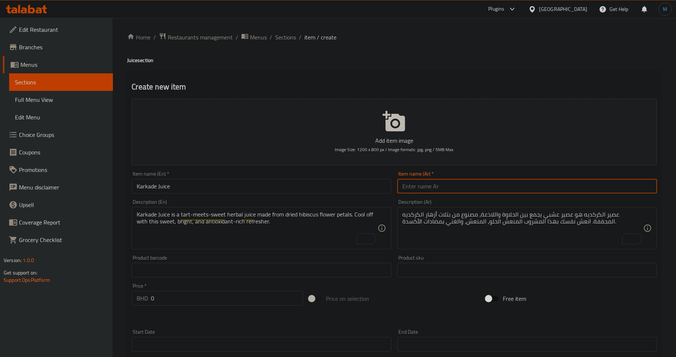
paste input "عصير كركديه"
type input "عصير كركديه"
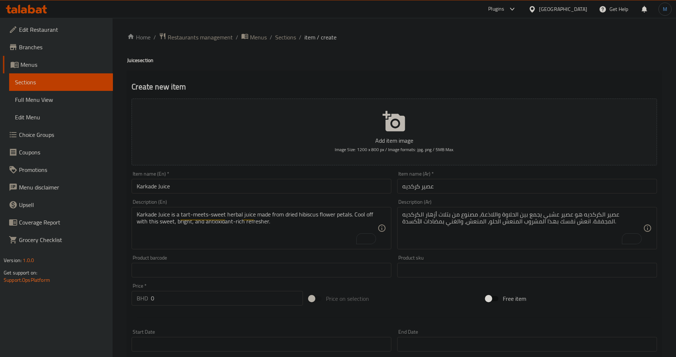
click at [232, 289] on div "Price   * BHD 0 Price *" at bounding box center [217, 294] width 171 height 22
click at [232, 297] on input "0" at bounding box center [227, 298] width 152 height 15
paste input ".650"
type input "0.650"
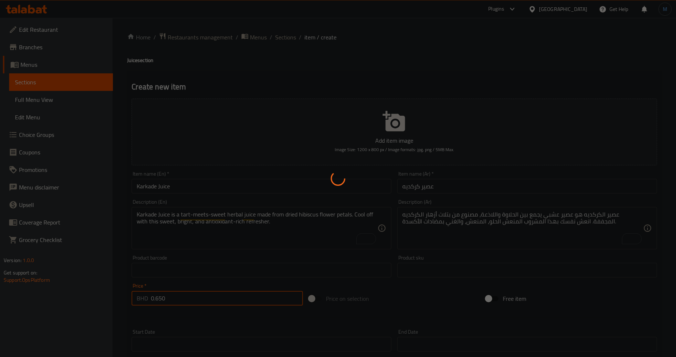
type input "0"
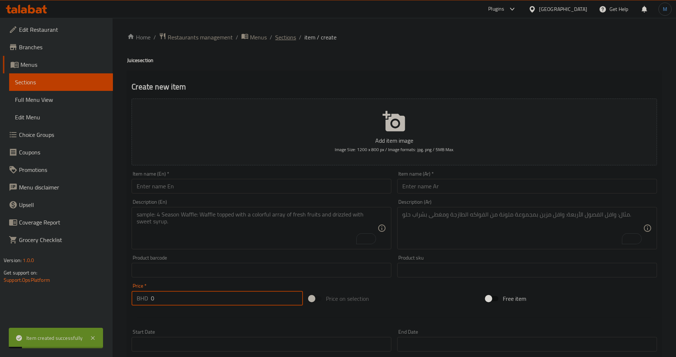
click at [283, 41] on span "Sections" at bounding box center [285, 37] width 21 height 9
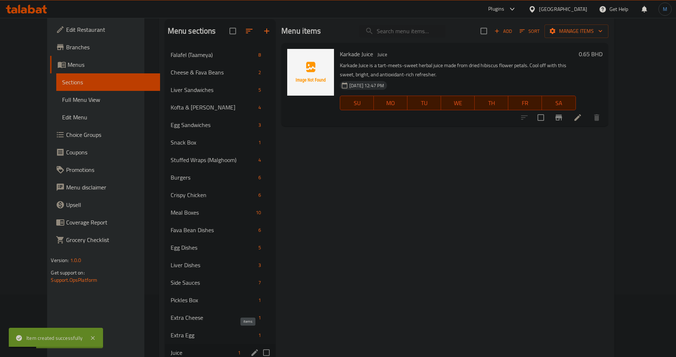
scroll to position [125, 0]
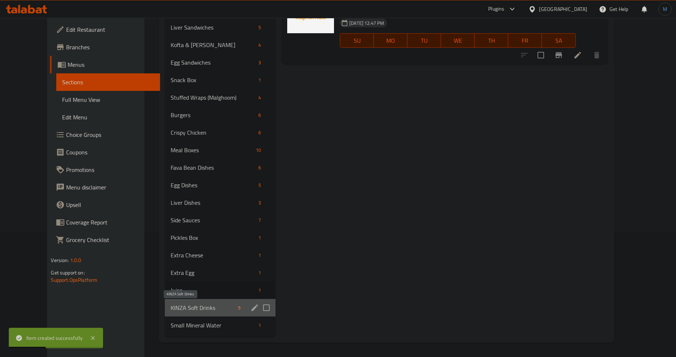
click at [187, 308] on span "KINZA Soft Drinks" at bounding box center [203, 308] width 64 height 9
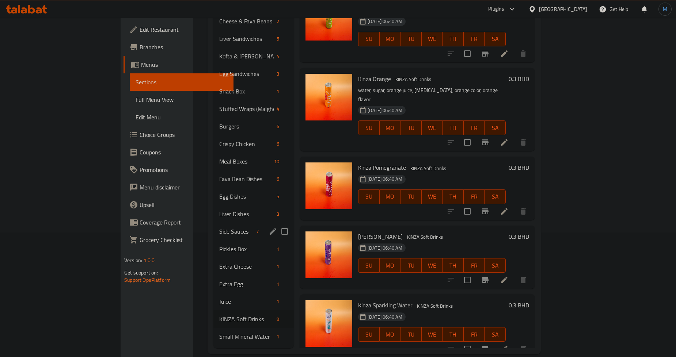
scroll to position [125, 0]
click at [213, 328] on div "Small Mineral Water 1" at bounding box center [253, 337] width 80 height 18
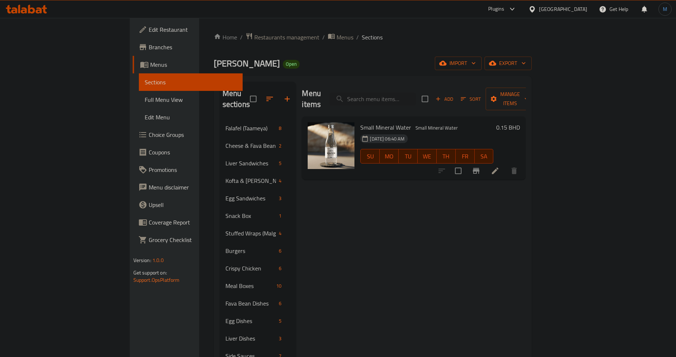
click at [145, 96] on span "Full Menu View" at bounding box center [191, 99] width 92 height 9
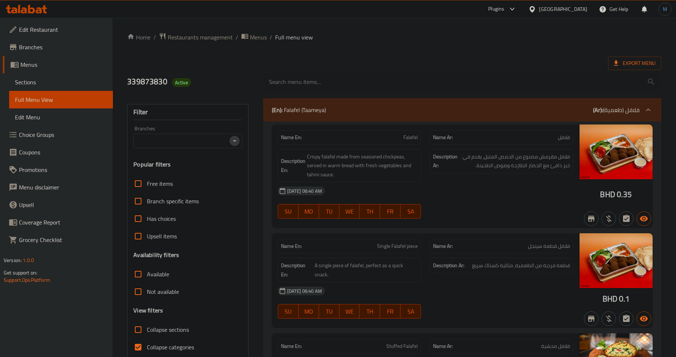
click at [235, 141] on icon "Open" at bounding box center [235, 141] width 4 height 2
click at [195, 177] on li "[PERSON_NAME], Jurdab" at bounding box center [187, 172] width 108 height 13
type input "[PERSON_NAME], Jurdab"
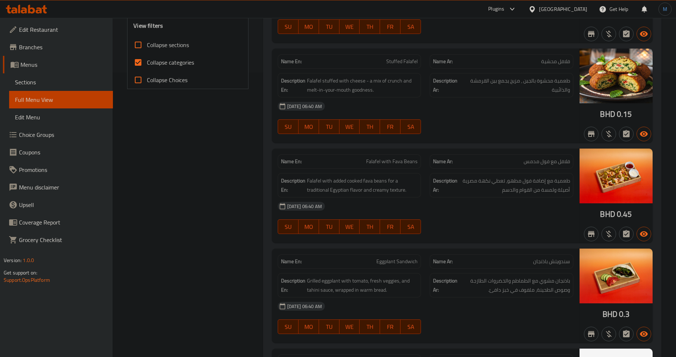
scroll to position [284, 0]
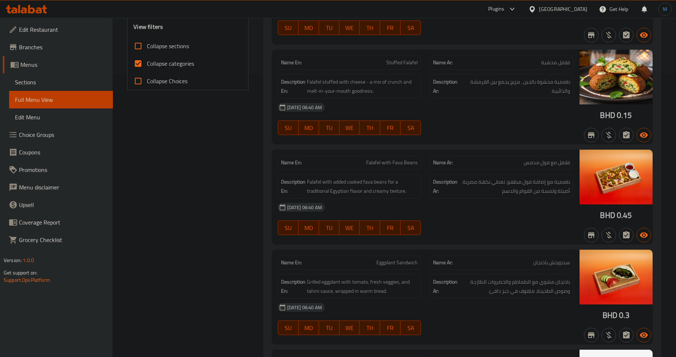
drag, startPoint x: 452, startPoint y: 173, endPoint x: 677, endPoint y: 187, distance: 225.8
click at [452, 173] on div "Description Ar: طعمية مع إضافة فول مطهو، تعطي نكهة مصرية أصيلة ولمسة من القوام …" at bounding box center [501, 186] width 152 height 33
click at [480, 152] on div "Name Ar: فلافل مع فول مدمس" at bounding box center [501, 162] width 152 height 23
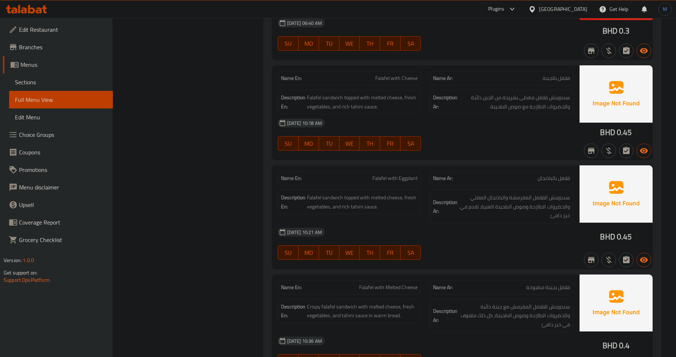
click at [545, 175] on span "فلافل بالباذنجان" at bounding box center [553, 179] width 33 height 8
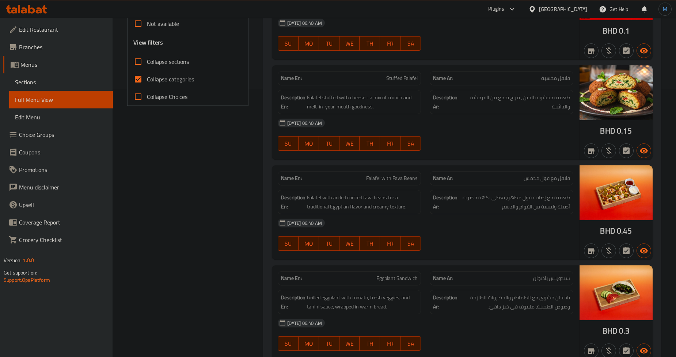
click at [453, 199] on strong "Description Ar:" at bounding box center [445, 202] width 24 height 18
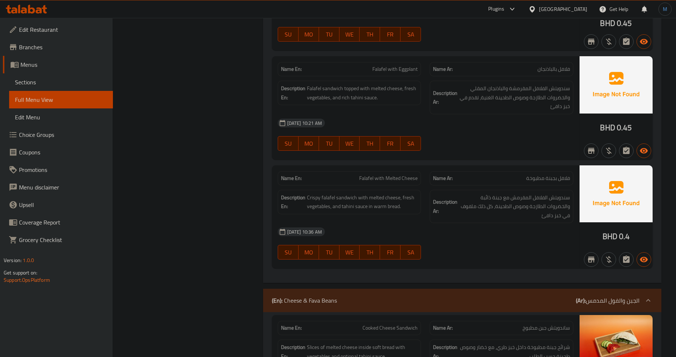
click at [461, 190] on div "Description Ar: سندويتش الفلافل المقرمش مع جبنة ذائبة والخضروات الطازجة وصوص ال…" at bounding box center [501, 207] width 152 height 42
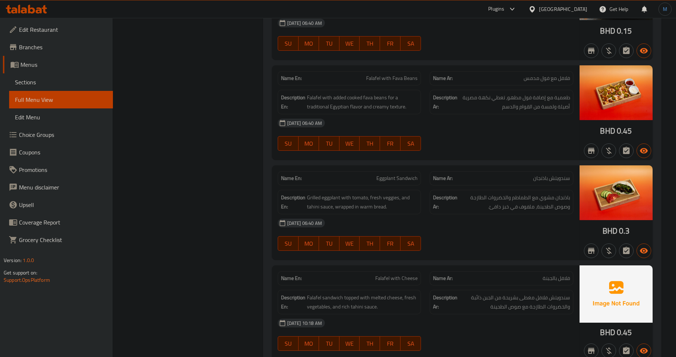
click at [472, 184] on div "Name Ar: سندويتش باذنجان" at bounding box center [502, 178] width 144 height 14
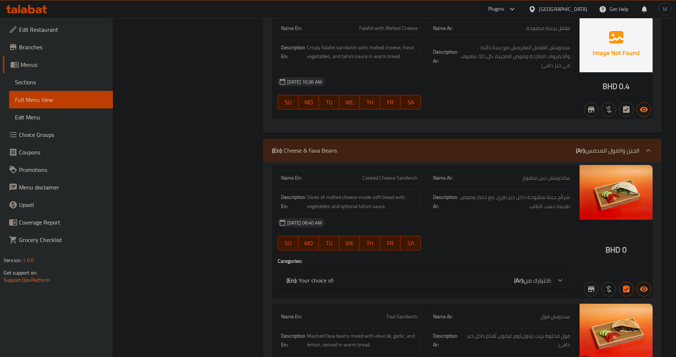
click at [541, 281] on span "اختيارك من:" at bounding box center [537, 280] width 27 height 11
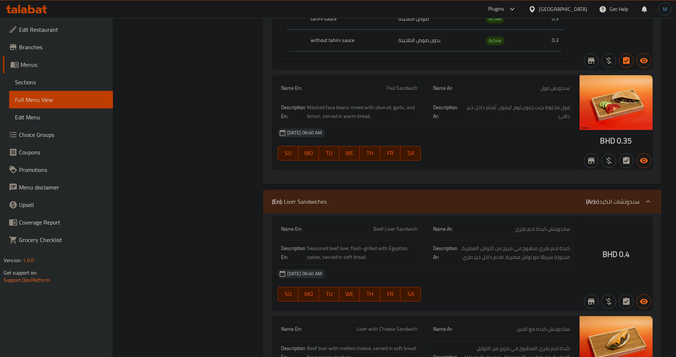
scroll to position [1170, 0]
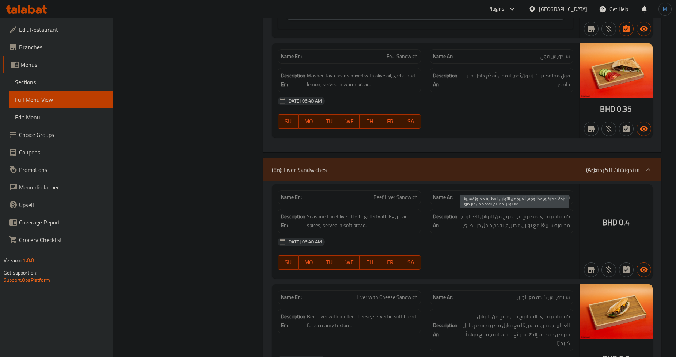
click at [521, 220] on span "كبدة لحم بقري مطبوخ في مزيج من التوابل العطرية، مخبوزة سريعًا مع توابل مصرية، ت…" at bounding box center [514, 221] width 111 height 18
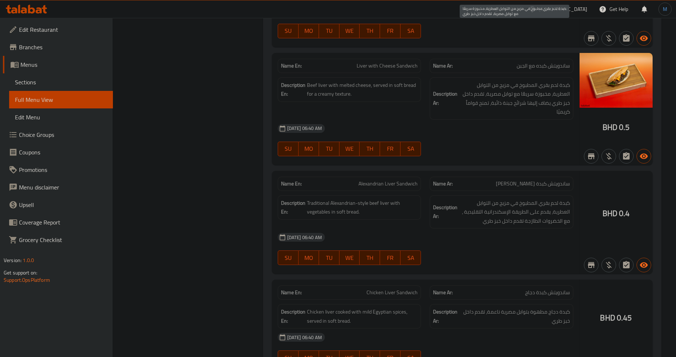
scroll to position [1454, 0]
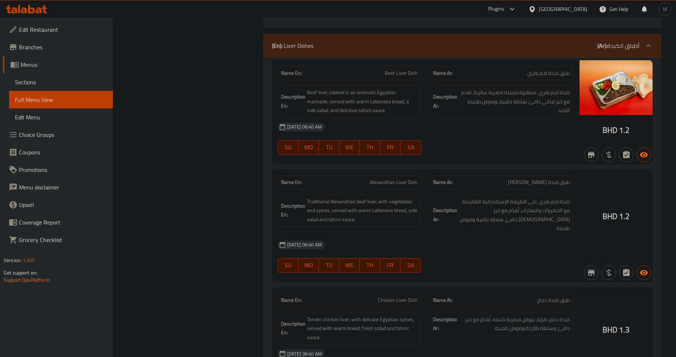
scroll to position [1407, 0]
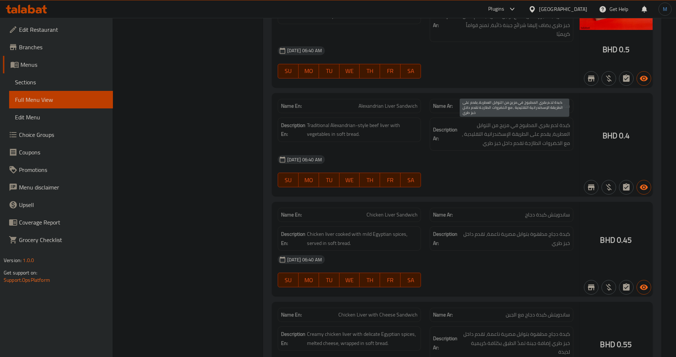
scroll to position [1489, 0]
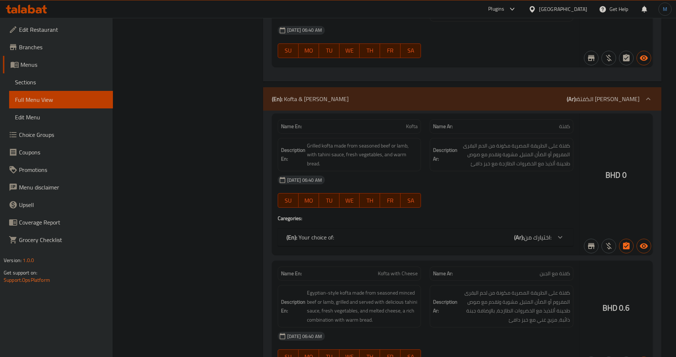
scroll to position [1852, 0]
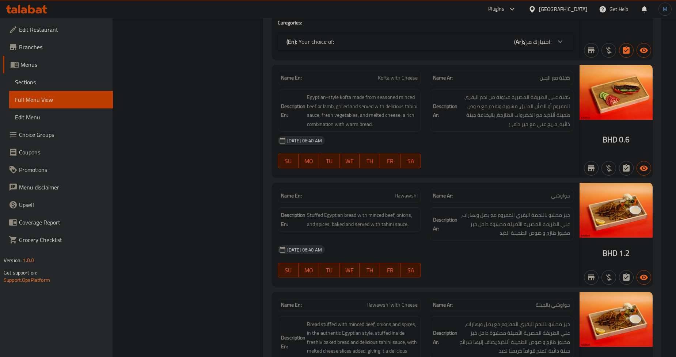
scroll to position [2015, 0]
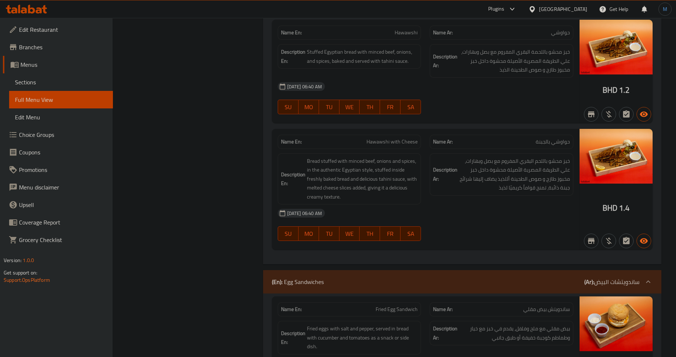
scroll to position [2299, 0]
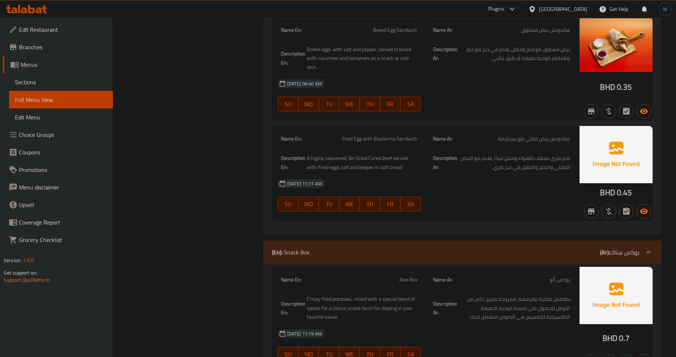
scroll to position [2641, 0]
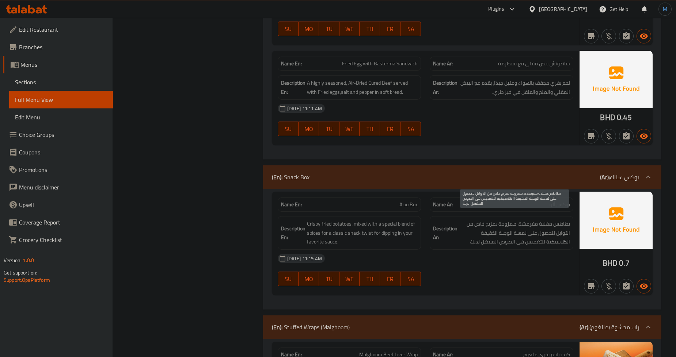
click at [485, 220] on span "بطاطس مقلية مقرمشة، ممزوجة بمزيج خاص من التوابل للحصول على لمسة الوجبة الخفيفة …" at bounding box center [514, 233] width 111 height 27
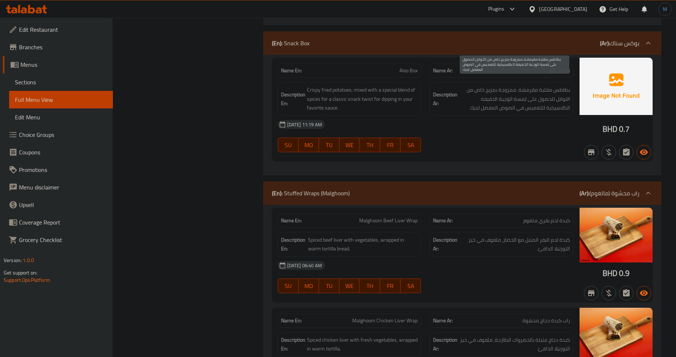
scroll to position [2803, 0]
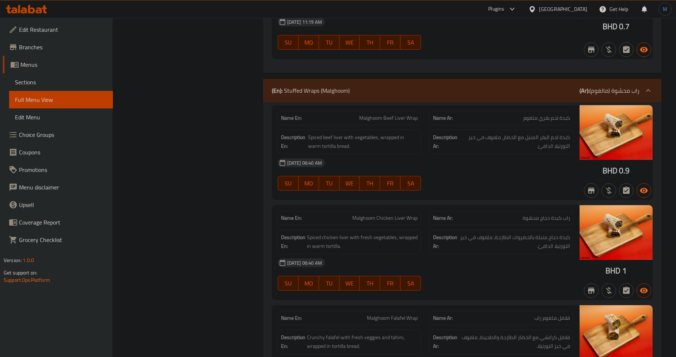
scroll to position [2884, 0]
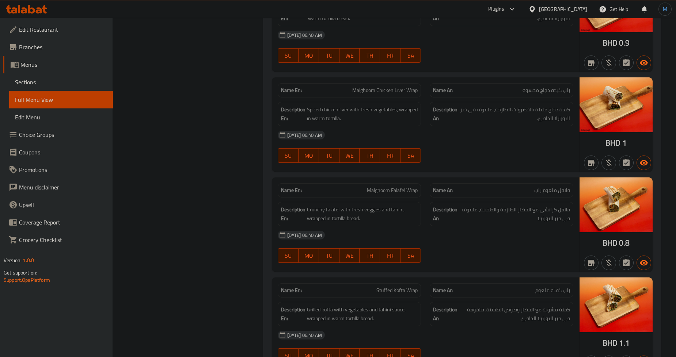
scroll to position [3006, 0]
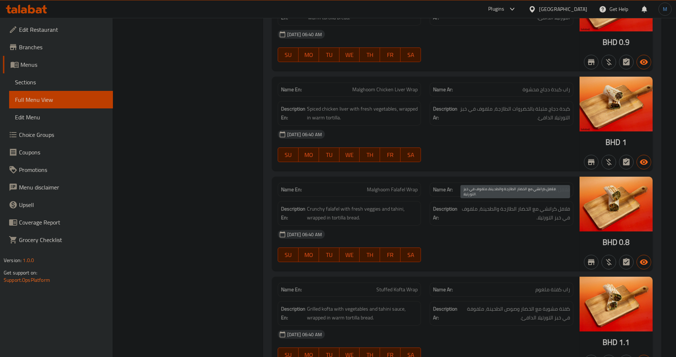
click at [504, 206] on span "فلافل كرانشي مع الخضار الطازجة والطحينة، ملفوف في خبز التورتيلا." at bounding box center [514, 214] width 111 height 18
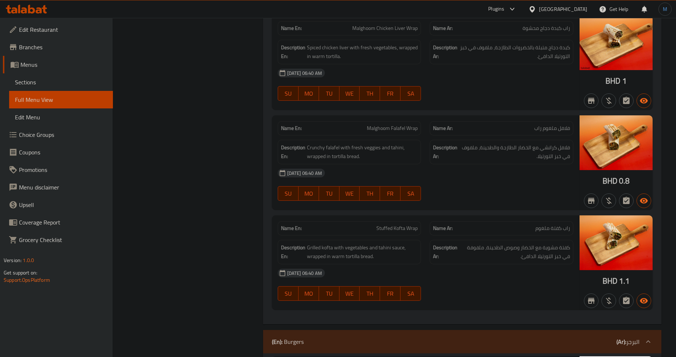
scroll to position [3087, 0]
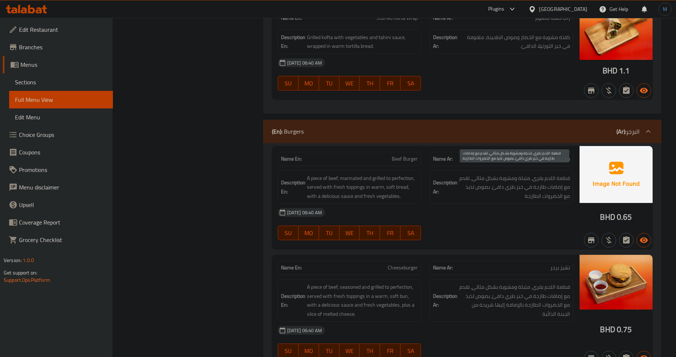
scroll to position [3331, 0]
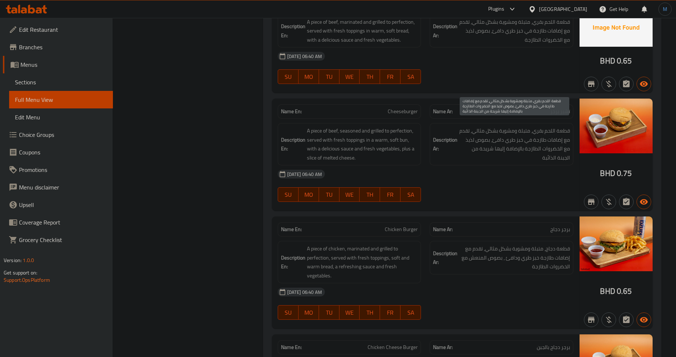
scroll to position [3453, 0]
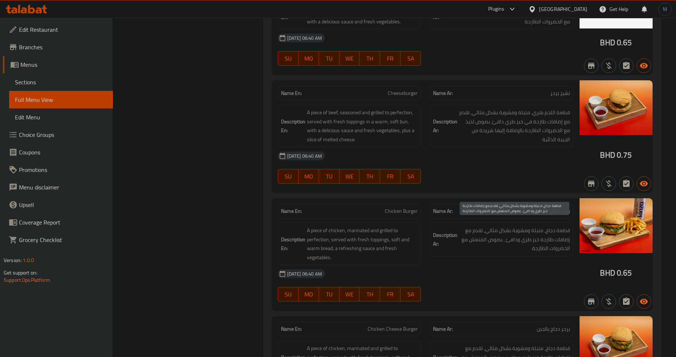
click at [468, 238] on span "قطعة دجاج، متبلة ومشوية بشكل مثالي، تقدم مع إضافات طازجة خبز طري ودافئ ، بصوص ا…" at bounding box center [514, 239] width 111 height 27
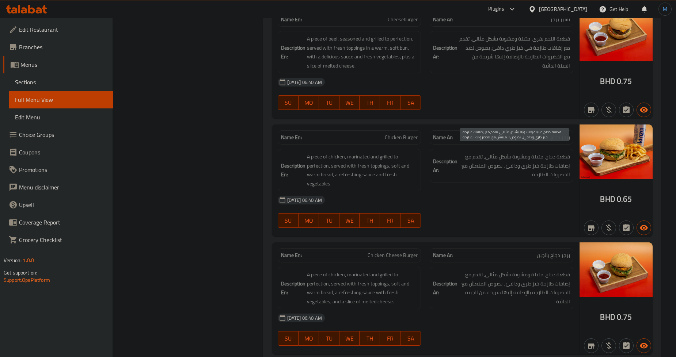
scroll to position [3534, 0]
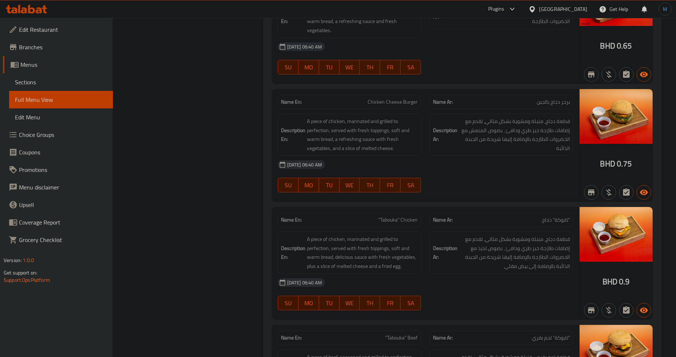
scroll to position [3703, 0]
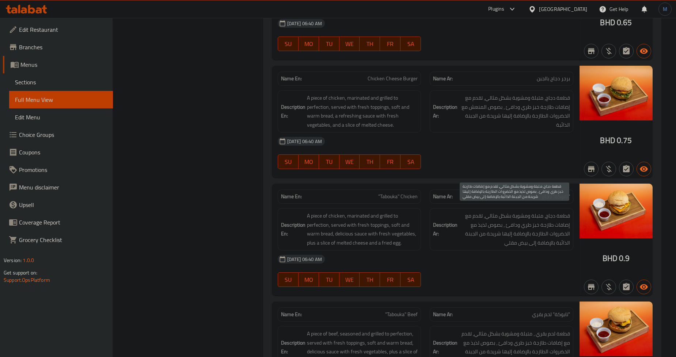
click at [479, 235] on span "قطعة دجاج، متبلة ومشوية بشكل مثالي، تقدم مع إضافات طازجة خبز طري ودافئ ، بصوص ل…" at bounding box center [514, 229] width 111 height 36
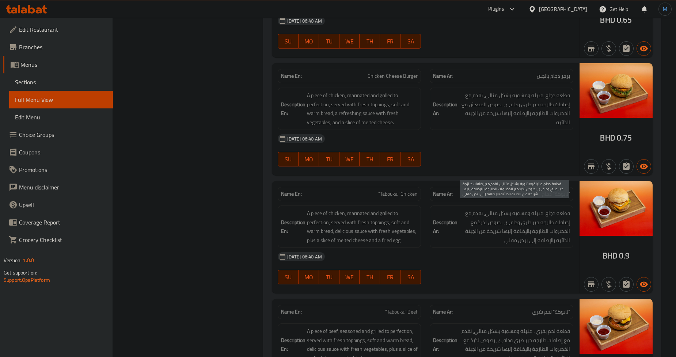
scroll to position [3825, 0]
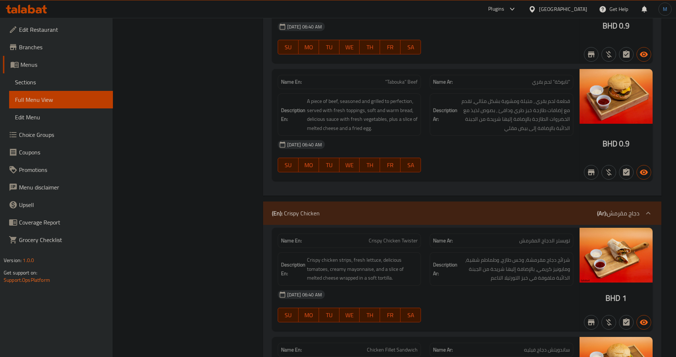
scroll to position [3987, 0]
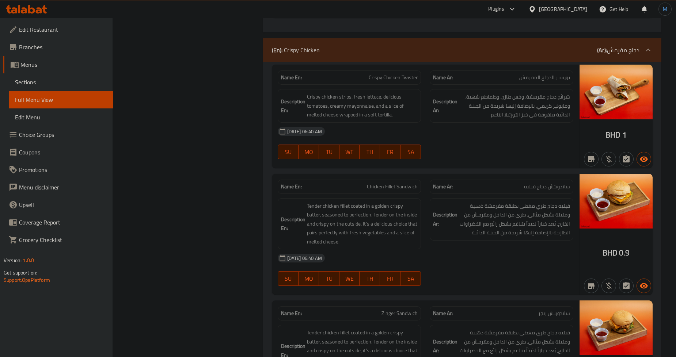
scroll to position [4109, 0]
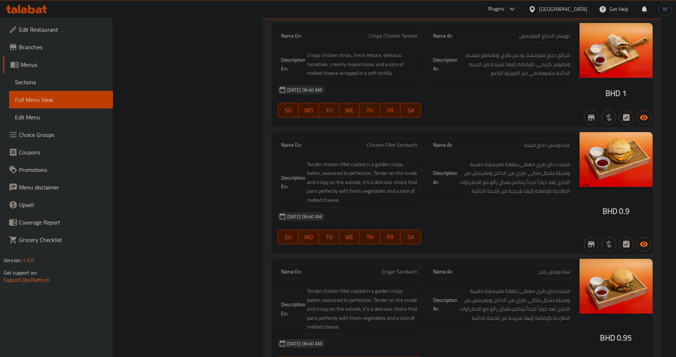
scroll to position [4272, 0]
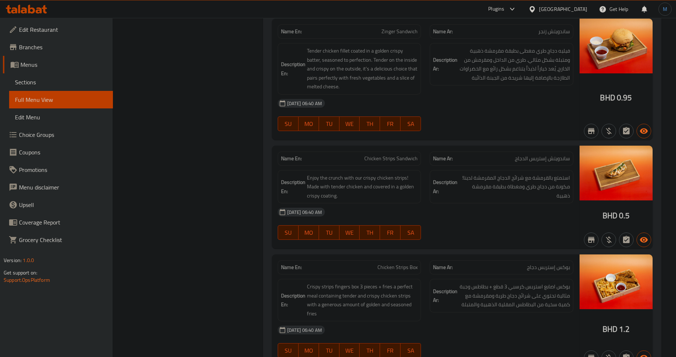
scroll to position [4393, 0]
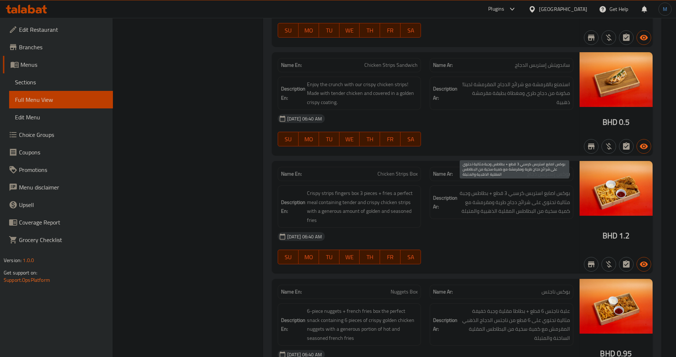
click at [503, 205] on span "بوكس اصابع استربس كرسبي 3 قطع + بطاطس وجبة مثالية تحتوي على شرائح دجاج طرية ومق…" at bounding box center [514, 202] width 111 height 27
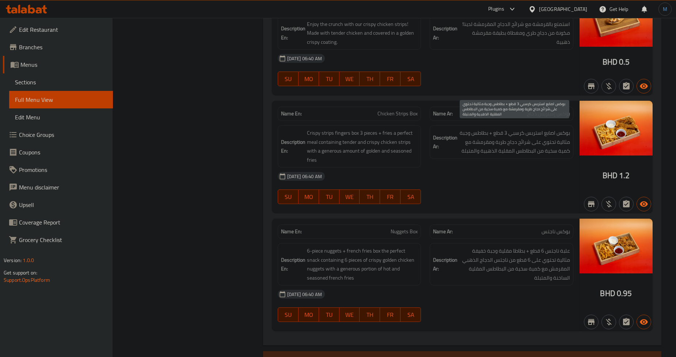
scroll to position [4596, 0]
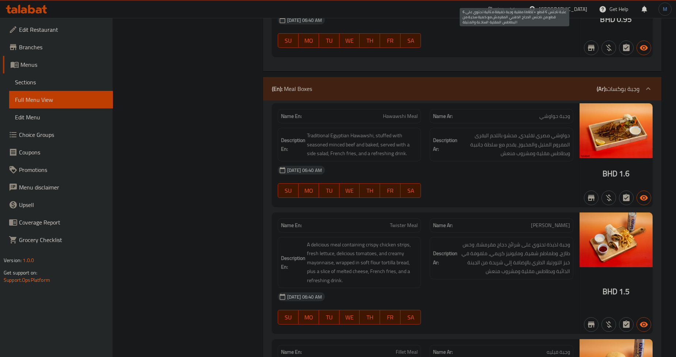
scroll to position [4840, 0]
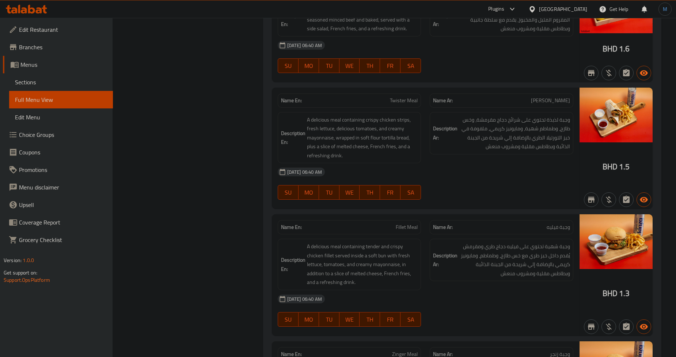
scroll to position [4962, 0]
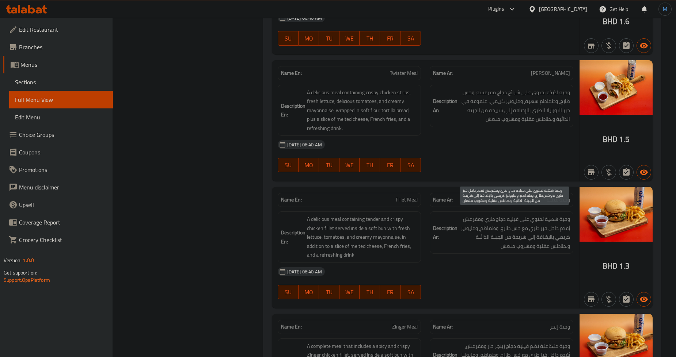
click at [545, 215] on span "وجبة شهية تحتوي على فيليه دجاج طري ومقرمش يُقدم داخل خبز طري مع خس طازج، وطماطم…" at bounding box center [514, 233] width 111 height 36
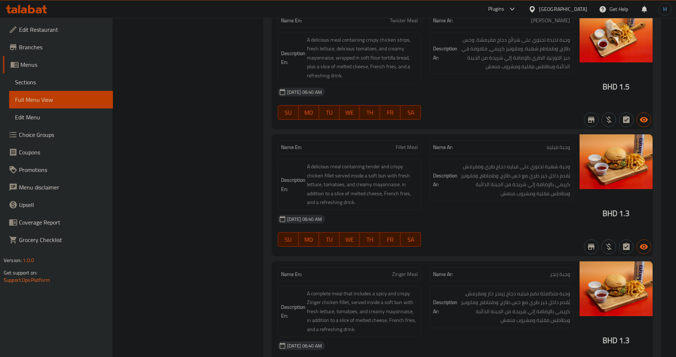
scroll to position [5083, 0]
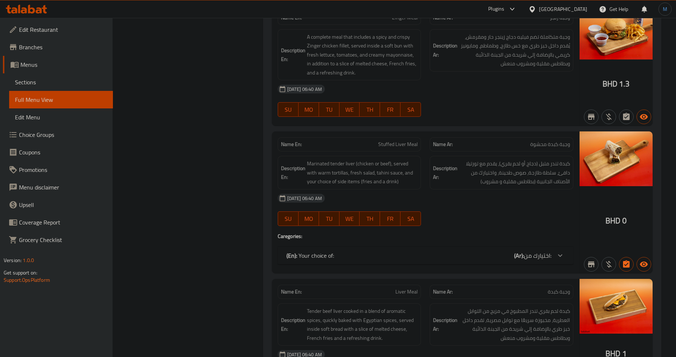
scroll to position [5286, 0]
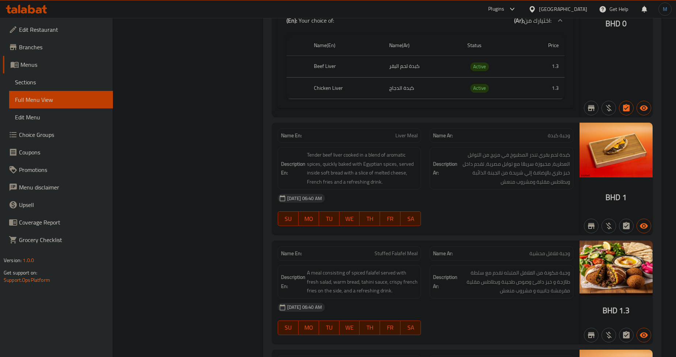
scroll to position [5531, 0]
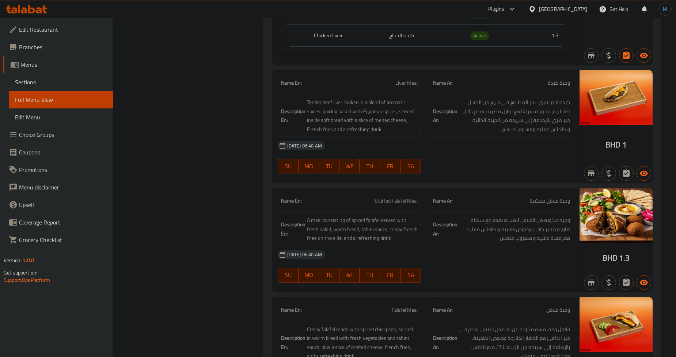
scroll to position [5571, 0]
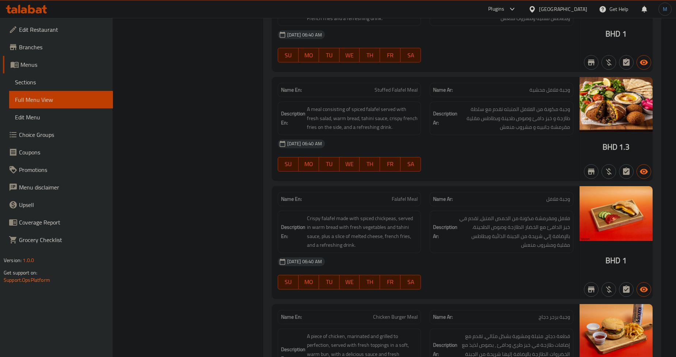
scroll to position [5693, 0]
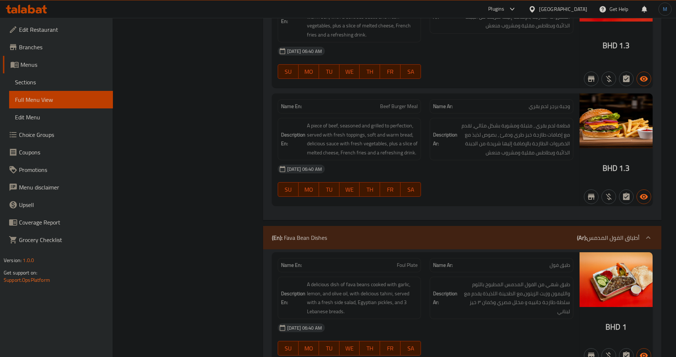
scroll to position [6018, 0]
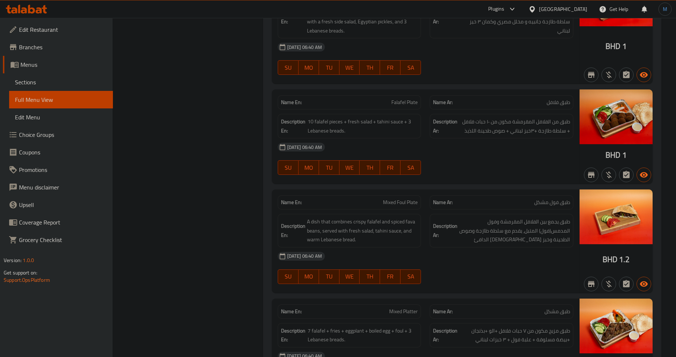
scroll to position [6342, 0]
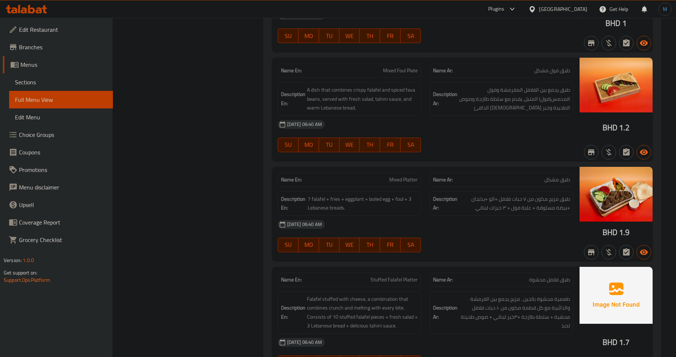
scroll to position [6464, 0]
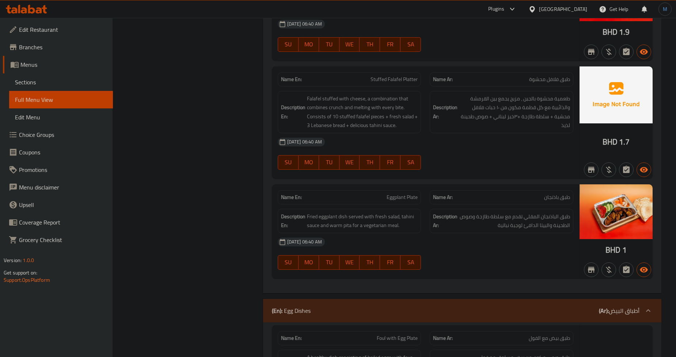
scroll to position [6627, 0]
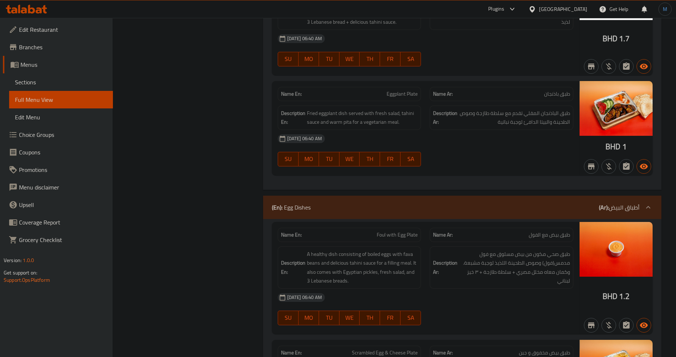
scroll to position [6748, 0]
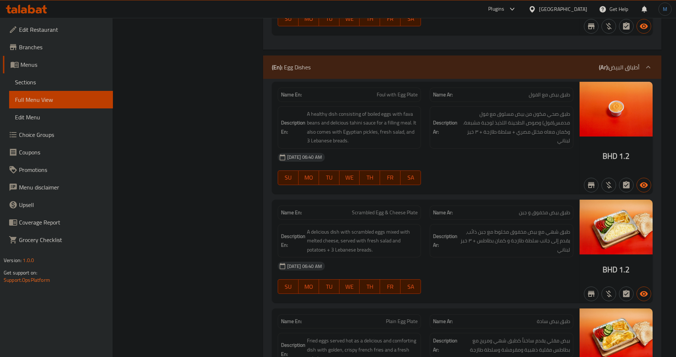
scroll to position [6870, 0]
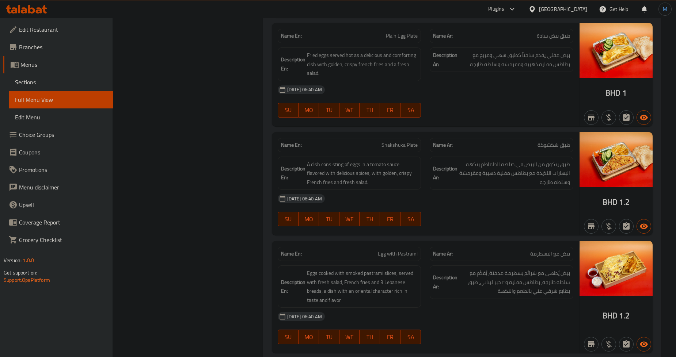
scroll to position [7154, 0]
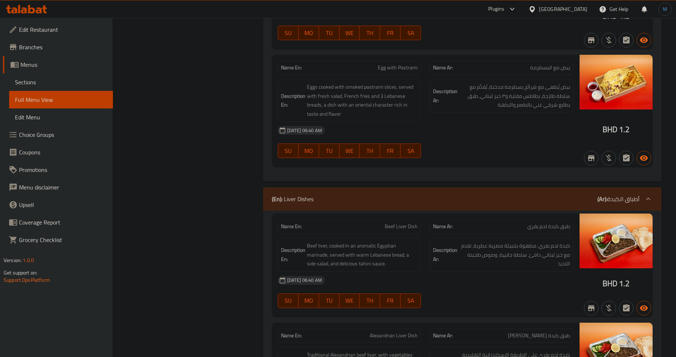
scroll to position [7438, 0]
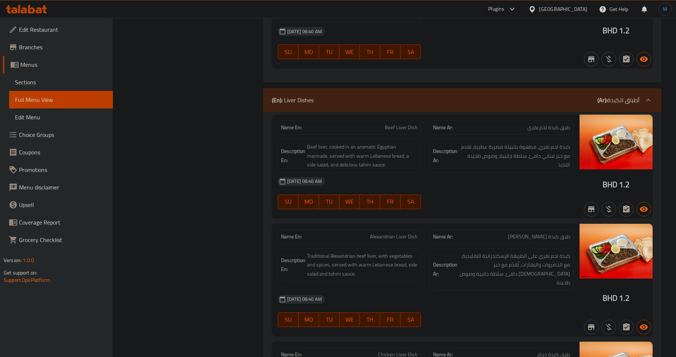
click at [591, 209] on icon "button" at bounding box center [591, 209] width 9 height 9
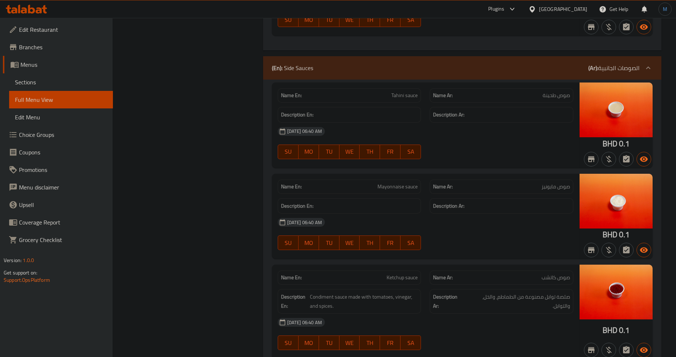
scroll to position [7885, 0]
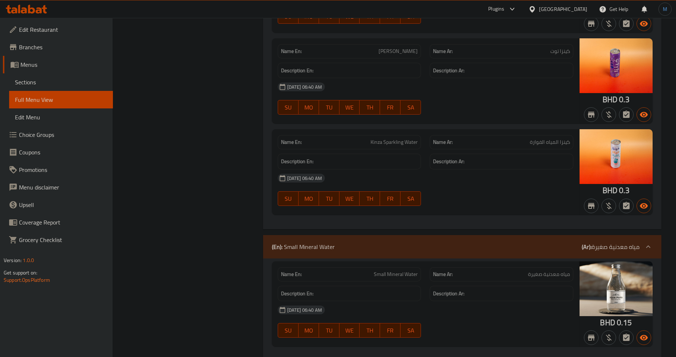
scroll to position [9799, 0]
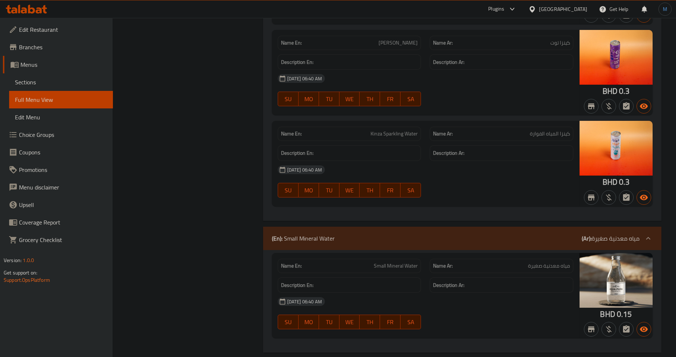
click at [10, 85] on link "Sections" at bounding box center [61, 82] width 104 height 18
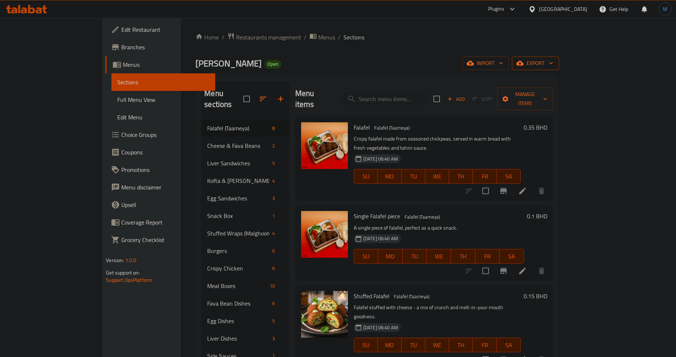
click at [553, 62] on span "export" at bounding box center [535, 63] width 35 height 9
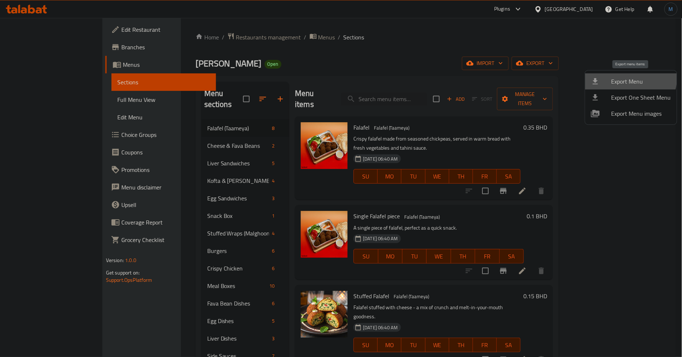
click at [627, 77] on span "Export Menu" at bounding box center [641, 81] width 60 height 9
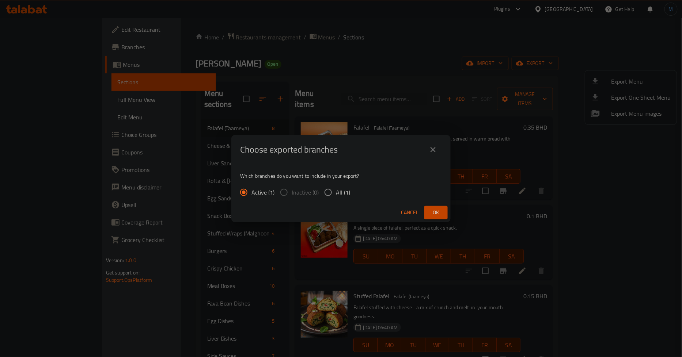
click at [440, 210] on span "Ok" at bounding box center [436, 212] width 12 height 9
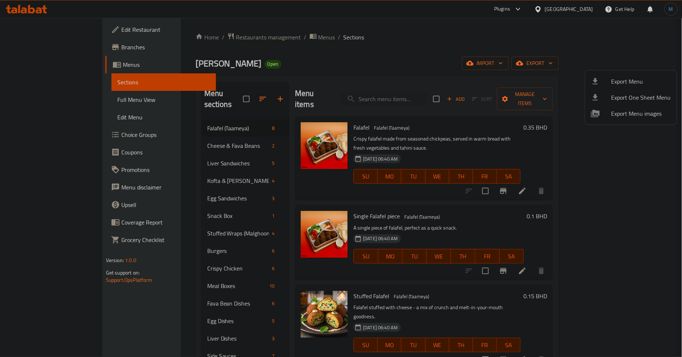
click at [455, 57] on div at bounding box center [341, 178] width 682 height 357
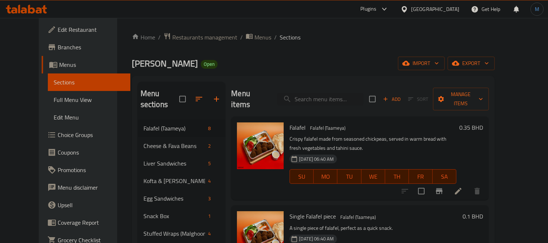
click at [459, 10] on div "[GEOGRAPHIC_DATA]" at bounding box center [435, 9] width 48 height 8
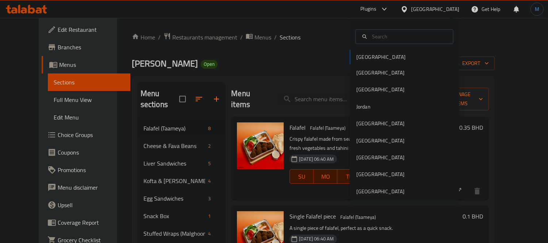
click at [459, 10] on div "[GEOGRAPHIC_DATA]" at bounding box center [435, 9] width 48 height 8
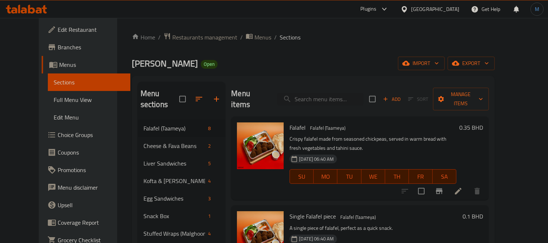
click at [459, 10] on div "[GEOGRAPHIC_DATA]" at bounding box center [435, 9] width 48 height 8
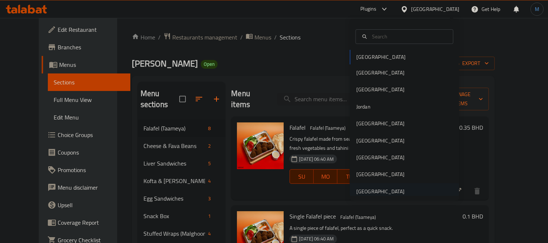
click at [378, 191] on div "United Arab Emirates" at bounding box center [381, 191] width 48 height 8
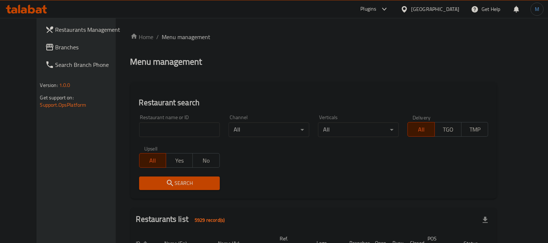
click at [56, 46] on span "Branches" at bounding box center [89, 47] width 67 height 9
click at [384, 12] on icon at bounding box center [384, 9] width 9 height 9
click at [39, 53] on link "Branches" at bounding box center [83, 47] width 89 height 18
click at [161, 129] on input "search" at bounding box center [179, 129] width 81 height 15
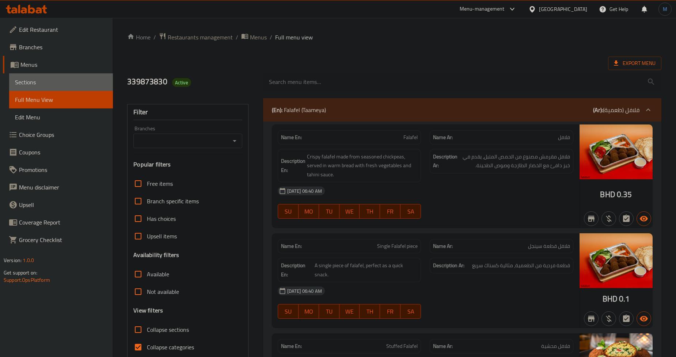
click at [31, 85] on span "Sections" at bounding box center [61, 82] width 92 height 9
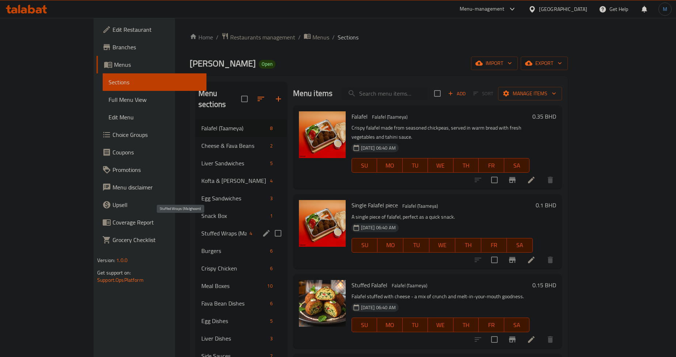
click at [201, 229] on span "Stuffed Wraps (Malghoom)" at bounding box center [223, 233] width 45 height 9
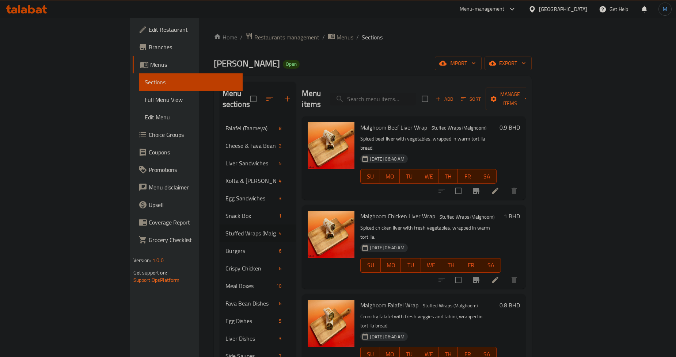
scroll to position [125, 0]
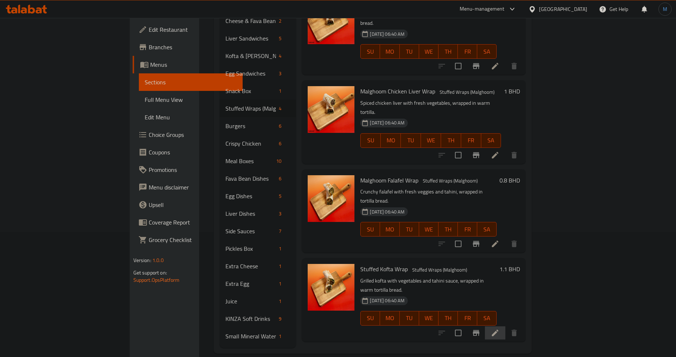
click at [505, 327] on li at bounding box center [495, 333] width 20 height 13
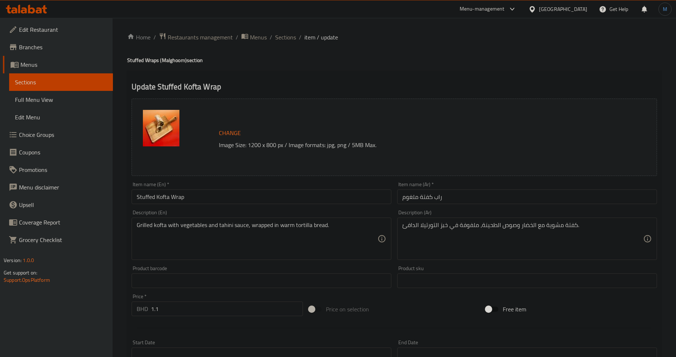
click at [262, 213] on div "Description (En) Grilled kofta with vegetables and tahini sauce, wrapped in war…" at bounding box center [262, 235] width 260 height 50
click at [268, 205] on div "Item name (En)   * Stuffed Kofta Wrap Item name (En) *" at bounding box center [262, 193] width 266 height 28
click at [272, 199] on input "Stuffed Kofta Wrap" at bounding box center [262, 197] width 260 height 15
paste input "Malghoom"
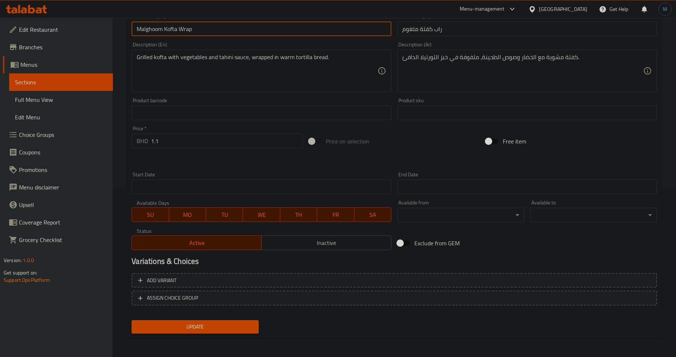
type input "Malghoom Kofta Wrap"
click at [206, 320] on button "Update" at bounding box center [195, 327] width 127 height 14
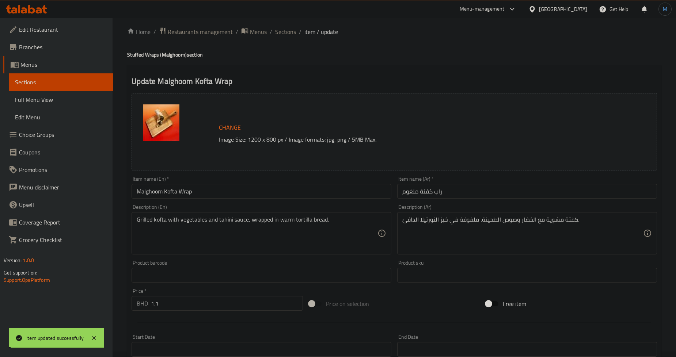
scroll to position [0, 0]
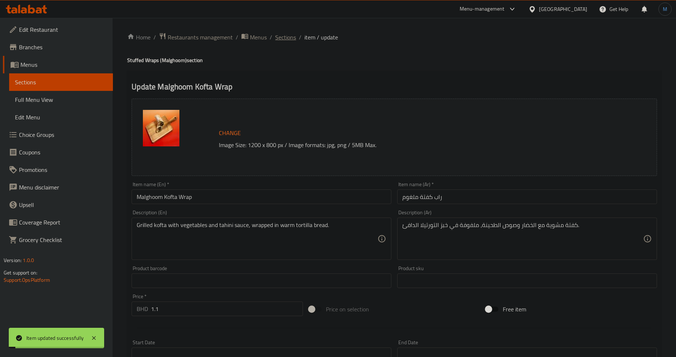
click at [289, 33] on span "Sections" at bounding box center [285, 37] width 21 height 9
